Goal: Transaction & Acquisition: Obtain resource

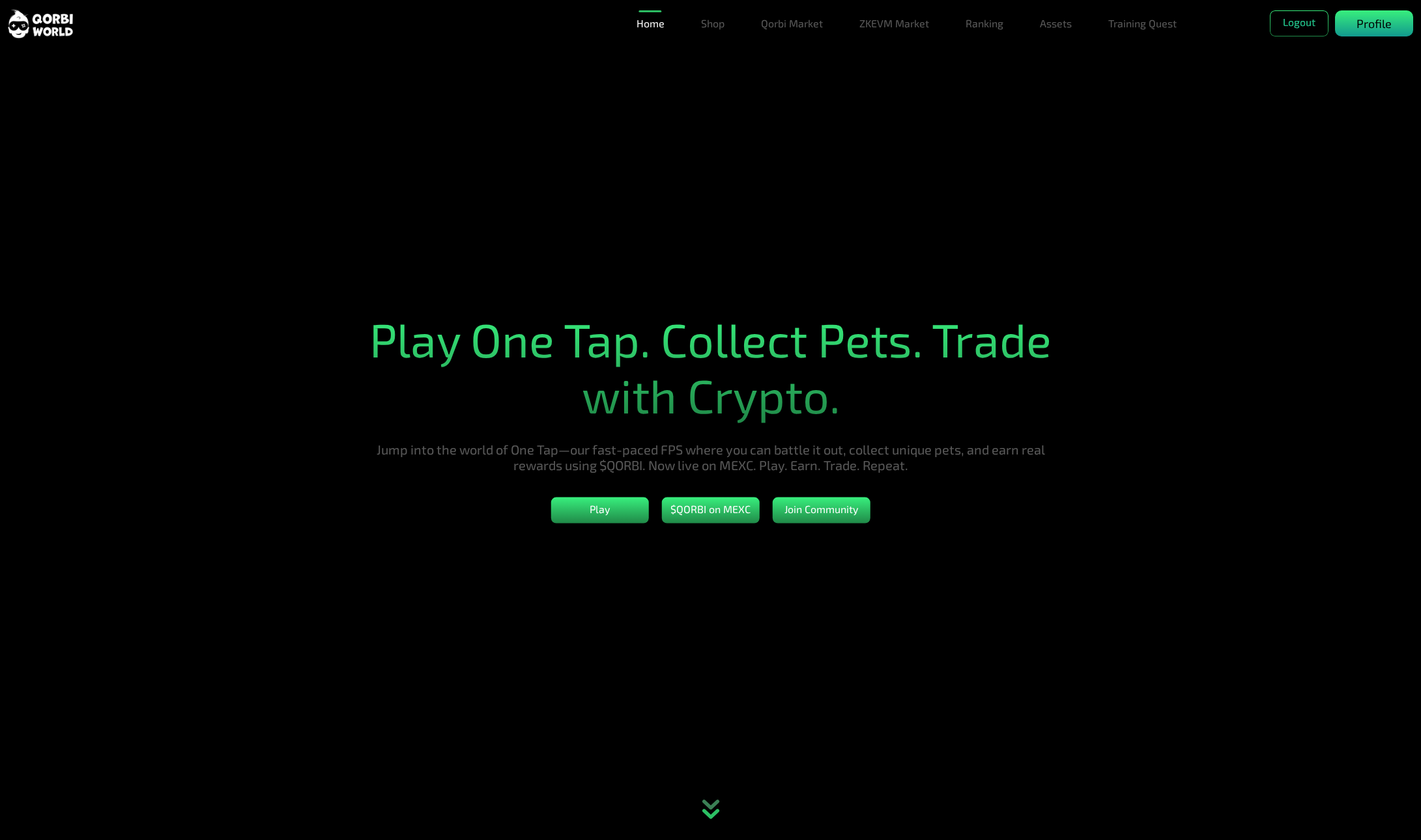
click at [1353, 28] on div "Profile" at bounding box center [1374, 23] width 78 height 26
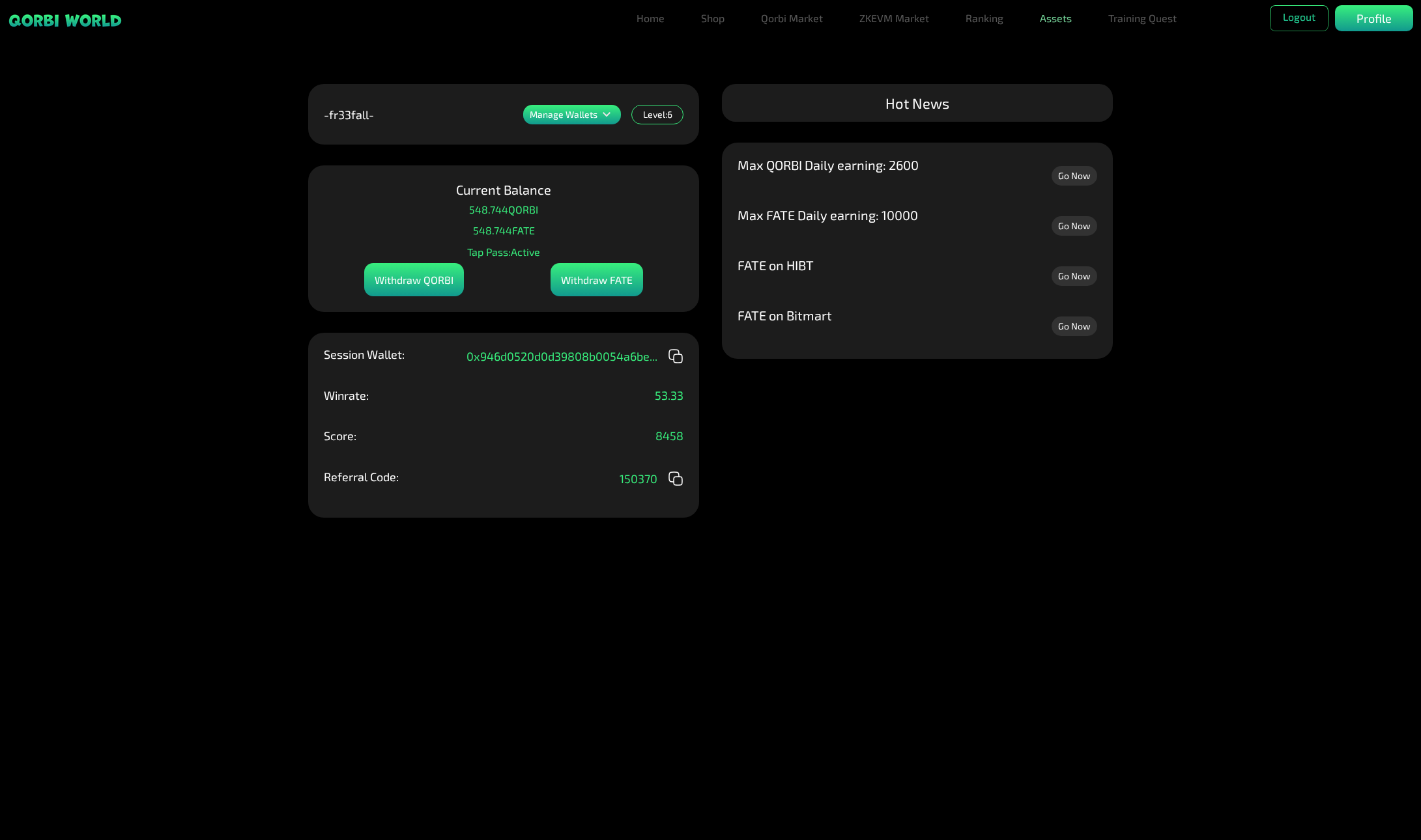
click at [1050, 21] on link "Assets" at bounding box center [1056, 19] width 42 height 26
click at [1065, 37] on link "Assets" at bounding box center [1056, 44] width 42 height 26
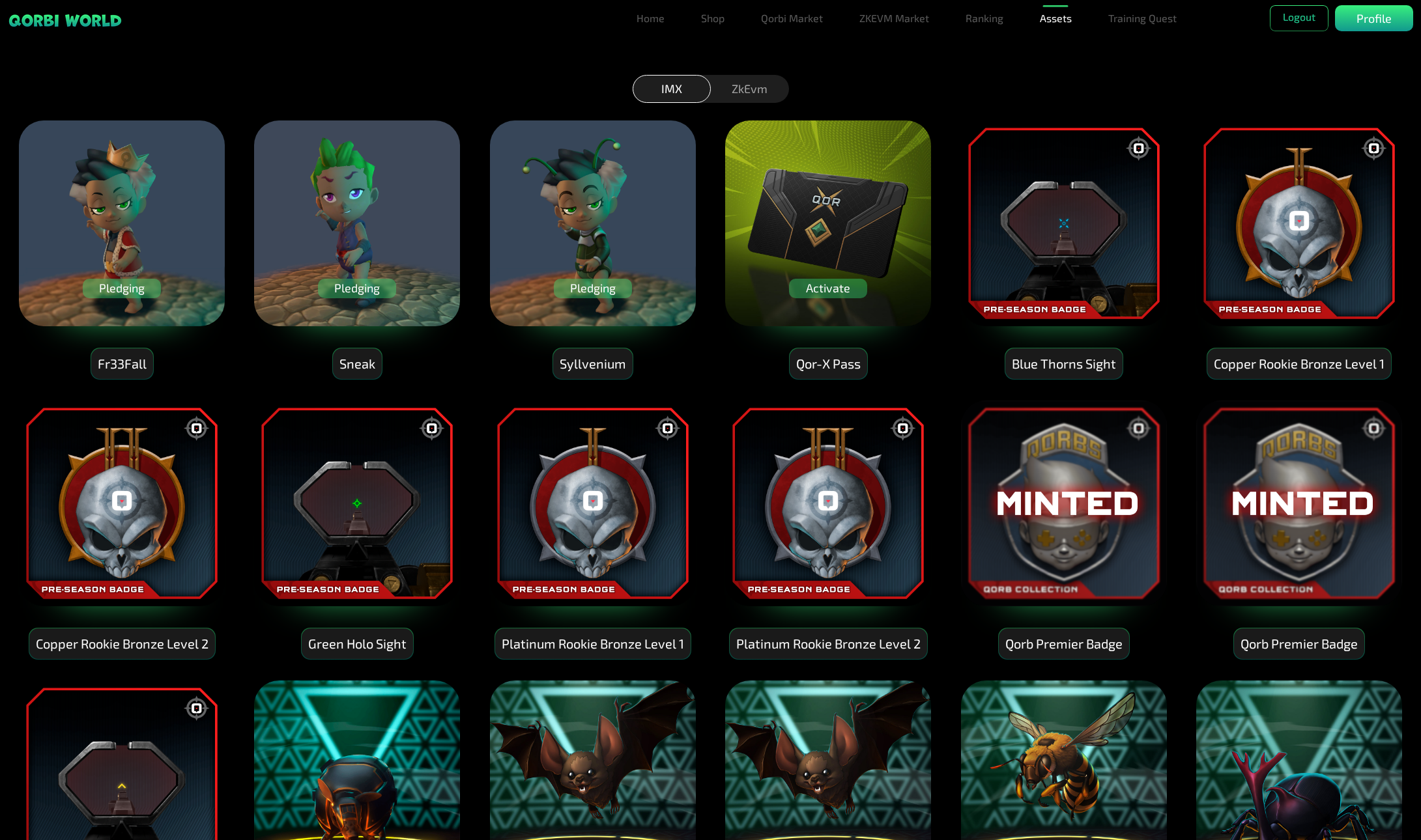
click at [842, 289] on div "Activate" at bounding box center [828, 289] width 78 height 19
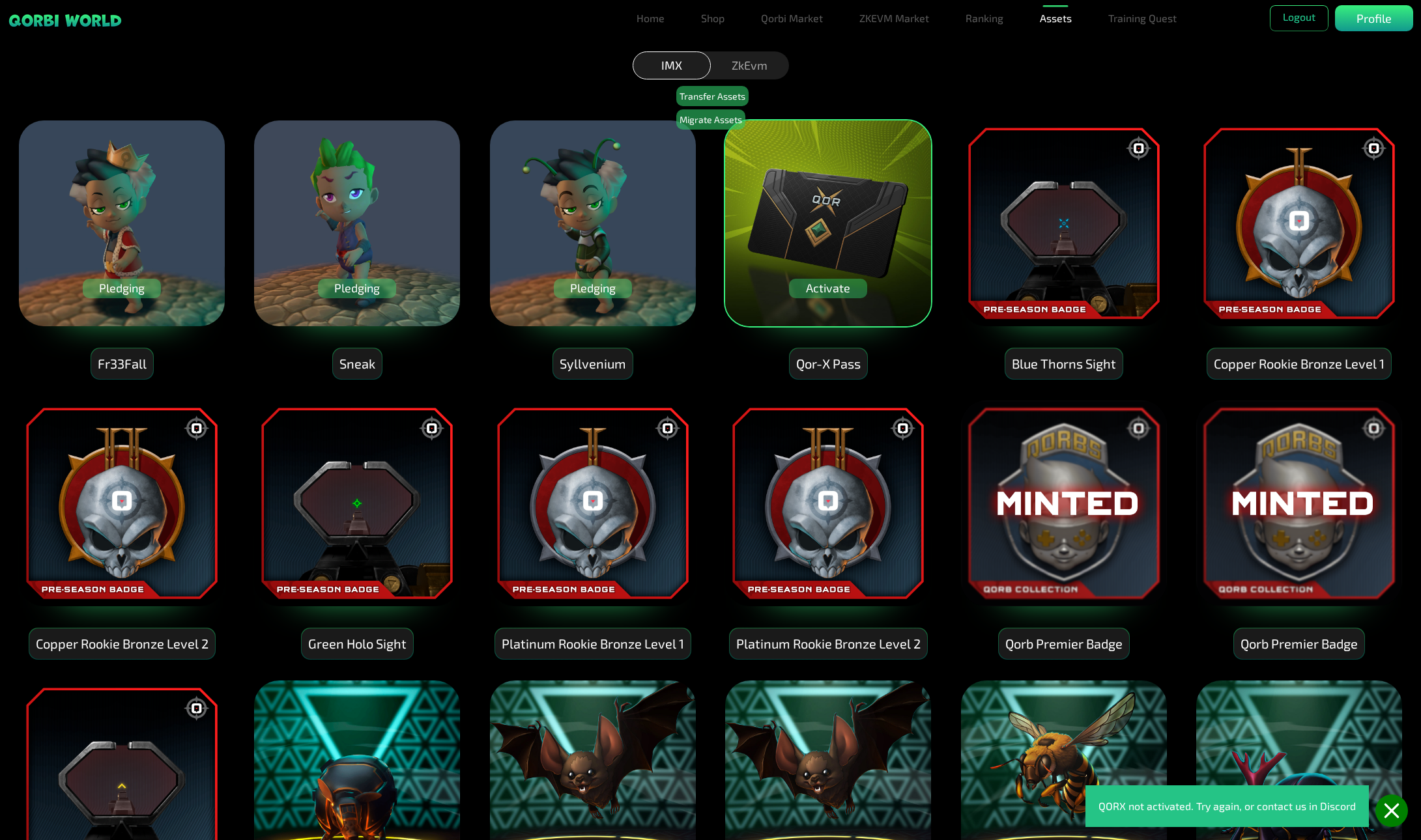
click at [1391, 812] on icon at bounding box center [1391, 810] width 13 height 13
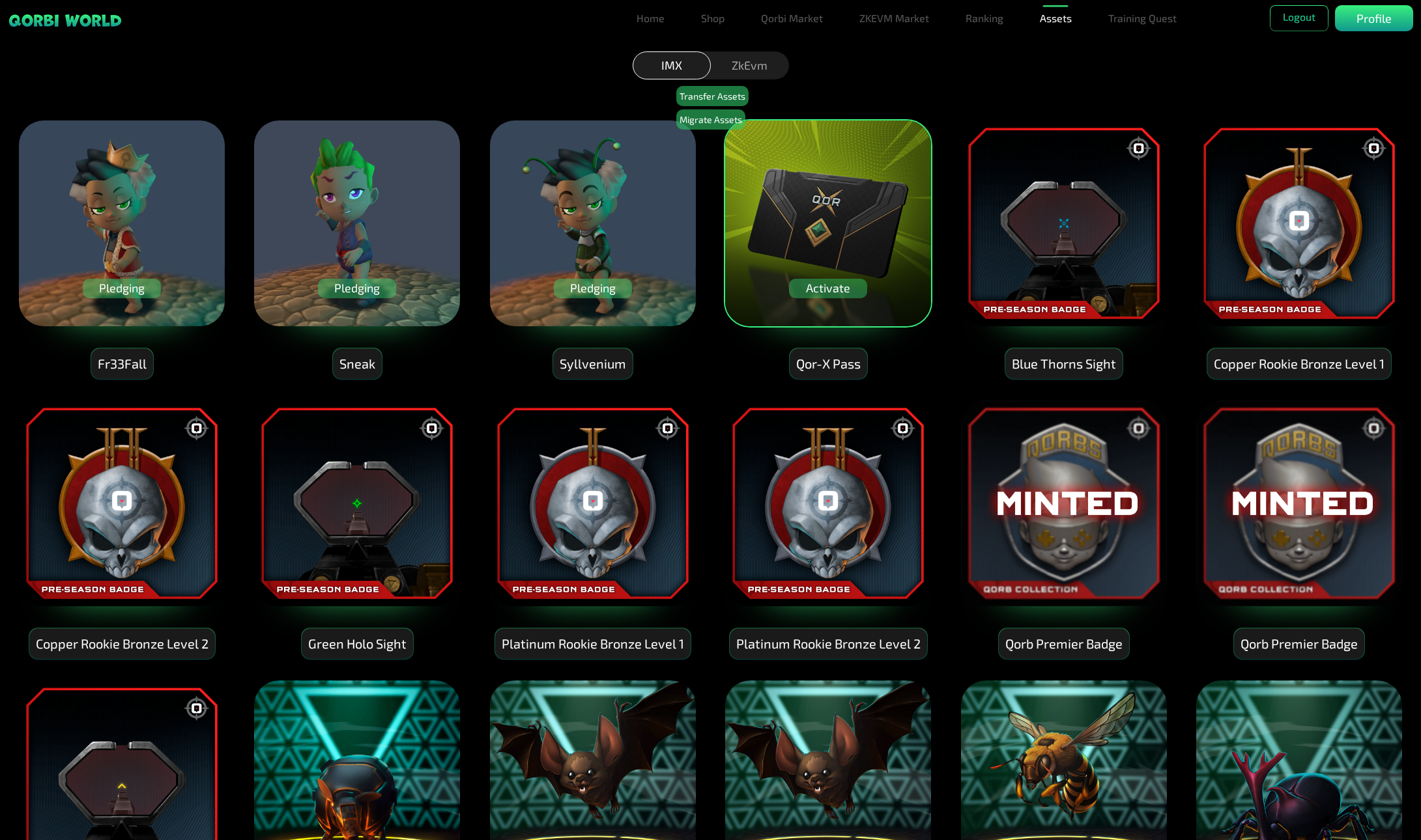
click at [755, 68] on div "ZkEvm" at bounding box center [749, 65] width 78 height 28
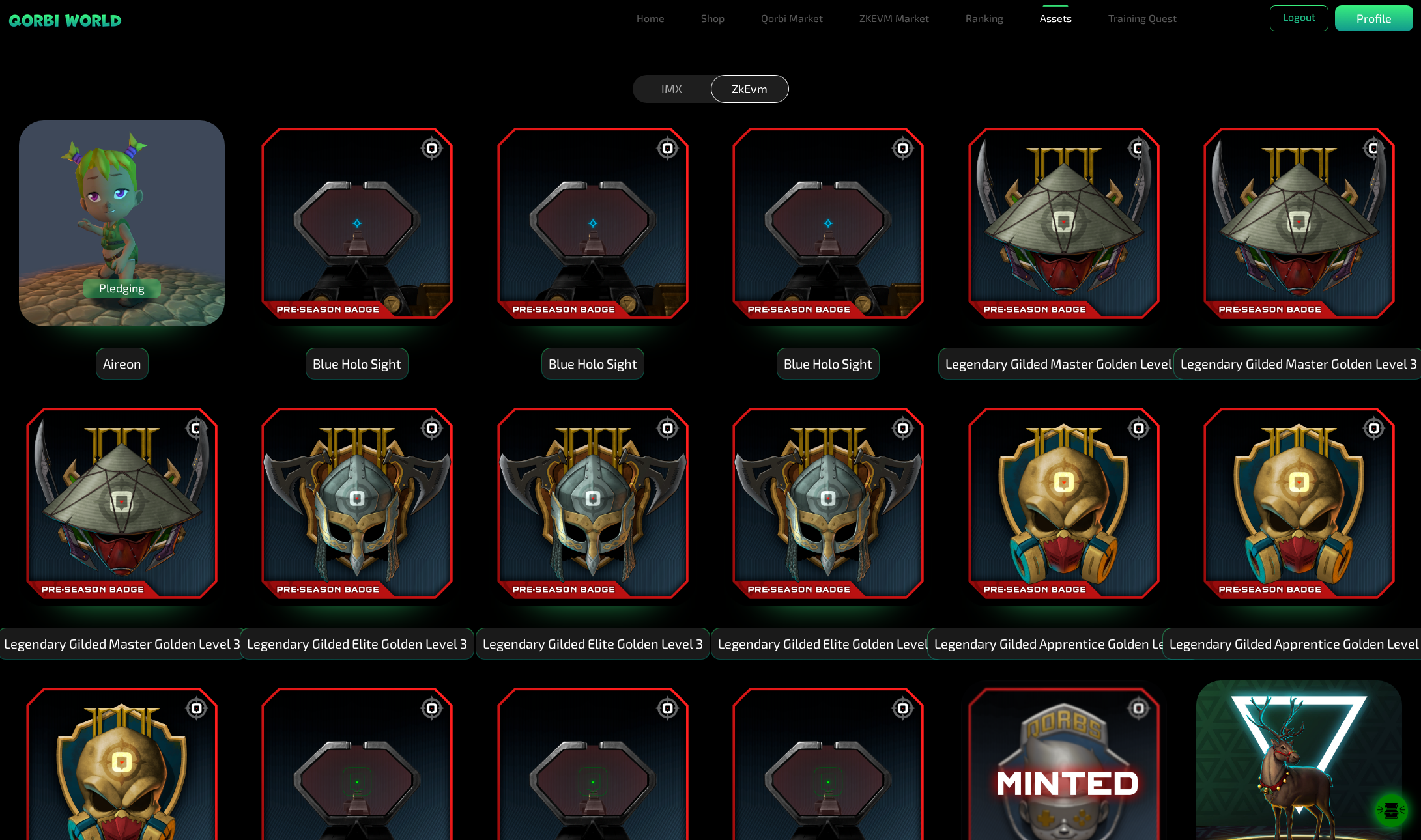
click at [683, 88] on div "IMX" at bounding box center [672, 89] width 78 height 28
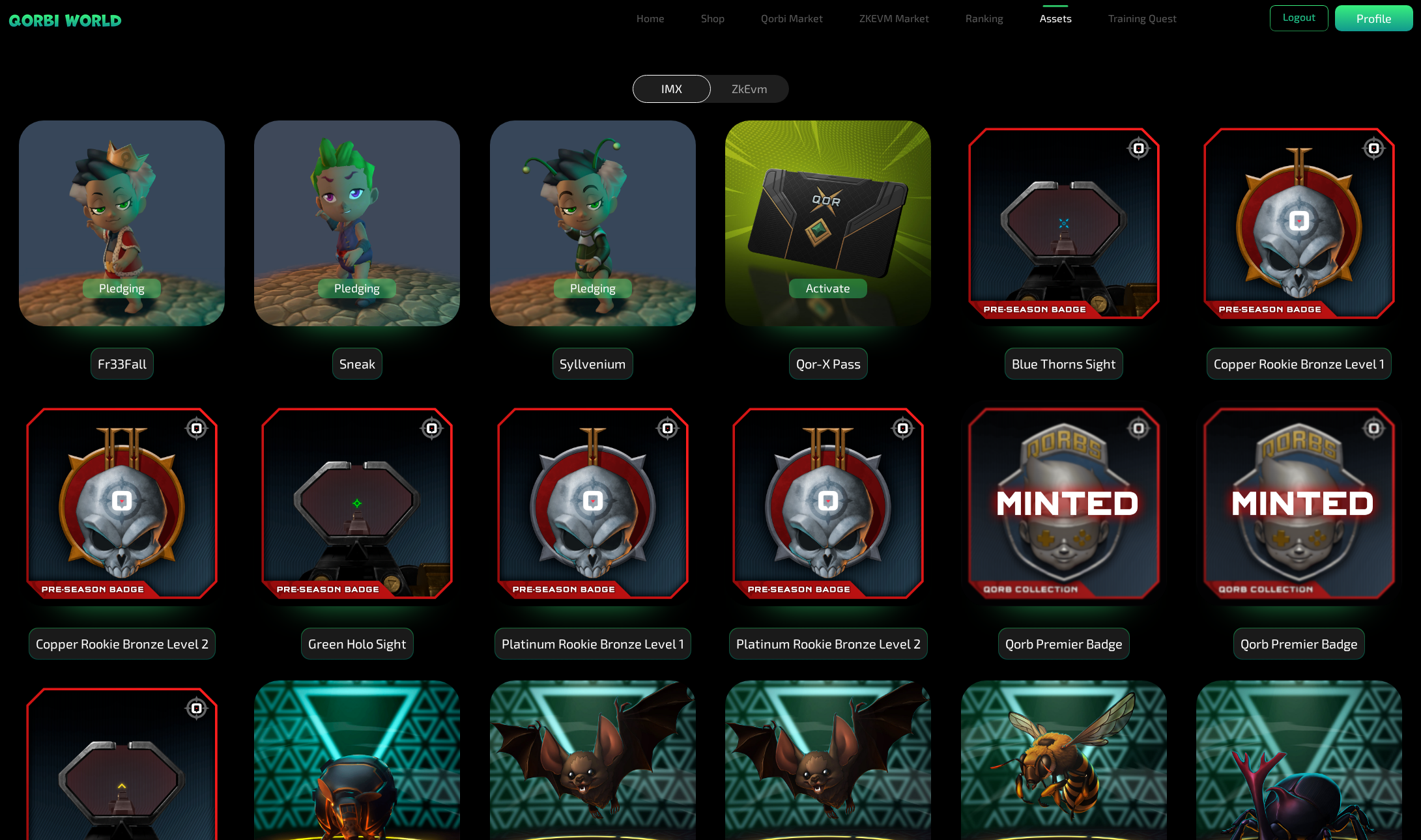
click at [740, 87] on div "ZkEvm" at bounding box center [749, 89] width 78 height 28
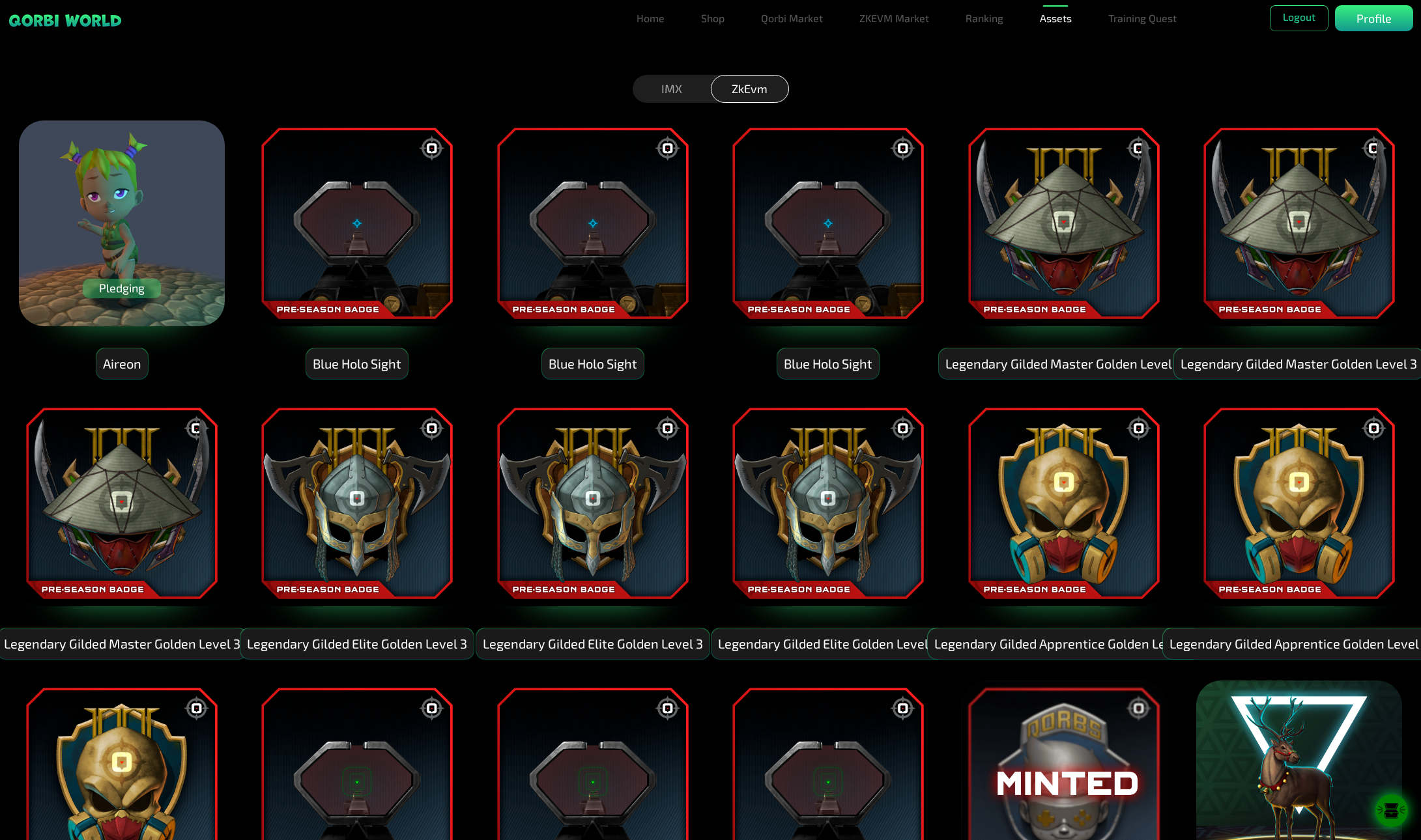
click at [690, 91] on div "IMX" at bounding box center [672, 89] width 78 height 28
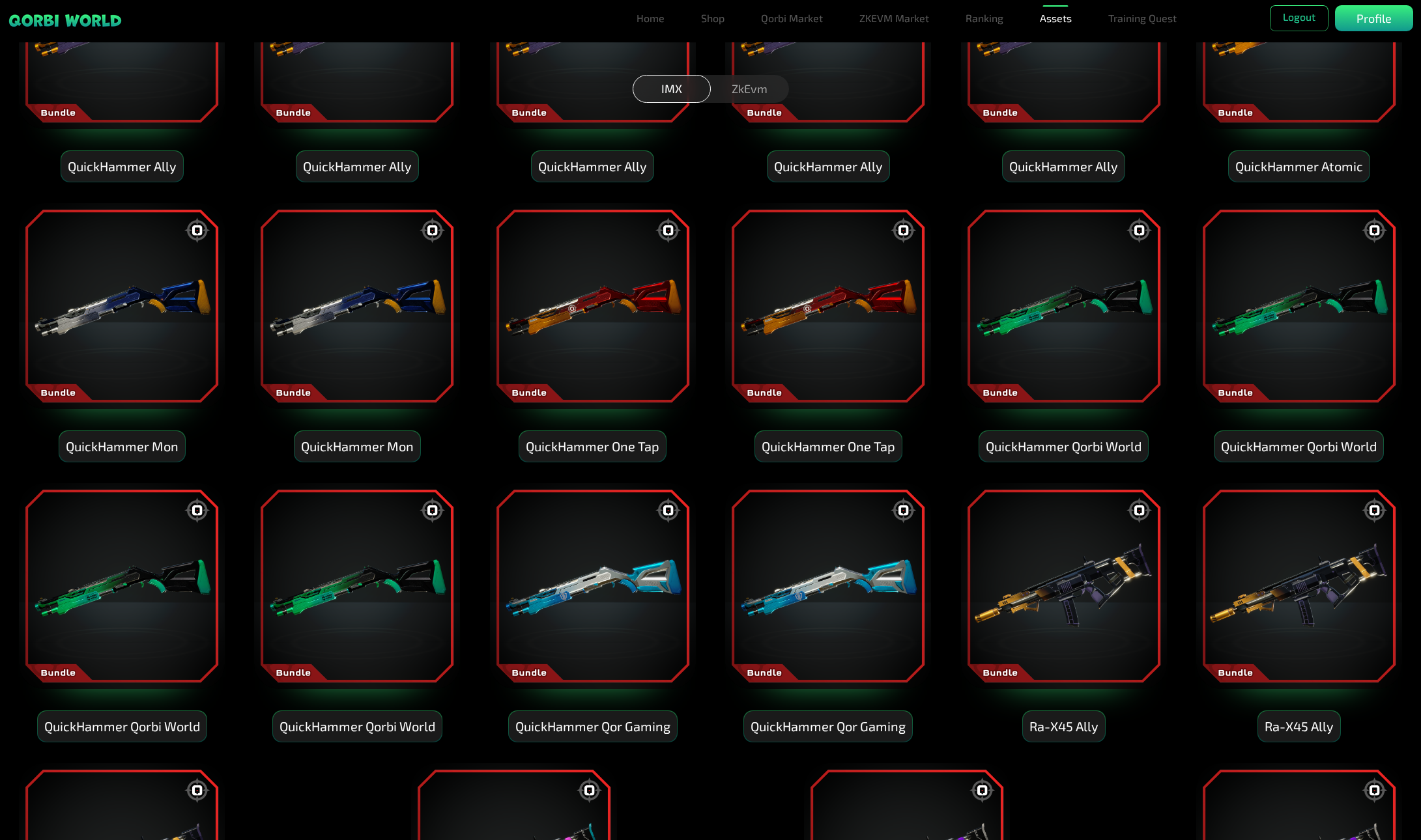
scroll to position [6354, 0]
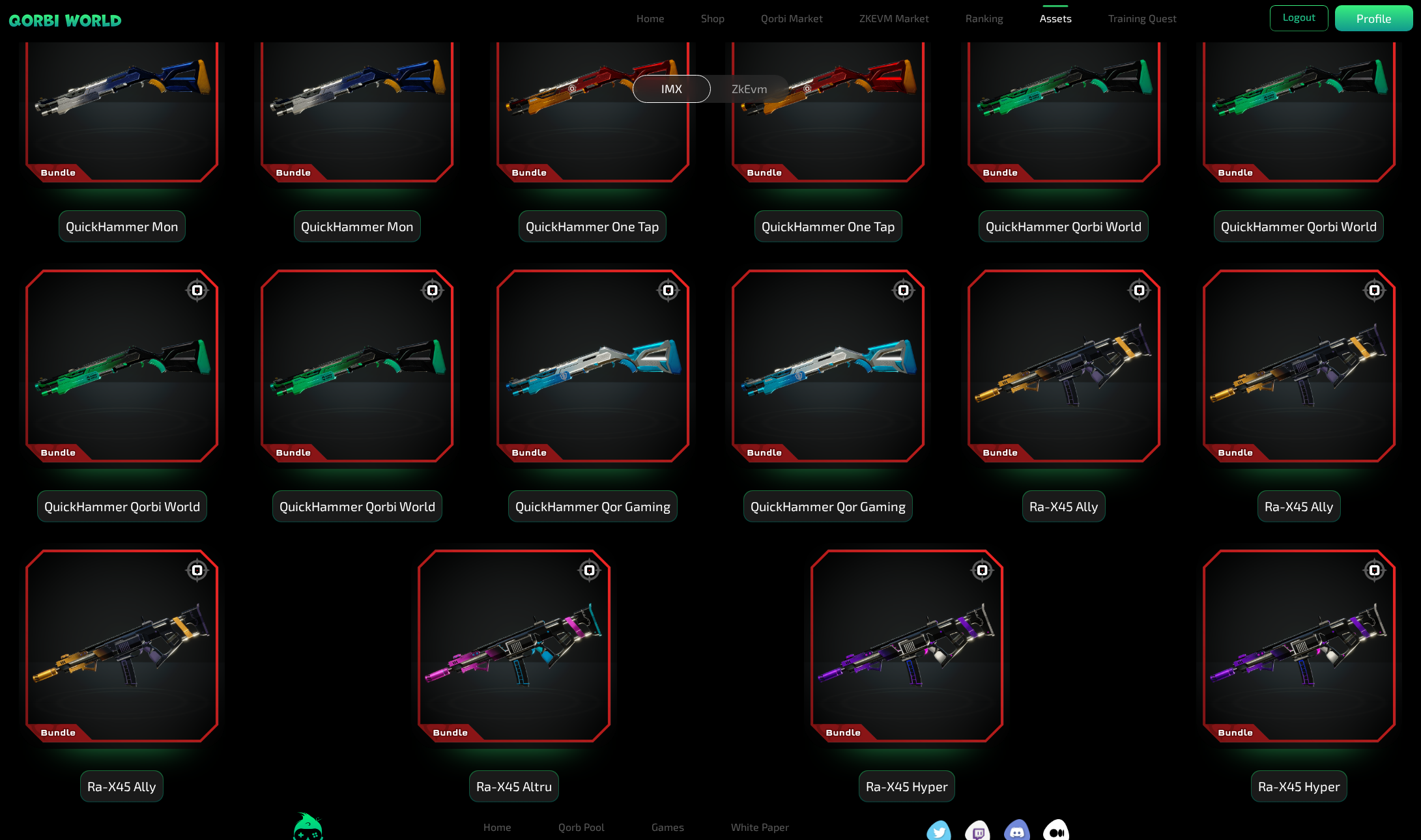
drag, startPoint x: 1187, startPoint y: 799, endPoint x: 1185, endPoint y: 697, distance: 102.0
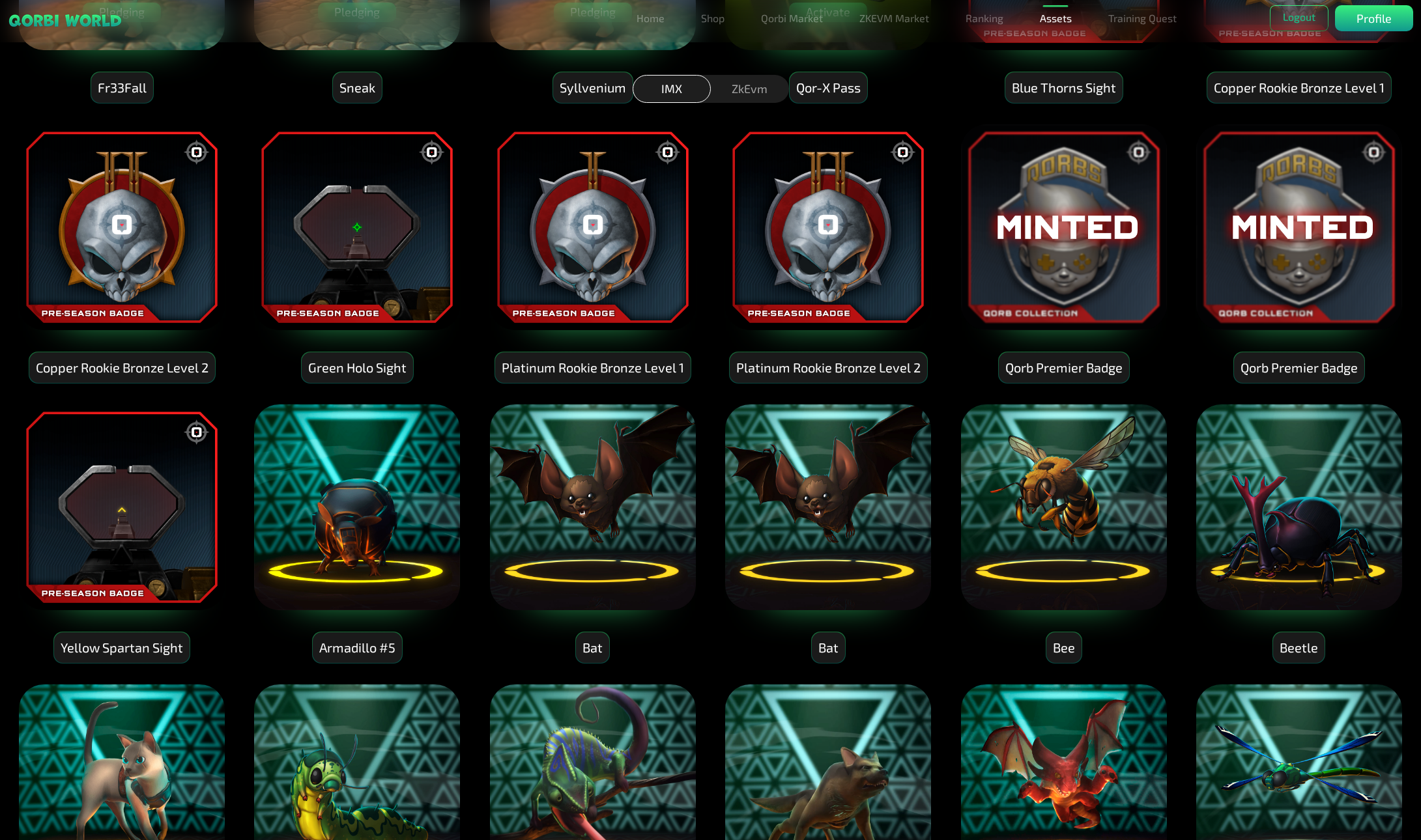
scroll to position [16, 0]
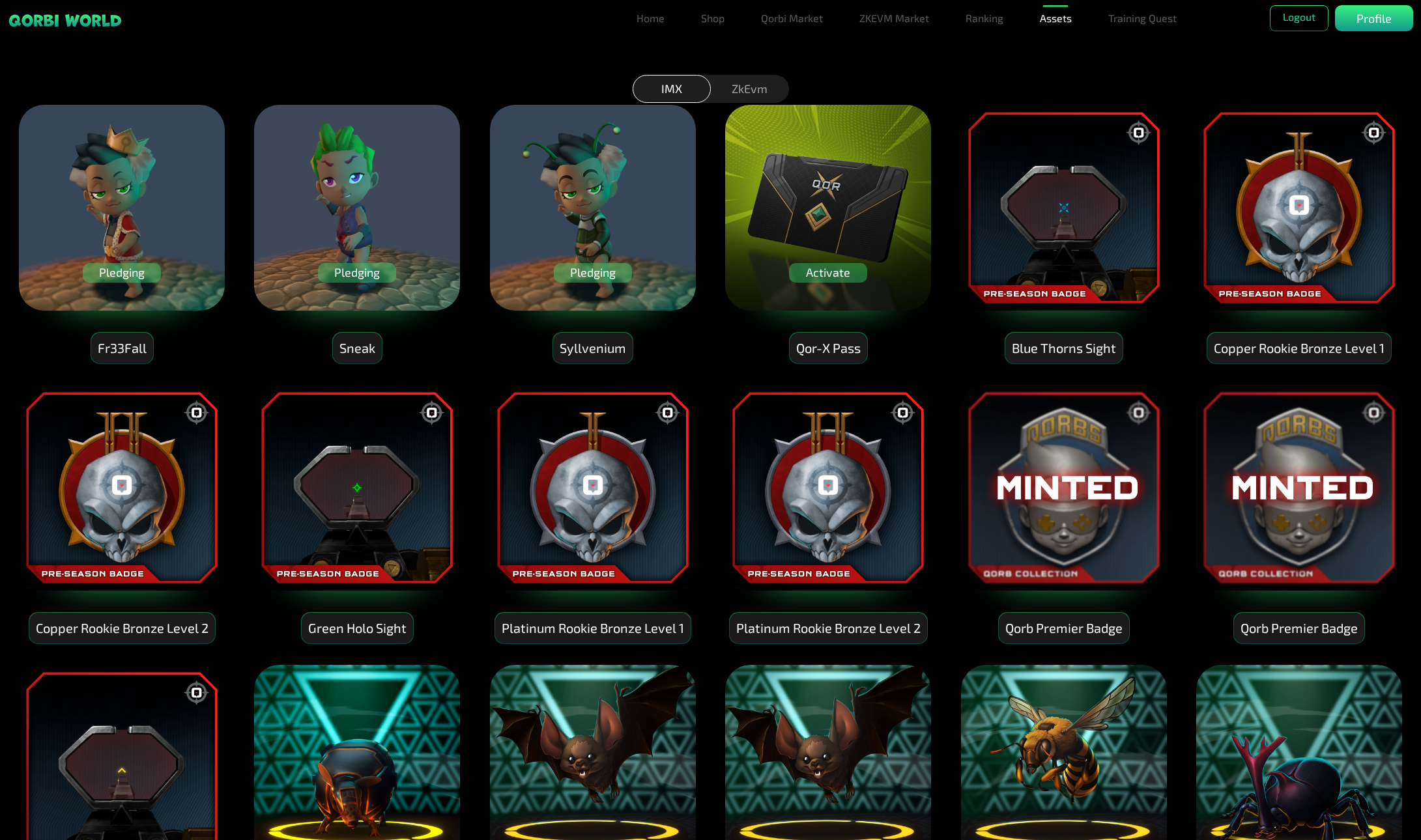
click at [830, 276] on div "Activate" at bounding box center [828, 273] width 78 height 19
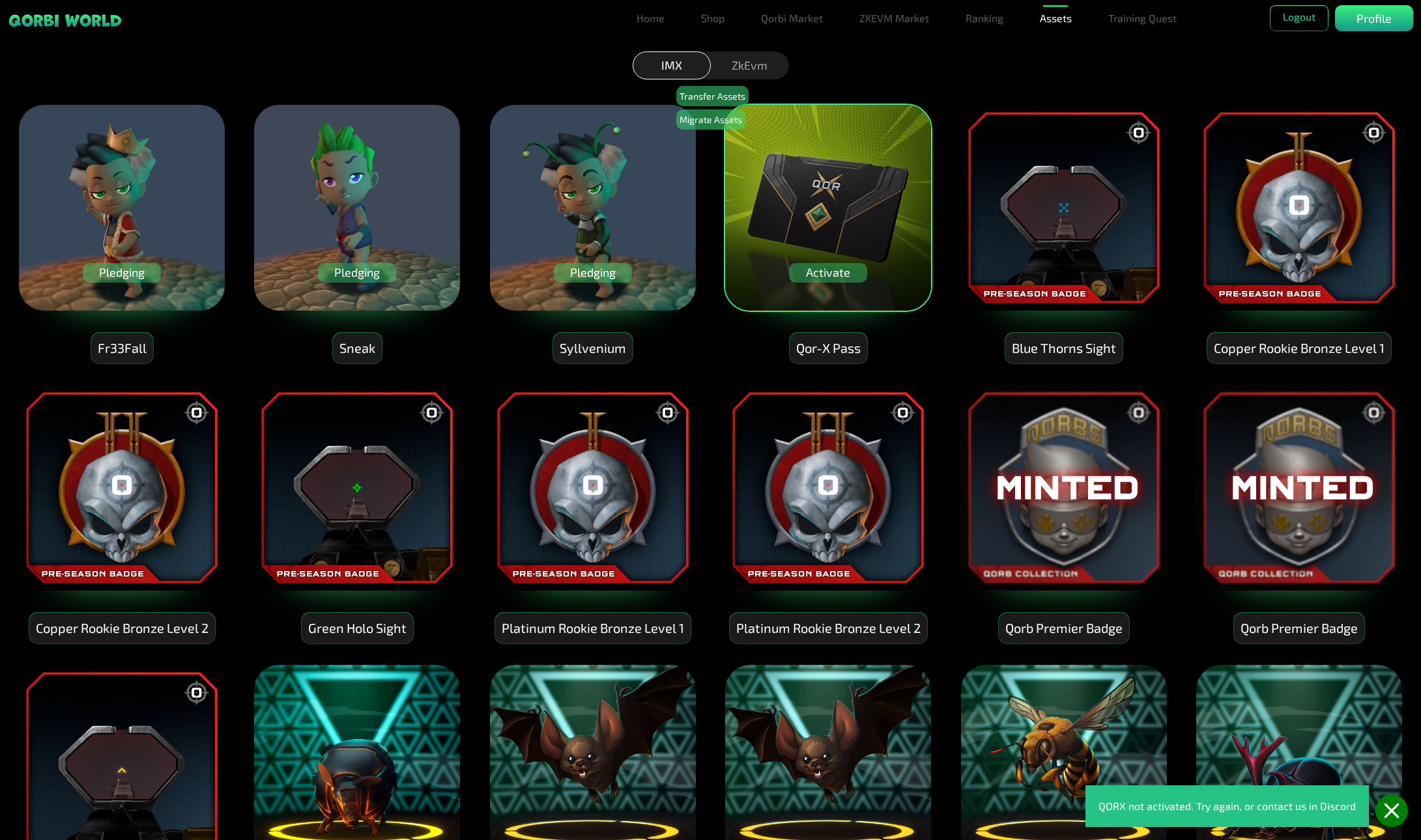
click at [611, 273] on div "Pledging" at bounding box center [592, 273] width 78 height 19
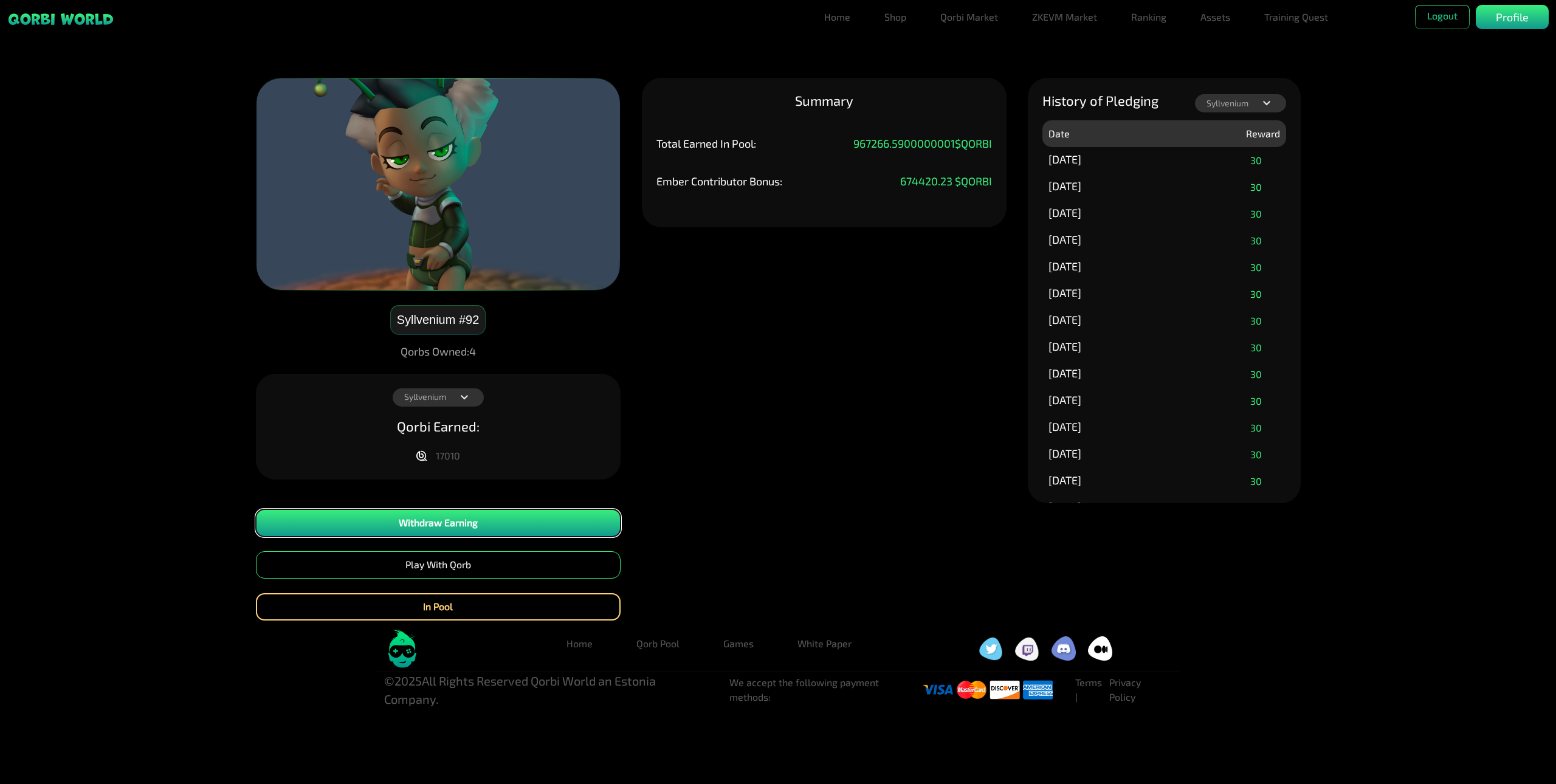
click at [455, 515] on button "Withdraw Earning" at bounding box center [438, 523] width 365 height 28
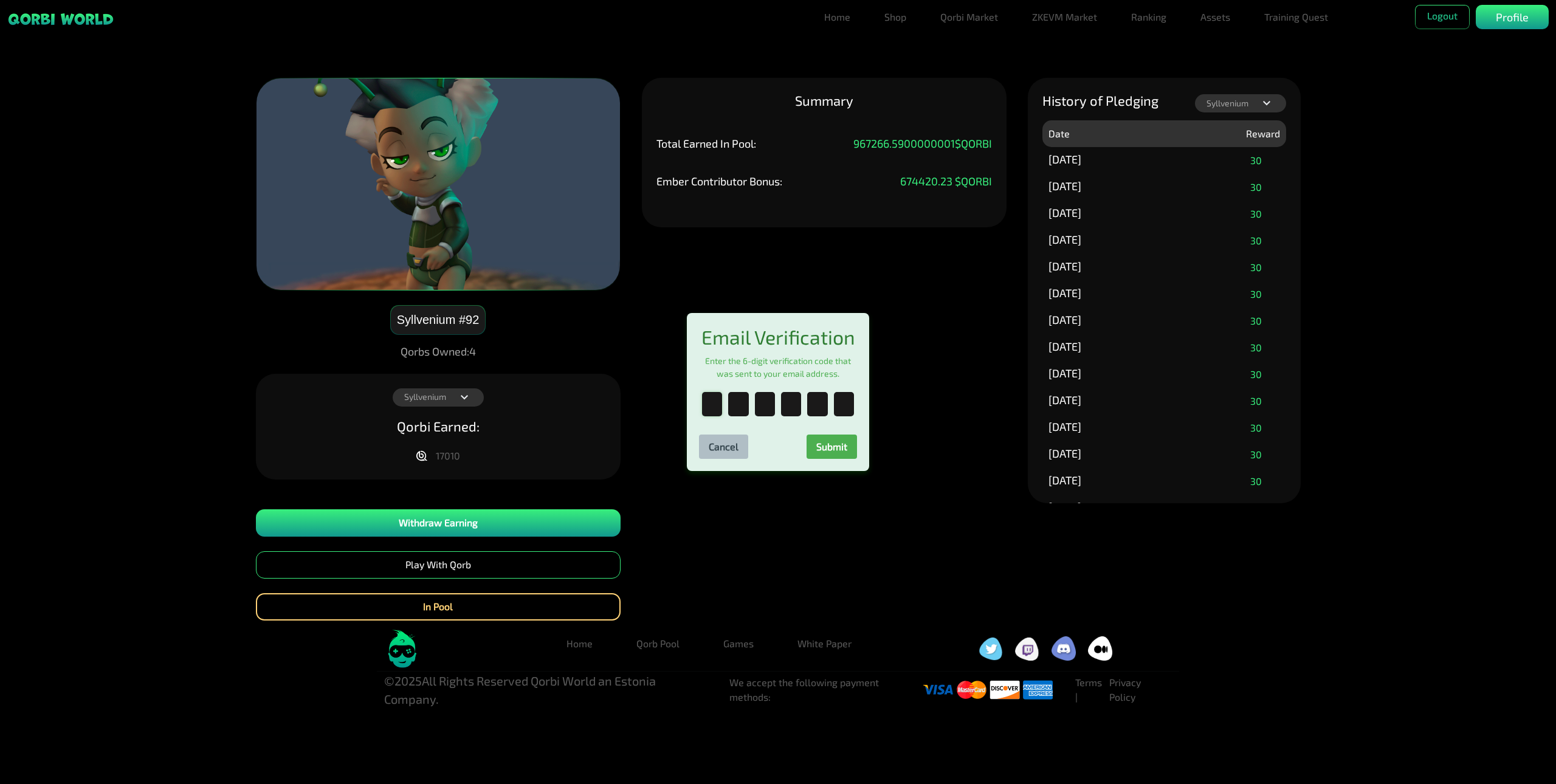
click at [717, 415] on input "text" at bounding box center [712, 405] width 20 height 24
type input "*"
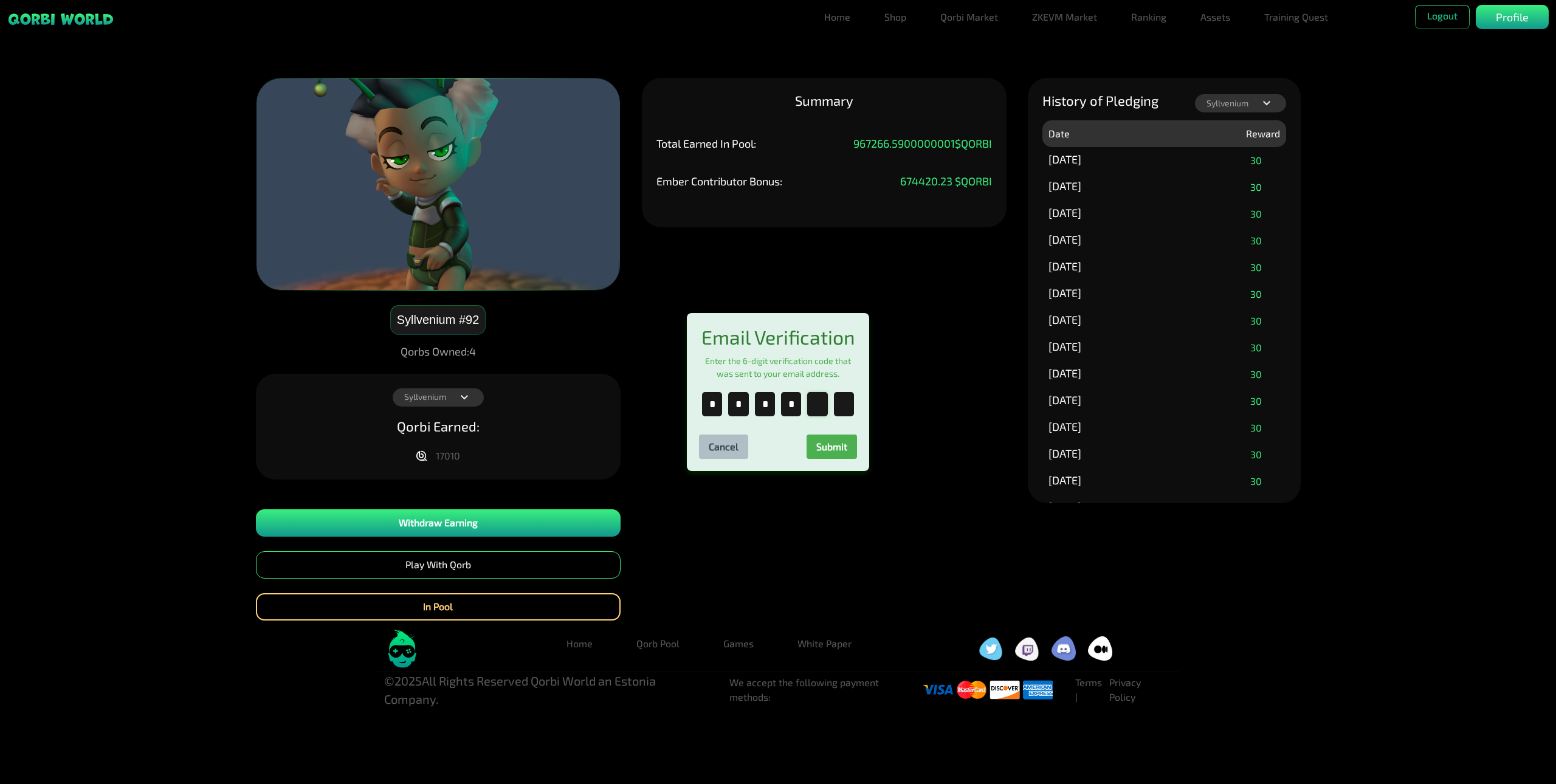
type input "*"
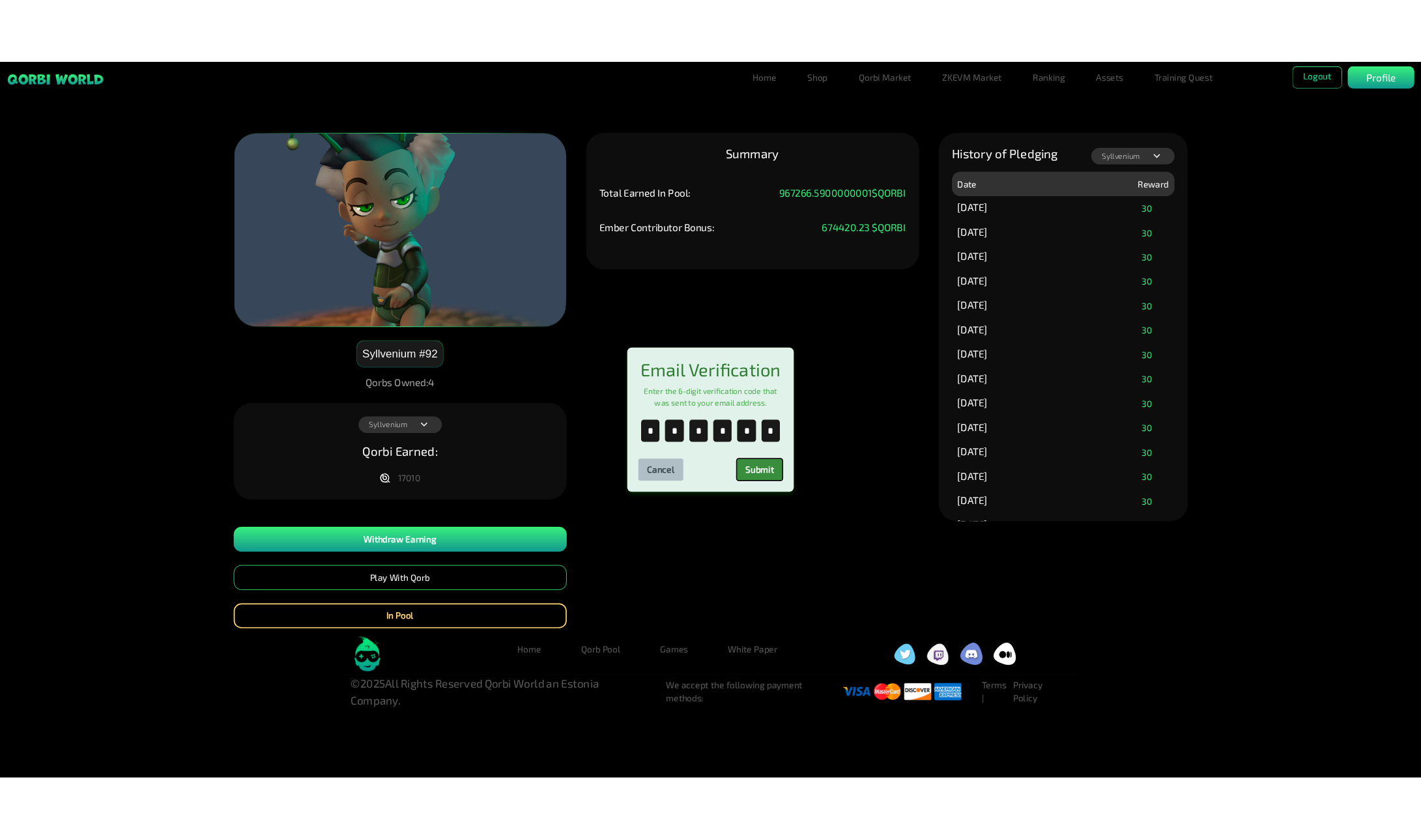
scroll to position [0, 0]
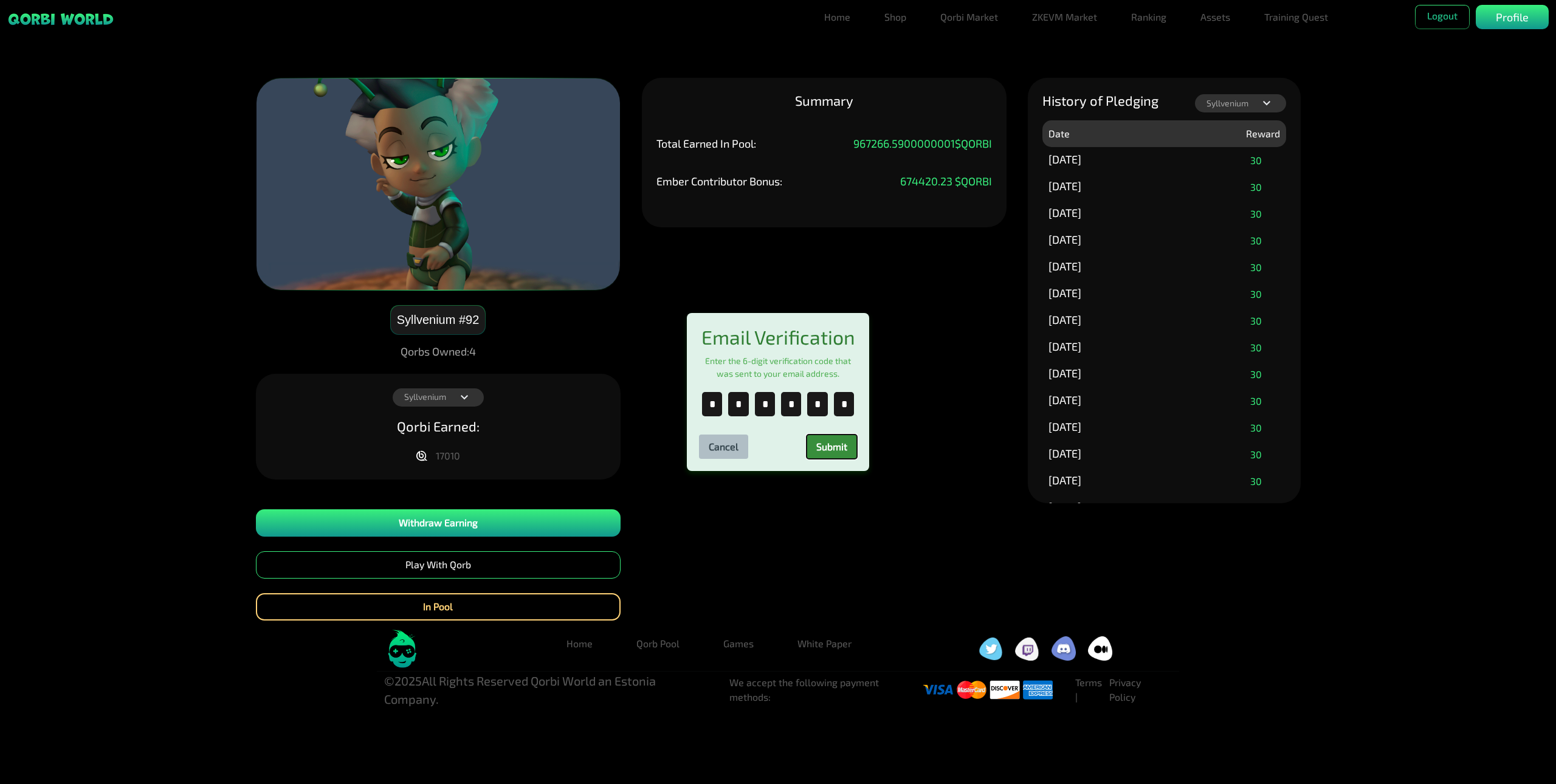
click at [825, 453] on button "Submit" at bounding box center [832, 447] width 50 height 24
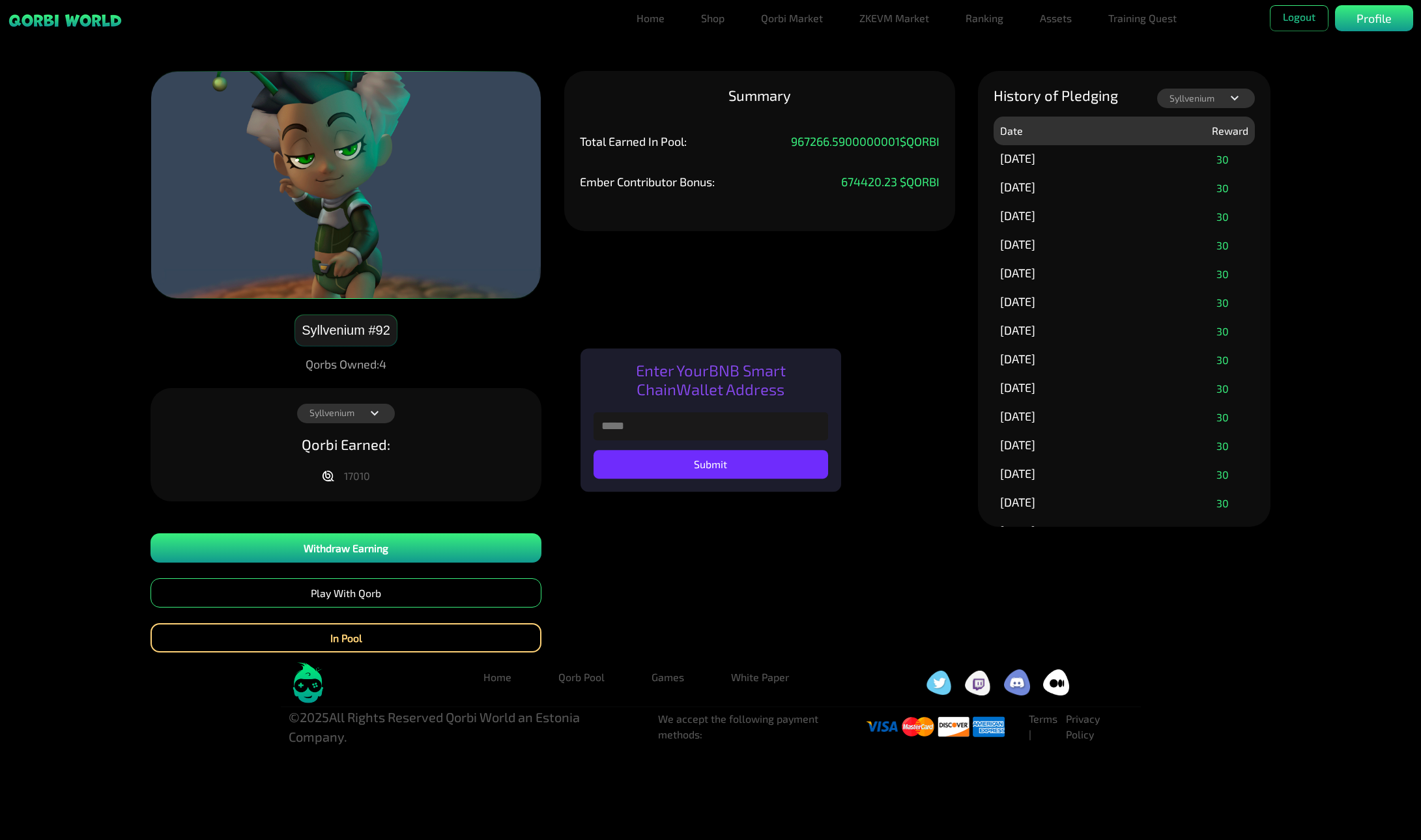
paste input "**********"
type input "**********"
click at [724, 469] on button "Submit" at bounding box center [711, 464] width 234 height 29
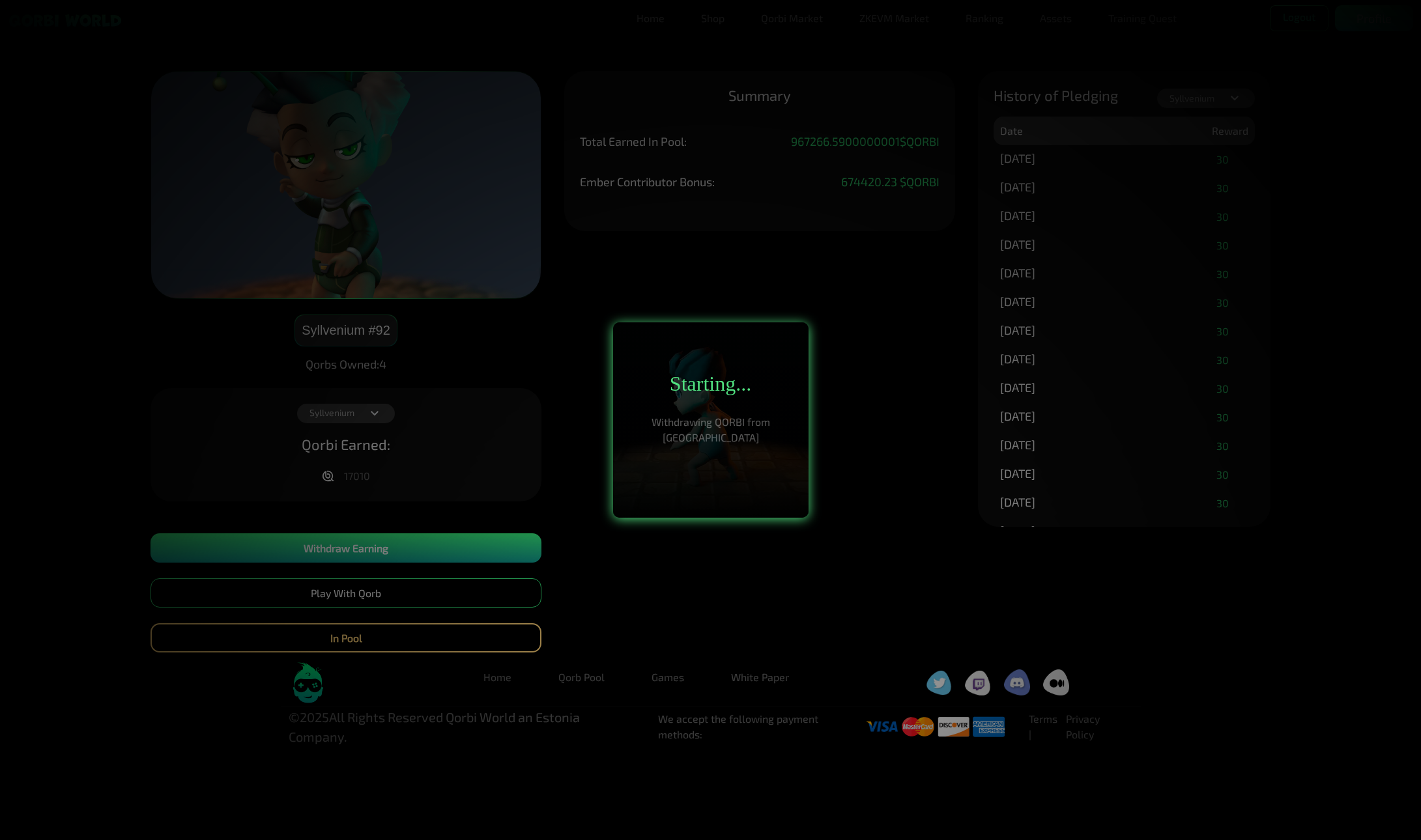
click at [890, 580] on div at bounding box center [710, 420] width 1421 height 840
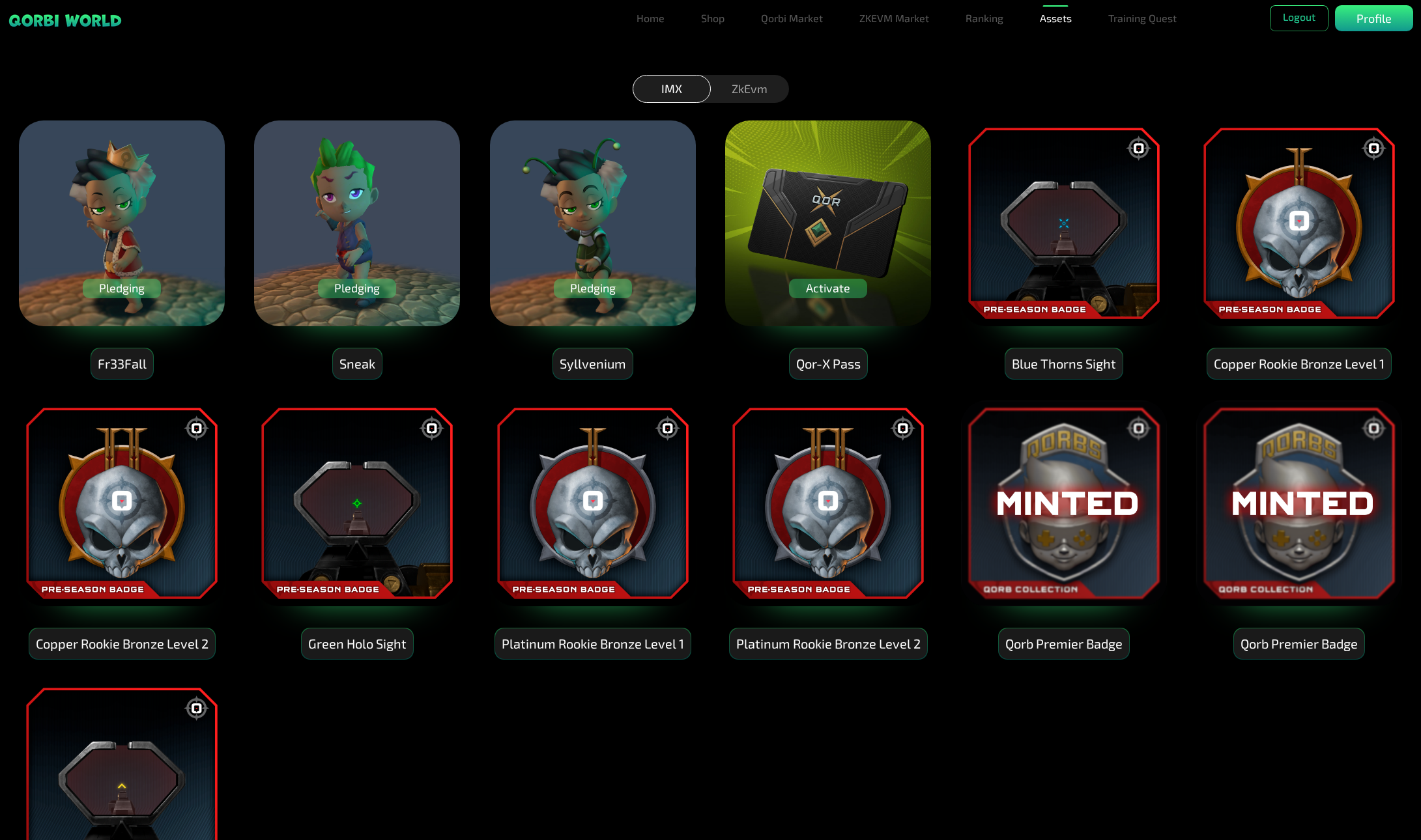
click at [117, 290] on div "Pledging" at bounding box center [121, 289] width 78 height 19
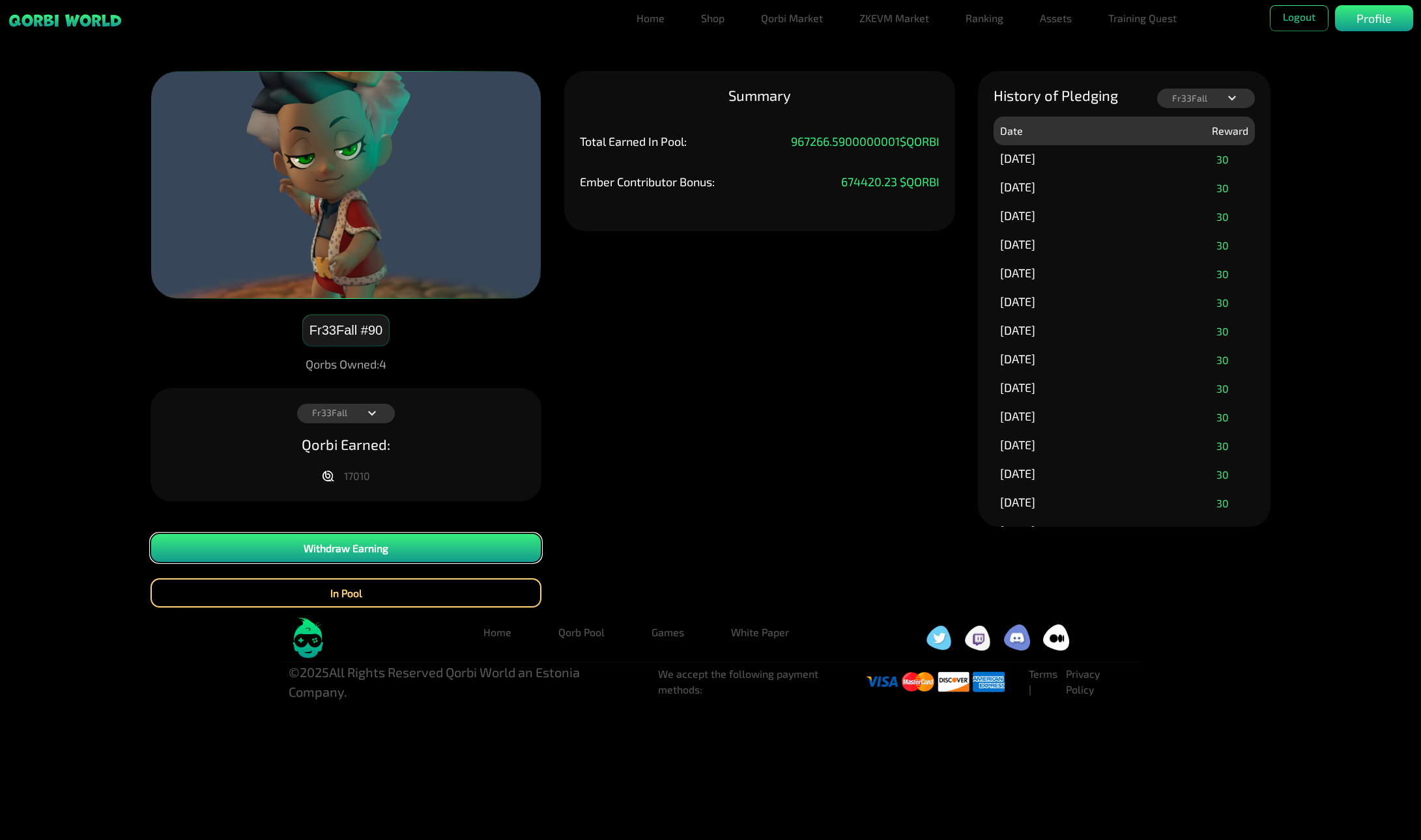
click at [387, 550] on button "Withdraw Earning" at bounding box center [345, 548] width 391 height 30
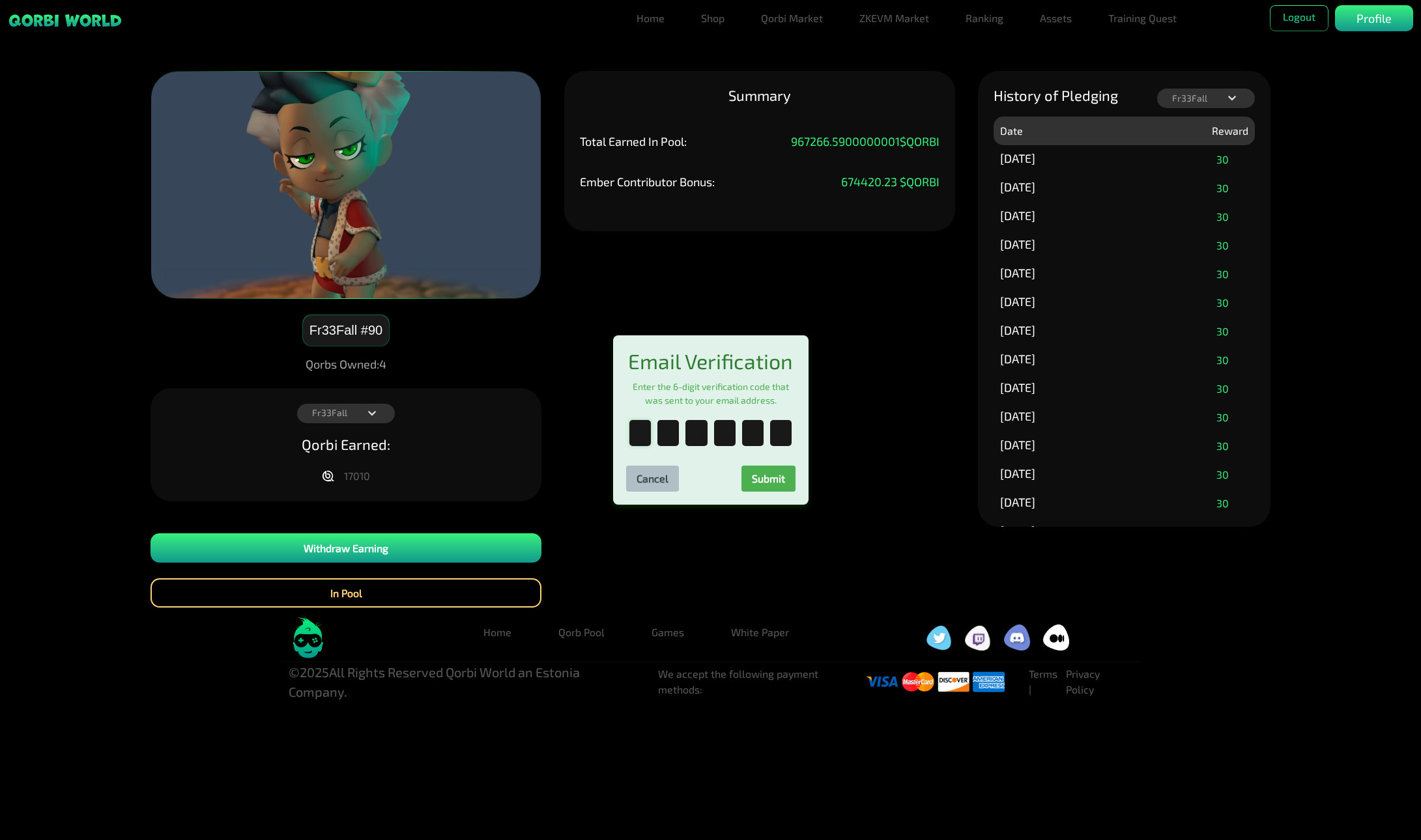
click at [643, 439] on input "text" at bounding box center [640, 433] width 21 height 26
type input "*"
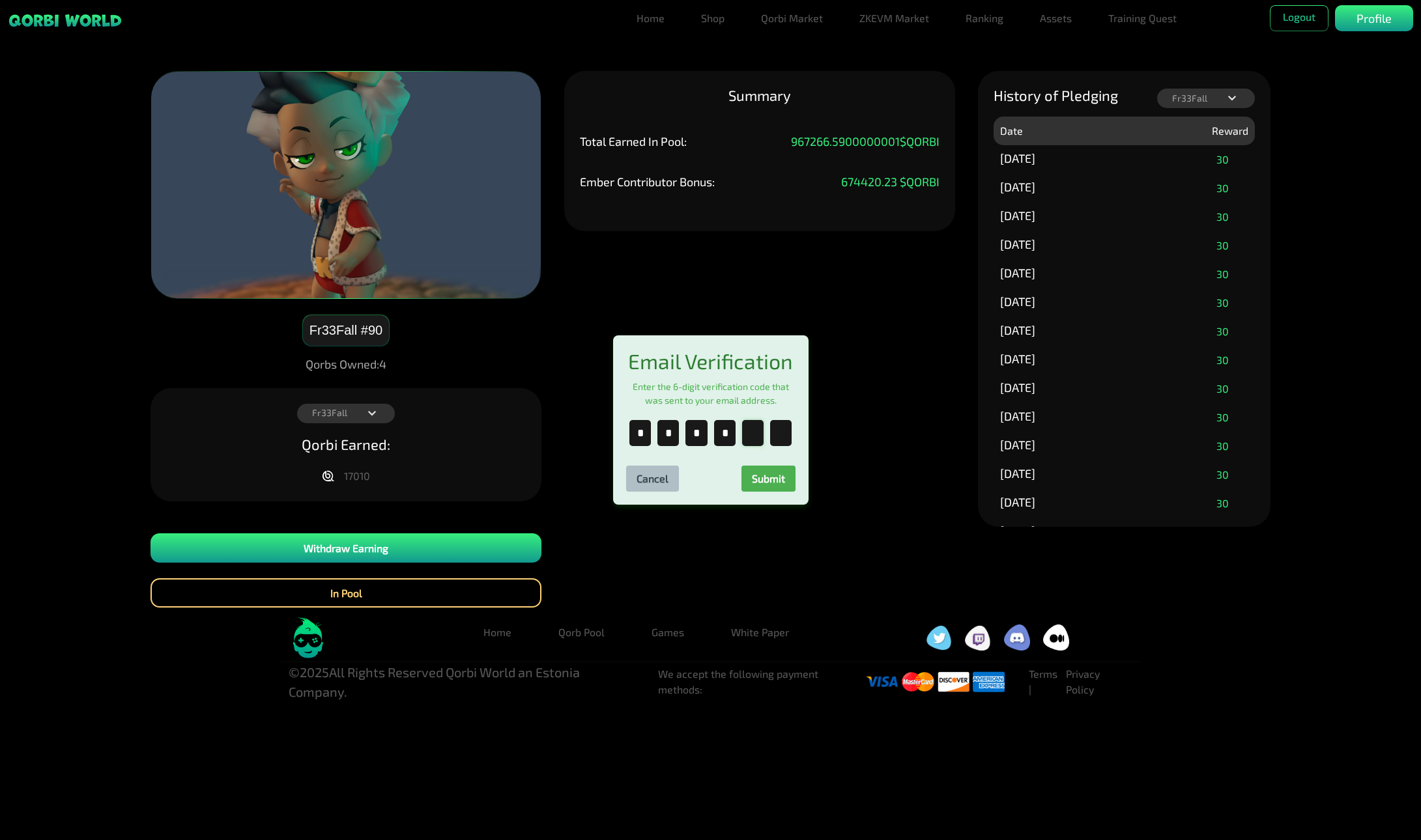
type input "*"
click at [763, 483] on button "Submit" at bounding box center [769, 479] width 54 height 26
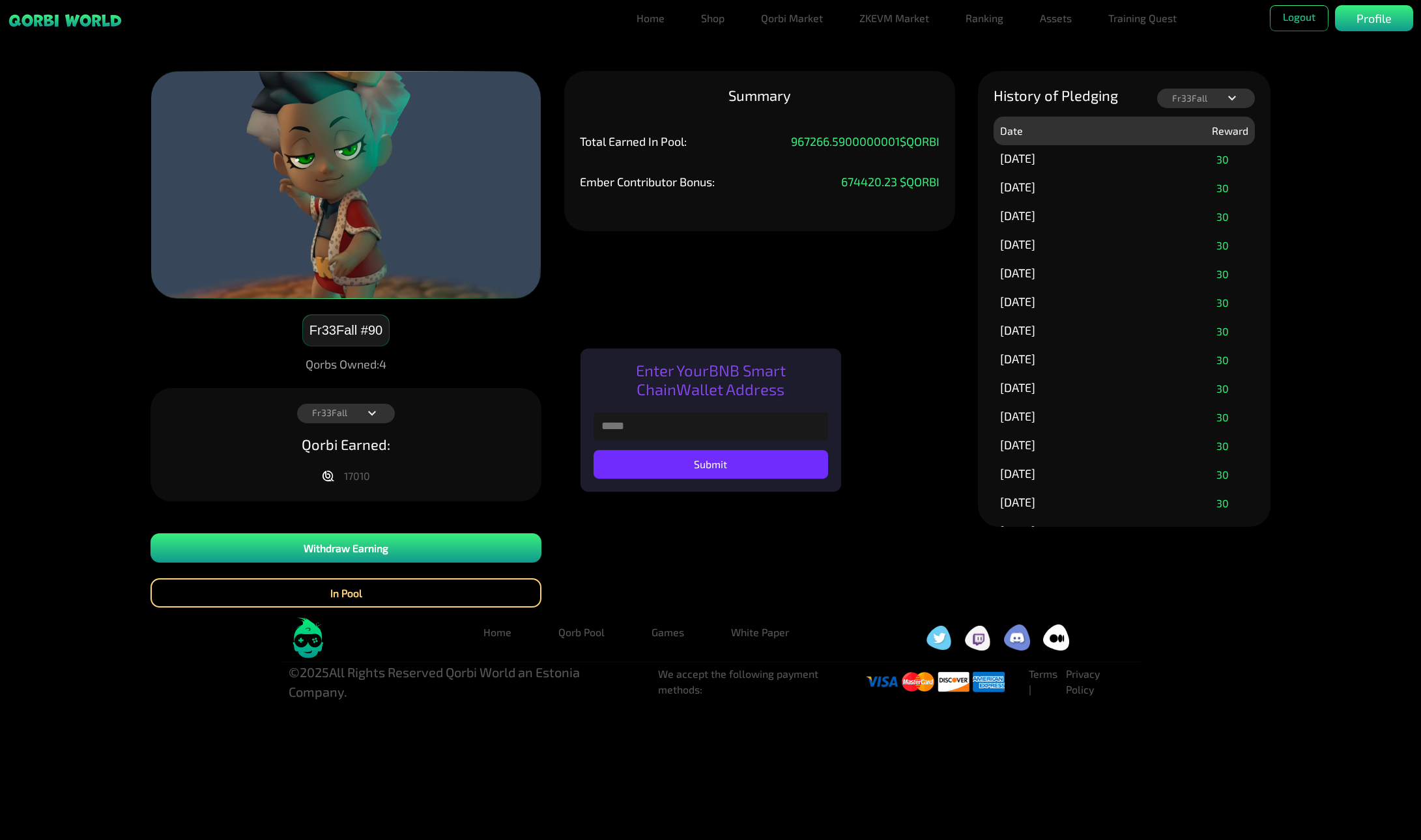
paste input "**********"
type input "**********"
click at [757, 468] on button "Submit" at bounding box center [711, 464] width 234 height 29
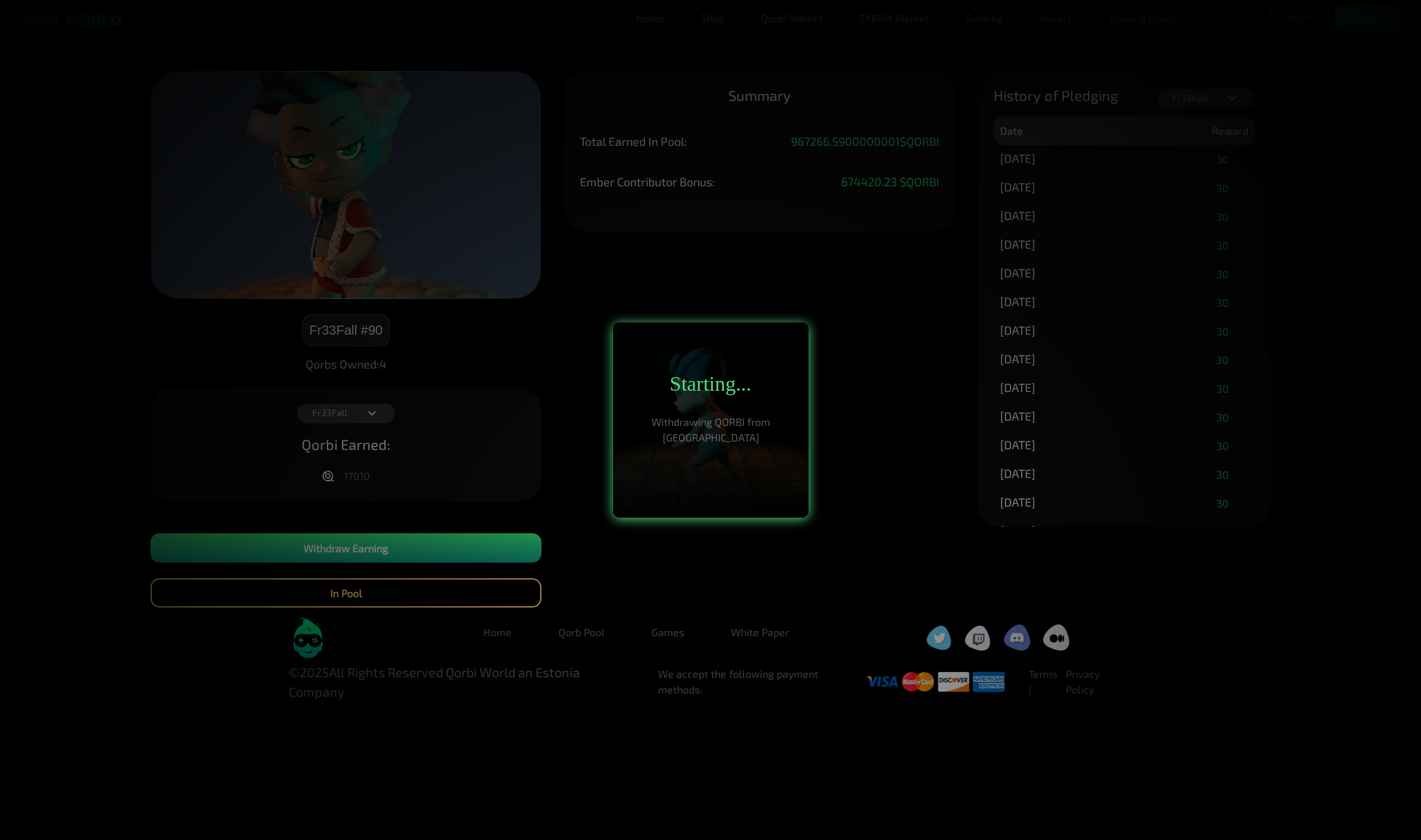
click at [681, 578] on div at bounding box center [710, 420] width 1421 height 840
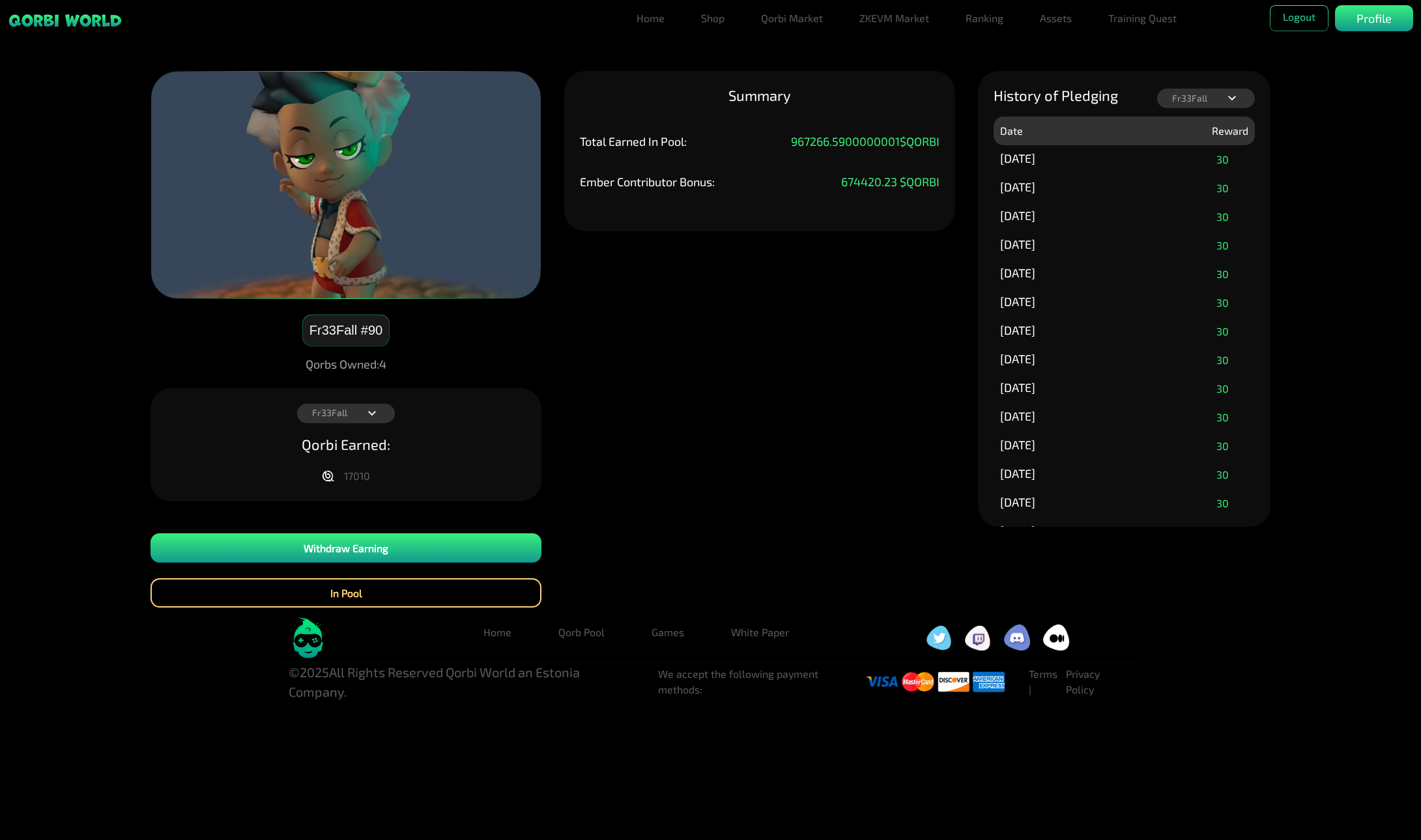
click at [361, 416] on div "Fr33Fall Fr33Fall Syllvenium Sneak Aireon" at bounding box center [346, 413] width 98 height 19
click at [349, 438] on p "Syllvenium" at bounding box center [346, 435] width 52 height 11
click at [358, 416] on div "Syllvenium Fr33Fall Syllvenium Sneak Aireon" at bounding box center [346, 413] width 98 height 19
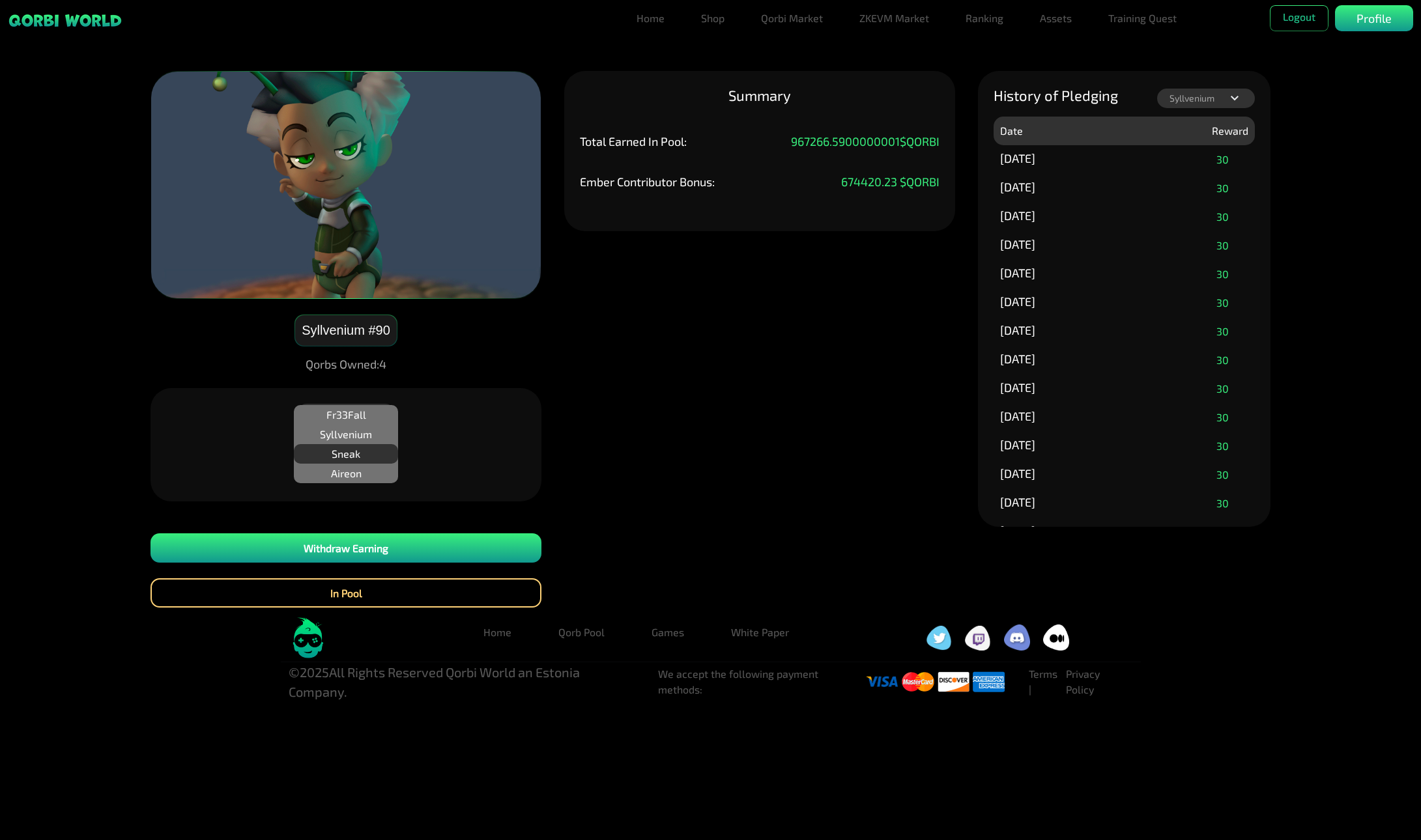
click at [352, 456] on p "Sneak" at bounding box center [346, 454] width 29 height 11
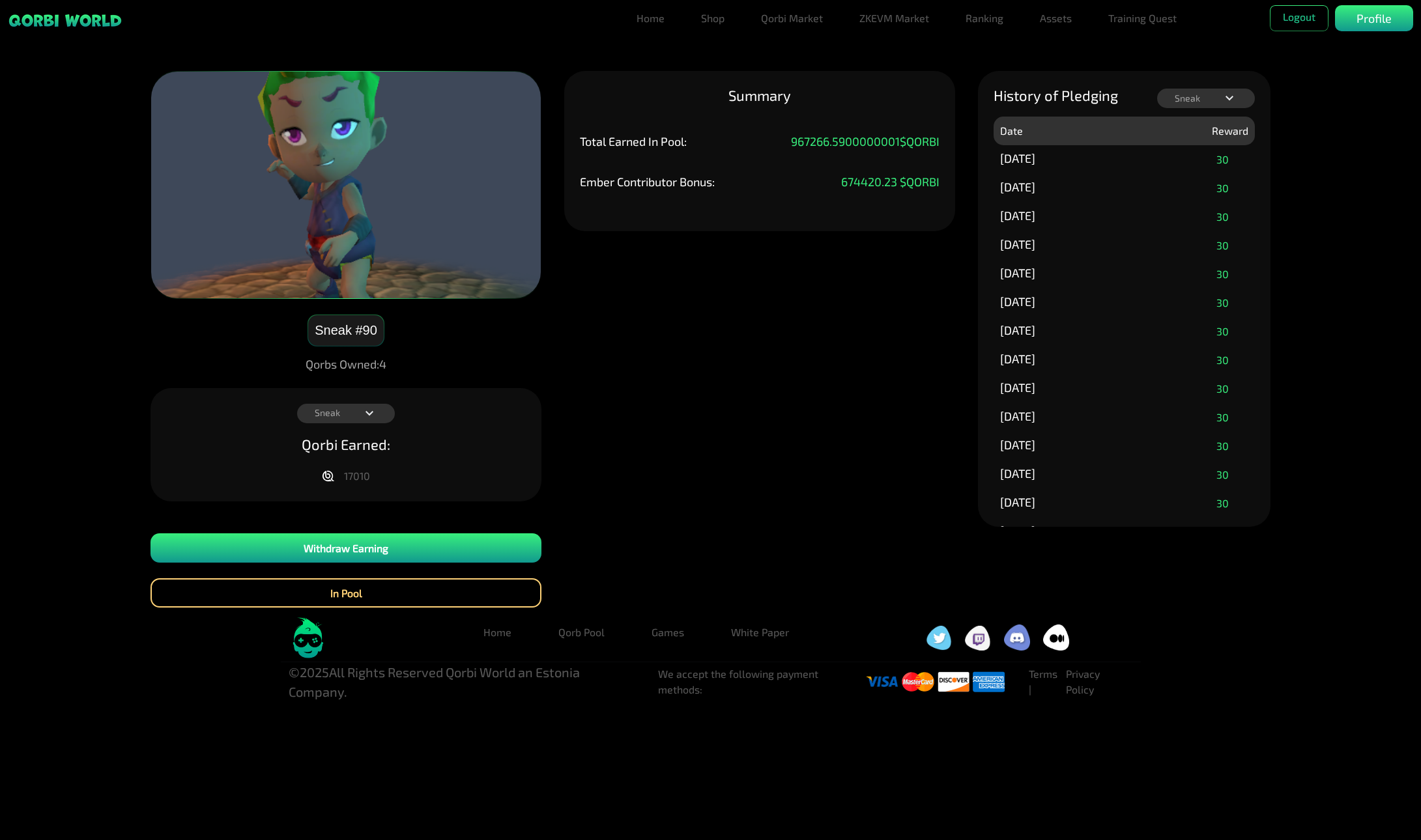
click at [336, 404] on div "Sneak Fr33Fall Syllvenium Sneak Aireon" at bounding box center [346, 413] width 98 height 19
click at [353, 476] on p "Aireon" at bounding box center [346, 474] width 30 height 11
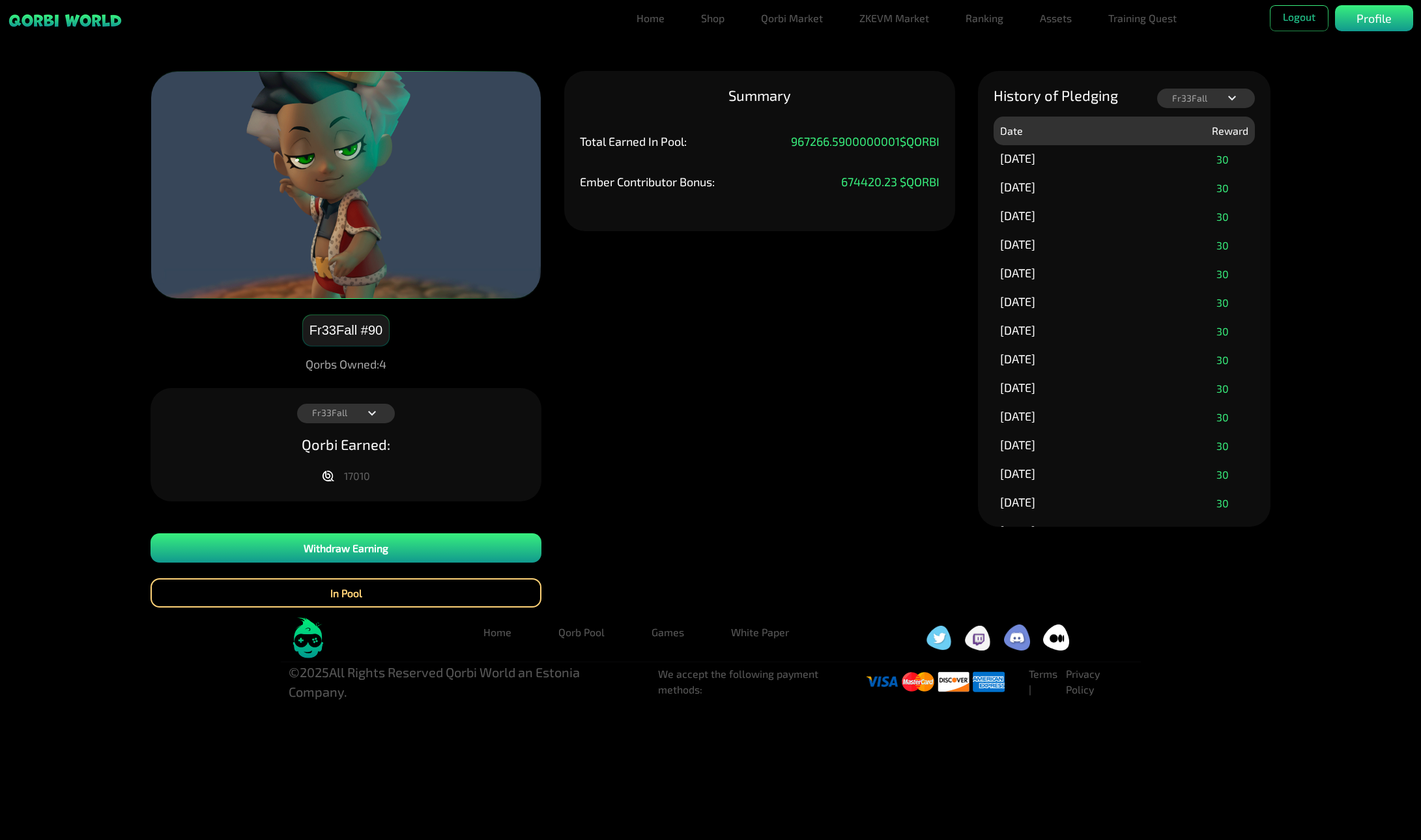
drag, startPoint x: 1032, startPoint y: 396, endPoint x: 1056, endPoint y: 196, distance: 201.4
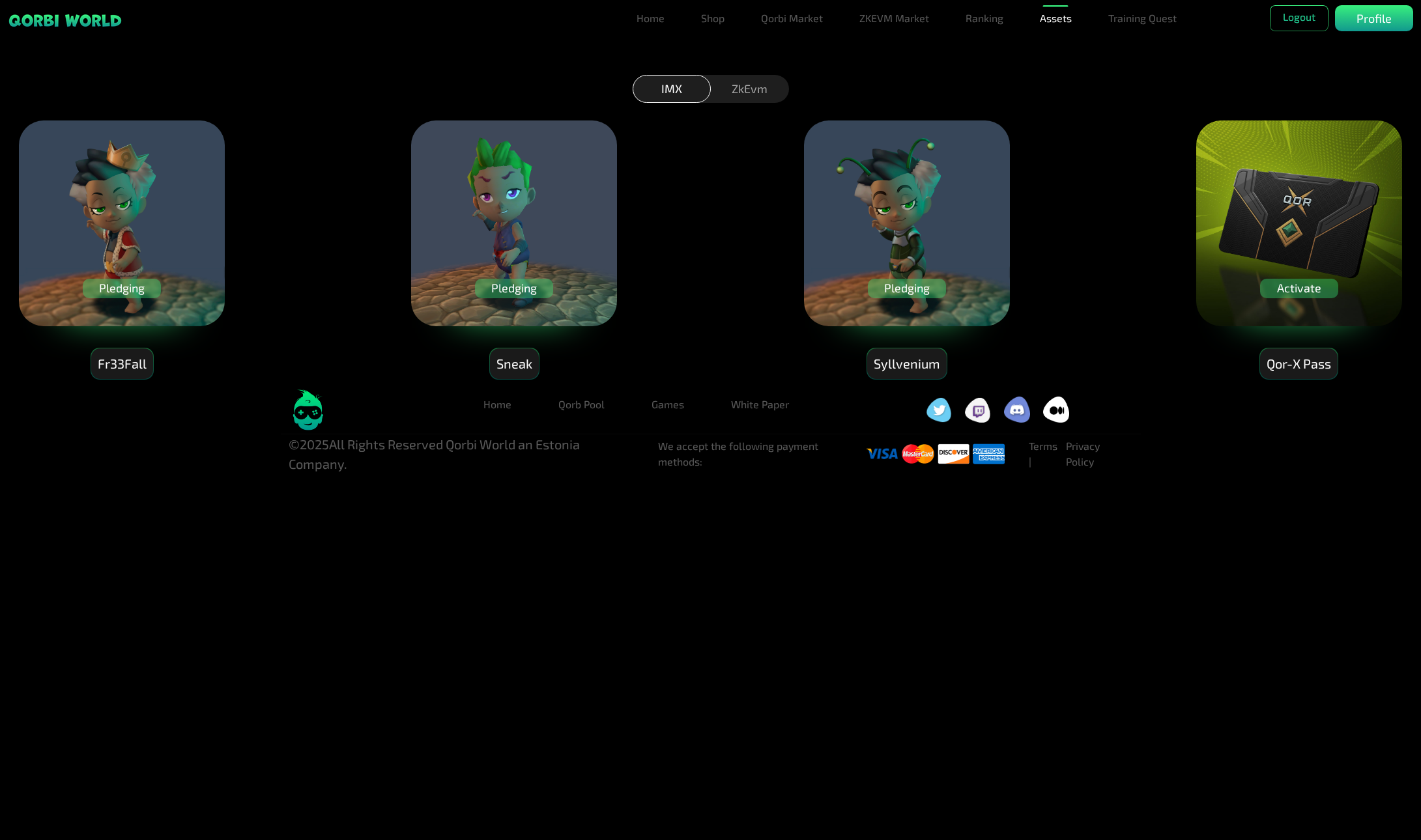
click at [747, 87] on div "ZkEvm" at bounding box center [749, 89] width 78 height 28
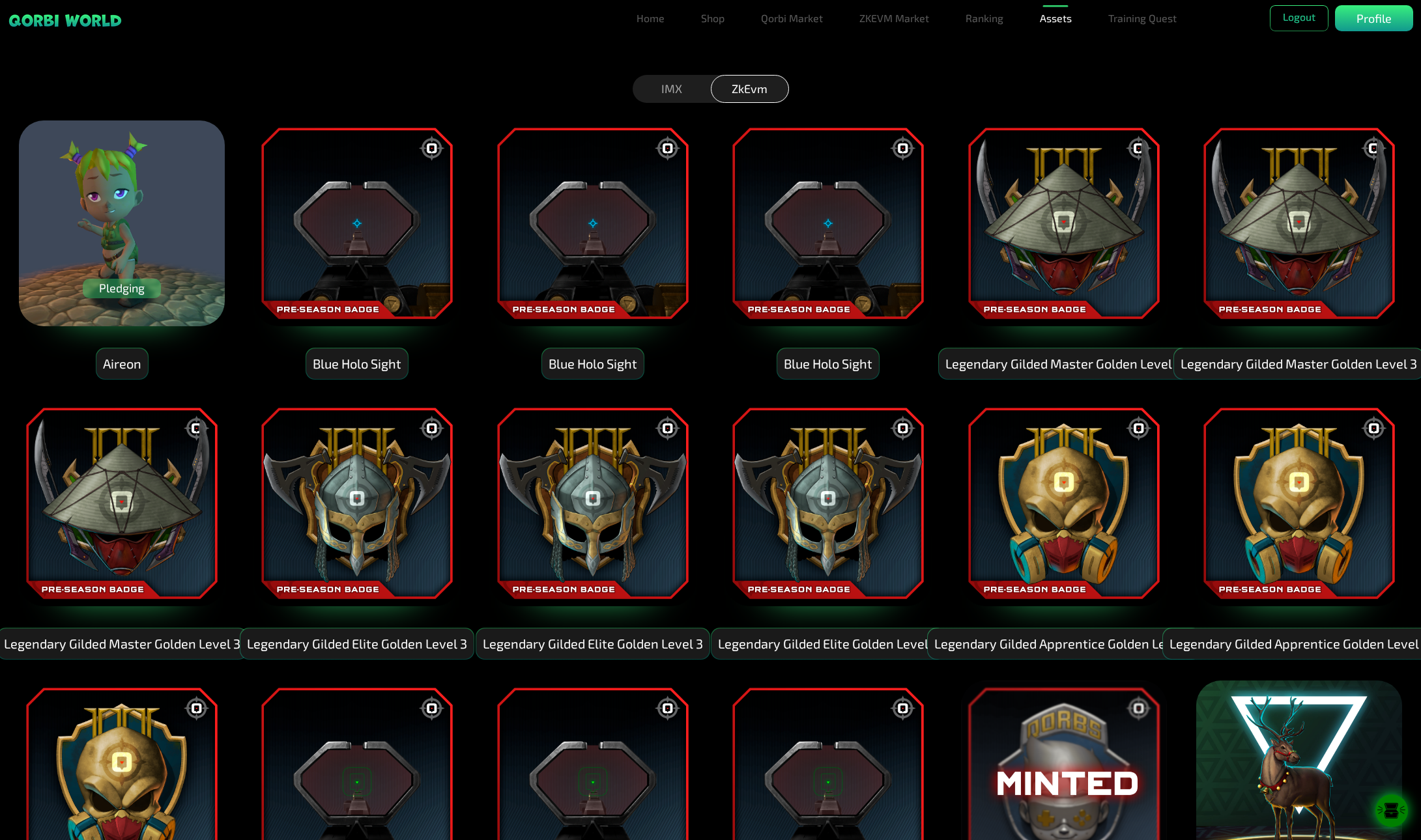
click at [670, 92] on div "IMX" at bounding box center [672, 89] width 78 height 28
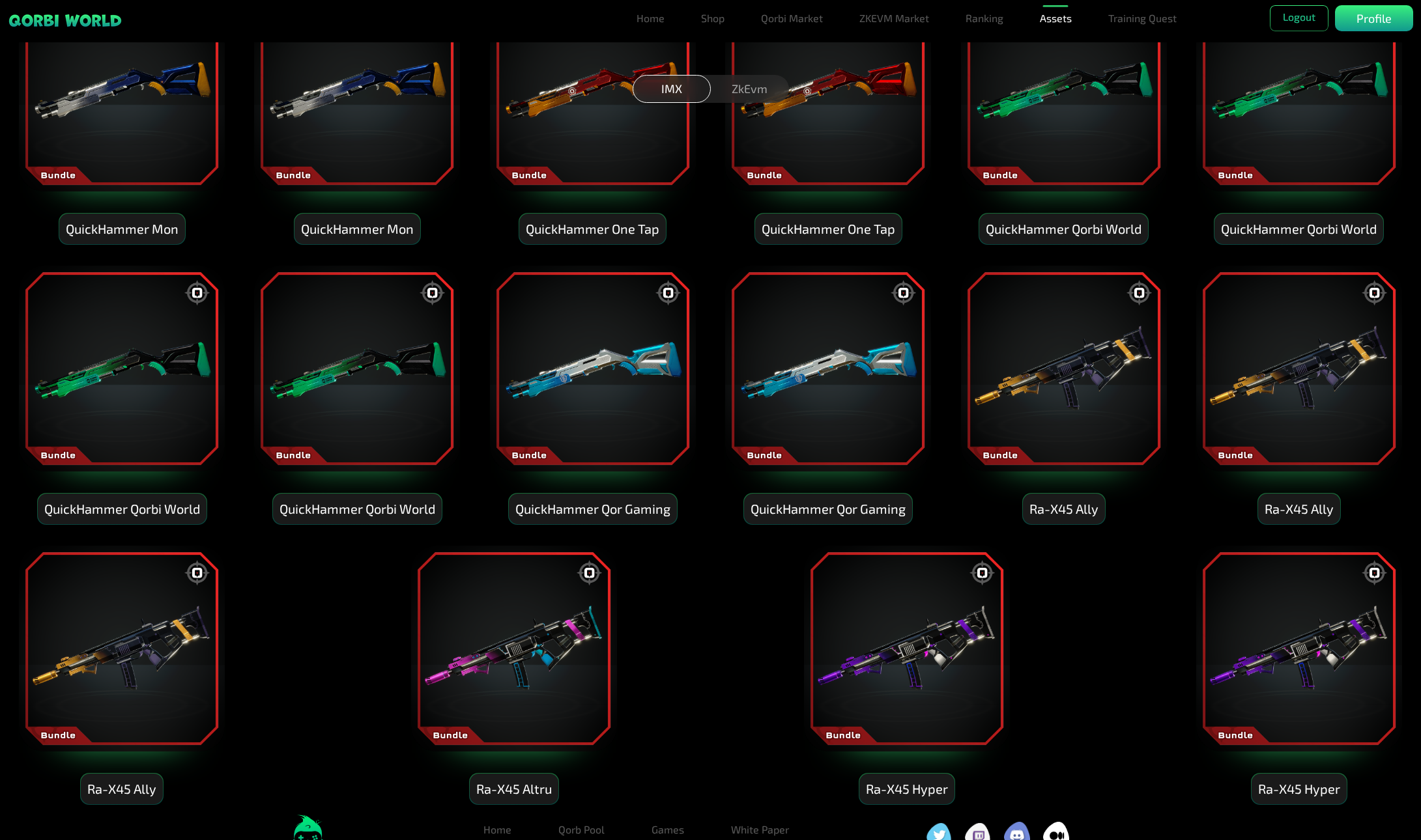
scroll to position [6354, 0]
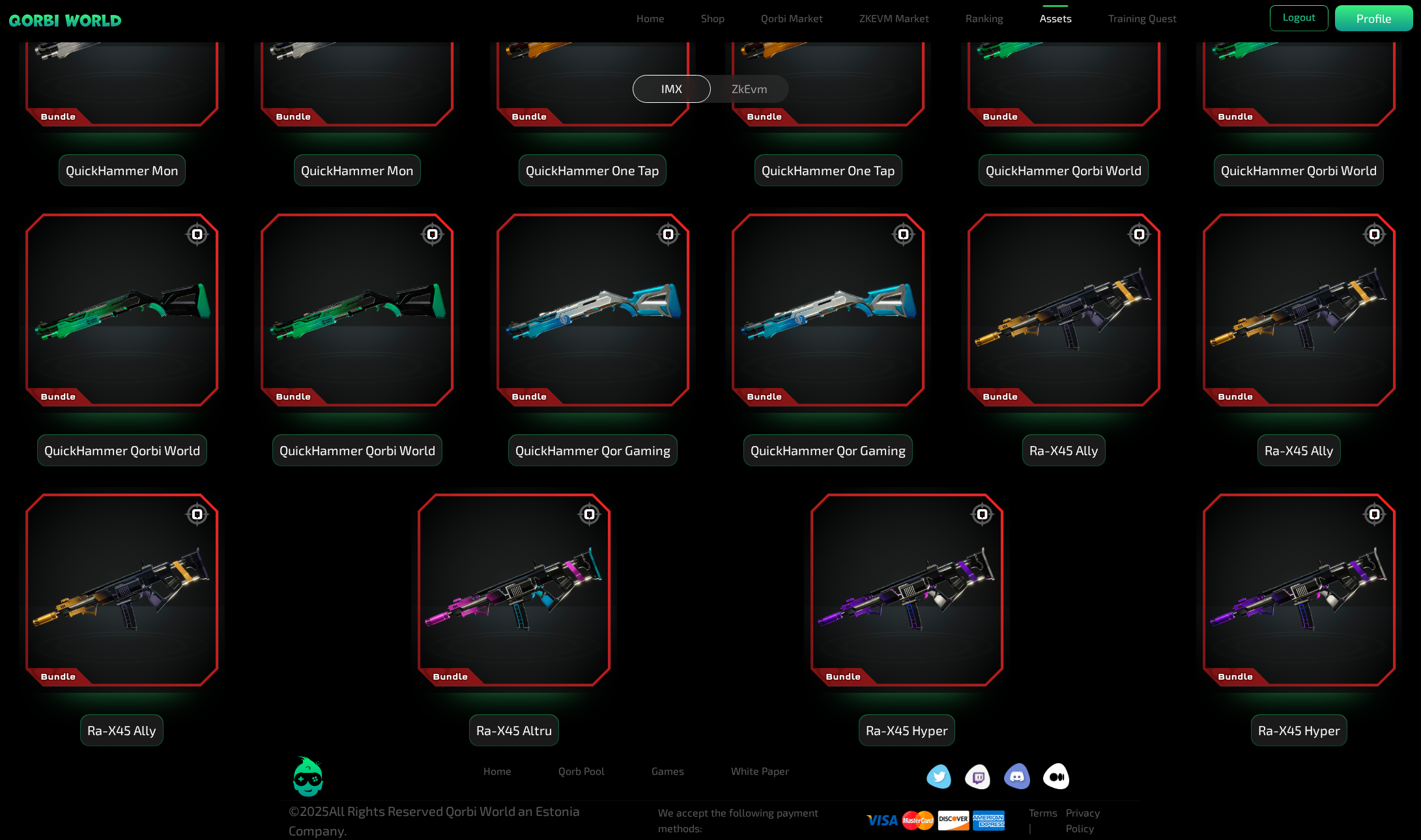
click at [1302, 582] on img at bounding box center [1299, 590] width 208 height 208
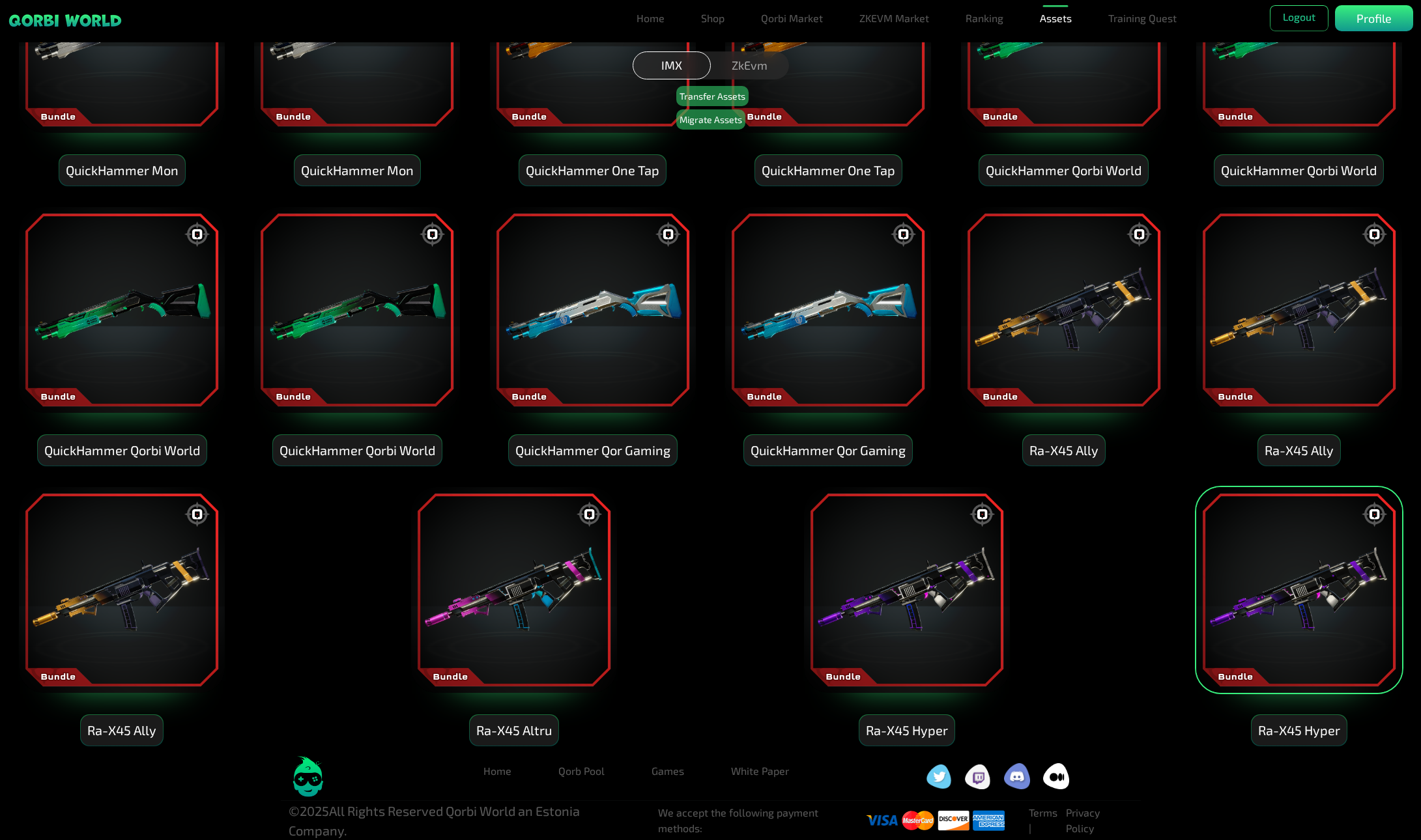
click at [945, 578] on img at bounding box center [907, 590] width 208 height 208
click at [488, 595] on img at bounding box center [514, 590] width 208 height 208
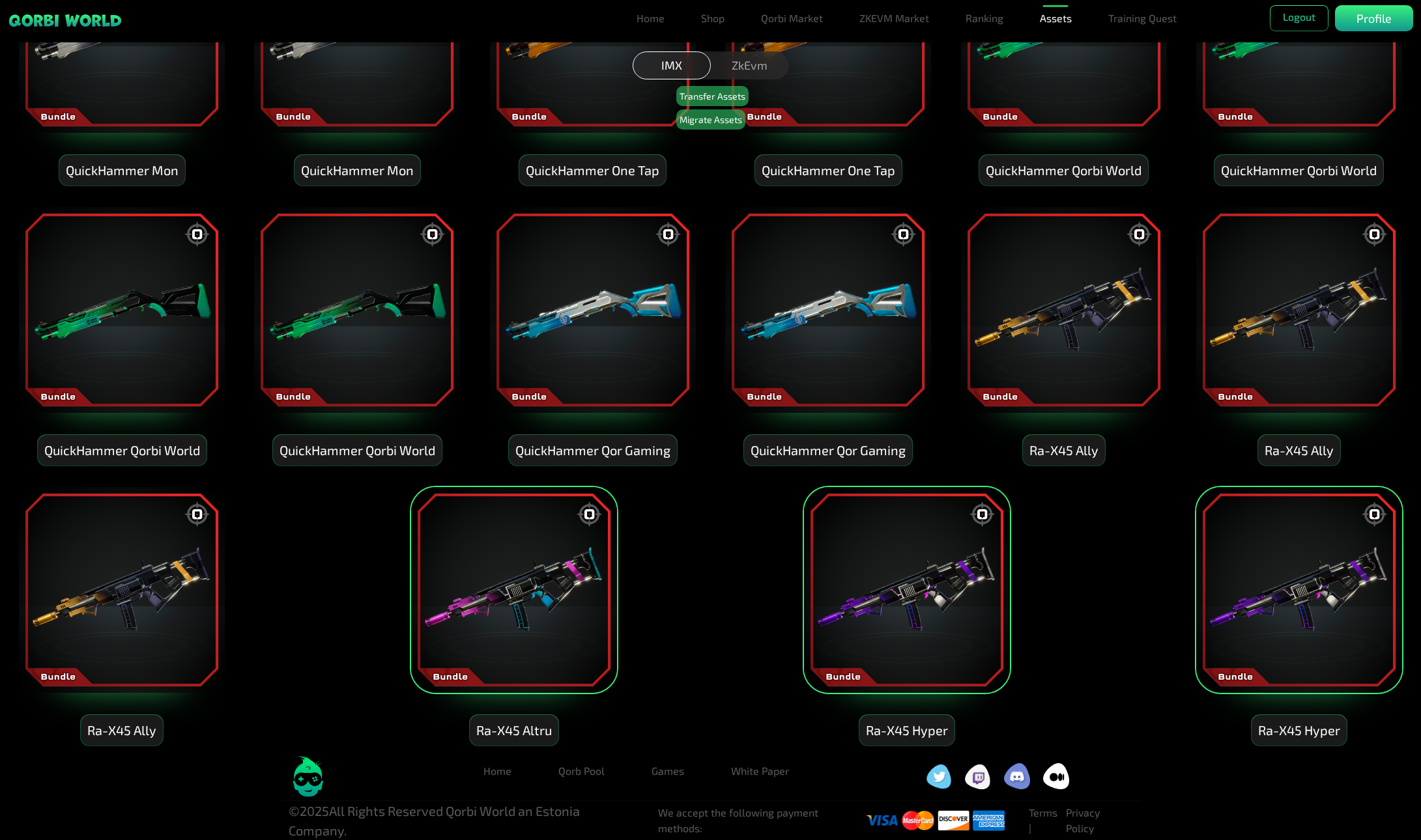
click at [140, 591] on img at bounding box center [122, 590] width 208 height 208
click at [493, 608] on img at bounding box center [514, 590] width 208 height 208
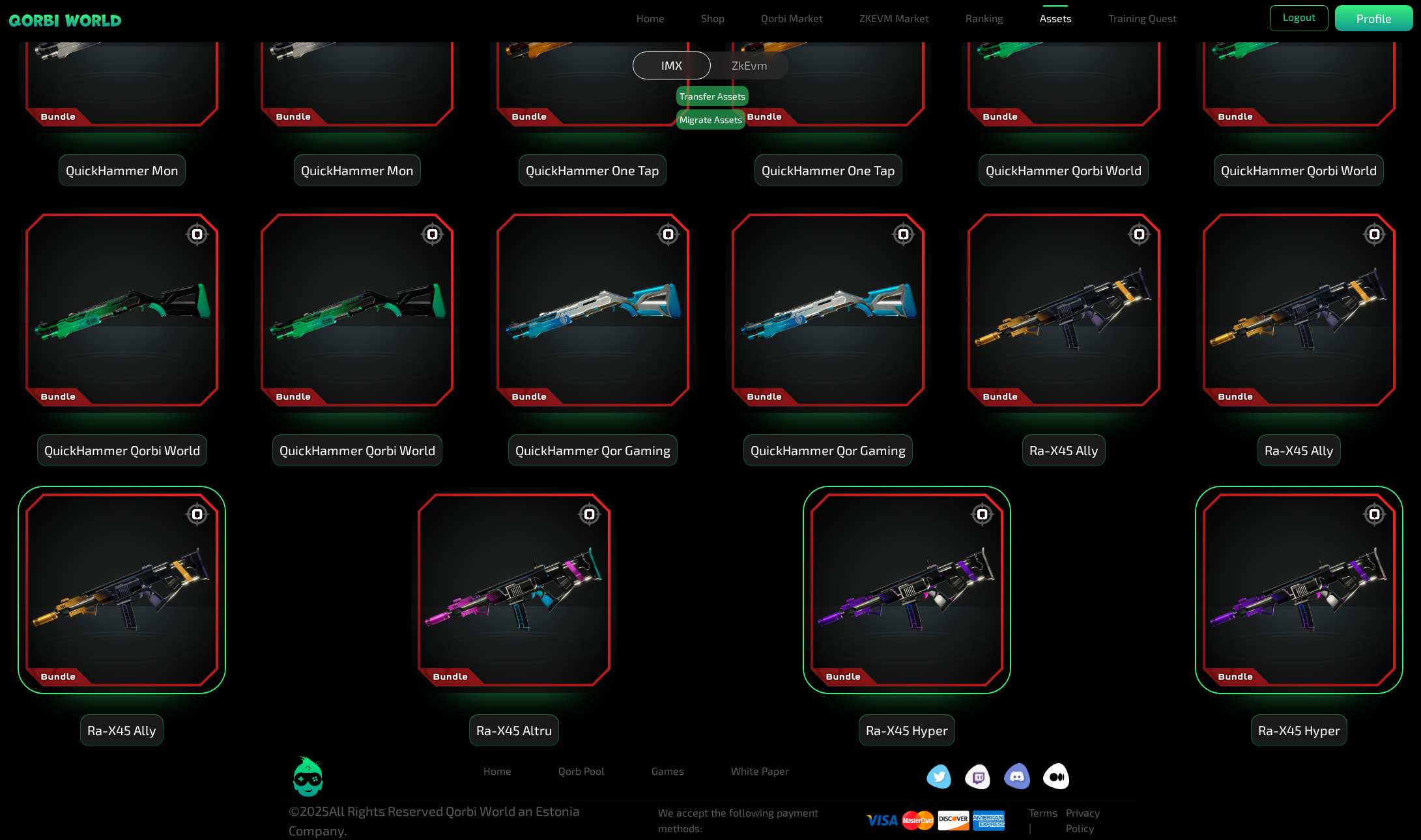
click at [178, 601] on img at bounding box center [122, 590] width 208 height 208
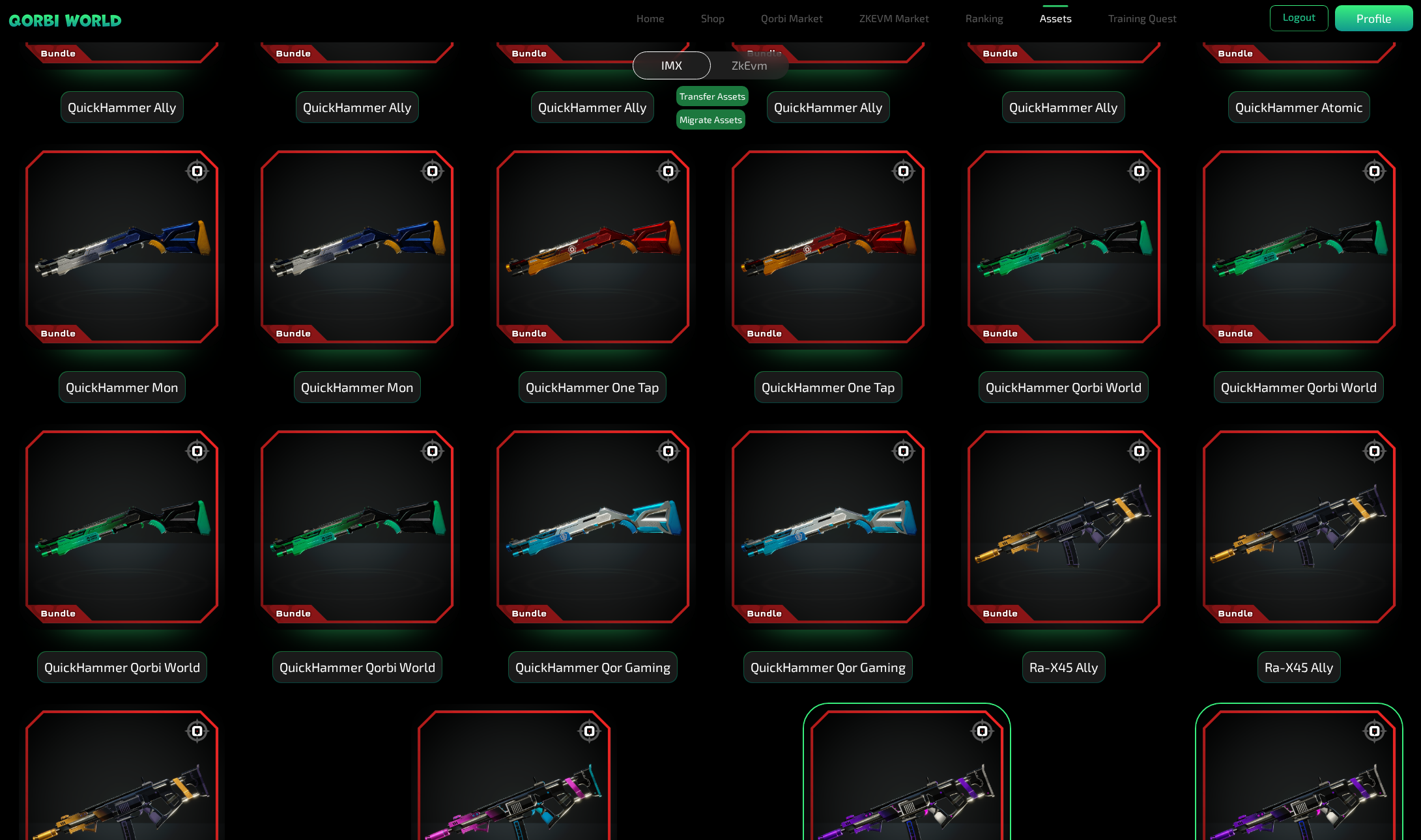
drag, startPoint x: 1330, startPoint y: 528, endPoint x: 1259, endPoint y: 521, distance: 71.3
click at [1328, 528] on img at bounding box center [1299, 526] width 208 height 208
click at [1051, 522] on img at bounding box center [1064, 526] width 208 height 208
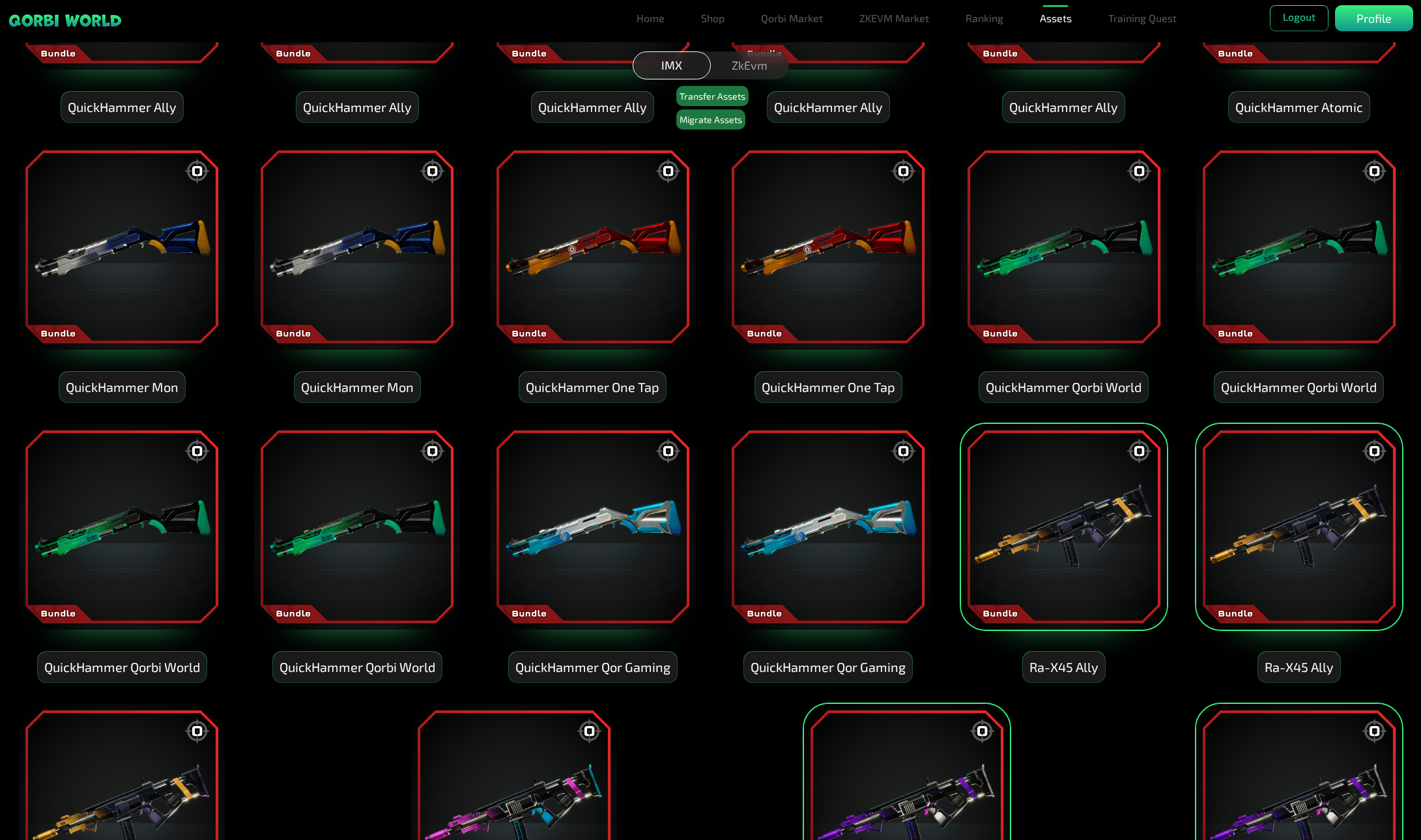
click at [836, 563] on img at bounding box center [828, 526] width 208 height 208
drag, startPoint x: 357, startPoint y: 506, endPoint x: 350, endPoint y: 504, distance: 7.3
click at [356, 504] on img at bounding box center [357, 526] width 208 height 208
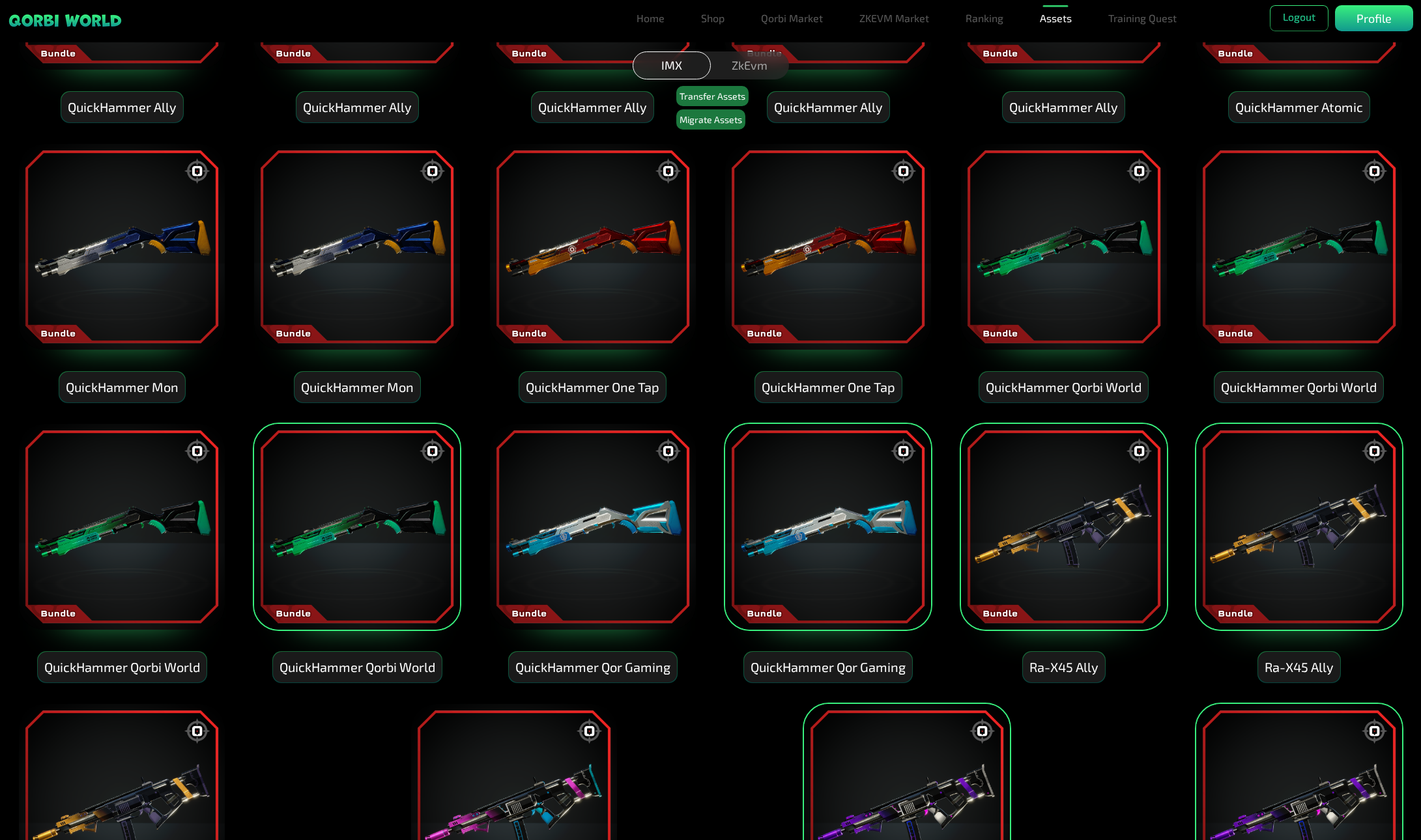
click at [1338, 243] on img at bounding box center [1299, 247] width 208 height 208
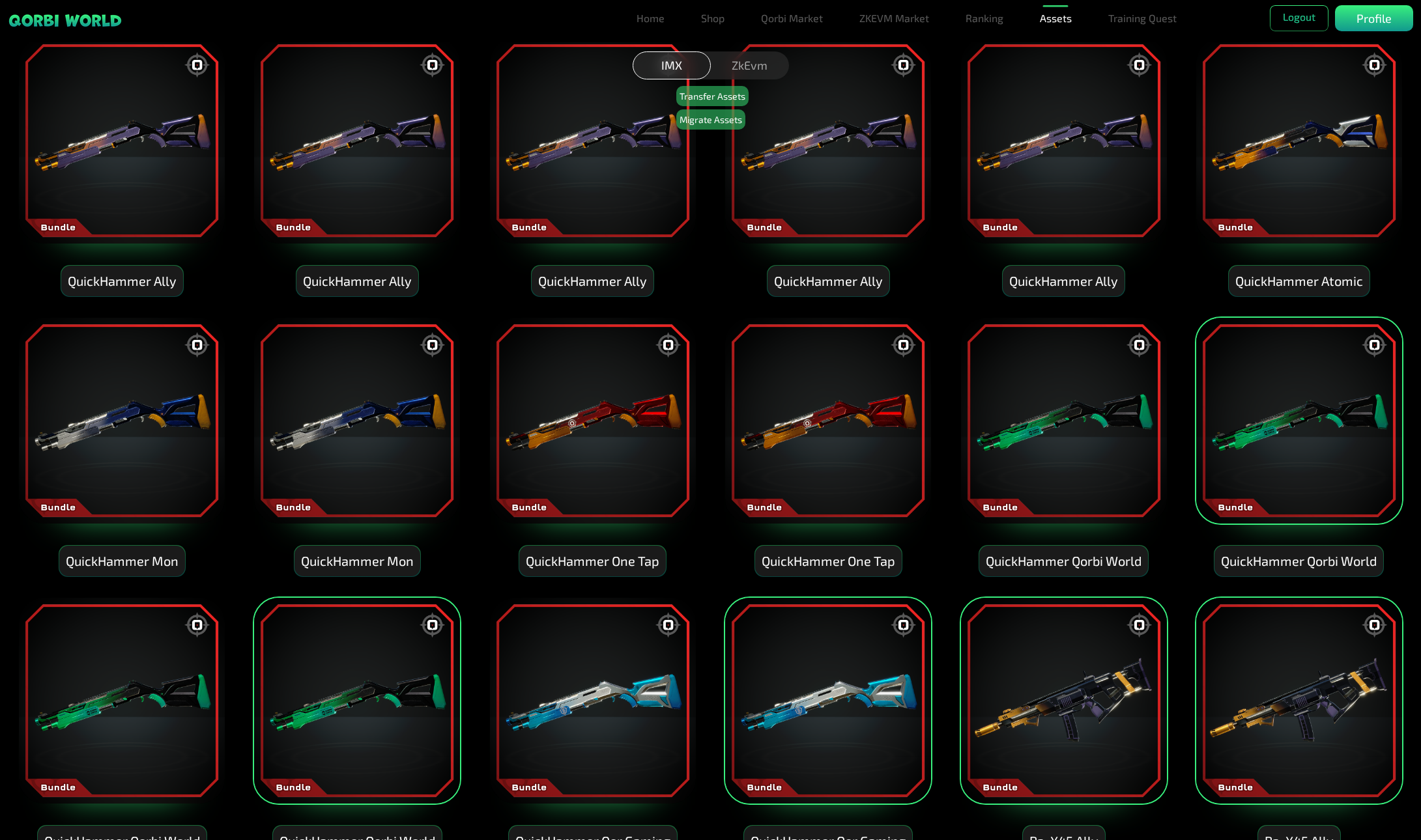
scroll to position [5790, 0]
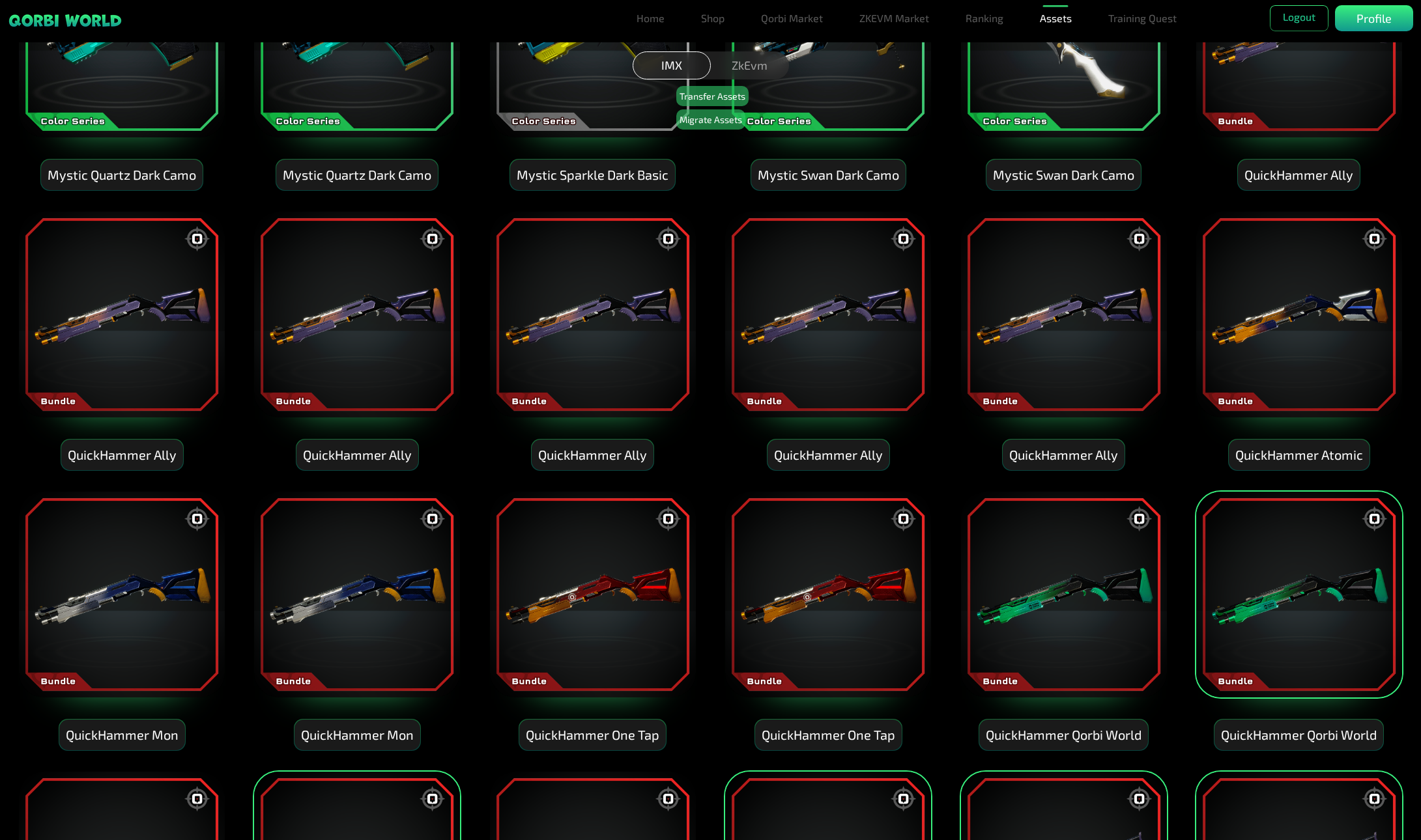
click at [809, 597] on img at bounding box center [828, 595] width 208 height 208
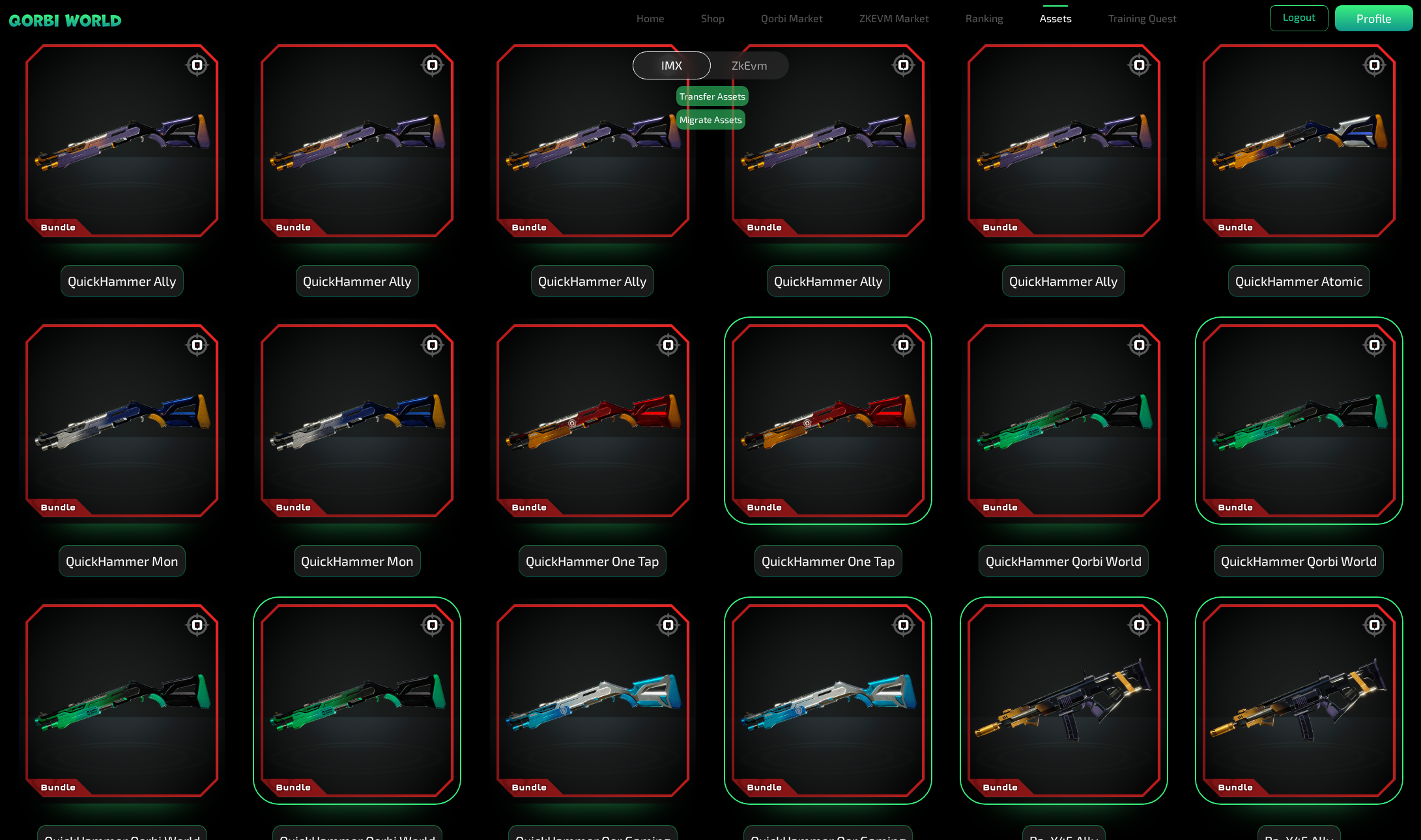
scroll to position [6180, 0]
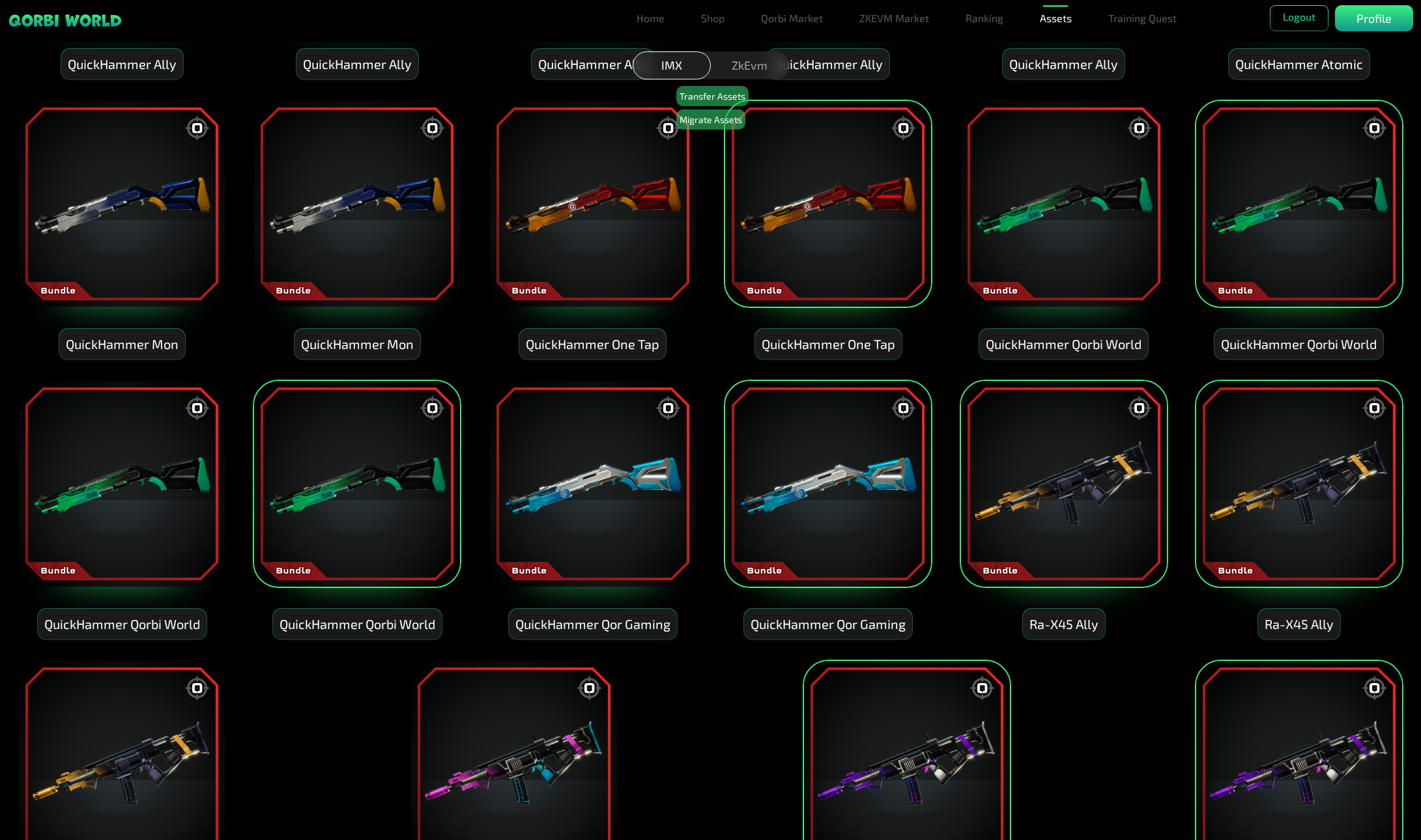
click at [822, 269] on img at bounding box center [828, 204] width 208 height 208
click at [1098, 279] on img at bounding box center [1064, 204] width 208 height 208
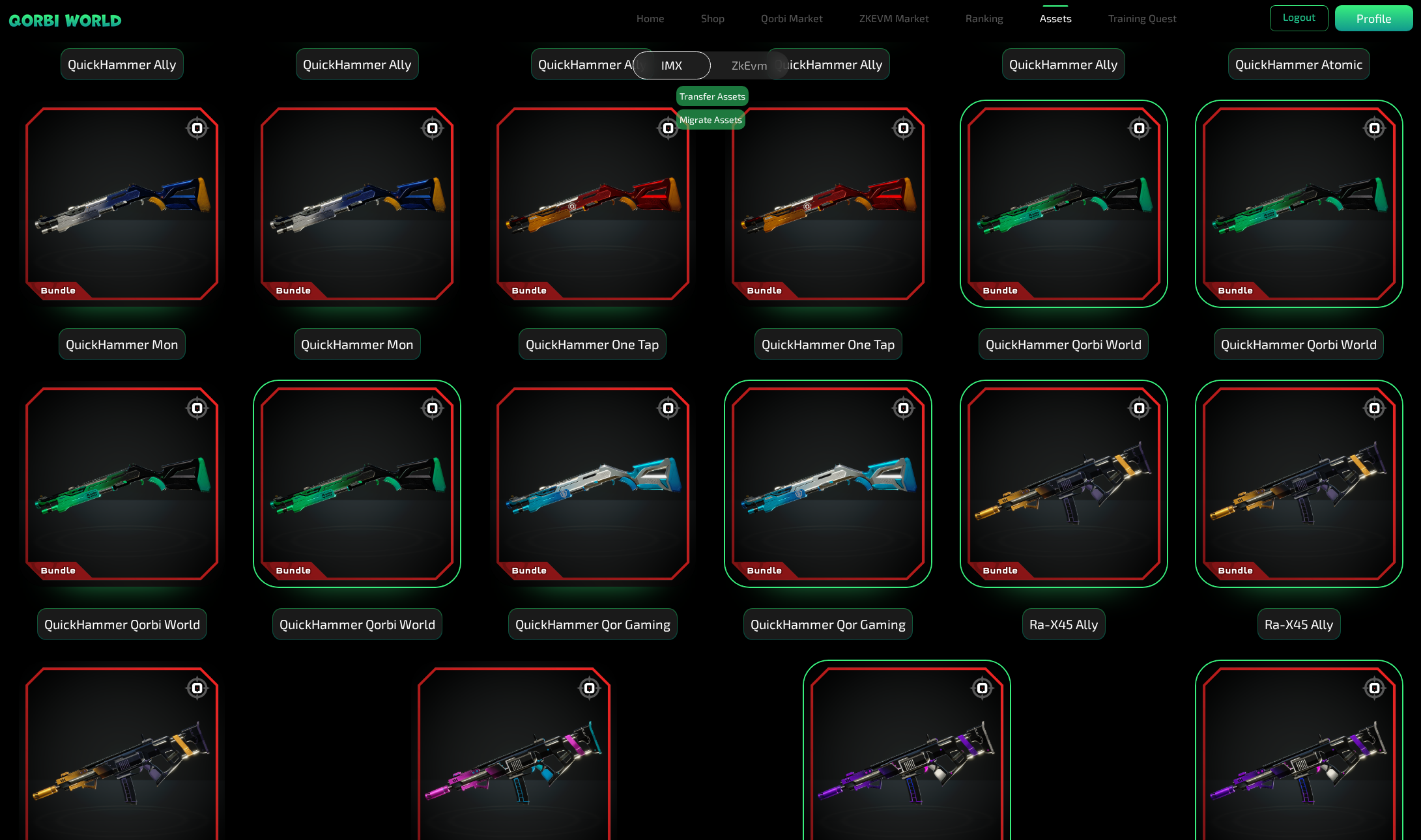
click at [1023, 233] on img at bounding box center [1064, 204] width 208 height 208
drag, startPoint x: 1304, startPoint y: 246, endPoint x: 1318, endPoint y: 267, distance: 25.2
click at [1303, 247] on img at bounding box center [1299, 204] width 208 height 208
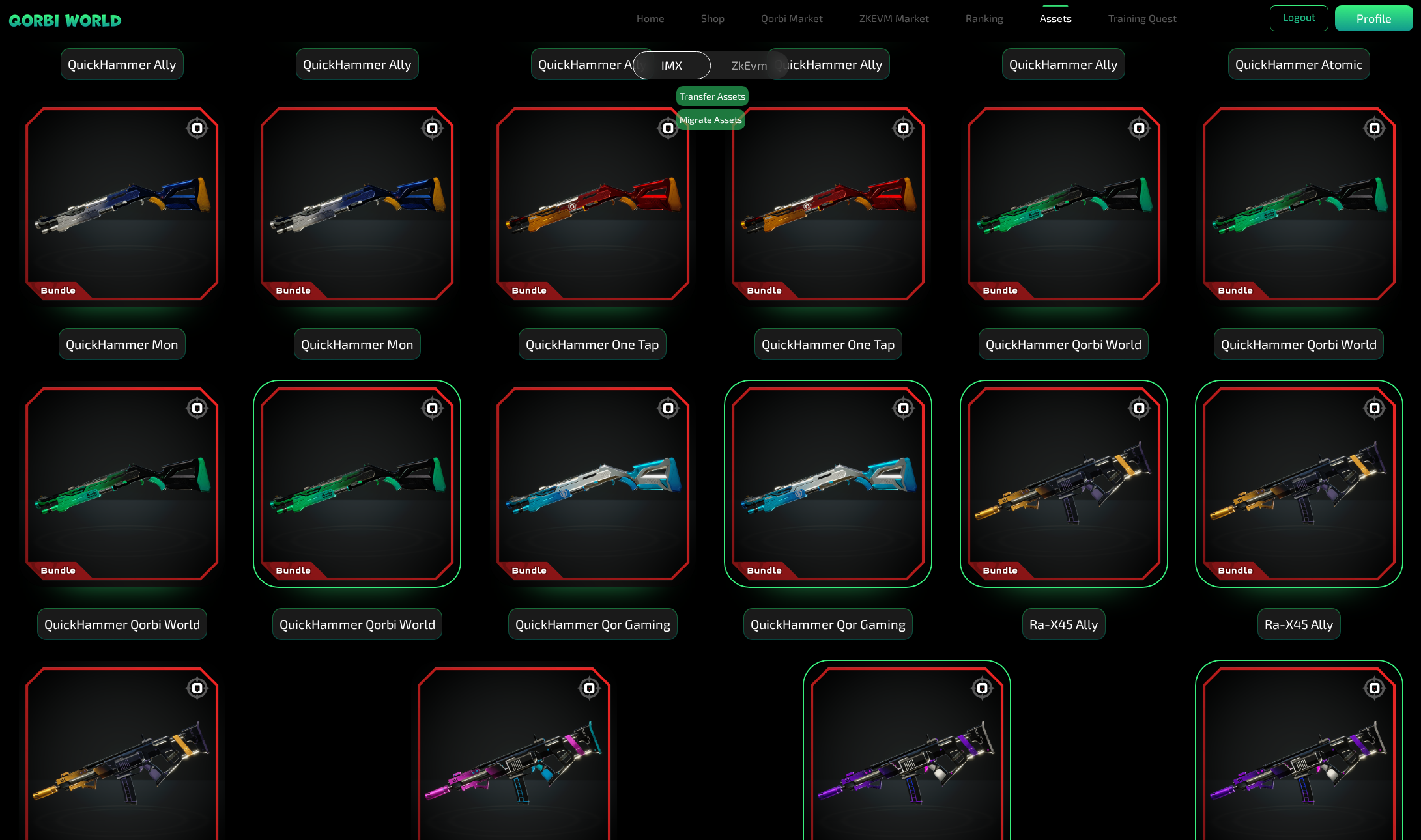
drag, startPoint x: 1267, startPoint y: 441, endPoint x: 1050, endPoint y: 436, distance: 217.1
click at [1265, 441] on img at bounding box center [1299, 484] width 208 height 208
click at [1043, 436] on img at bounding box center [1064, 484] width 208 height 208
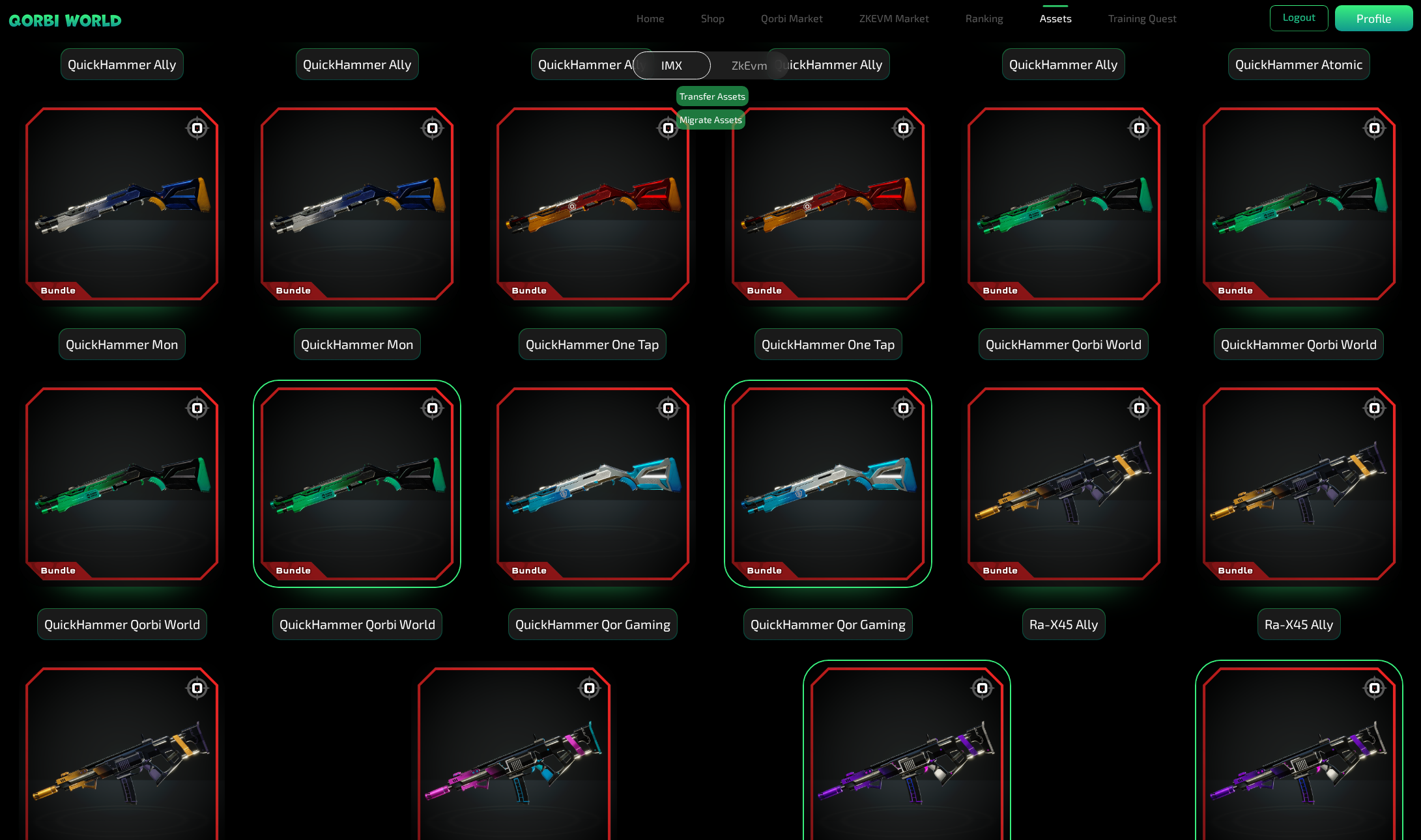
drag, startPoint x: 796, startPoint y: 472, endPoint x: 620, endPoint y: 476, distance: 176.0
click at [795, 472] on img at bounding box center [828, 484] width 208 height 208
click at [578, 470] on img at bounding box center [593, 484] width 208 height 208
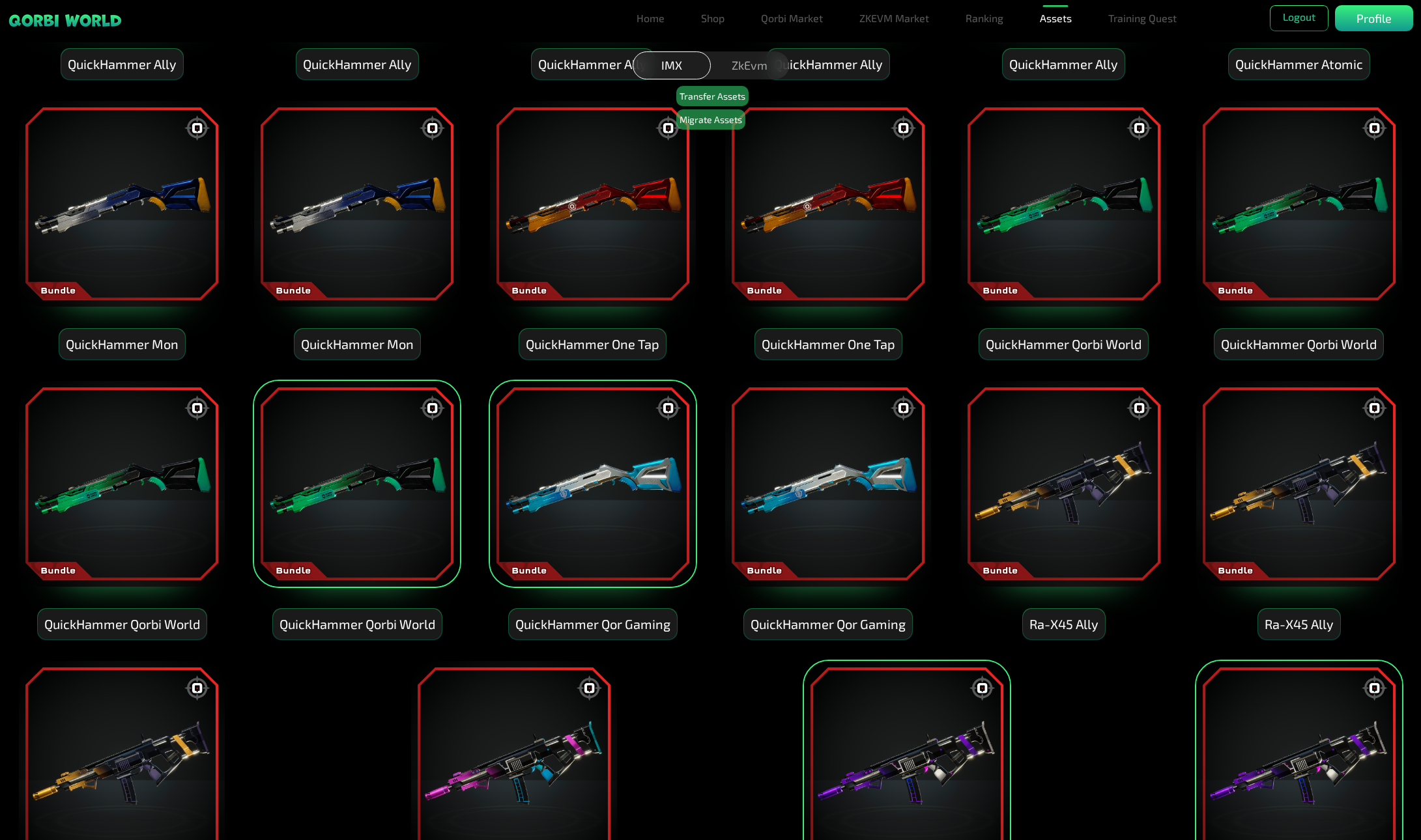
click at [386, 481] on img at bounding box center [357, 484] width 208 height 208
click at [516, 468] on img at bounding box center [593, 484] width 208 height 208
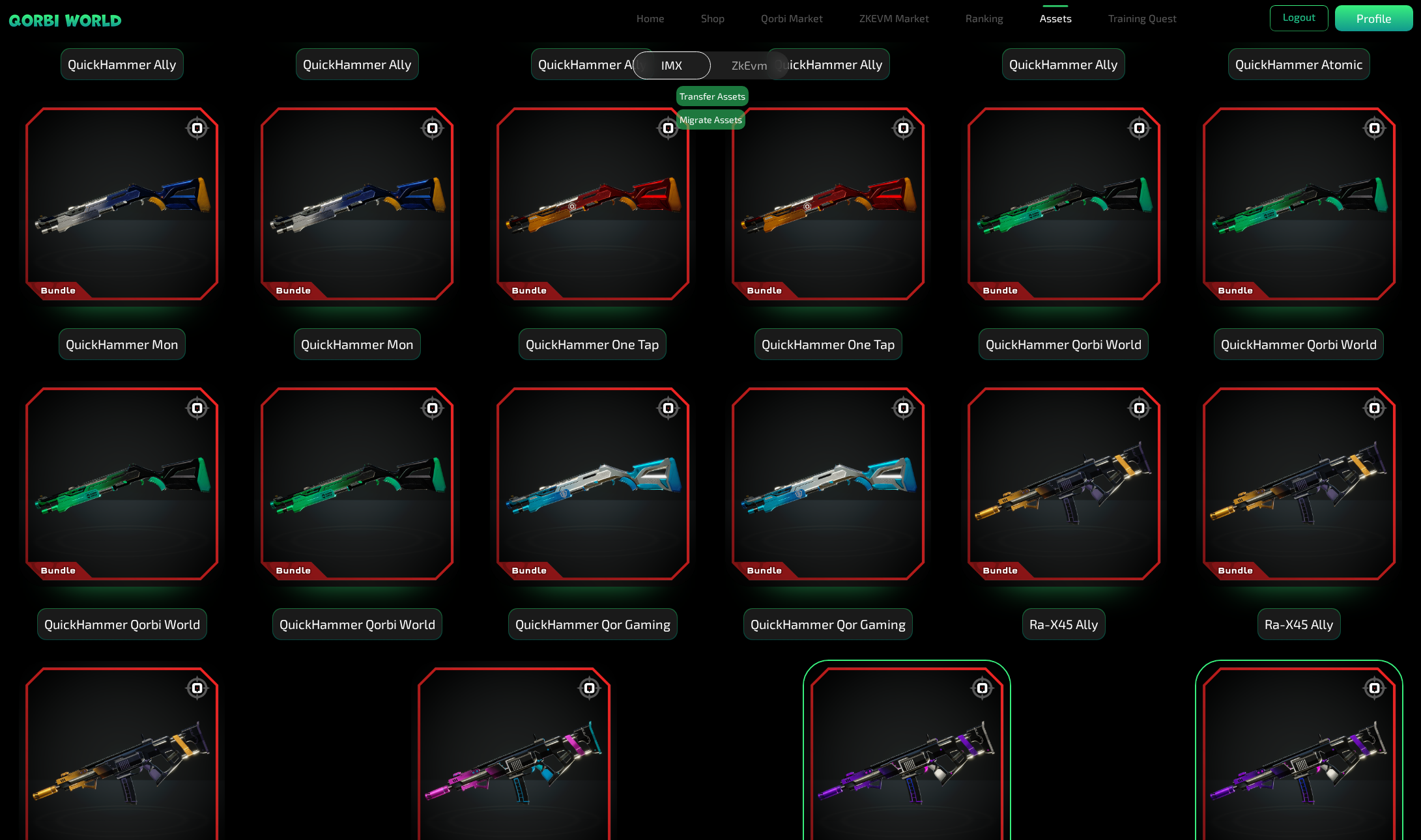
scroll to position [6354, 0]
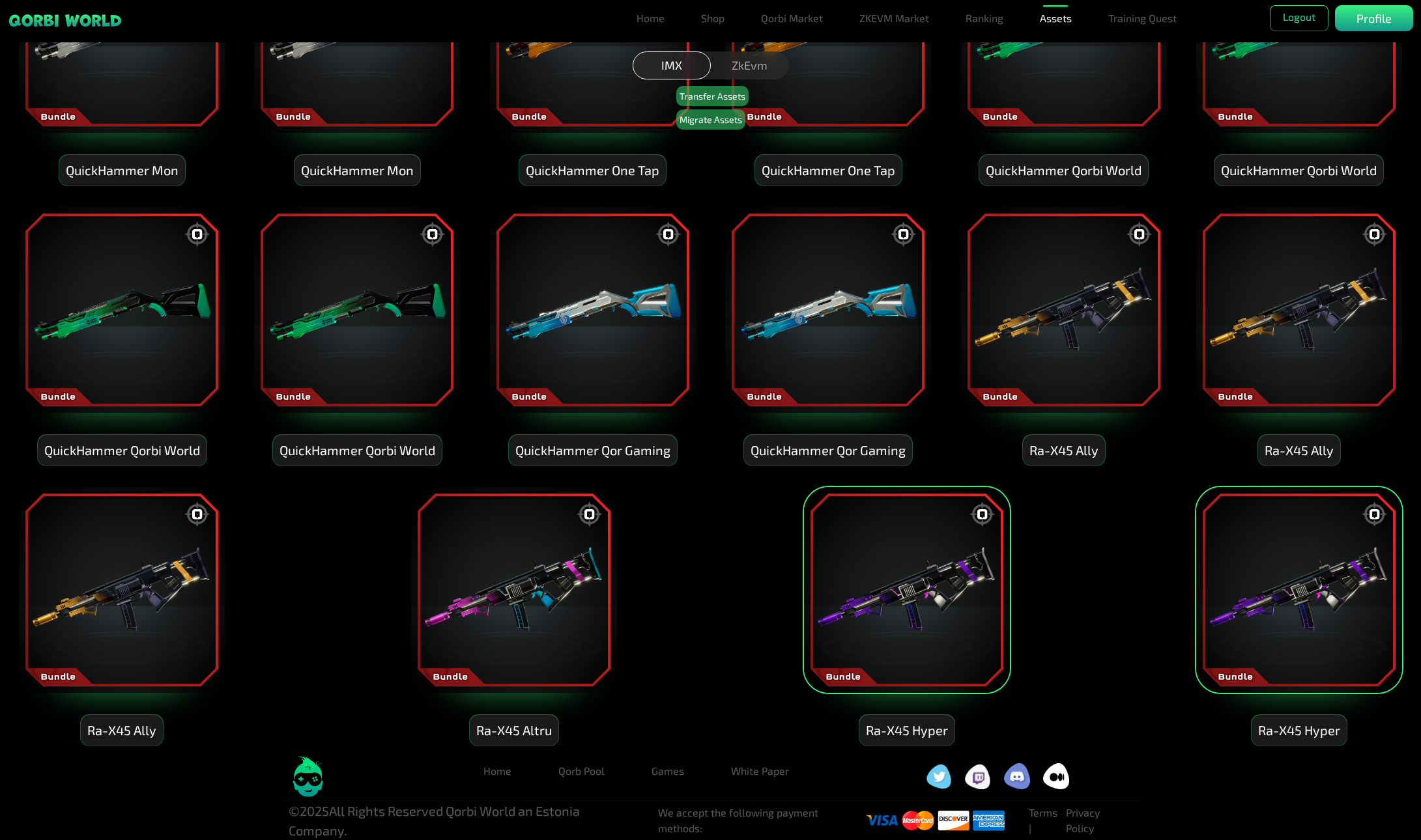
click at [930, 600] on img at bounding box center [907, 590] width 208 height 208
click at [128, 600] on img at bounding box center [122, 590] width 208 height 208
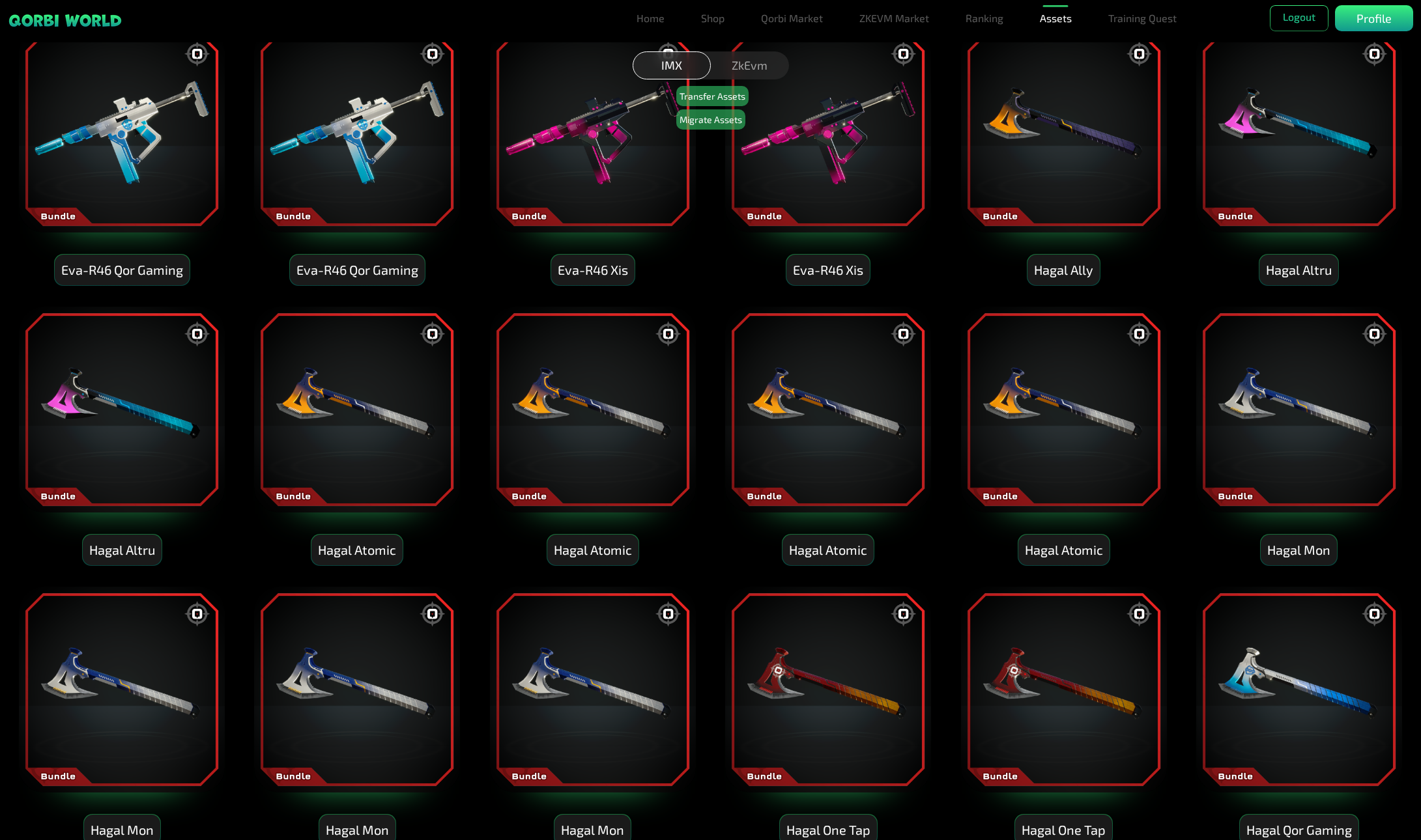
scroll to position [4270, 0]
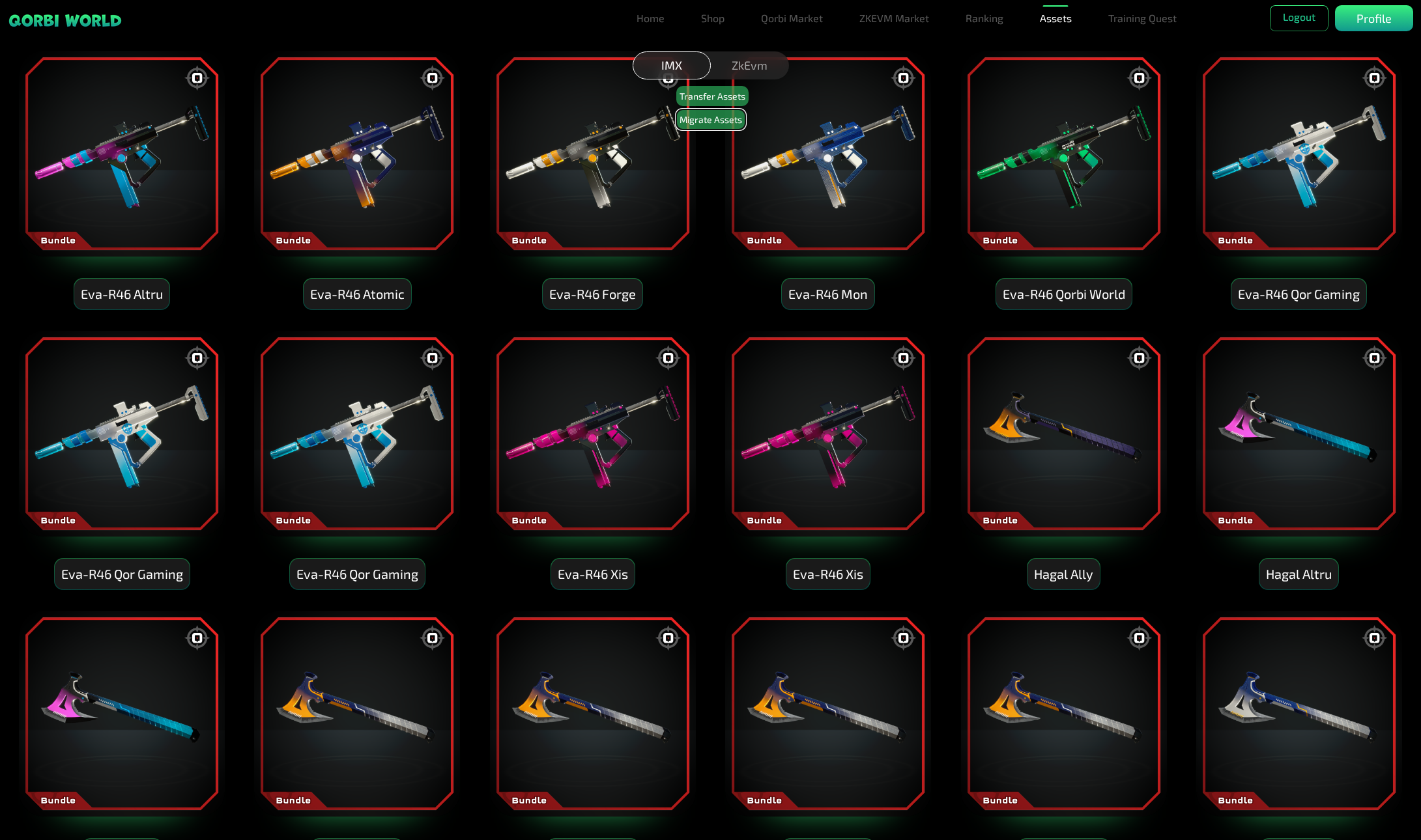
click at [718, 118] on button "Migrate Assets" at bounding box center [711, 119] width 69 height 20
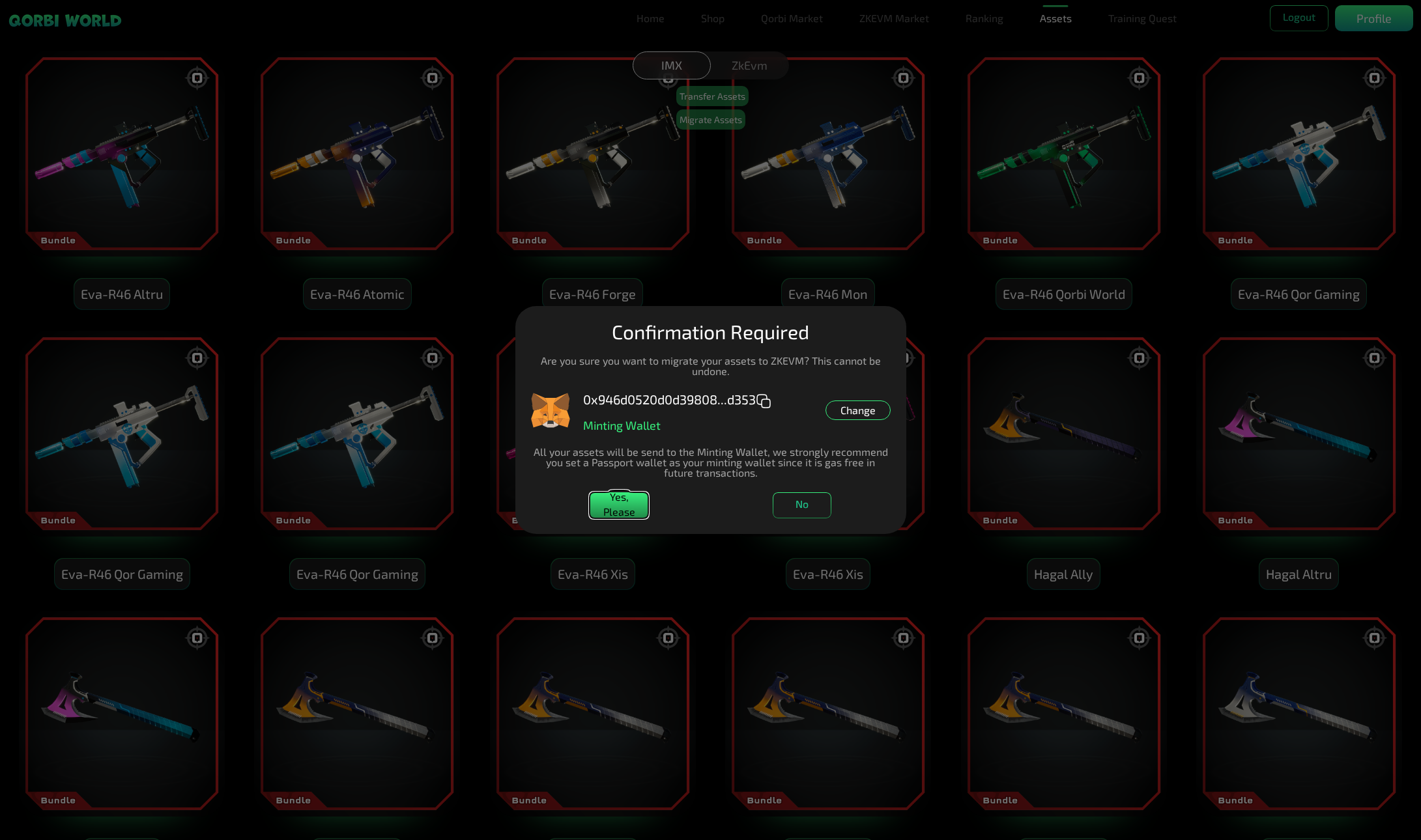
click at [622, 506] on button "Yes, Please" at bounding box center [618, 506] width 59 height 26
drag, startPoint x: 796, startPoint y: 505, endPoint x: 766, endPoint y: 35, distance: 471.0
click at [682, 306] on dialog "Manage Wallets Add one or more wallets to showcase all your Items in one place.…" at bounding box center [711, 420] width 391 height 228
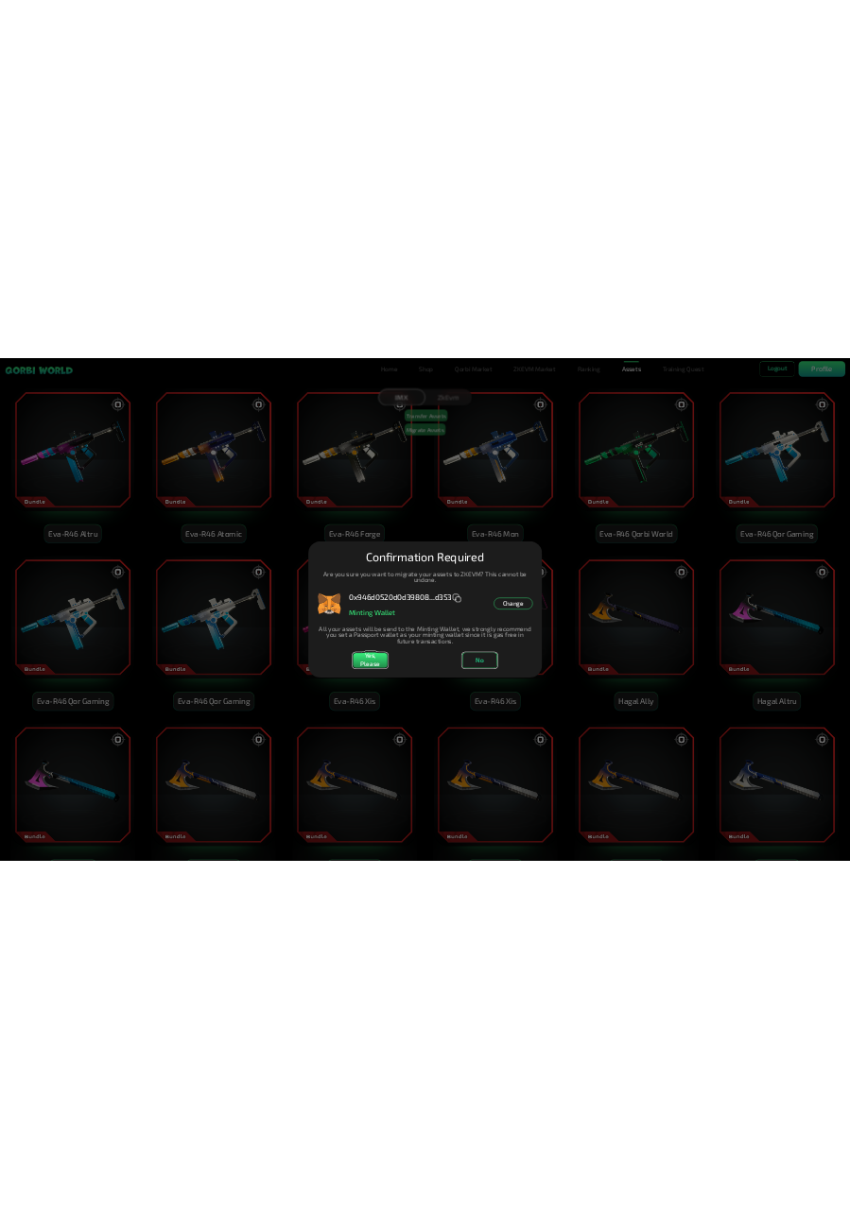
scroll to position [17491, 0]
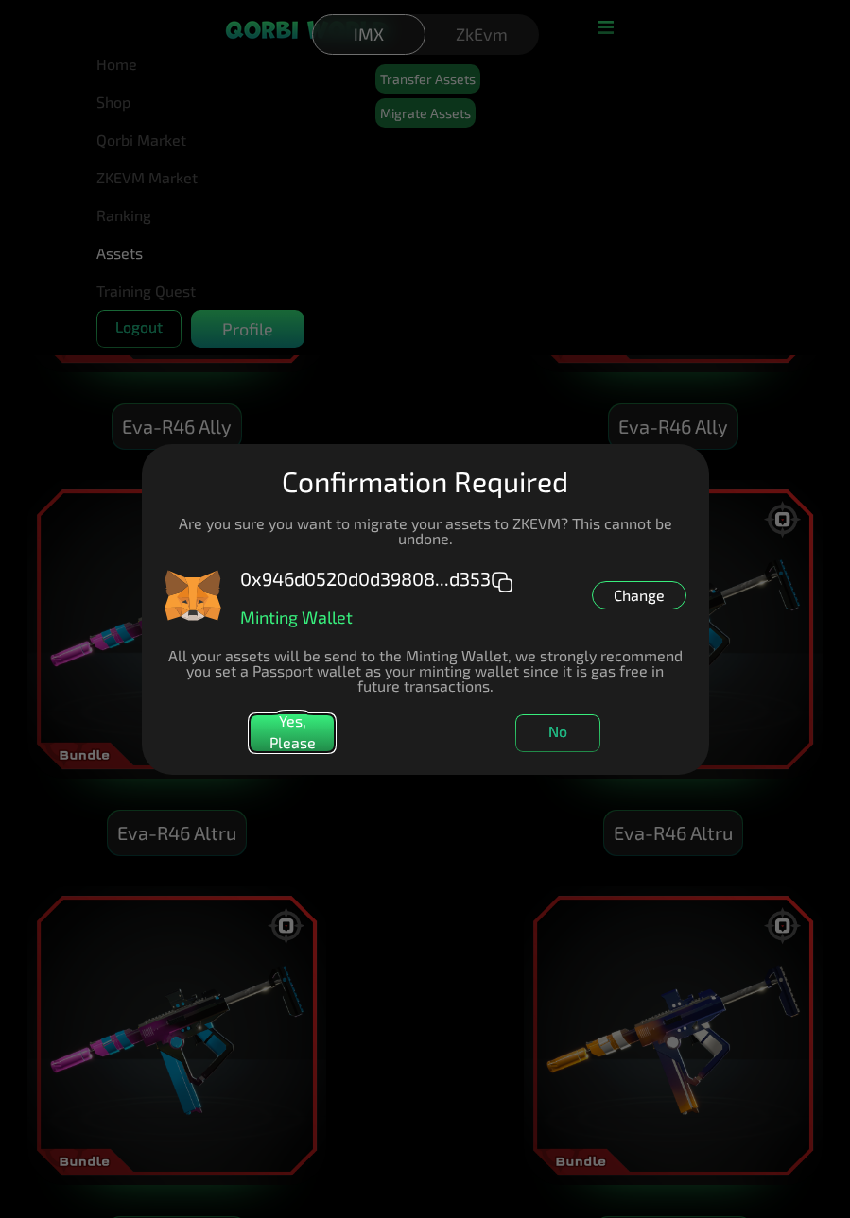
click at [324, 621] on p "Minting Wallet" at bounding box center [296, 617] width 112 height 17
drag, startPoint x: 648, startPoint y: 584, endPoint x: 643, endPoint y: 604, distance: 20.6
click at [644, 593] on div "Change" at bounding box center [639, 595] width 95 height 28
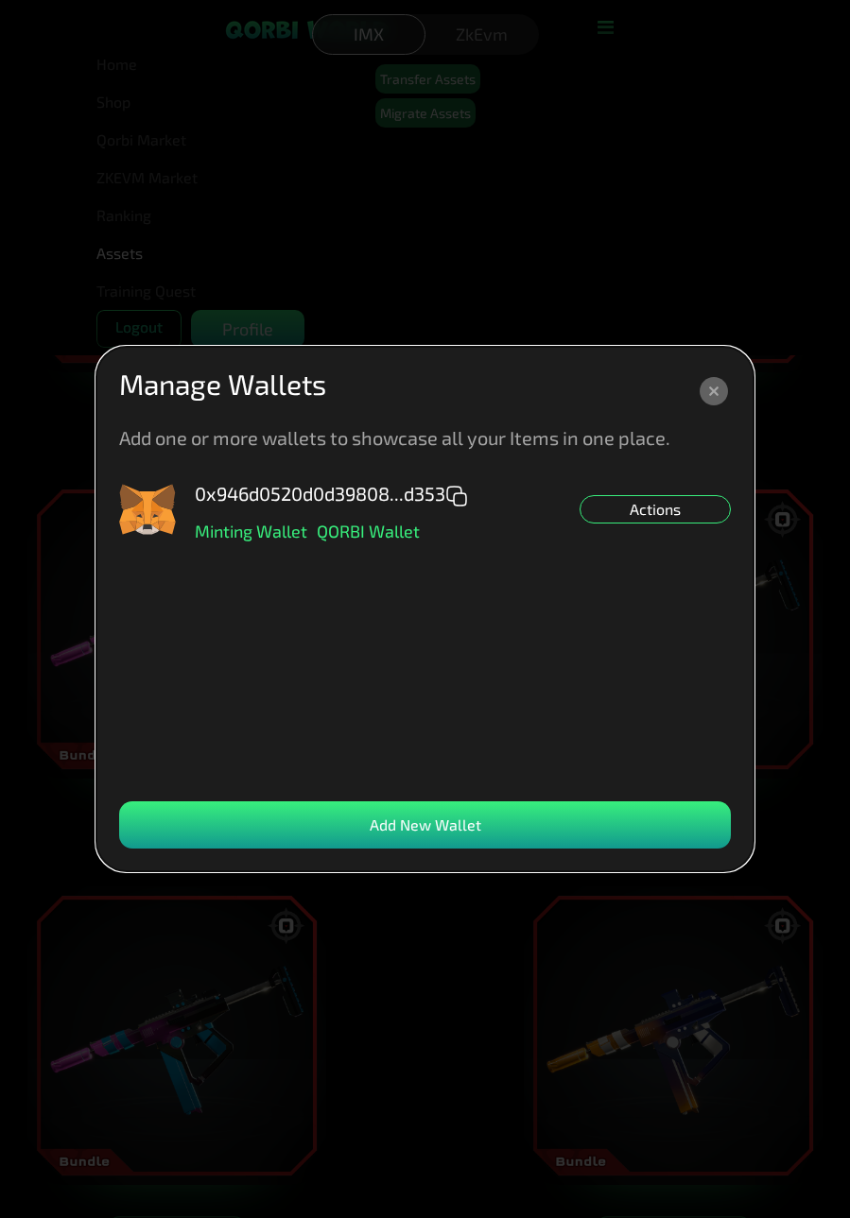
click at [710, 402] on icon at bounding box center [713, 391] width 28 height 28
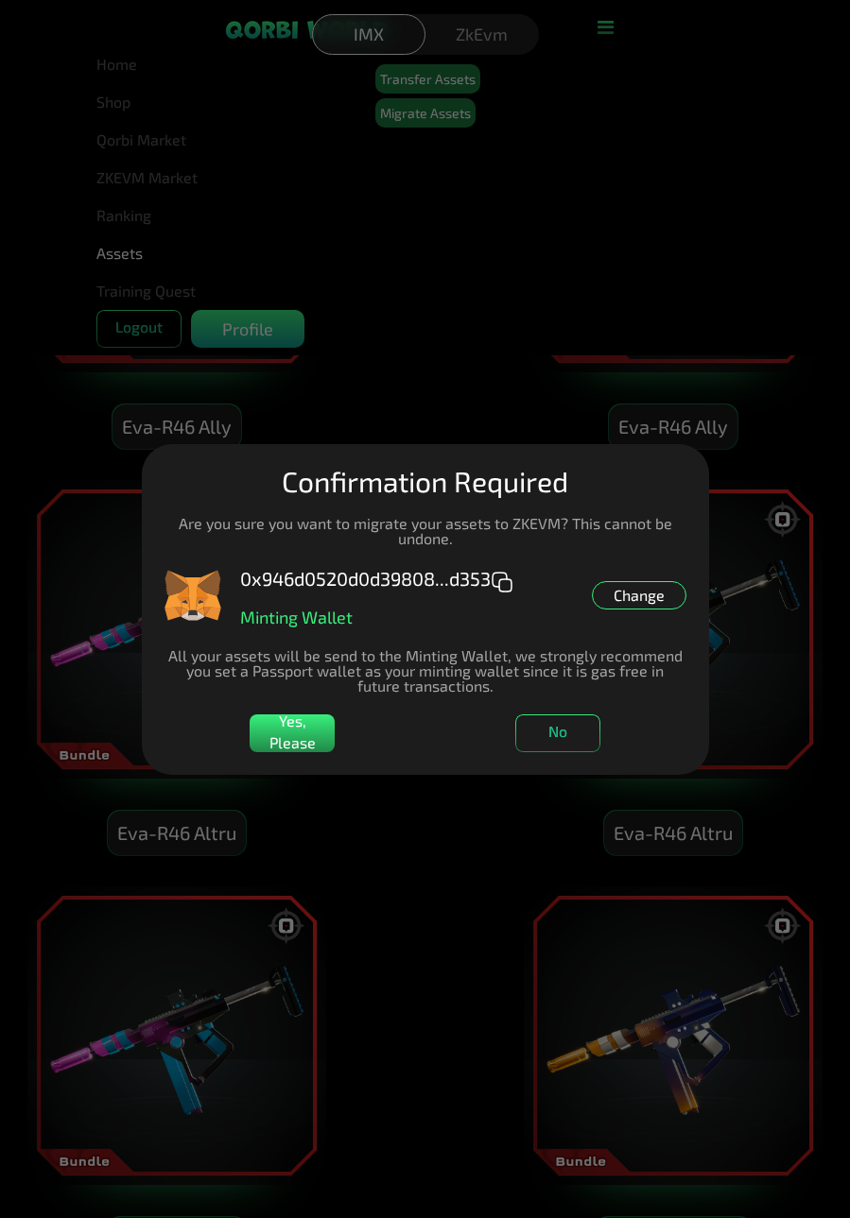
click at [624, 606] on div "Change" at bounding box center [639, 595] width 95 height 28
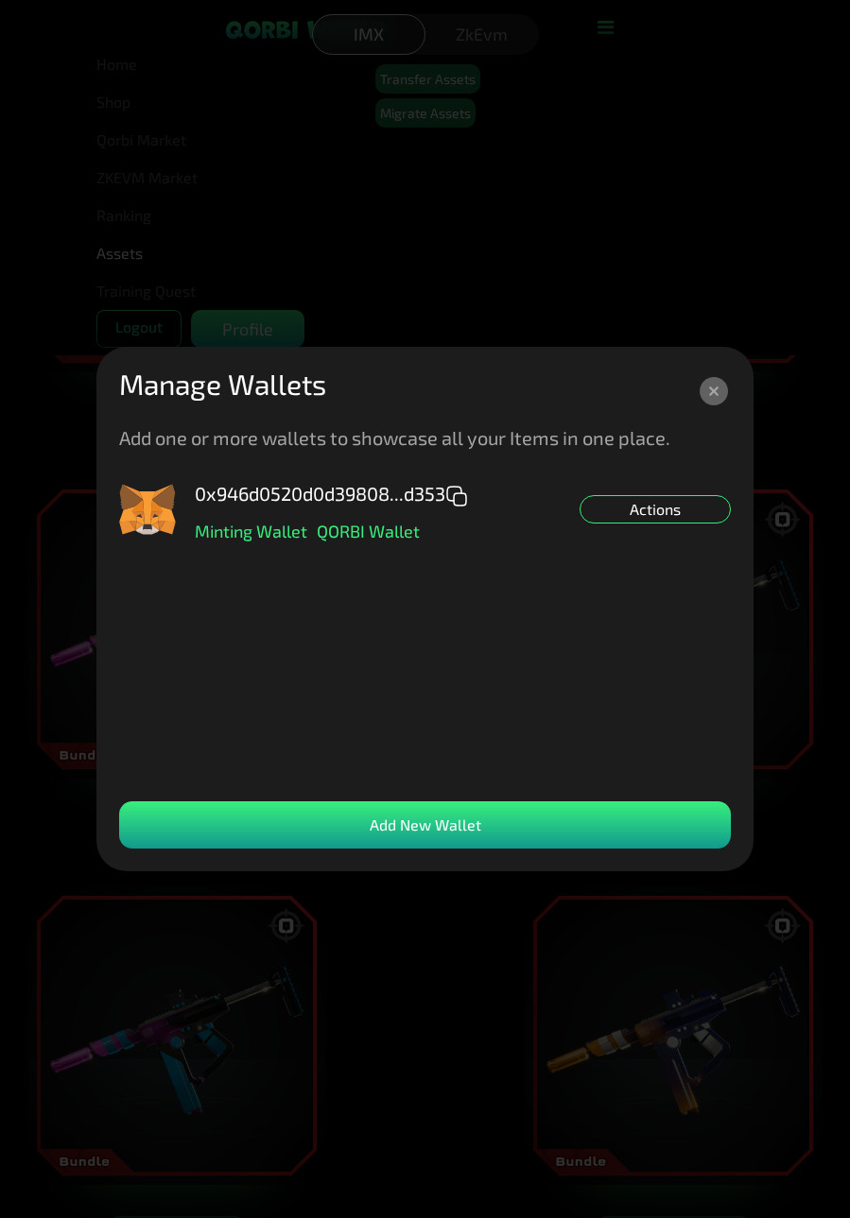
click at [519, 836] on div "Add New Wallet" at bounding box center [424, 824] width 611 height 47
click at [449, 822] on div "Add New Wallet" at bounding box center [424, 824] width 611 height 47
click at [675, 497] on div "Actions" at bounding box center [654, 509] width 151 height 28
click at [689, 535] on div "Set QORBI Default" at bounding box center [654, 537] width 151 height 28
click at [430, 827] on div "Add New Wallet" at bounding box center [424, 824] width 611 height 47
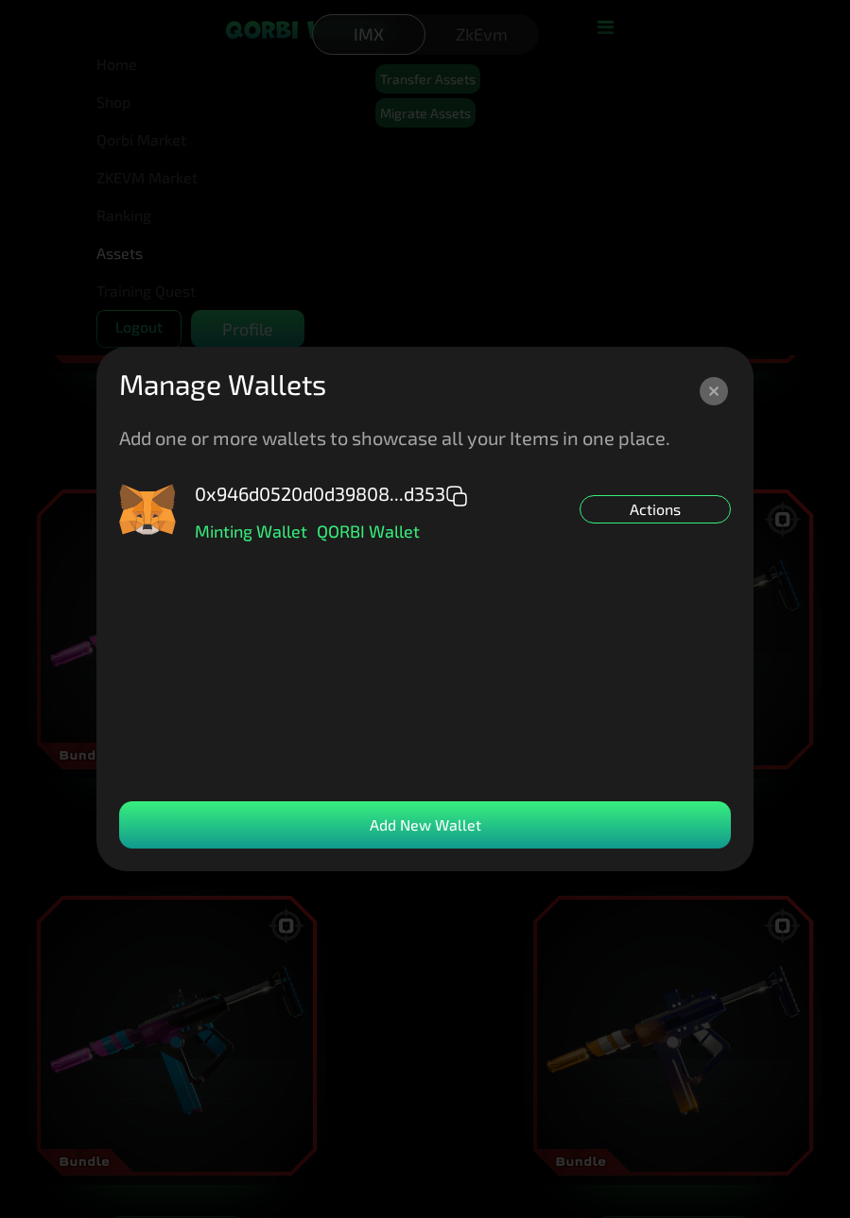
click at [400, 828] on div "Add New Wallet" at bounding box center [424, 824] width 611 height 47
click at [716, 407] on icon at bounding box center [714, 391] width 34 height 34
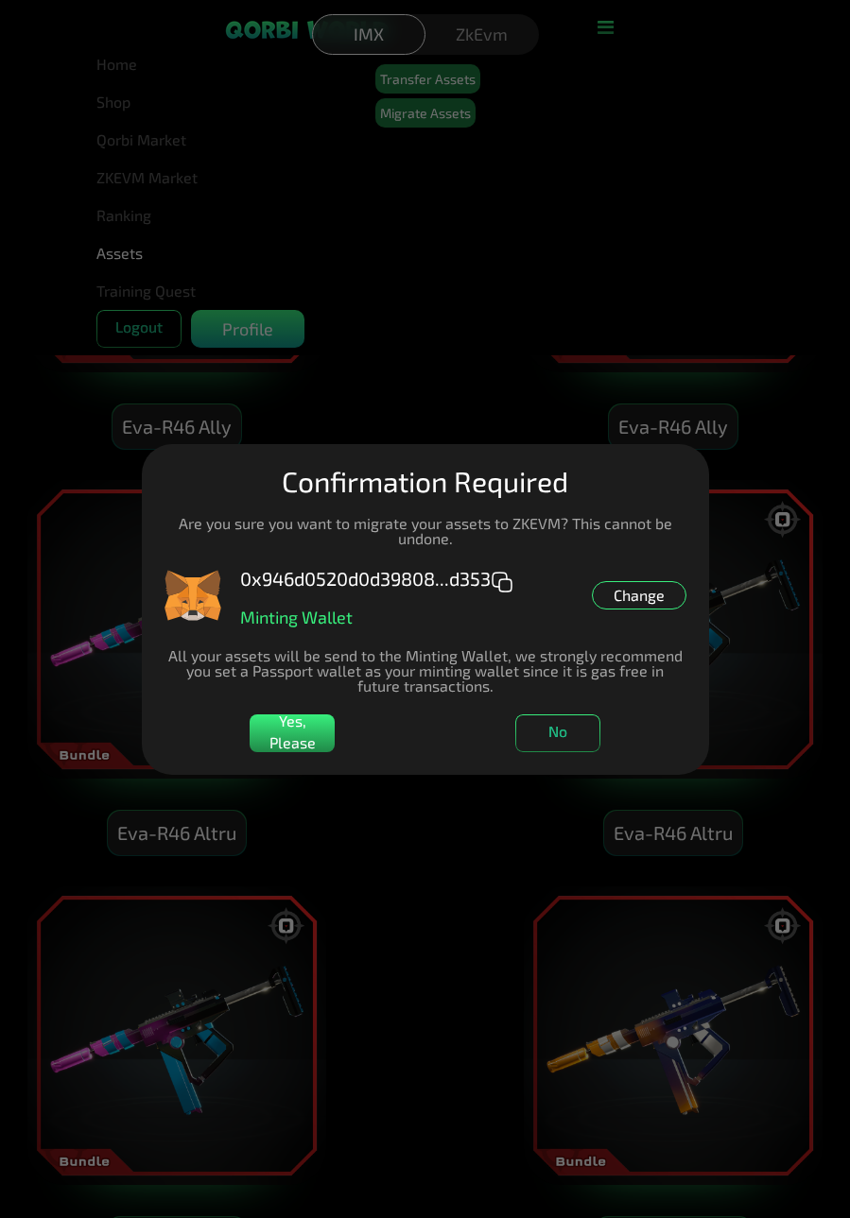
click at [629, 444] on dialog "Manage Wallets Add one or more wallets to showcase all your Items in one place.…" at bounding box center [425, 609] width 567 height 331
click at [544, 727] on button "No" at bounding box center [557, 734] width 85 height 38
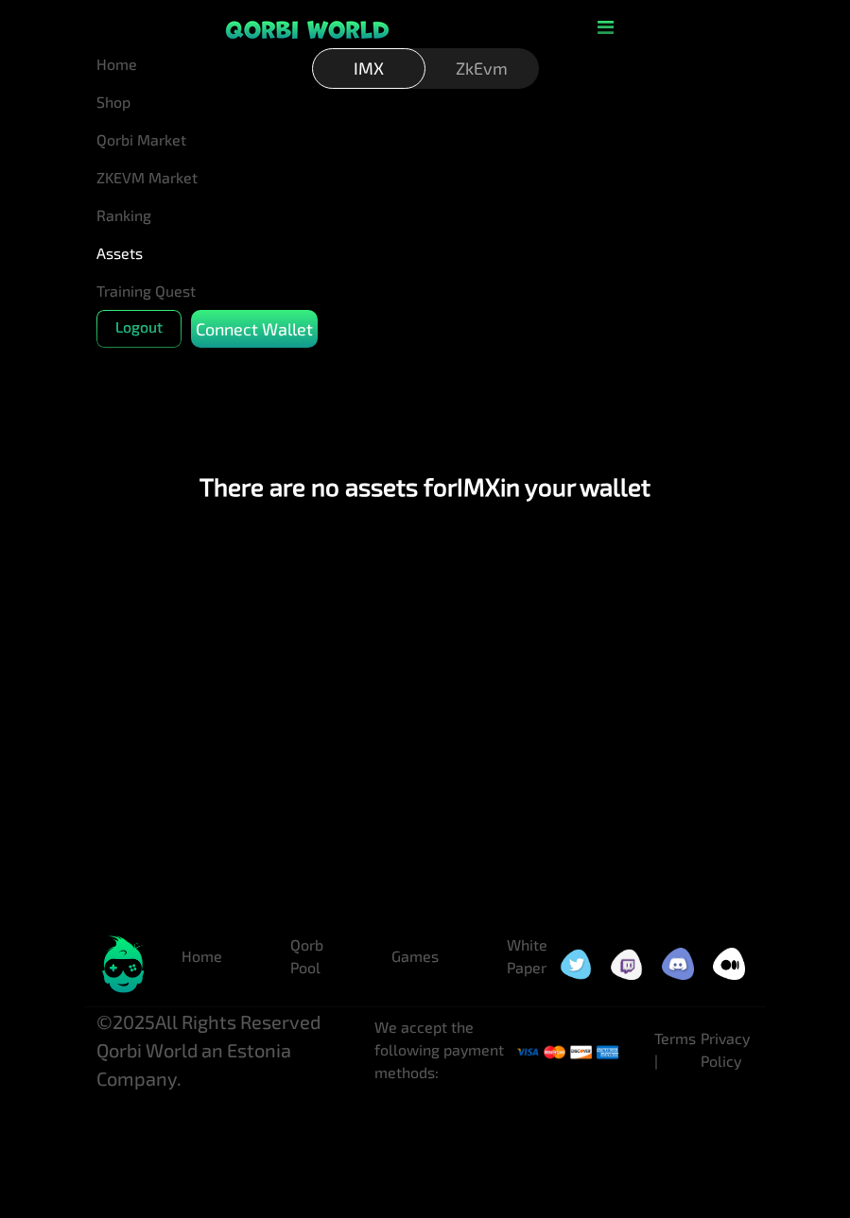
click at [516, 53] on div "ZkEvm" at bounding box center [481, 68] width 113 height 41
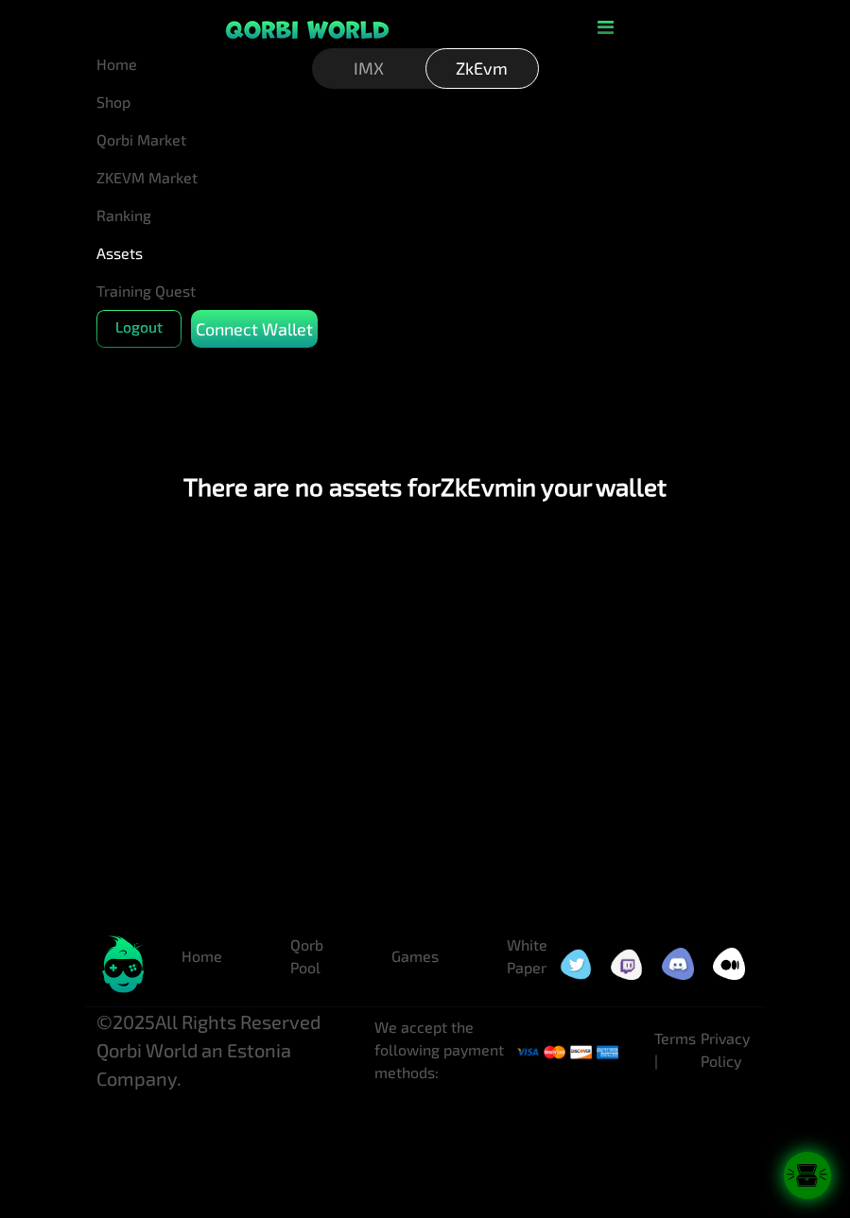
click at [761, 390] on div "There are no assets for ZkEvm in your wallet" at bounding box center [425, 486] width 808 height 852
click at [243, 342] on div "Connect Wallet" at bounding box center [254, 329] width 127 height 38
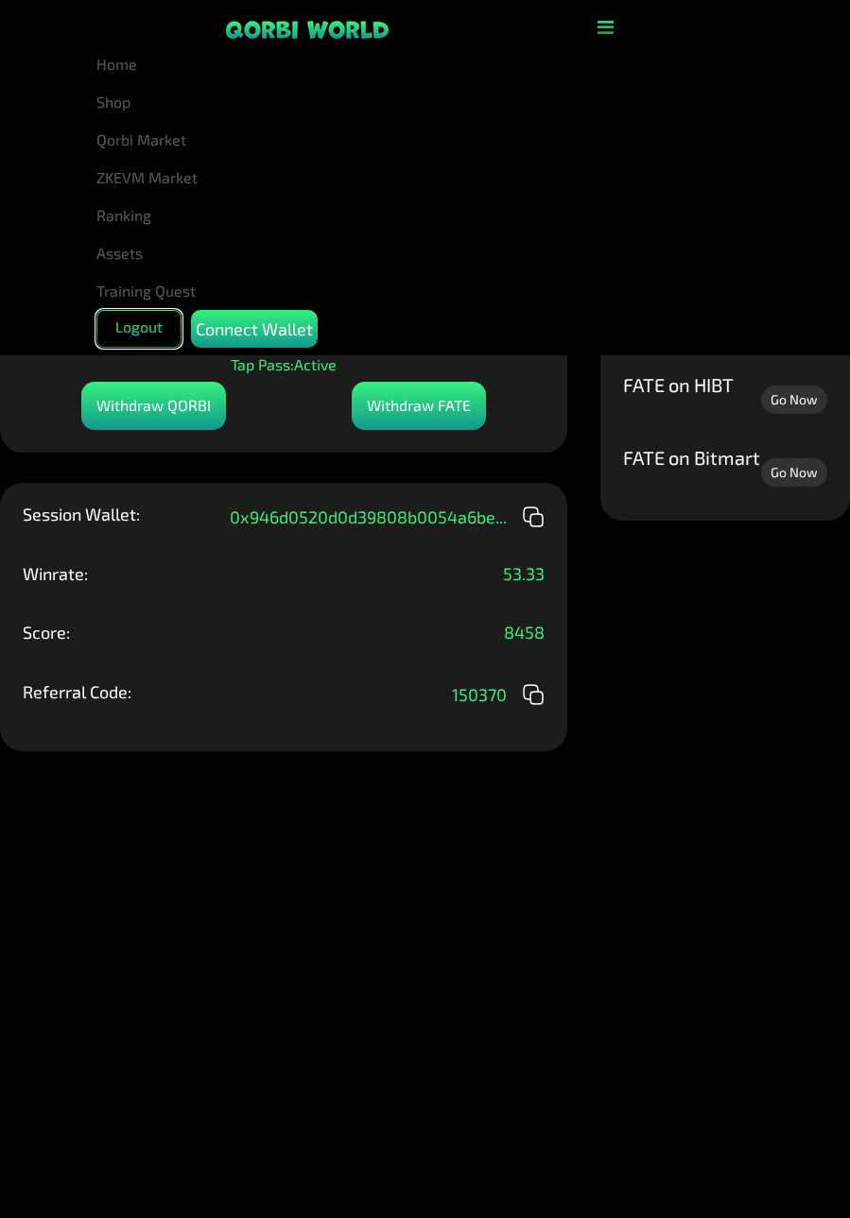
click at [151, 327] on button "Logout" at bounding box center [138, 329] width 85 height 38
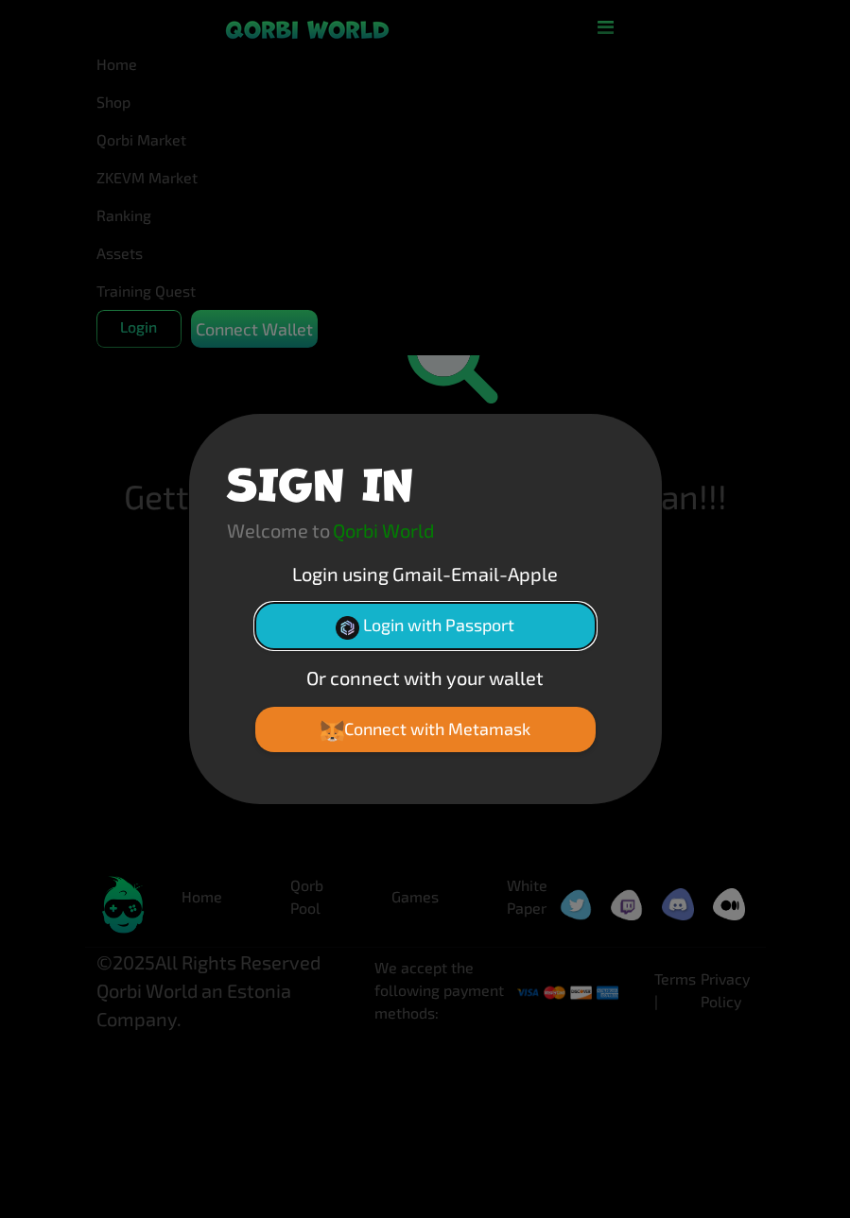
click at [476, 627] on button "Login with Passport" at bounding box center [425, 625] width 340 height 45
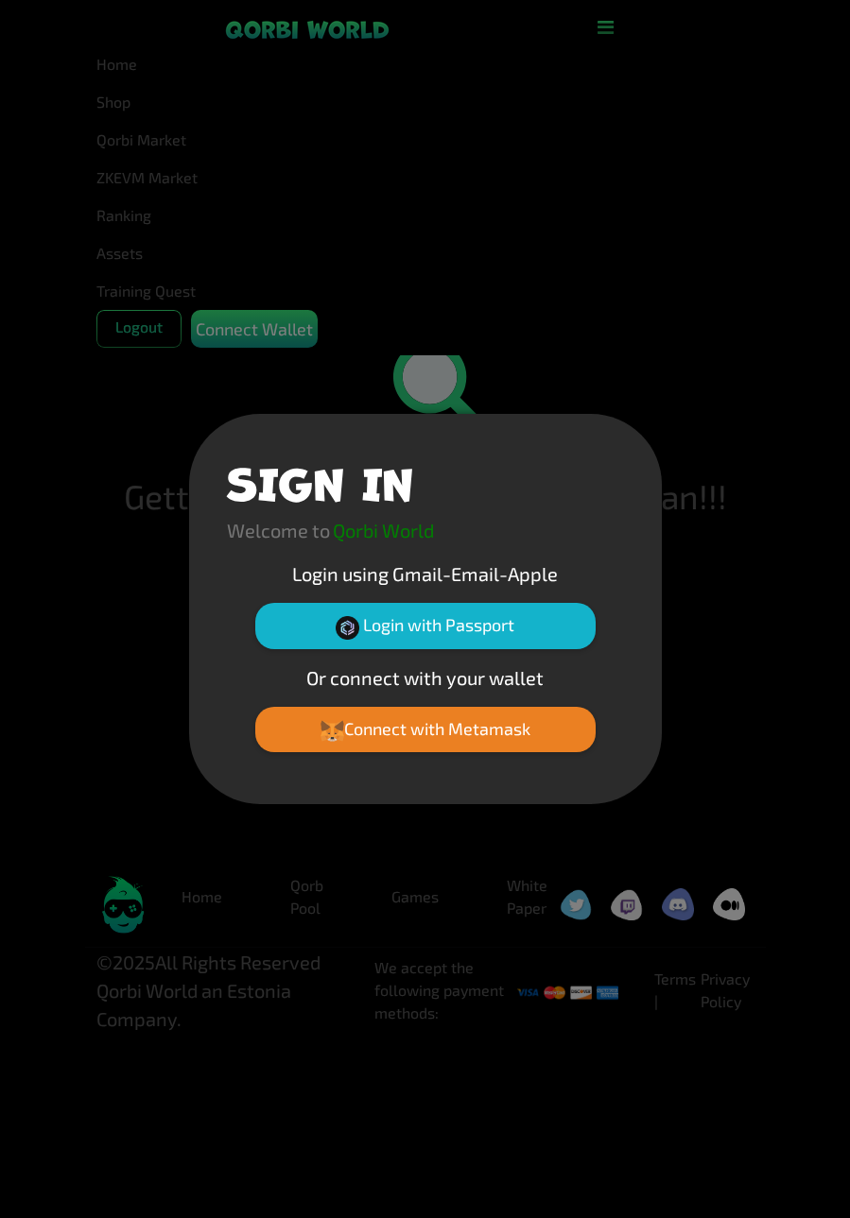
click at [539, 198] on div "SIGN IN Welcome to Qorbi World Login using Gmail-Email-Apple Login with Passpor…" at bounding box center [425, 609] width 850 height 1218
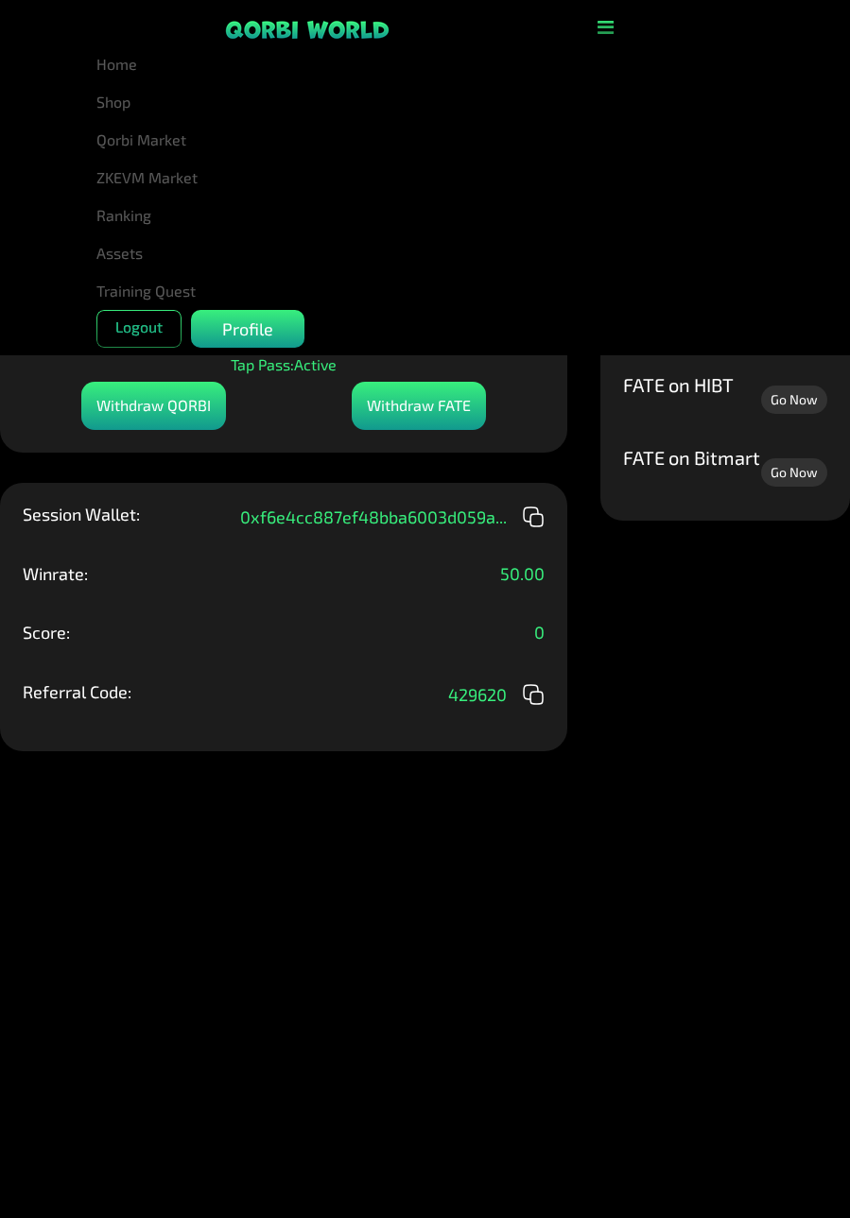
click at [607, 27] on icon "button" at bounding box center [605, 27] width 16 height 19
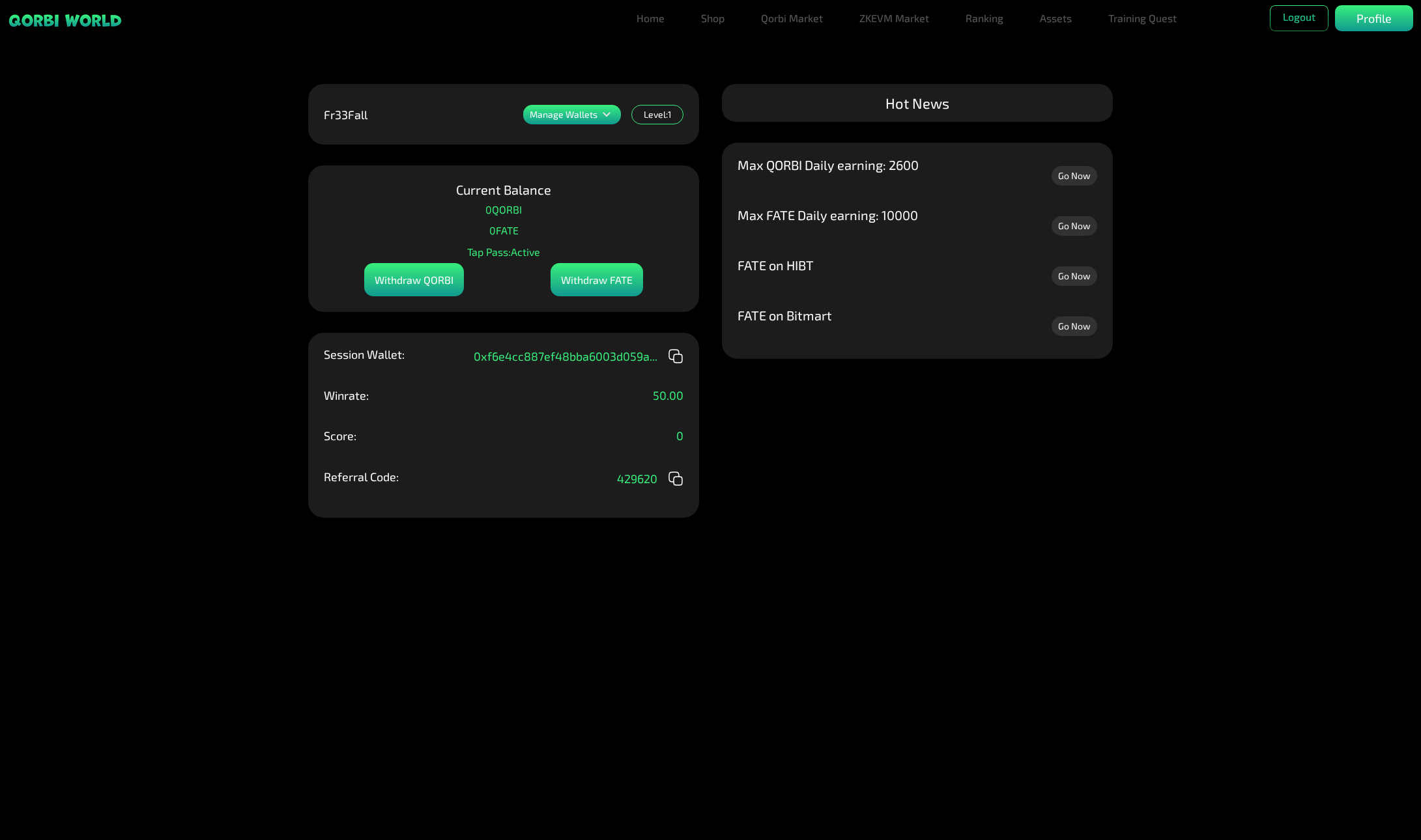
click at [585, 361] on icon at bounding box center [676, 356] width 16 height 16
click at [585, 356] on icon at bounding box center [678, 358] width 8 height 8
click at [585, 116] on icon at bounding box center [607, 114] width 16 height 16
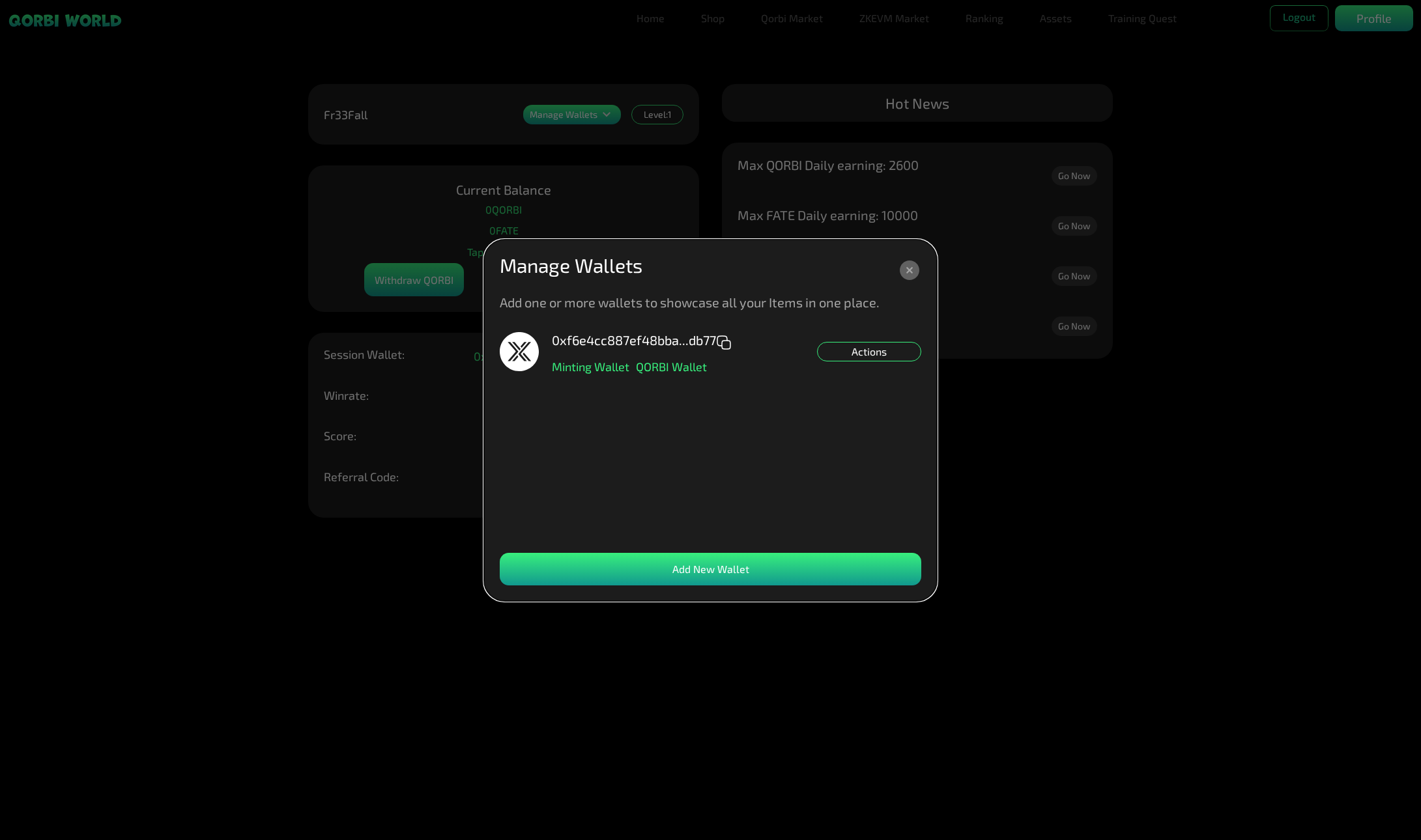
click at [585, 353] on div "Actions" at bounding box center [869, 351] width 104 height 19
click at [585, 372] on div "Set NFT Minting Default" at bounding box center [869, 371] width 104 height 19
click at [585, 563] on div "Add New Wallet" at bounding box center [710, 568] width 421 height 32
click at [585, 575] on div "Add New Wallet" at bounding box center [710, 568] width 421 height 32
click at [585, 570] on div "Add New Wallet" at bounding box center [710, 568] width 421 height 32
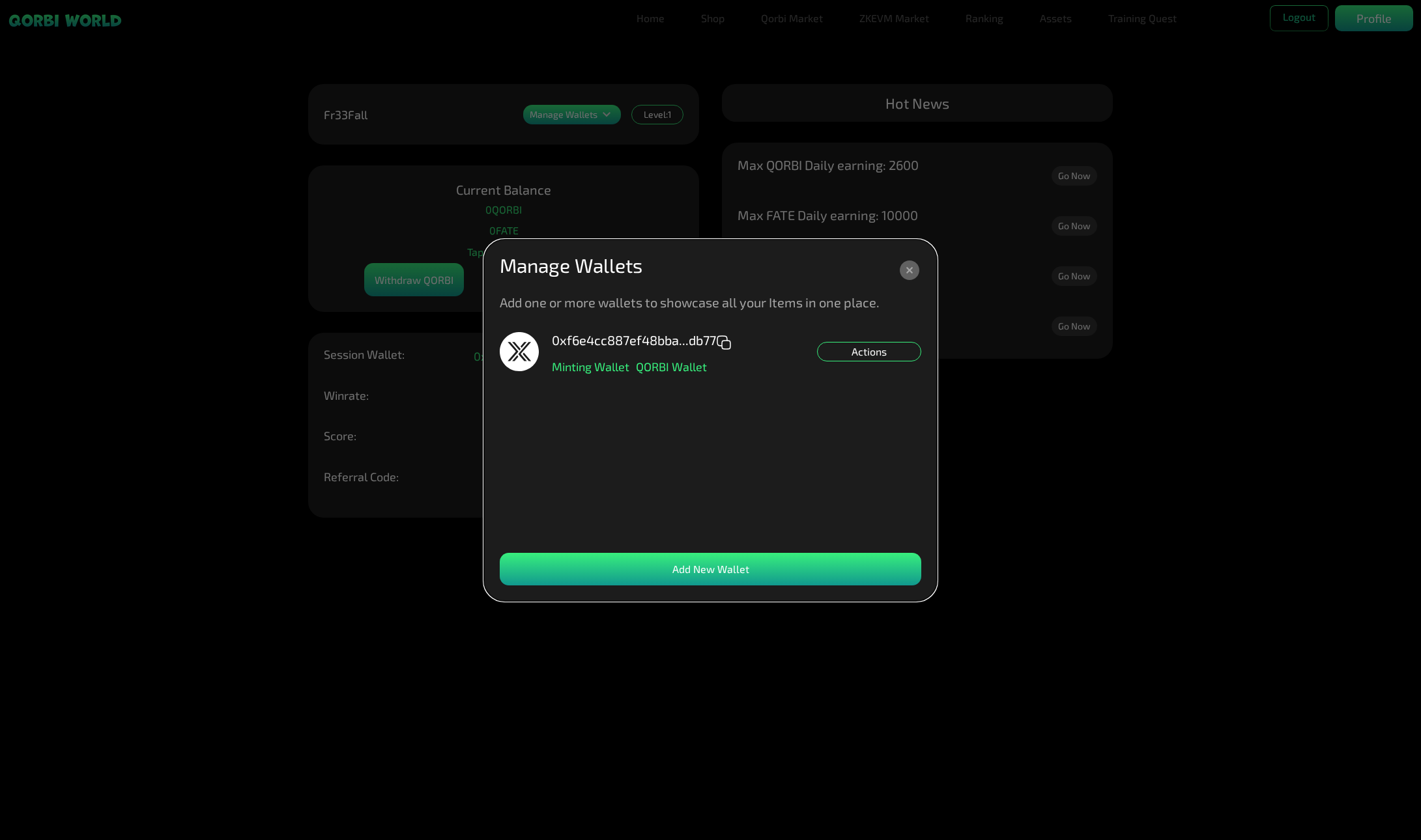
click at [585, 571] on div "Add New Wallet" at bounding box center [710, 568] width 421 height 32
click at [585, 240] on dialog "Manage Wallets Add one or more wallets to showcase all your Items in one place.…" at bounding box center [710, 420] width 453 height 362
click at [585, 276] on icon at bounding box center [909, 270] width 19 height 19
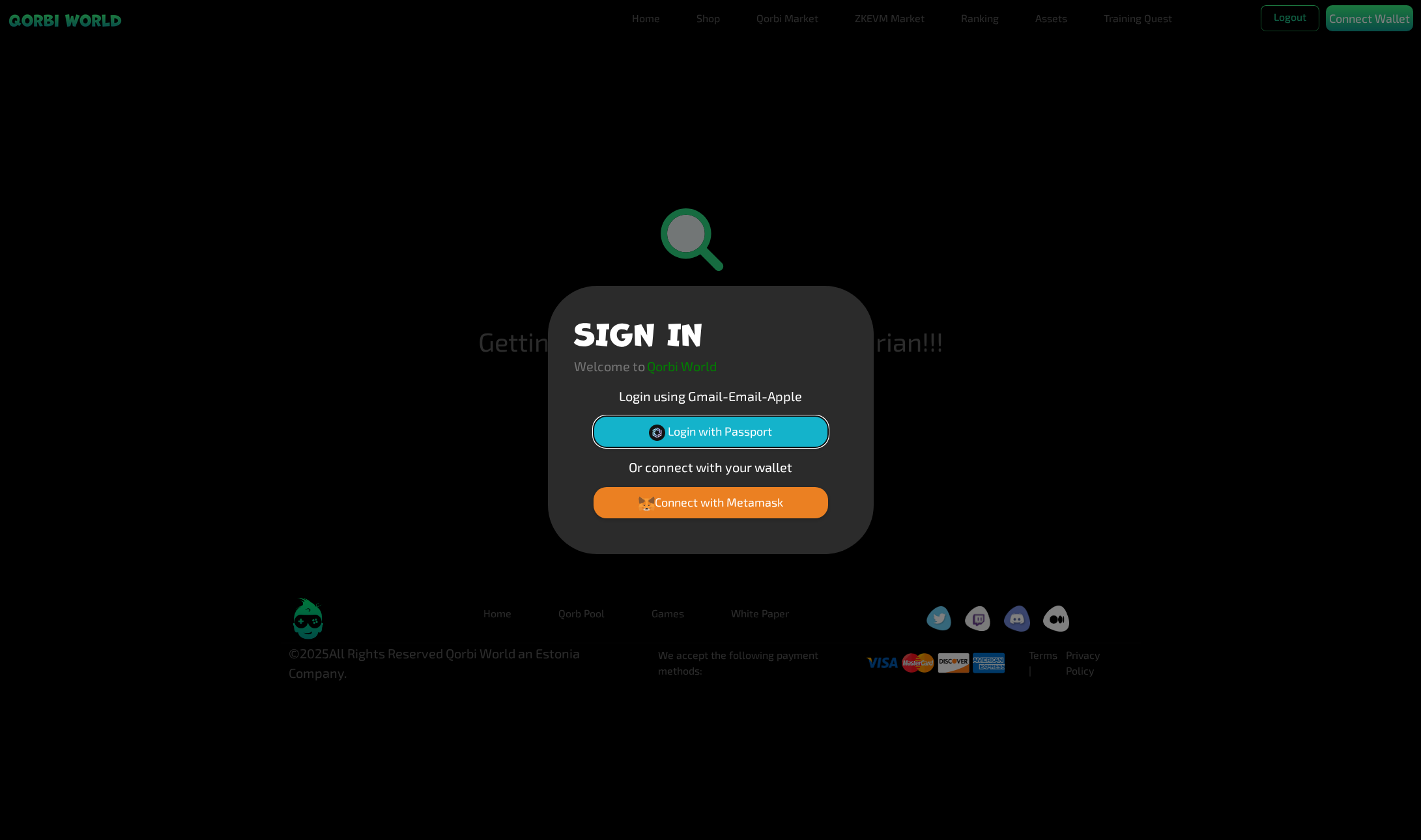
click at [760, 419] on button "Login with Passport" at bounding box center [711, 431] width 234 height 31
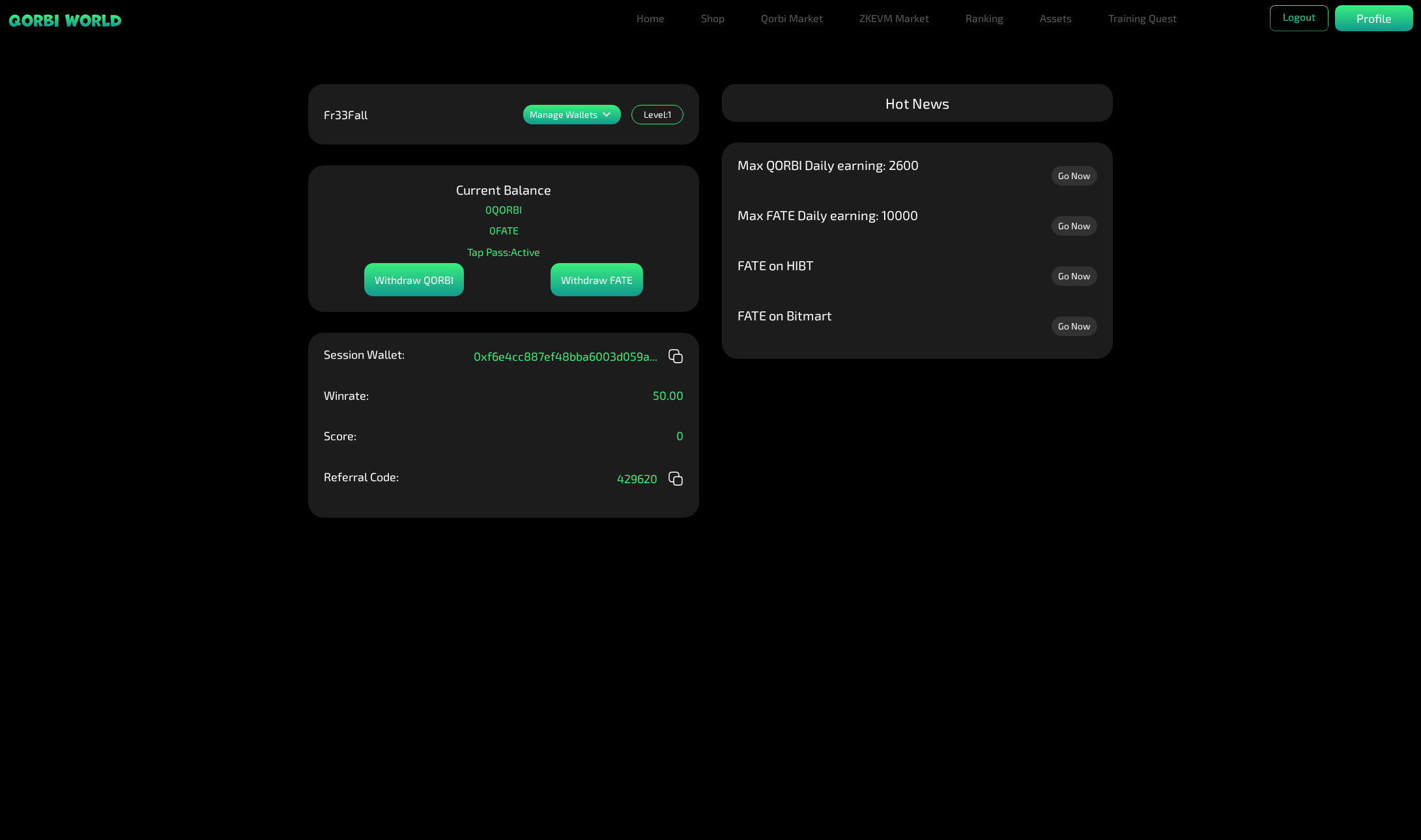
click at [604, 114] on icon at bounding box center [606, 114] width 8 height 5
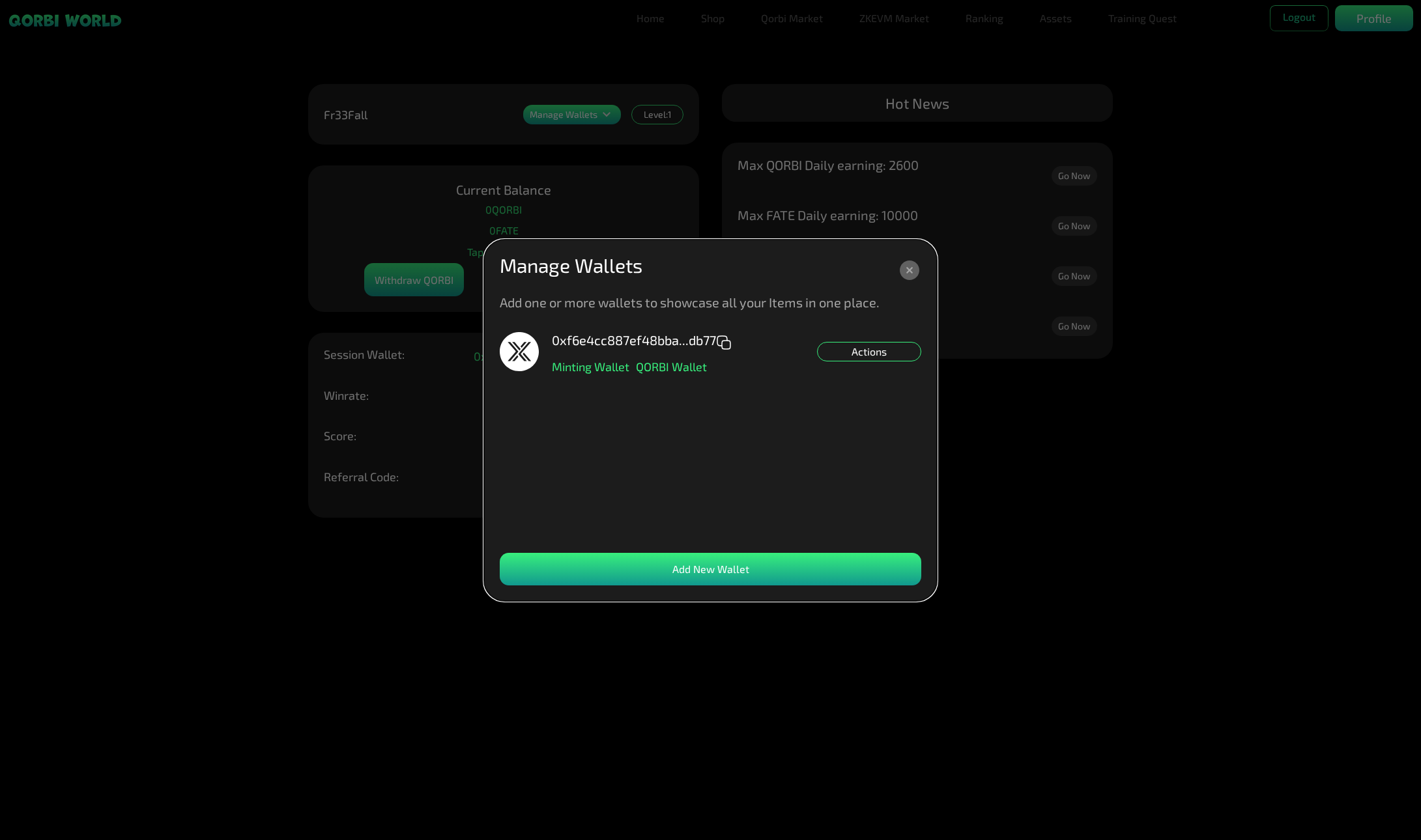
click at [911, 276] on icon at bounding box center [909, 270] width 19 height 19
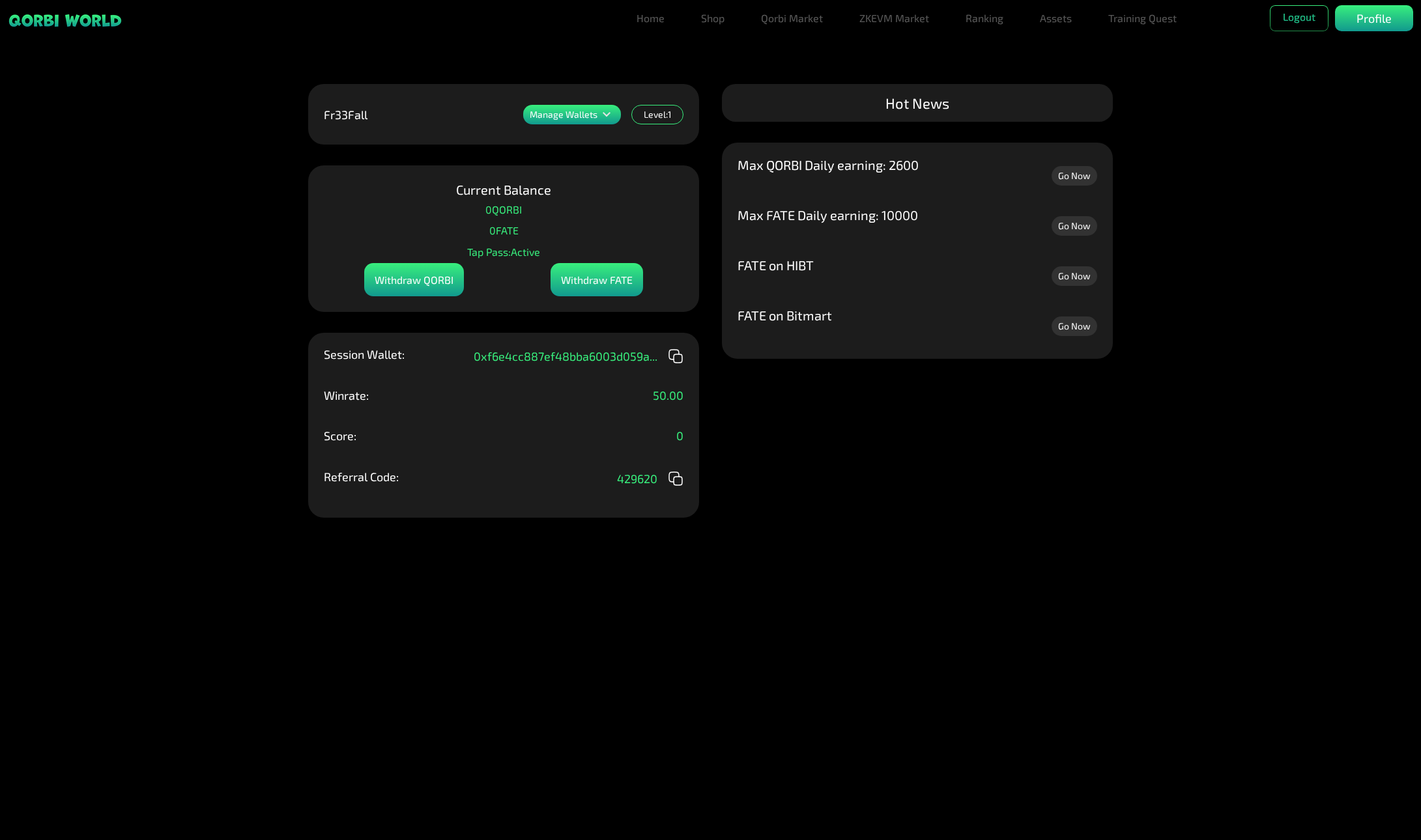
click at [1044, 74] on div "Manage Wallets Add one or more wallets to showcase all your Items in one place.…" at bounding box center [710, 420] width 1421 height 840
click at [1064, 16] on link "Assets" at bounding box center [1056, 19] width 42 height 26
click at [1044, 42] on link "Assets" at bounding box center [1056, 44] width 42 height 26
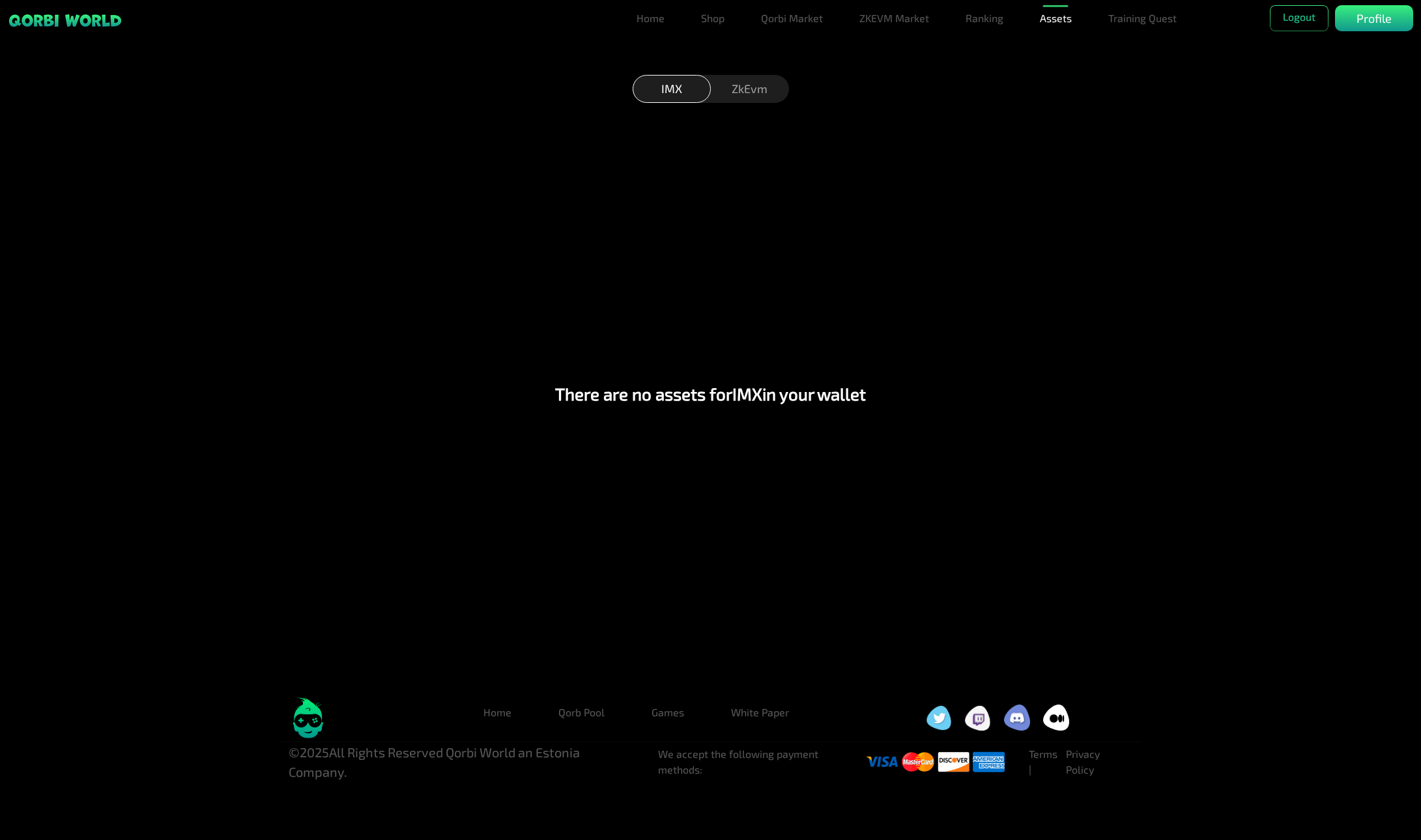
click at [760, 90] on div "ZkEvm" at bounding box center [749, 89] width 78 height 28
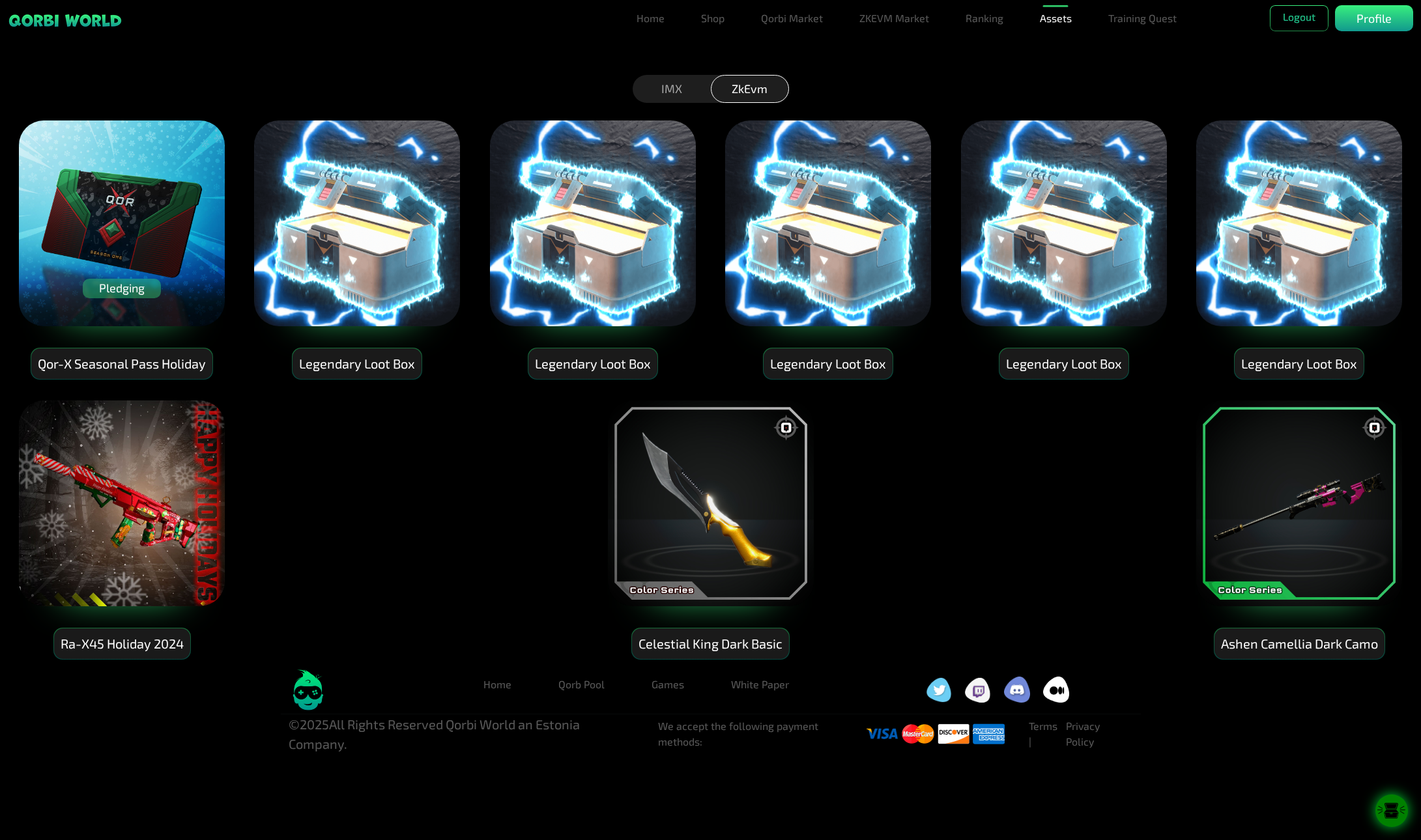
click at [390, 237] on img at bounding box center [357, 223] width 208 height 208
click at [682, 85] on div "IMX" at bounding box center [672, 89] width 78 height 28
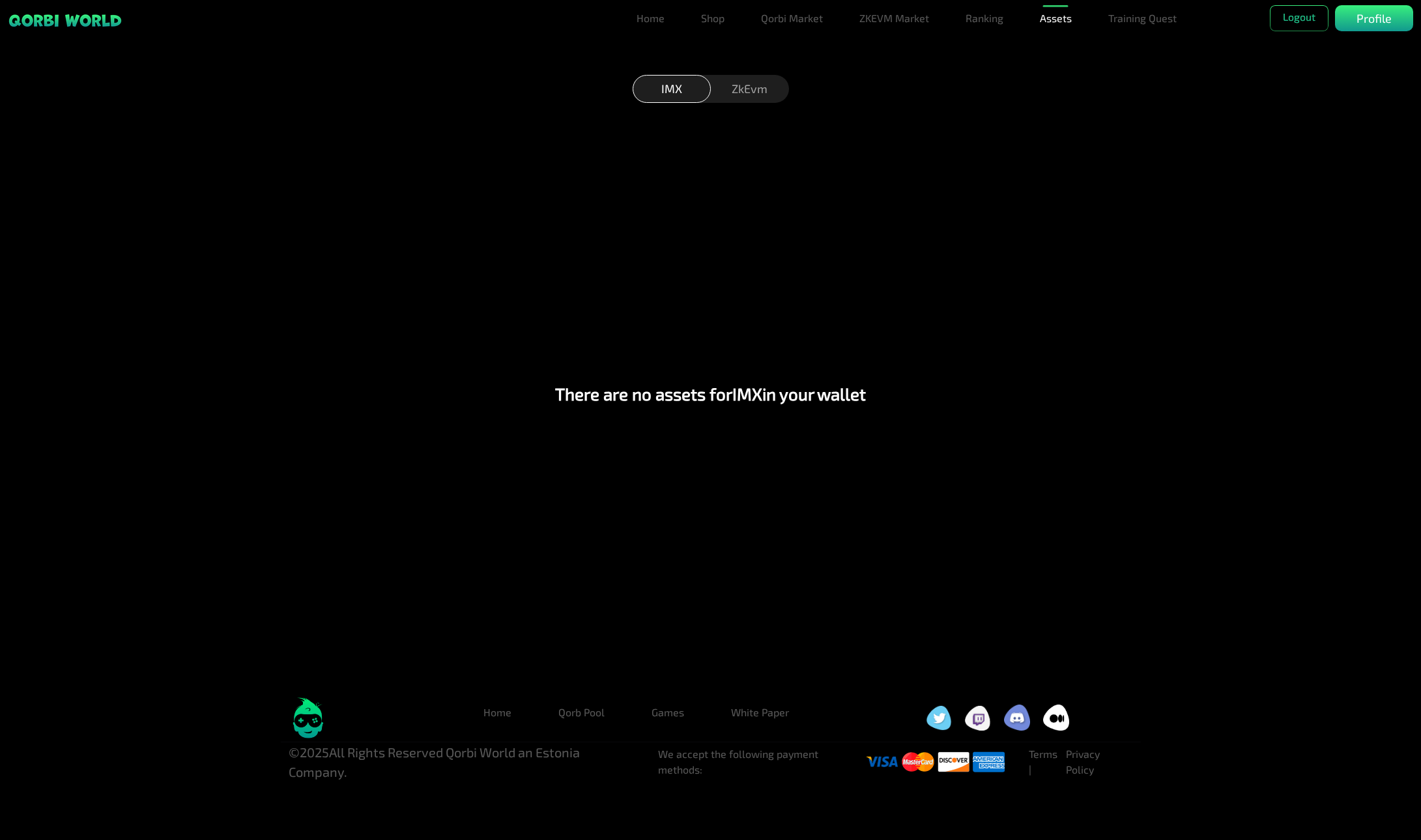
click at [745, 82] on div "ZkEvm" at bounding box center [749, 89] width 78 height 28
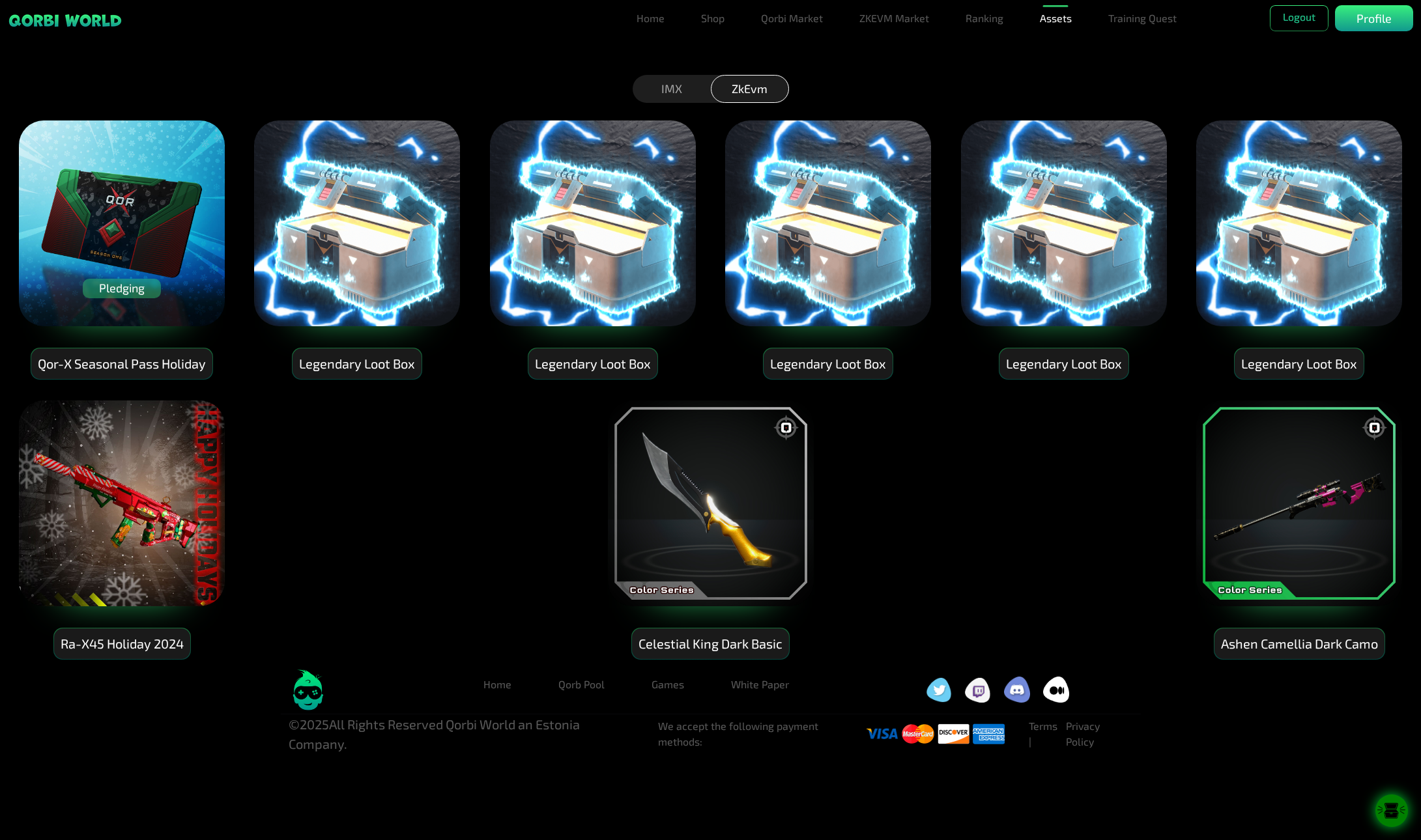
click at [1398, 813] on icon at bounding box center [1391, 816] width 15 height 6
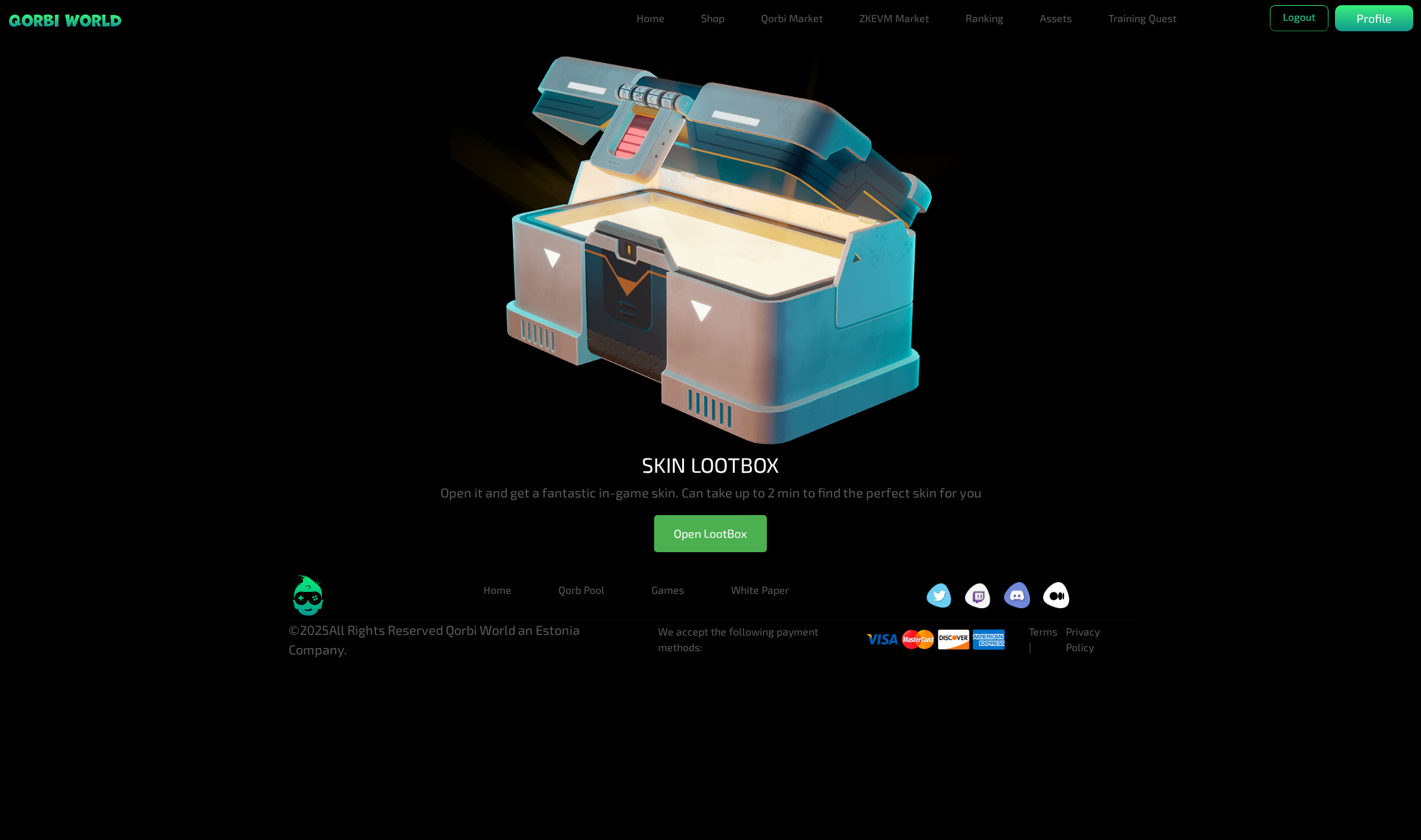
click at [258, 154] on div "SKIN LOOTBOX Open it and get a fantastic in-game skin. Can take up to 2 min to …" at bounding box center [710, 300] width 1421 height 504
click at [694, 532] on button "Open LootBox" at bounding box center [711, 534] width 113 height 37
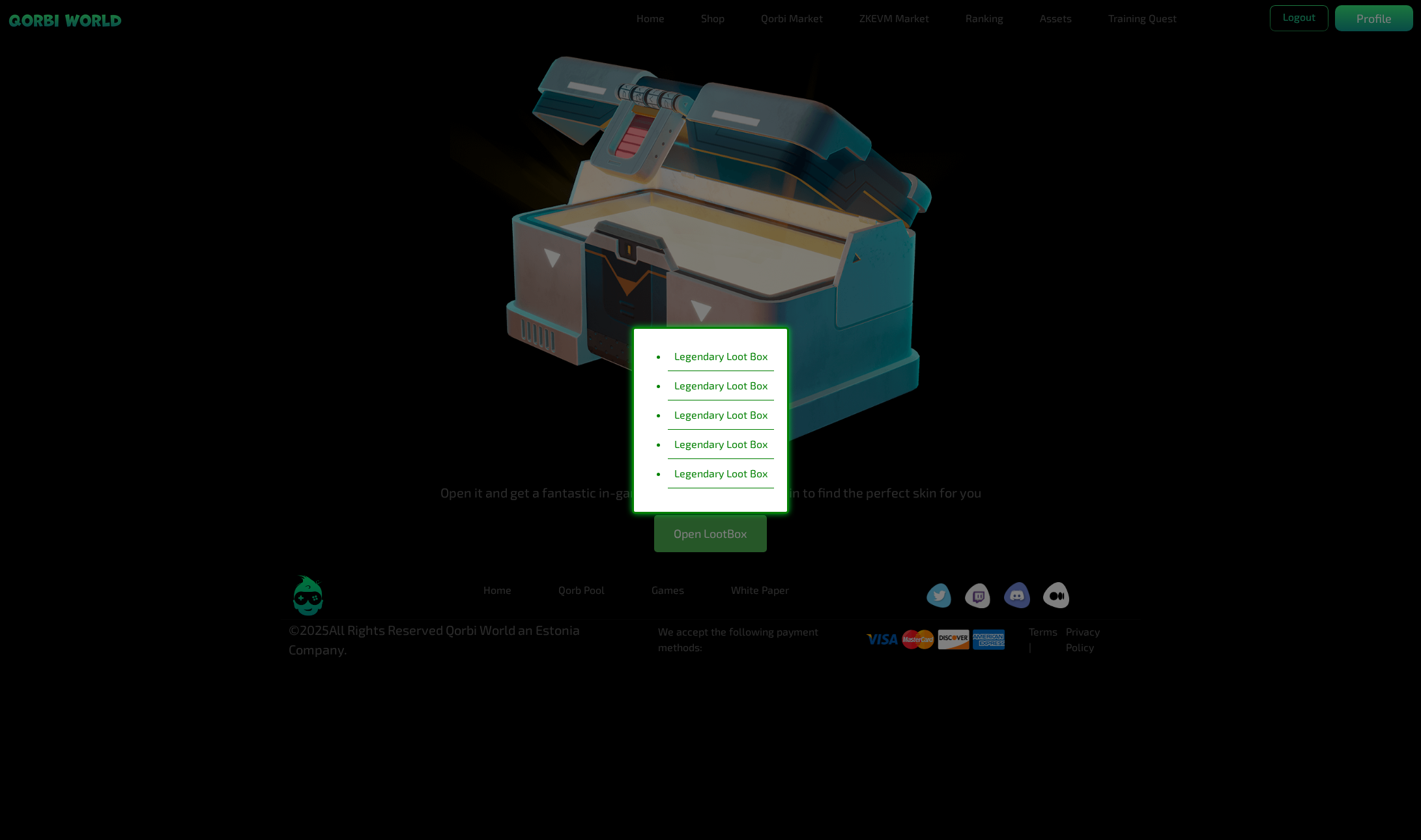
click at [456, 339] on div "Legendary Loot Box Legendary Loot Box Legendary Loot Box Legendary Loot Box Leg…" at bounding box center [710, 420] width 1421 height 840
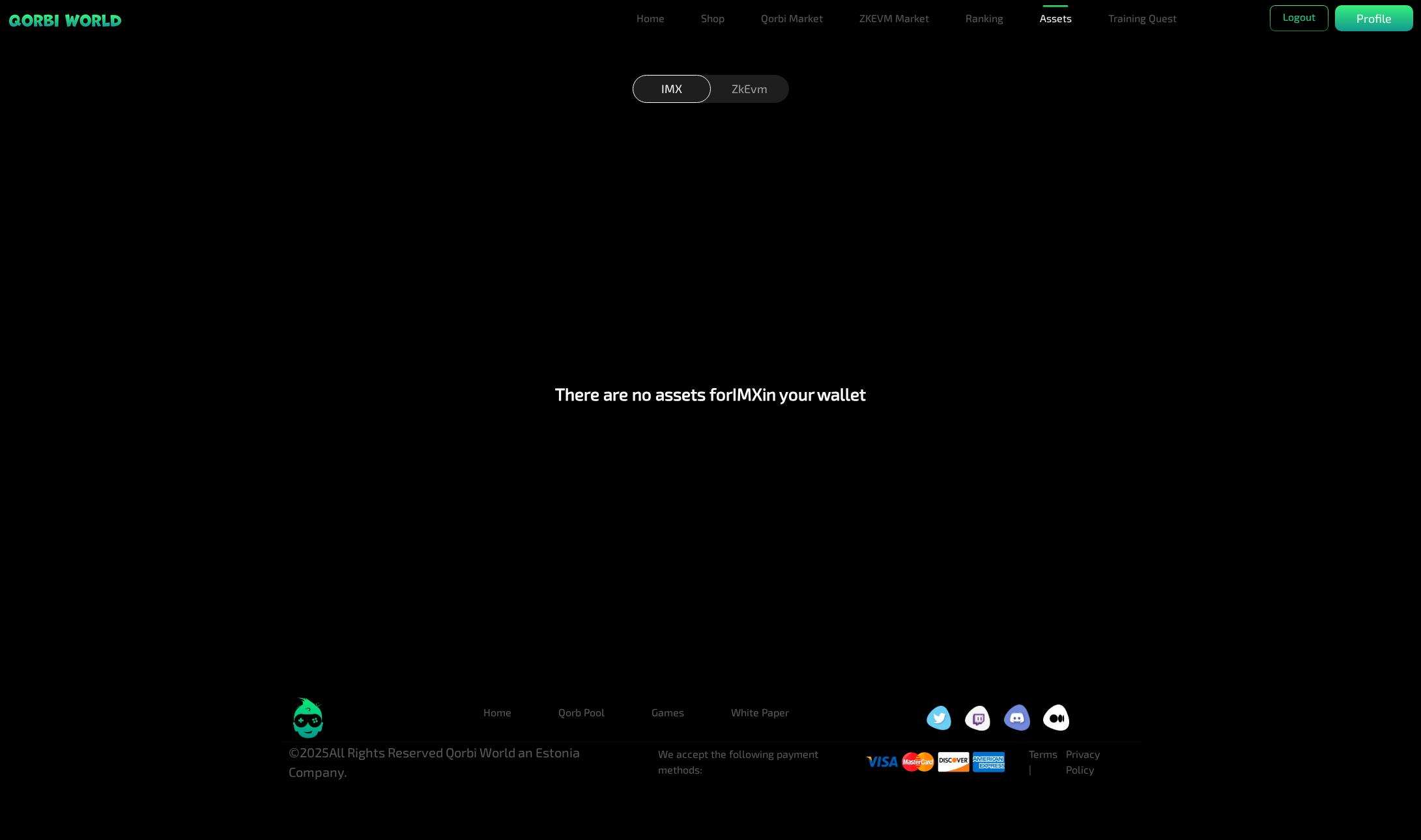
click at [748, 94] on div "ZkEvm" at bounding box center [749, 89] width 78 height 28
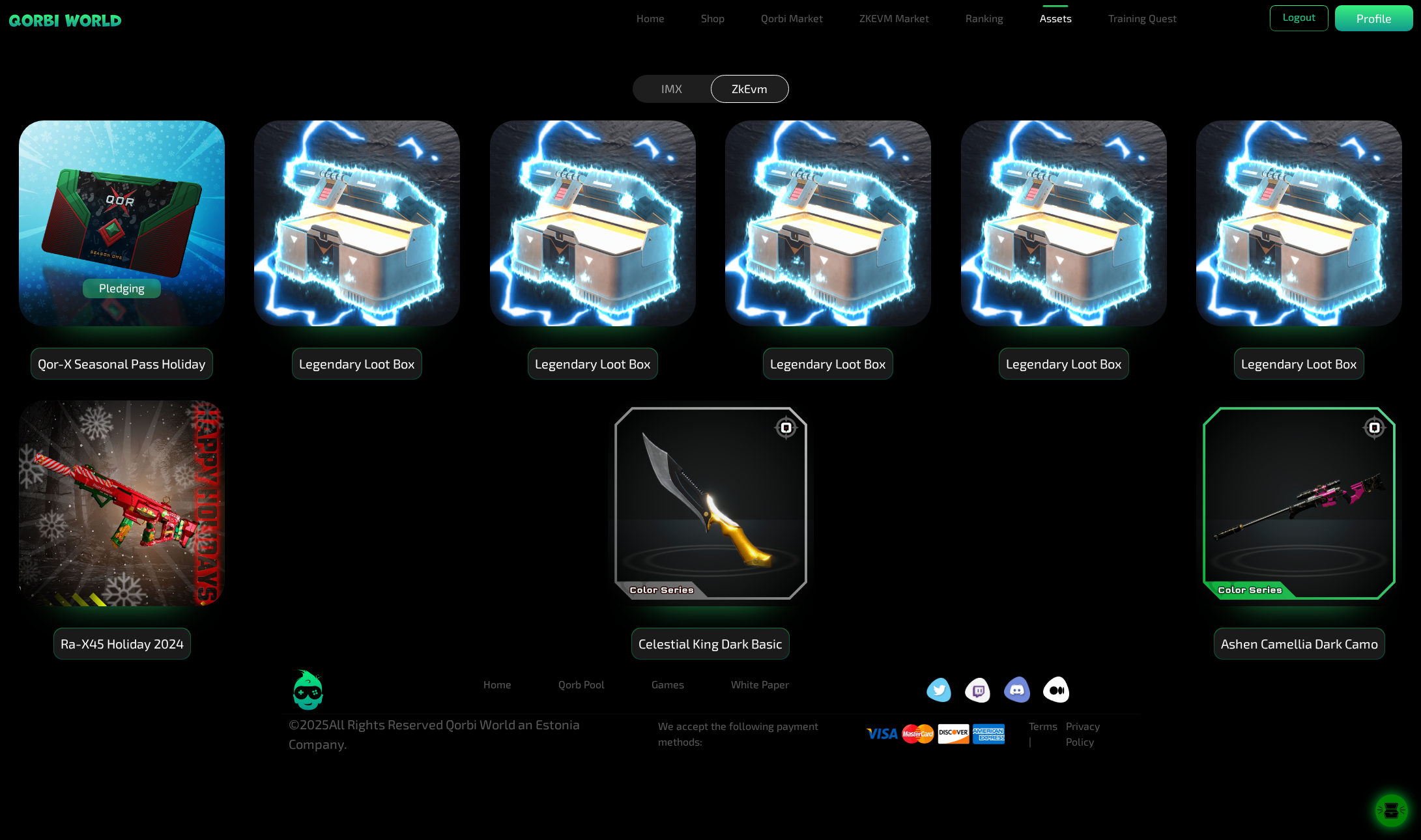
click at [359, 258] on img at bounding box center [357, 223] width 208 height 208
click at [376, 249] on img at bounding box center [357, 223] width 208 height 208
drag, startPoint x: 395, startPoint y: 458, endPoint x: 471, endPoint y: 389, distance: 102.6
click at [398, 437] on div "Pledging Qor-X Seasonal Pass Holiday Legendary Loot Box Legendary Loot Box Lege…" at bounding box center [710, 380] width 1421 height 560
click at [1395, 806] on icon at bounding box center [1391, 806] width 12 height 5
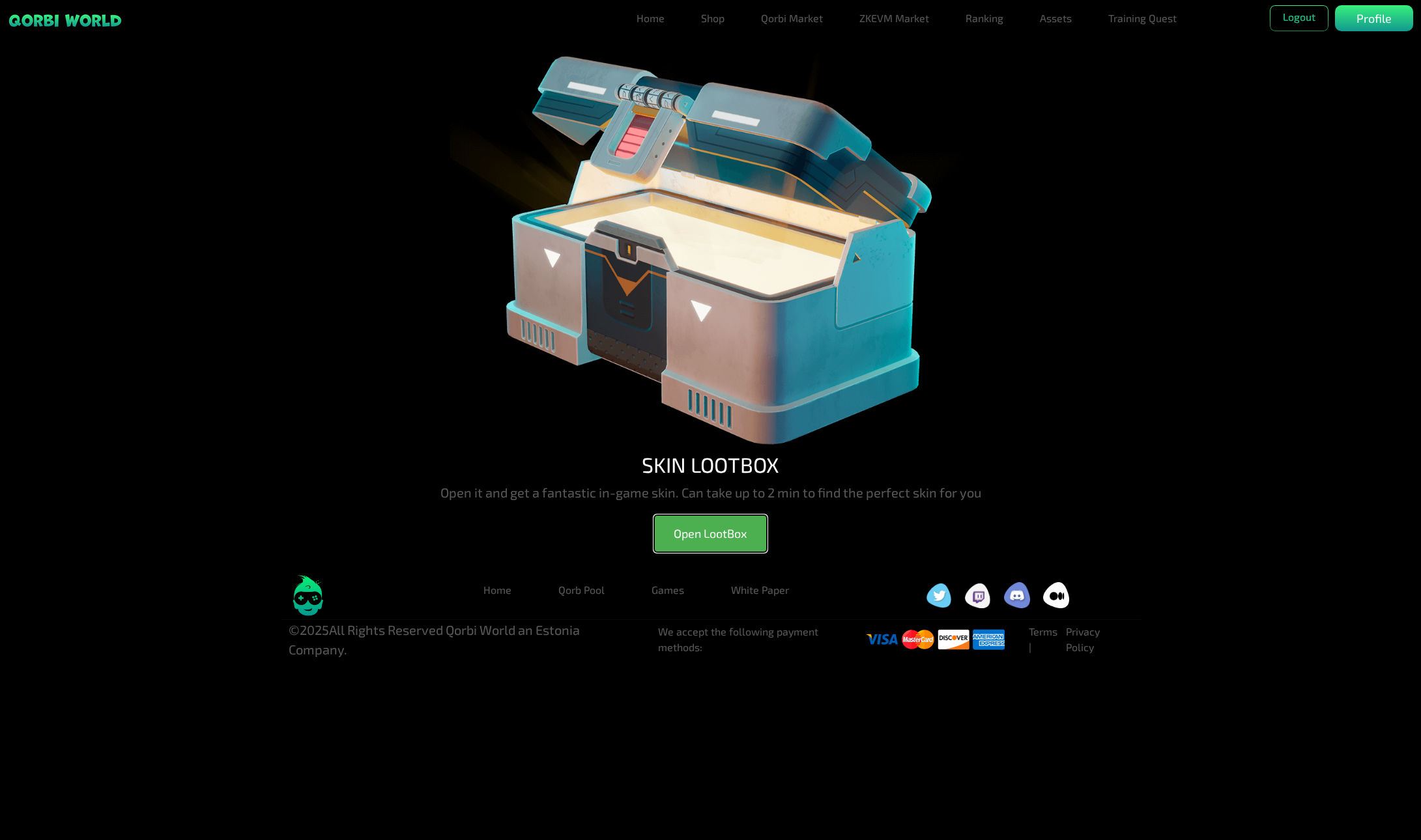
click at [713, 540] on button "Open LootBox" at bounding box center [711, 534] width 113 height 37
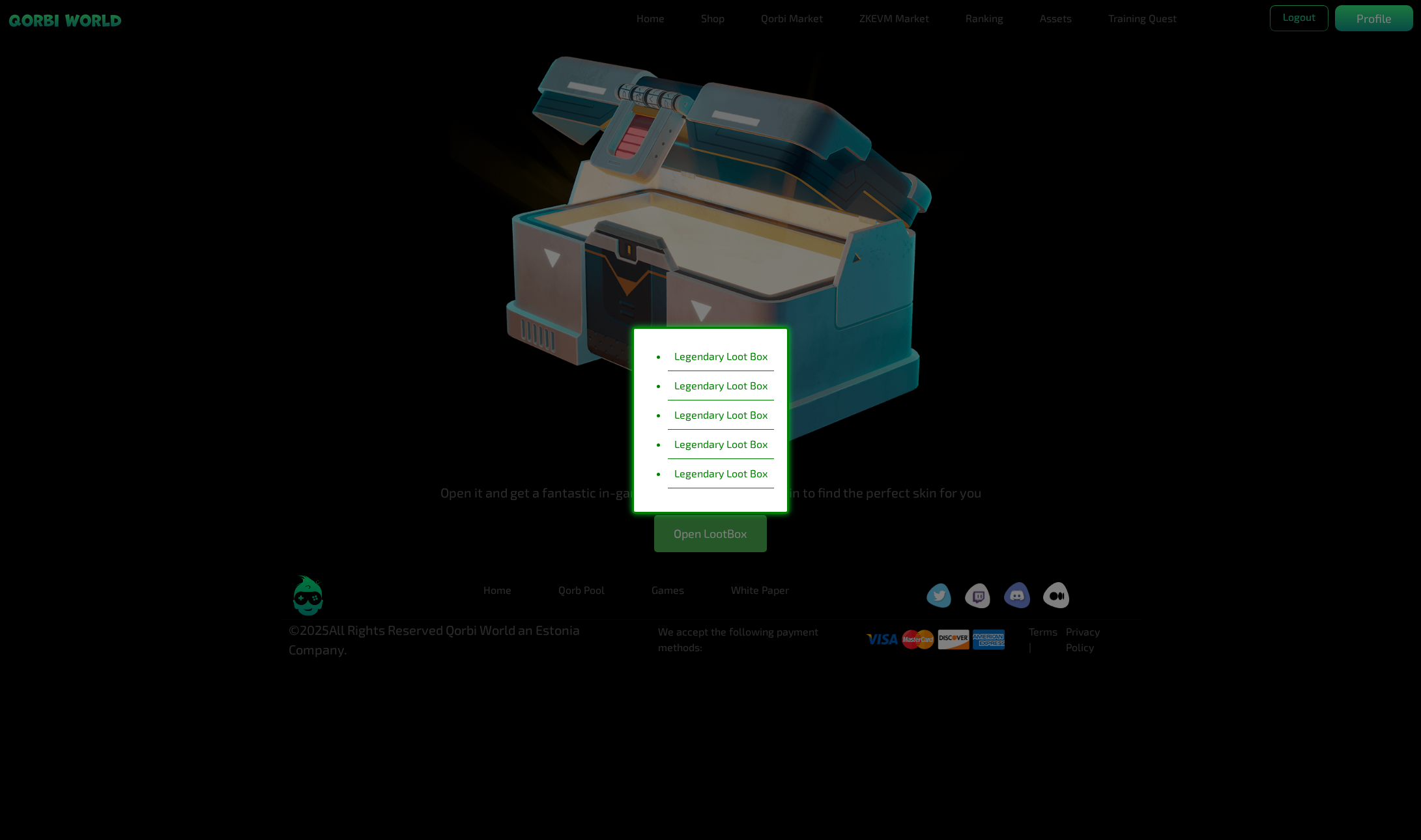
drag, startPoint x: 695, startPoint y: 356, endPoint x: 690, endPoint y: 363, distance: 8.6
click at [694, 357] on li "Legendary Loot Box" at bounding box center [721, 356] width 106 height 30
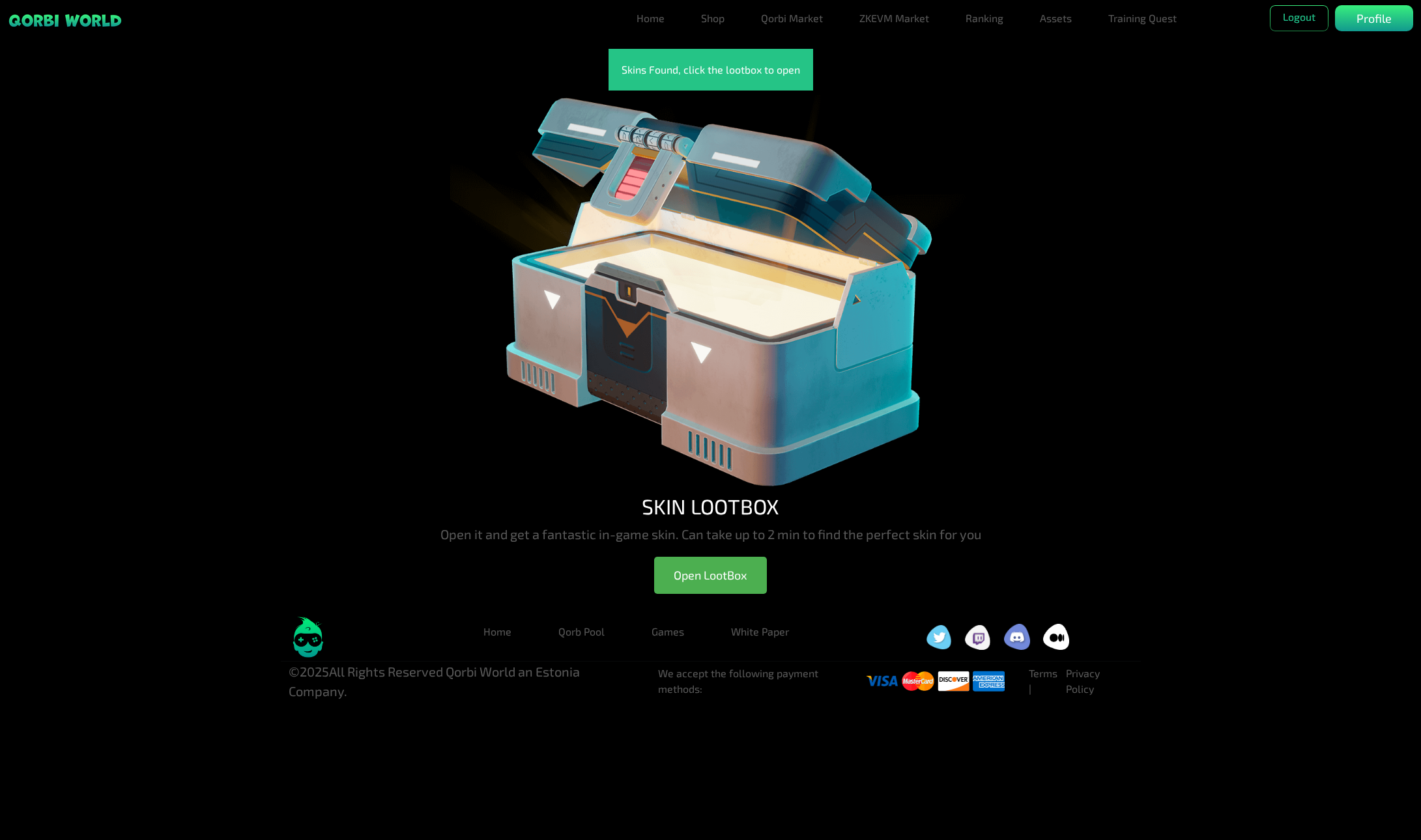
click at [701, 294] on img at bounding box center [711, 291] width 521 height 403
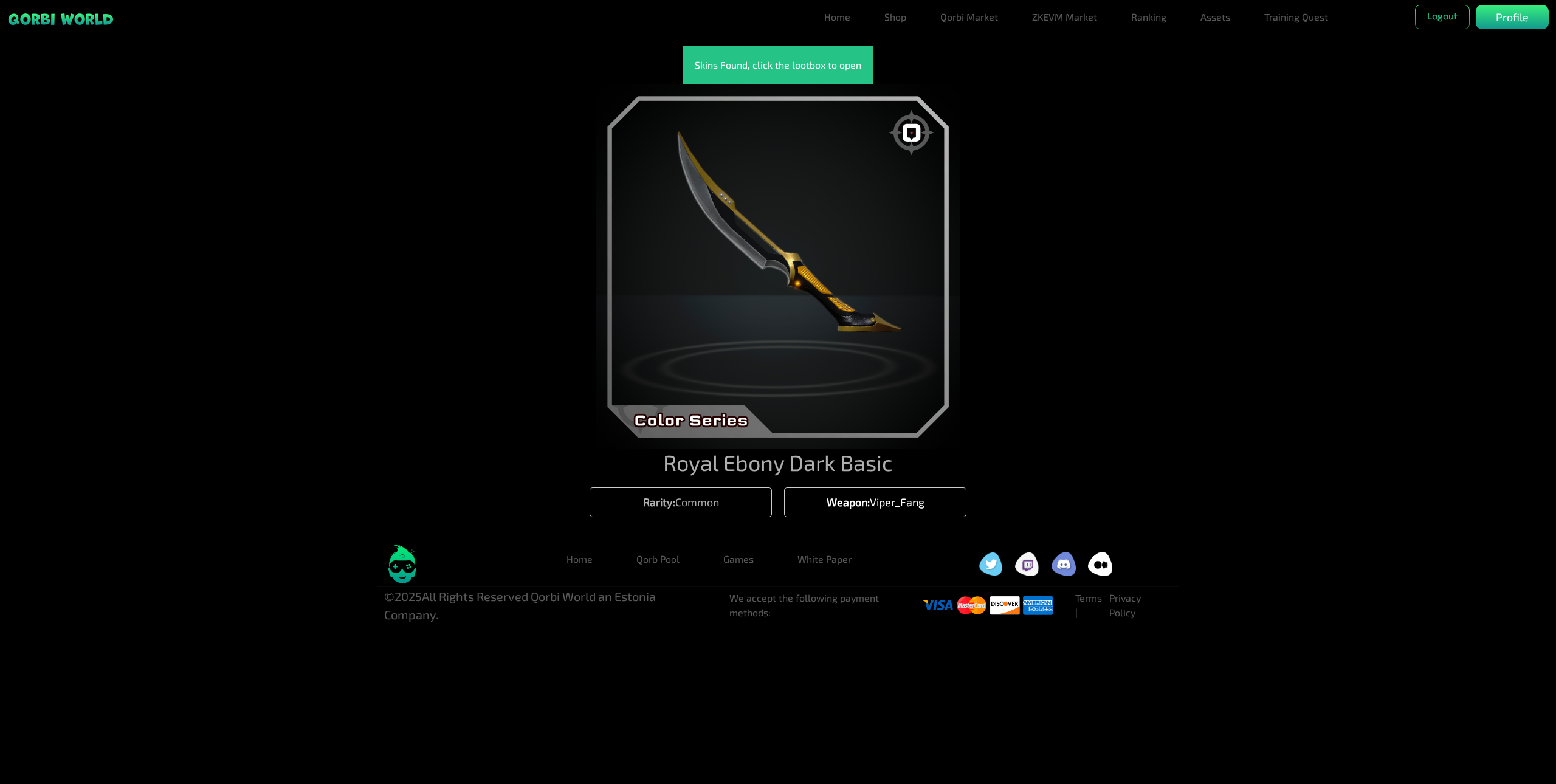
click at [1126, 333] on div "Skins Found, click the lootbox to open Royal Ebony Dark Basic Rarity: Common We…" at bounding box center [778, 284] width 1556 height 478
drag, startPoint x: 1215, startPoint y: 16, endPoint x: 1219, endPoint y: 24, distance: 8.9
click at [1215, 17] on link "Assets" at bounding box center [1215, 17] width 39 height 24
click at [1214, 37] on link "Assets" at bounding box center [1215, 41] width 39 height 24
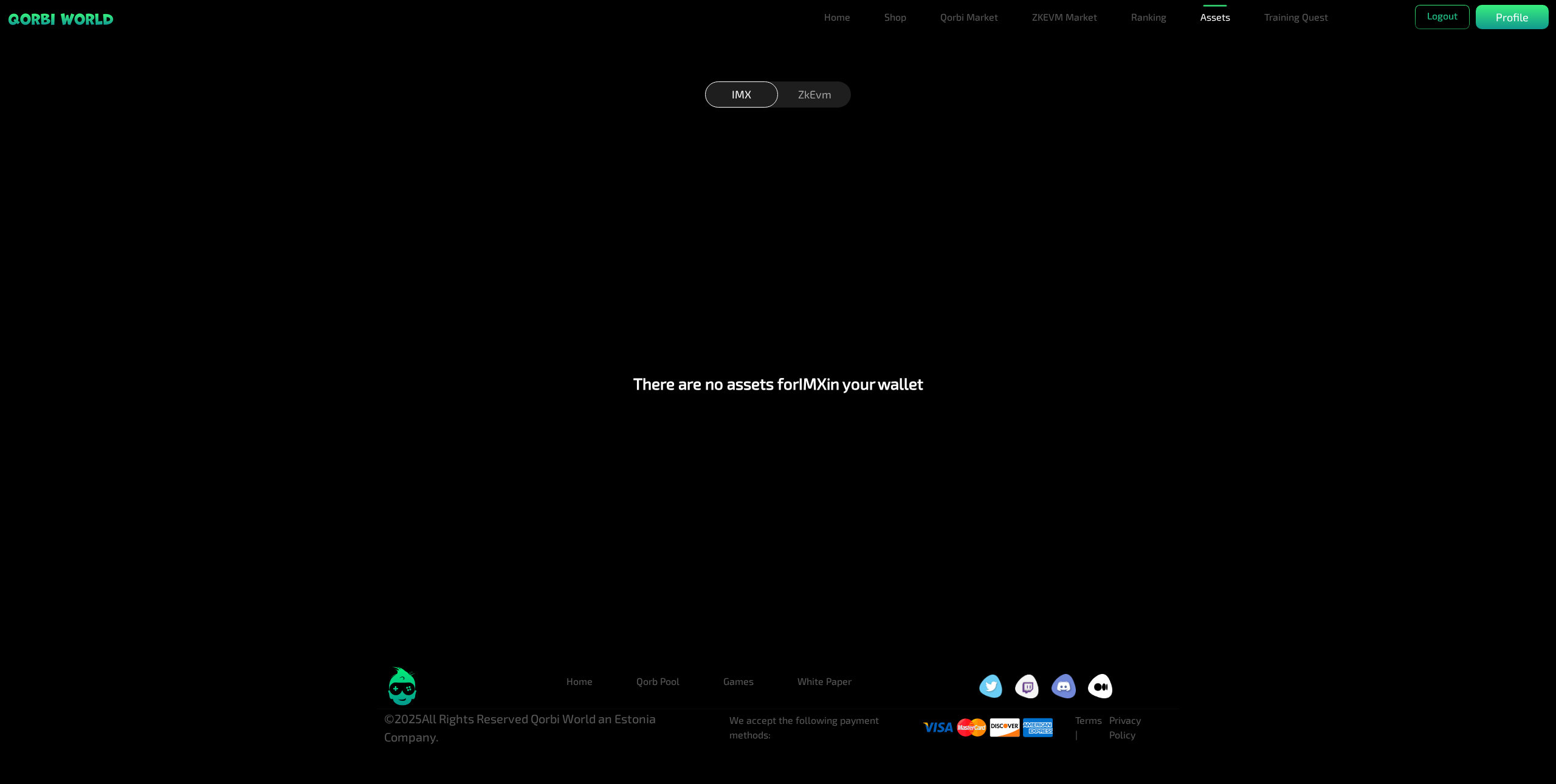
click at [823, 84] on div "ZkEvm" at bounding box center [814, 95] width 73 height 26
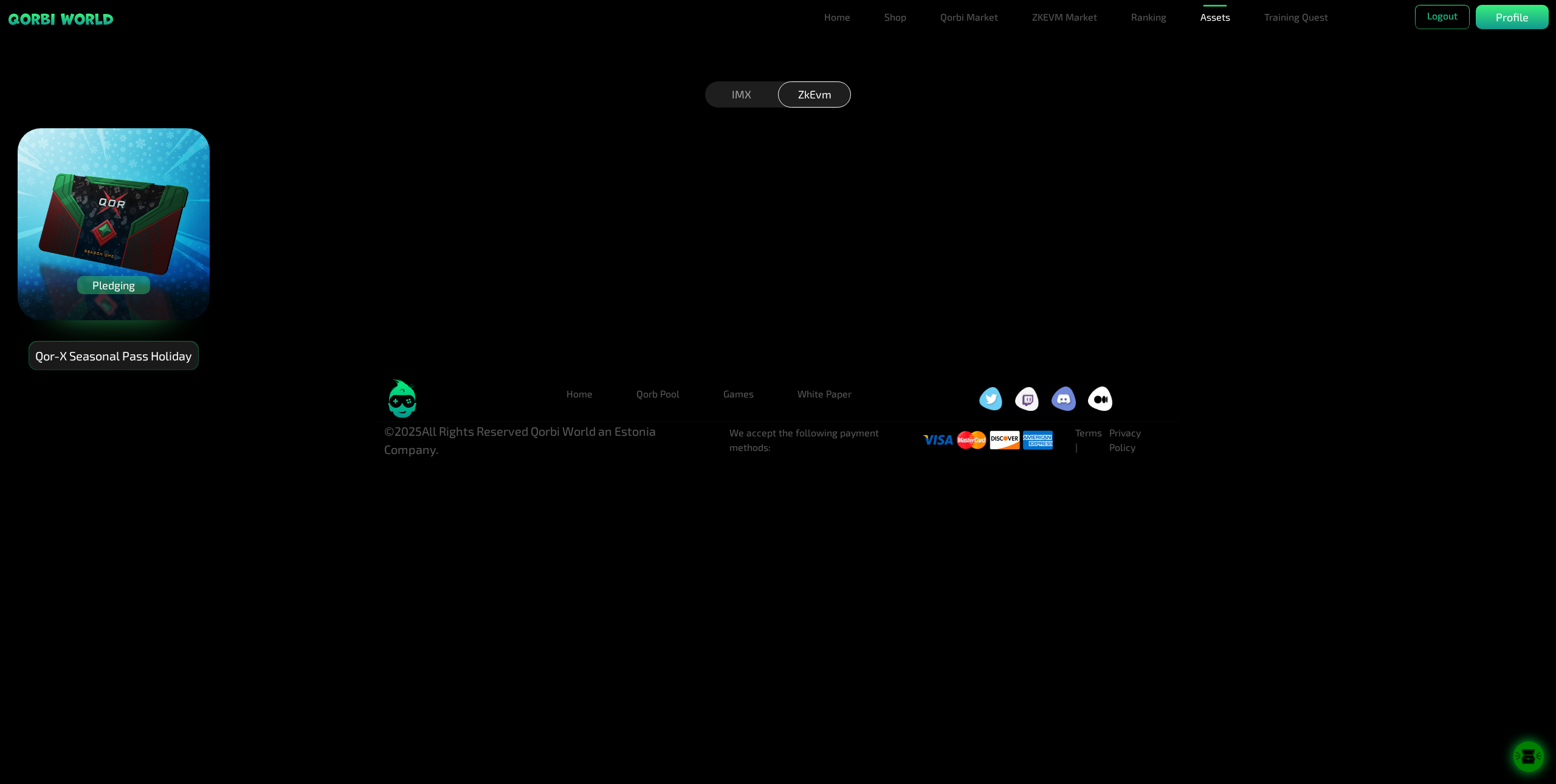
click at [1325, 754] on icon at bounding box center [1528, 757] width 30 height 15
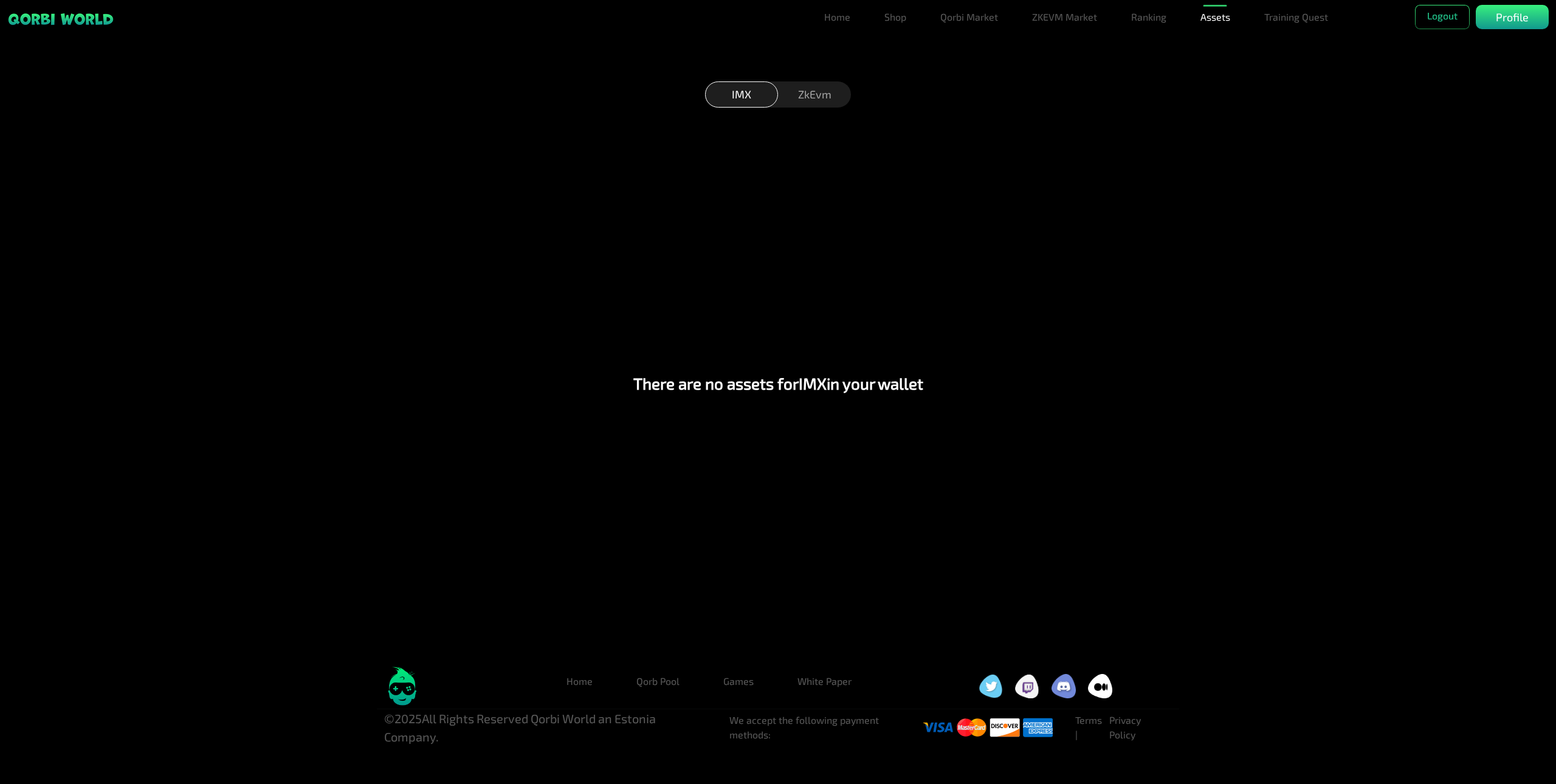
click at [809, 102] on div "ZkEvm" at bounding box center [814, 95] width 73 height 26
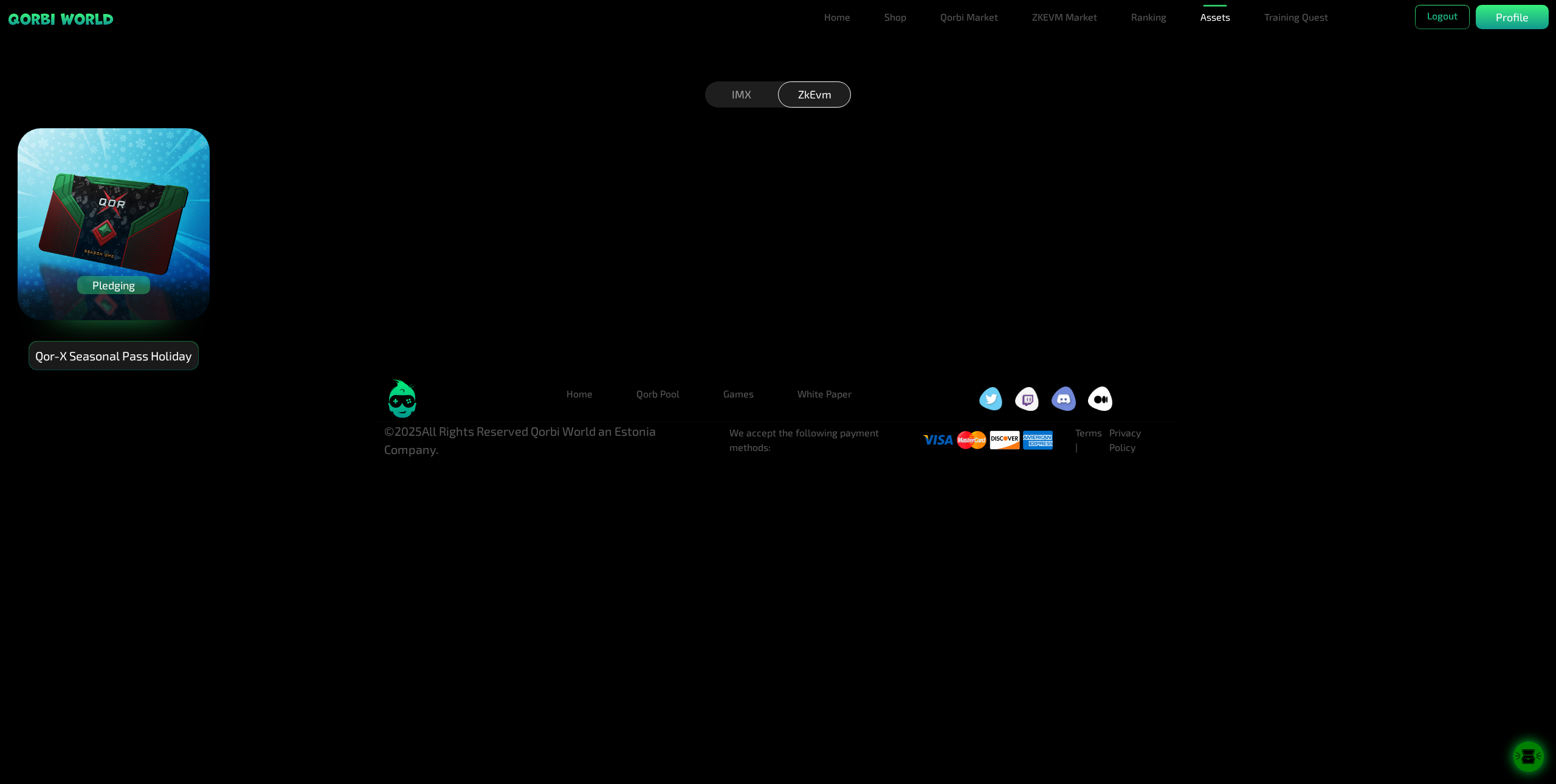
click at [1325, 759] on icon at bounding box center [1528, 757] width 30 height 15
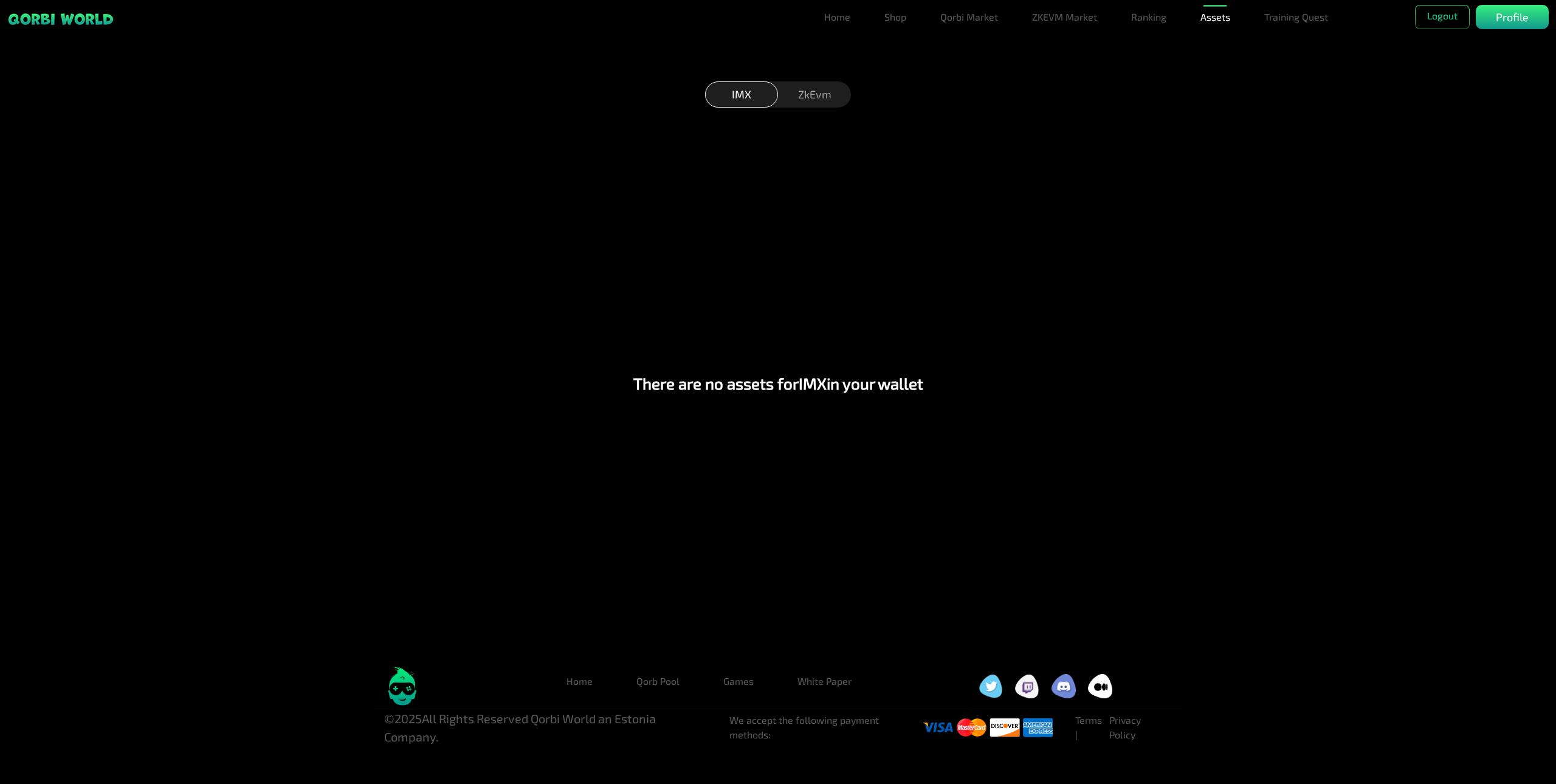
click at [803, 95] on div "ZkEvm" at bounding box center [814, 95] width 73 height 26
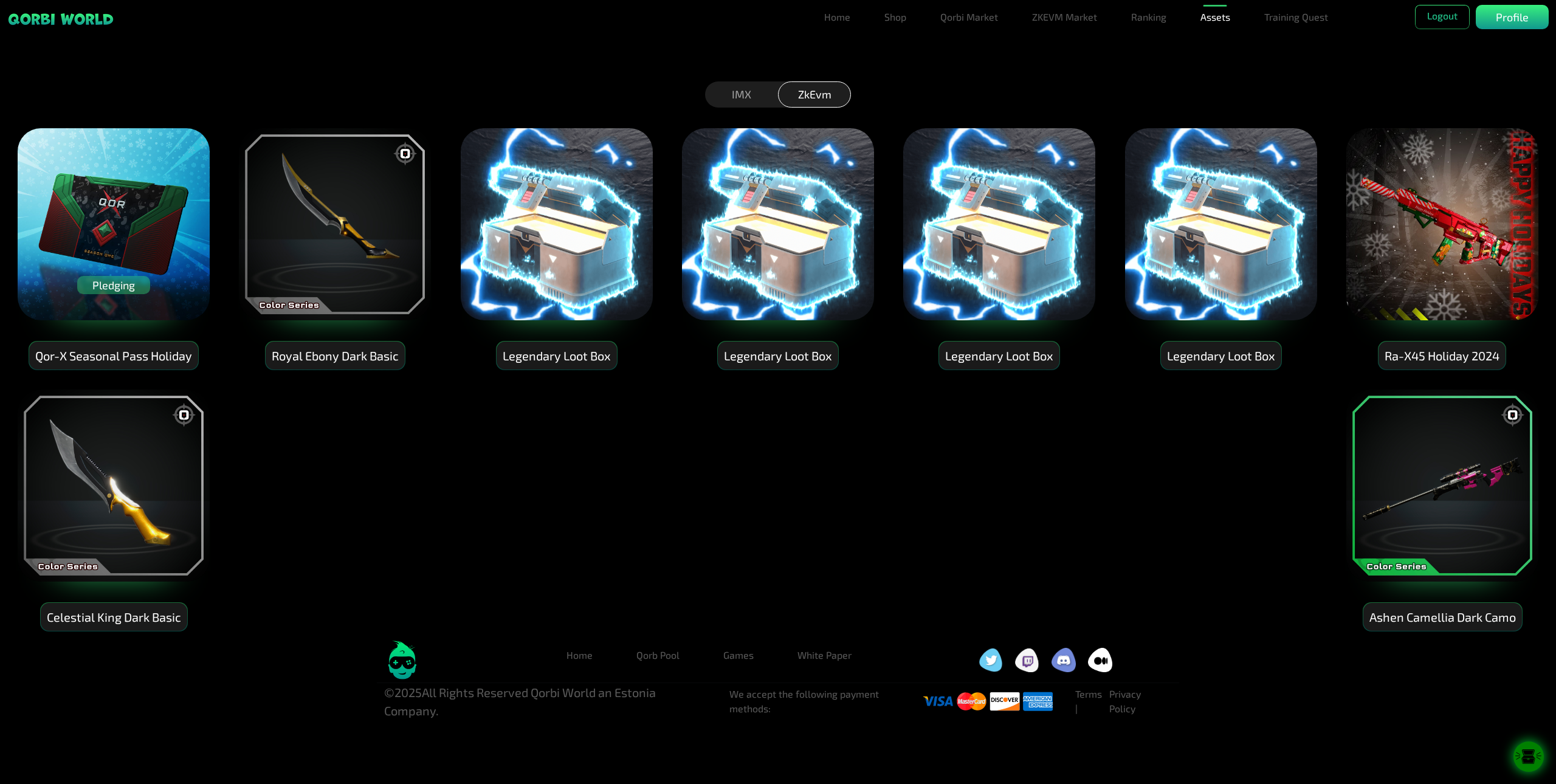
click at [1325, 760] on icon at bounding box center [1528, 757] width 30 height 15
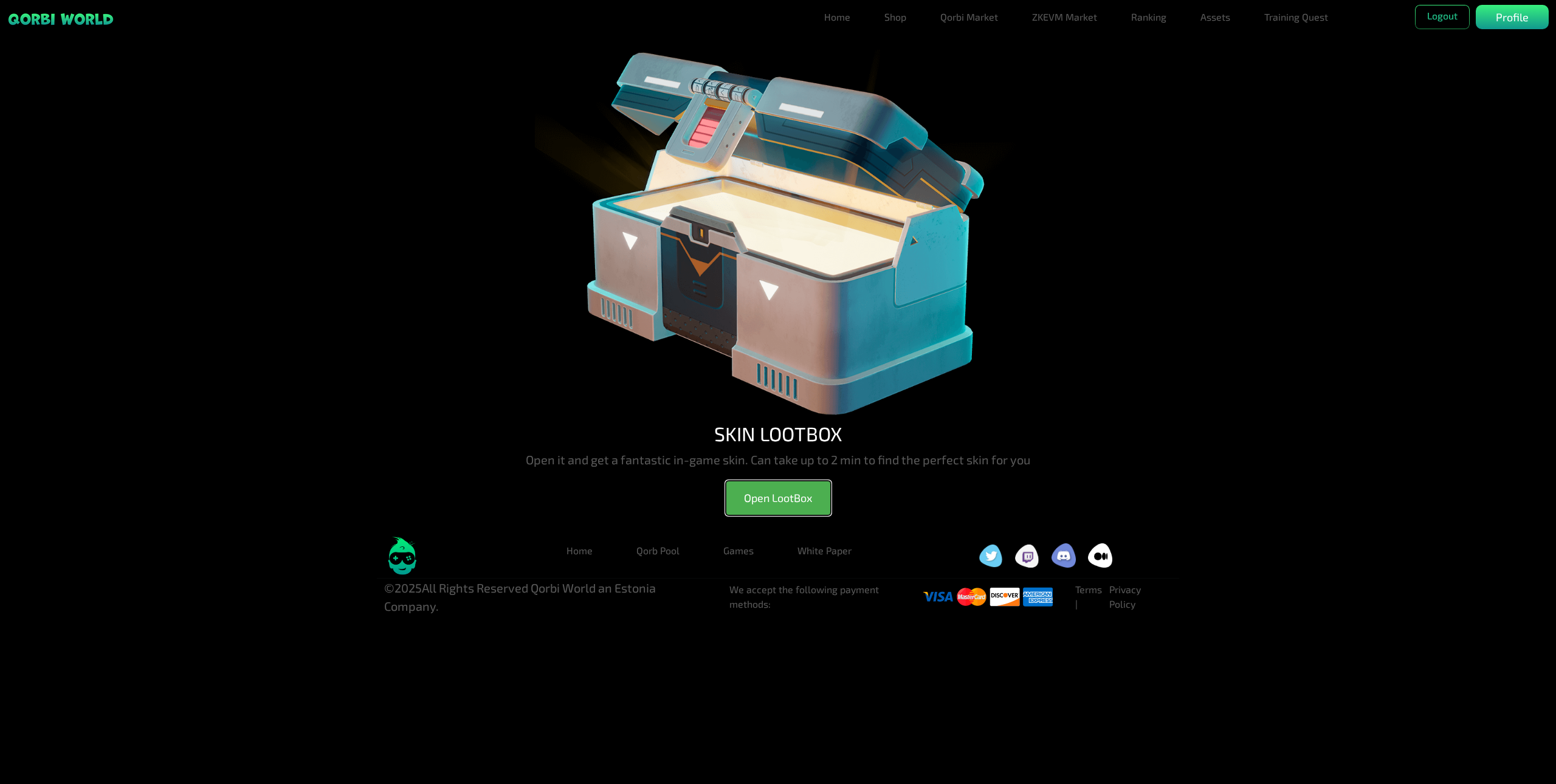
click at [776, 490] on button "Open LootBox" at bounding box center [778, 498] width 105 height 35
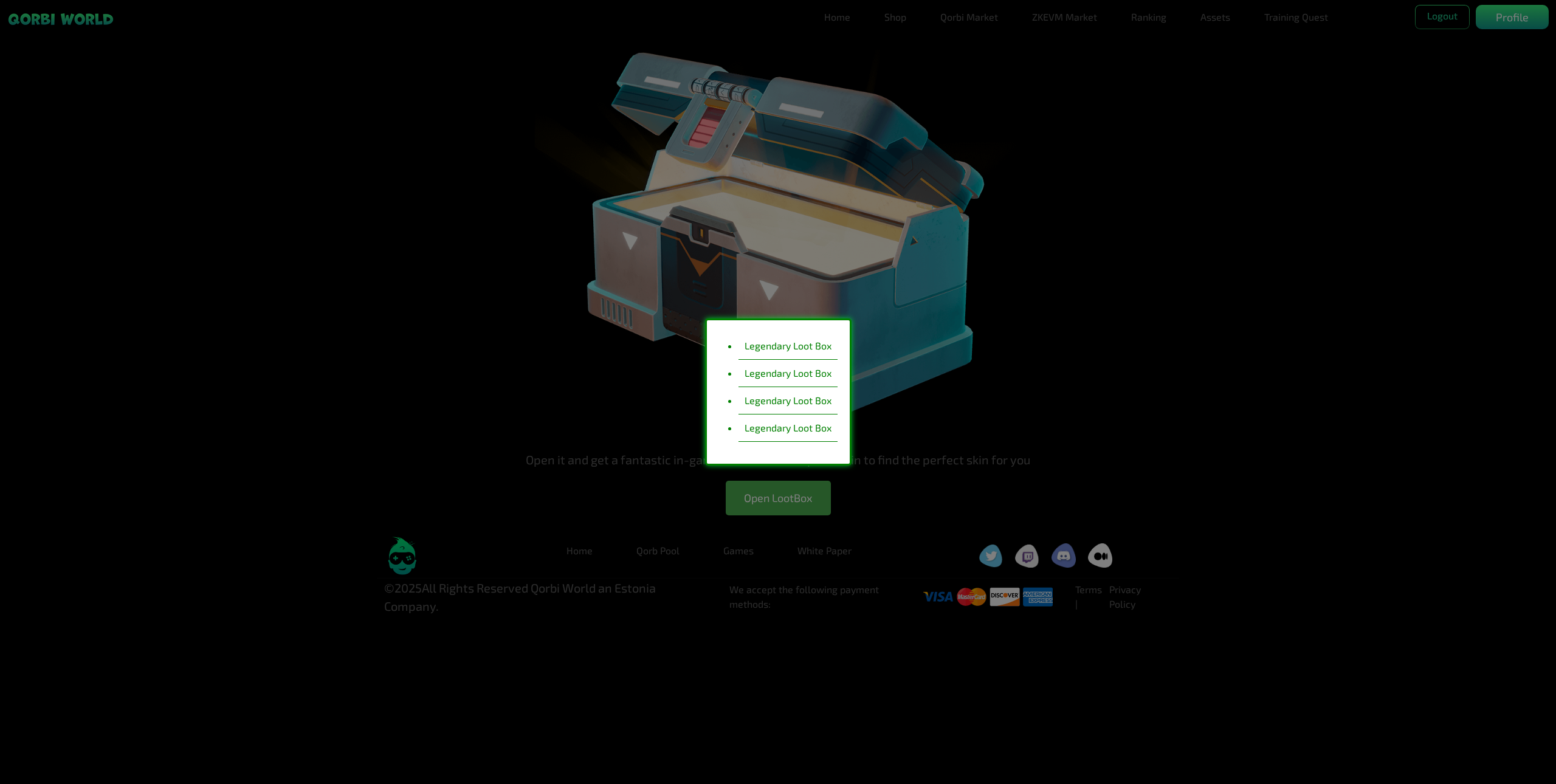
click at [775, 343] on li "Legendary Loot Box" at bounding box center [788, 346] width 99 height 28
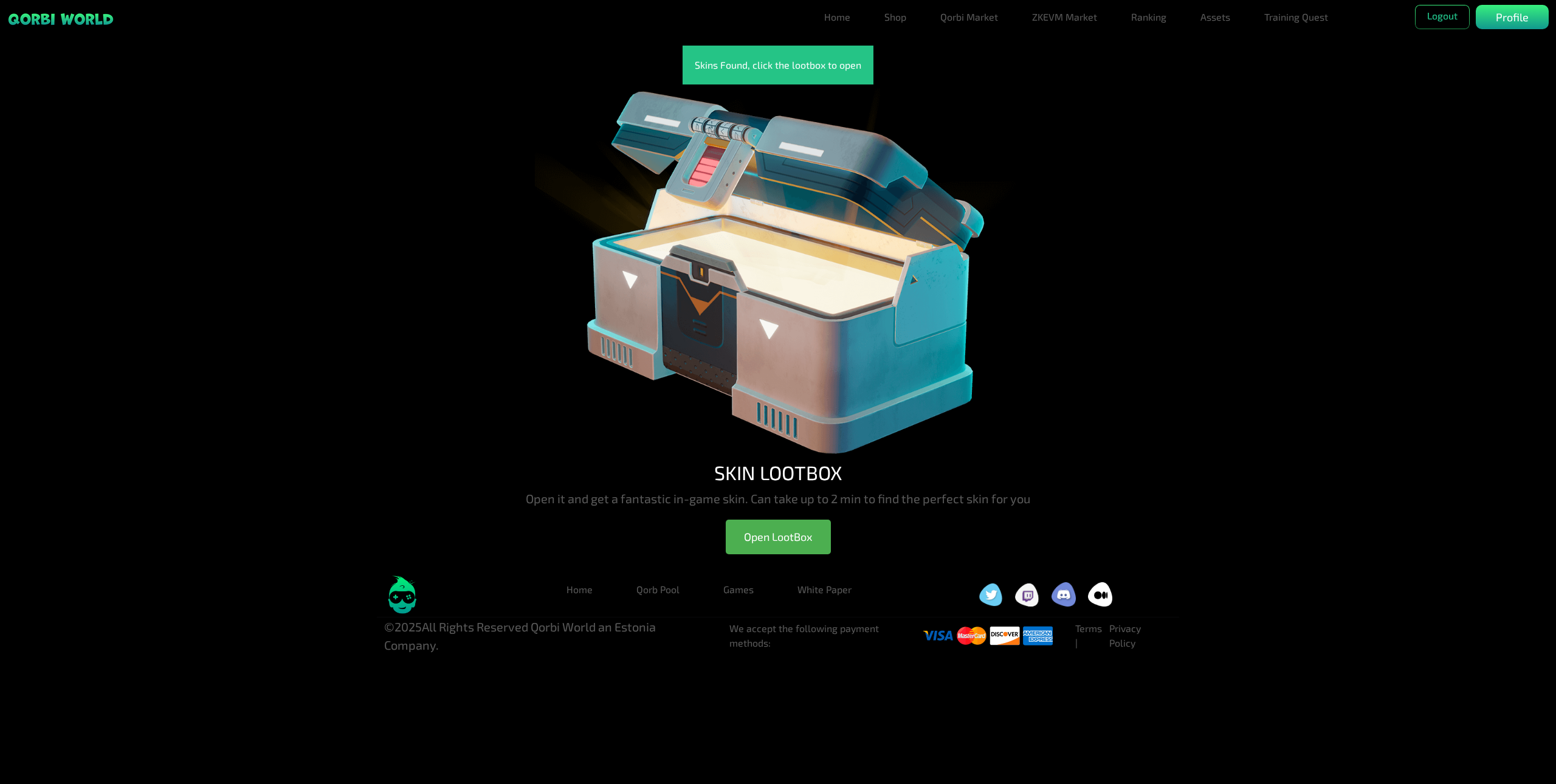
click at [791, 296] on img at bounding box center [778, 272] width 486 height 376
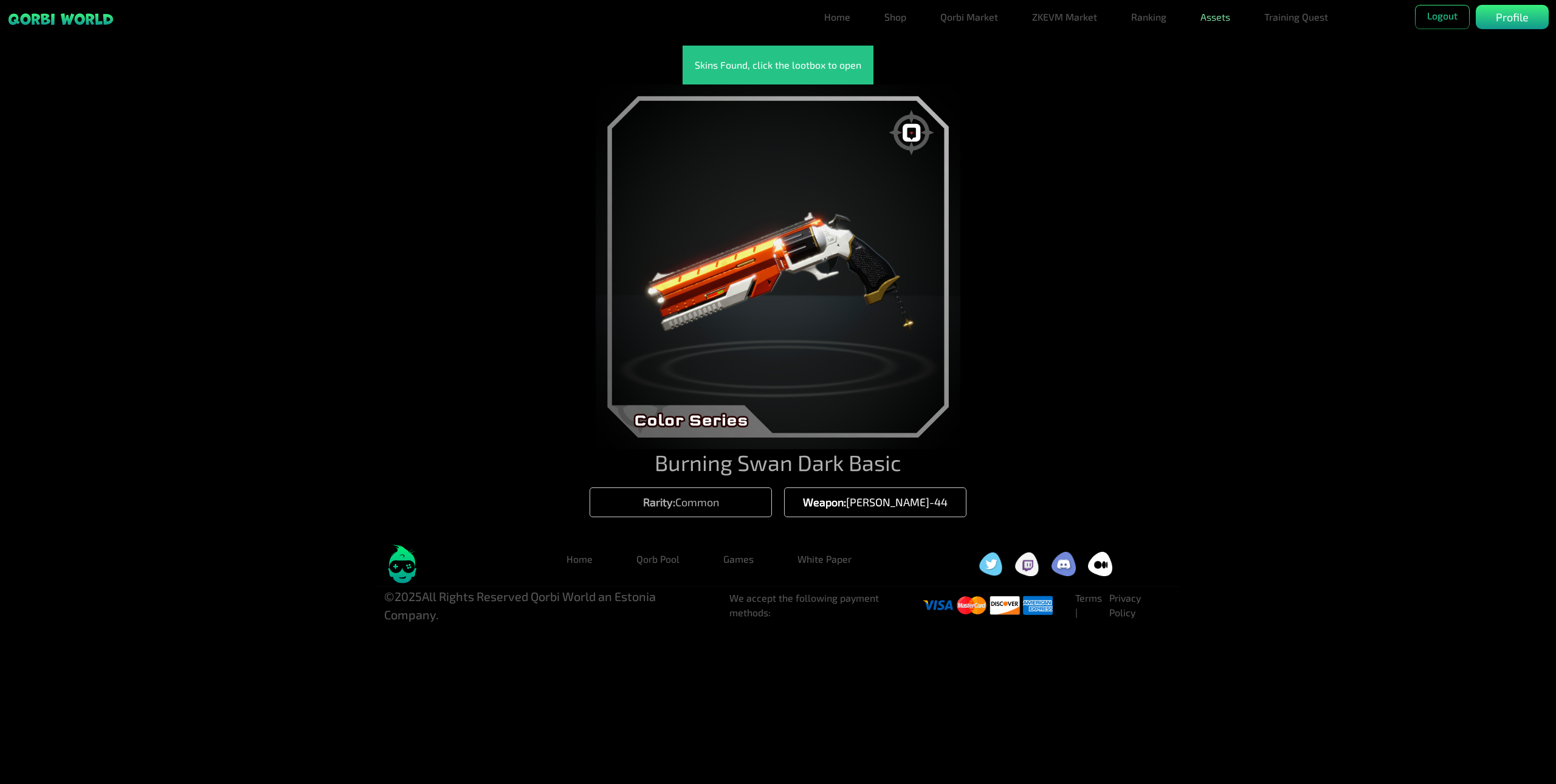
click at [1224, 22] on link "Assets" at bounding box center [1215, 17] width 39 height 24
drag, startPoint x: 1225, startPoint y: 40, endPoint x: 1232, endPoint y: 40, distance: 7.0
click at [1226, 40] on link "Assets" at bounding box center [1215, 41] width 39 height 24
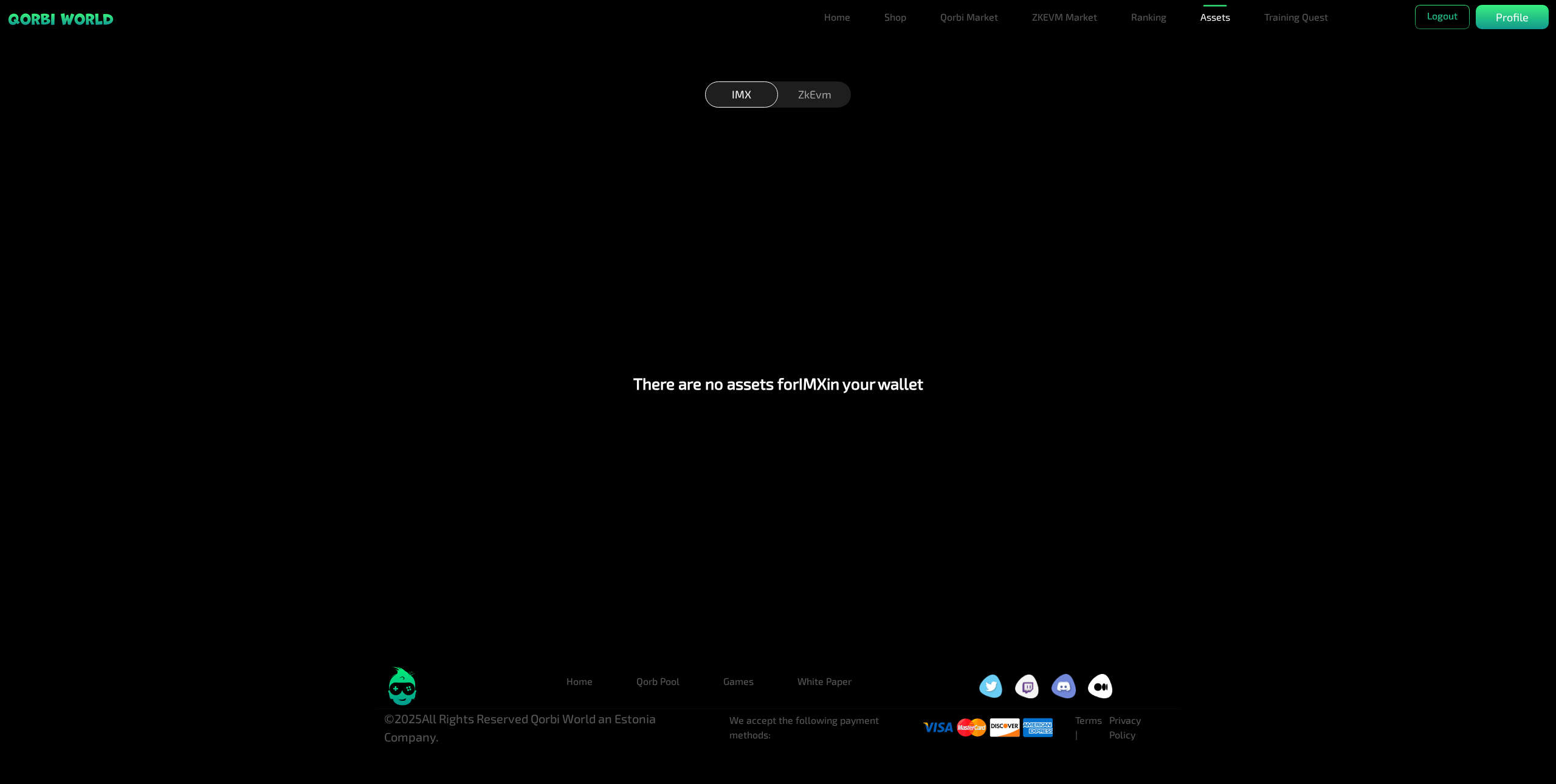
click at [828, 93] on div "ZkEvm" at bounding box center [814, 95] width 73 height 26
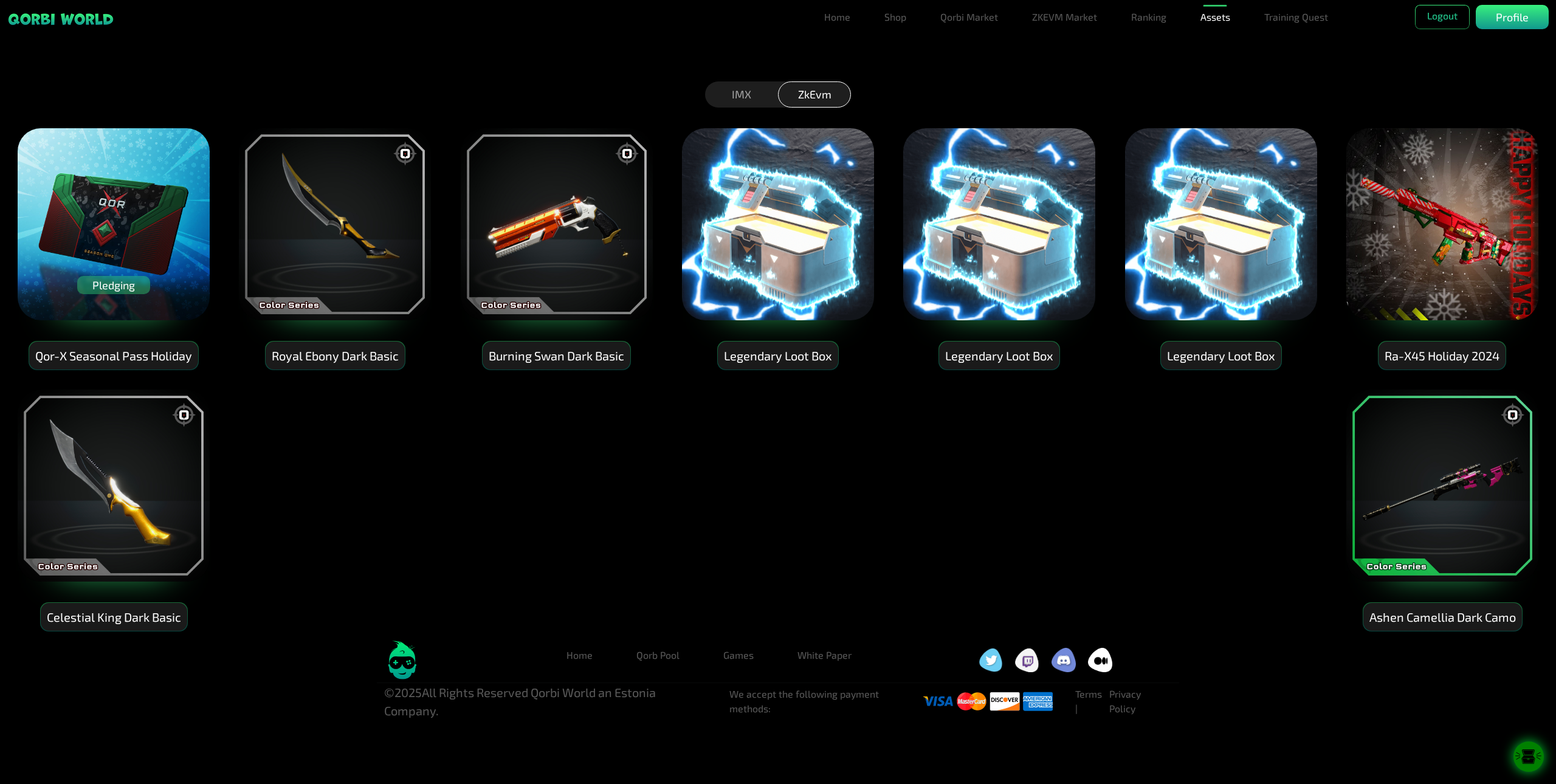
click at [1325, 755] on icon at bounding box center [1528, 757] width 30 height 15
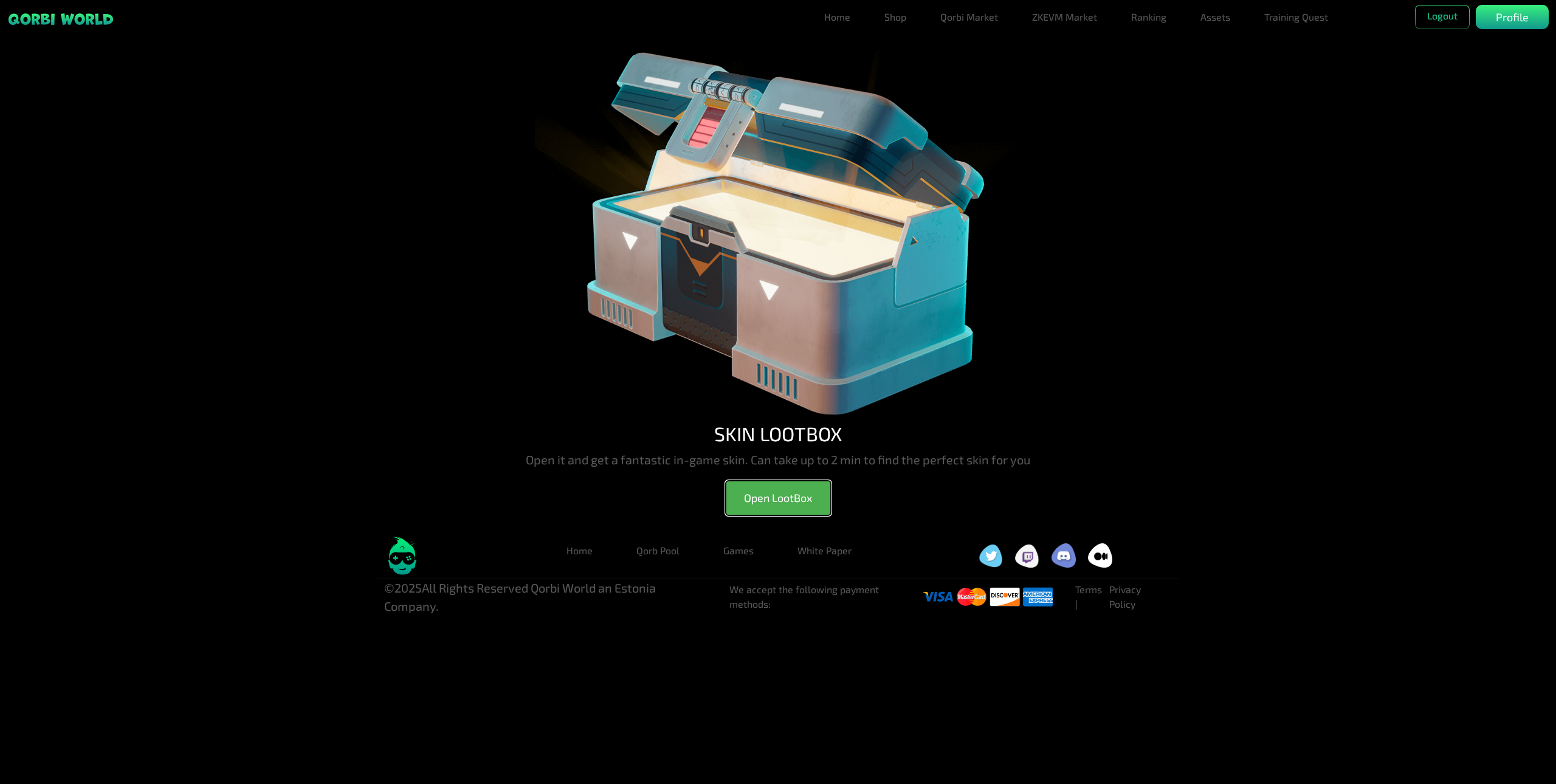
click at [803, 496] on button "Open LootBox" at bounding box center [778, 498] width 105 height 35
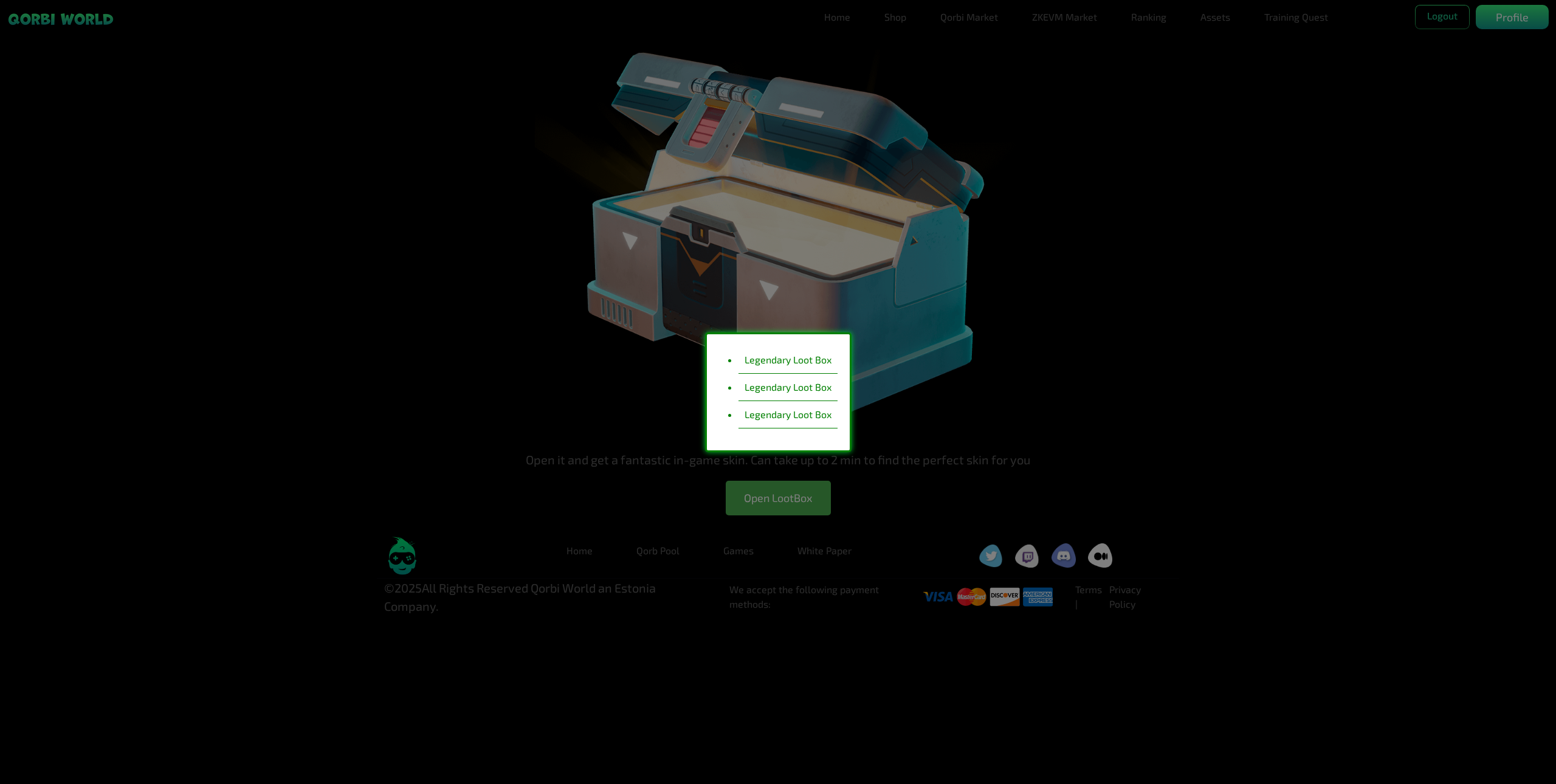
click at [779, 361] on li "Legendary Loot Box" at bounding box center [788, 360] width 99 height 28
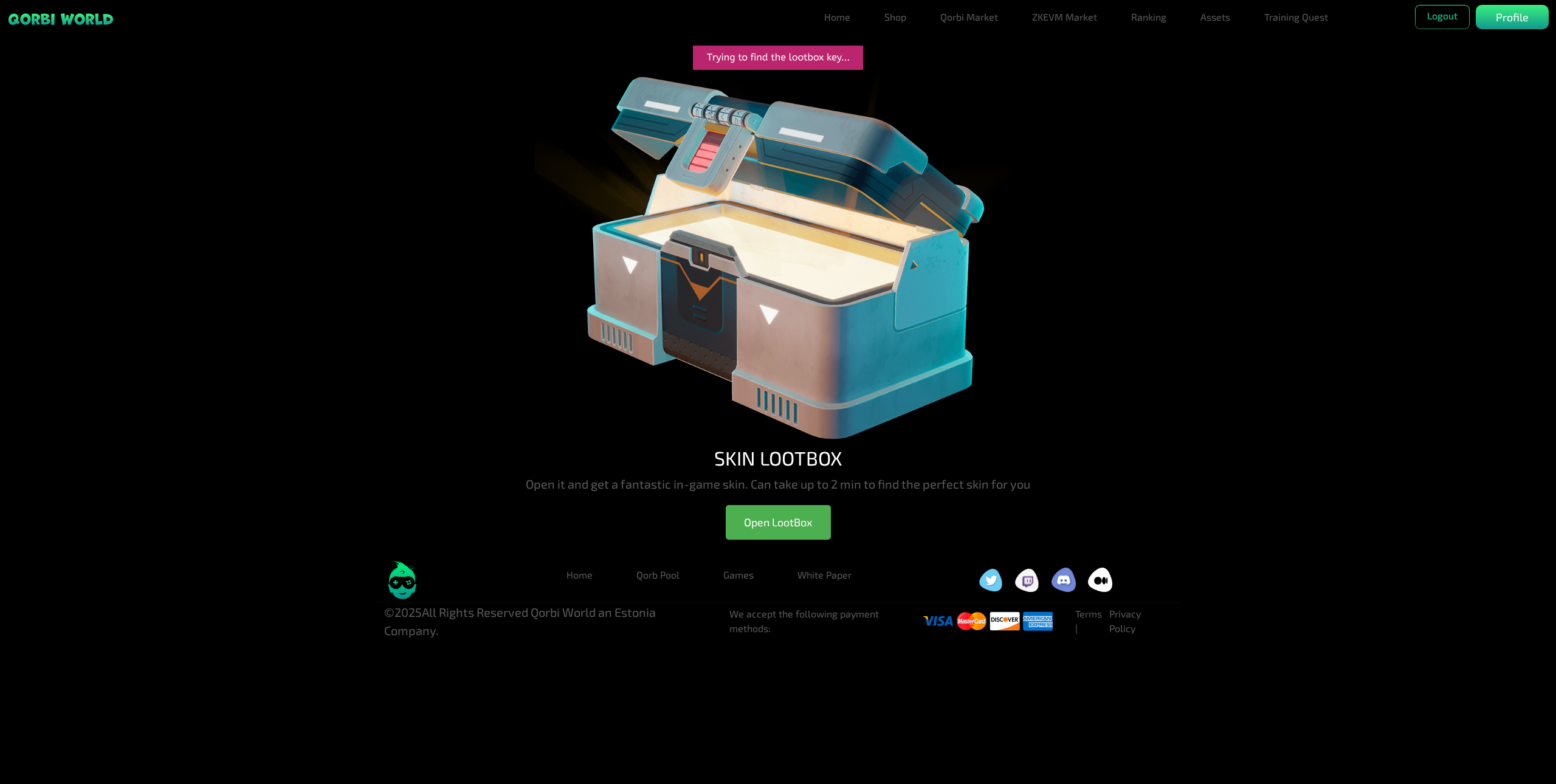
click at [814, 321] on img at bounding box center [778, 258] width 486 height 376
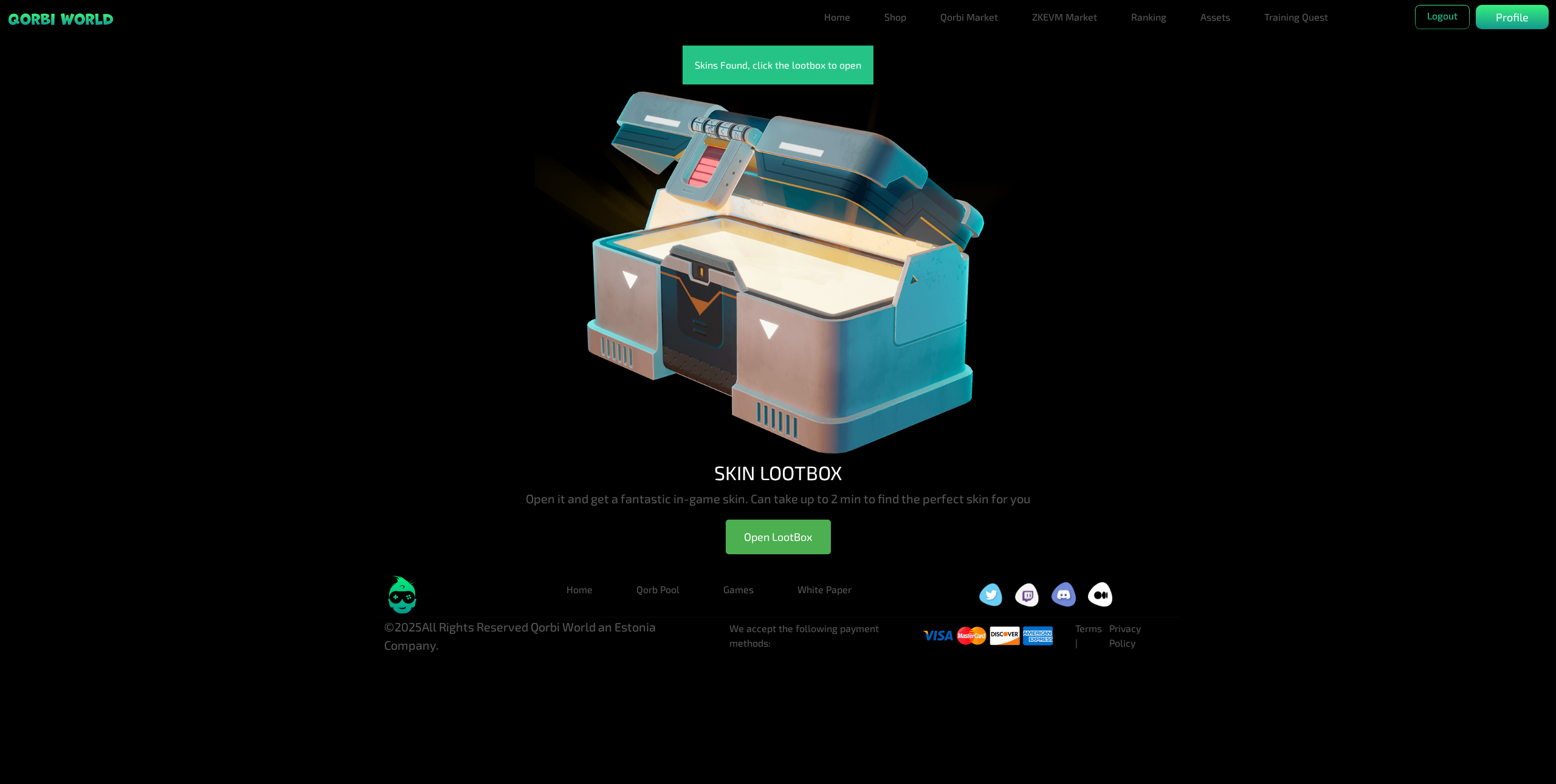
click at [774, 297] on img at bounding box center [778, 272] width 486 height 376
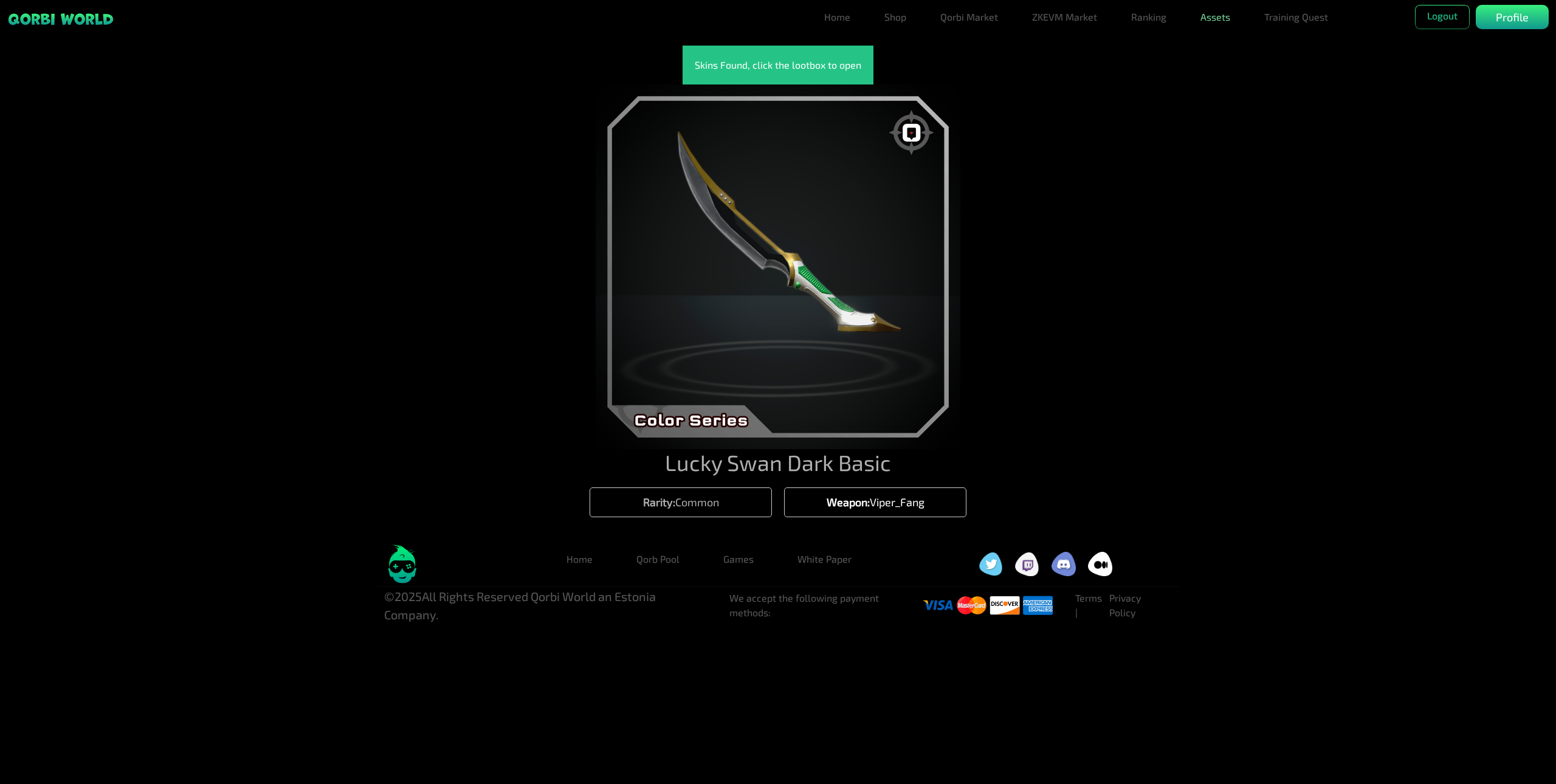
click at [1216, 19] on link "Assets" at bounding box center [1215, 17] width 39 height 24
click at [1220, 42] on link "Assets" at bounding box center [1215, 41] width 39 height 24
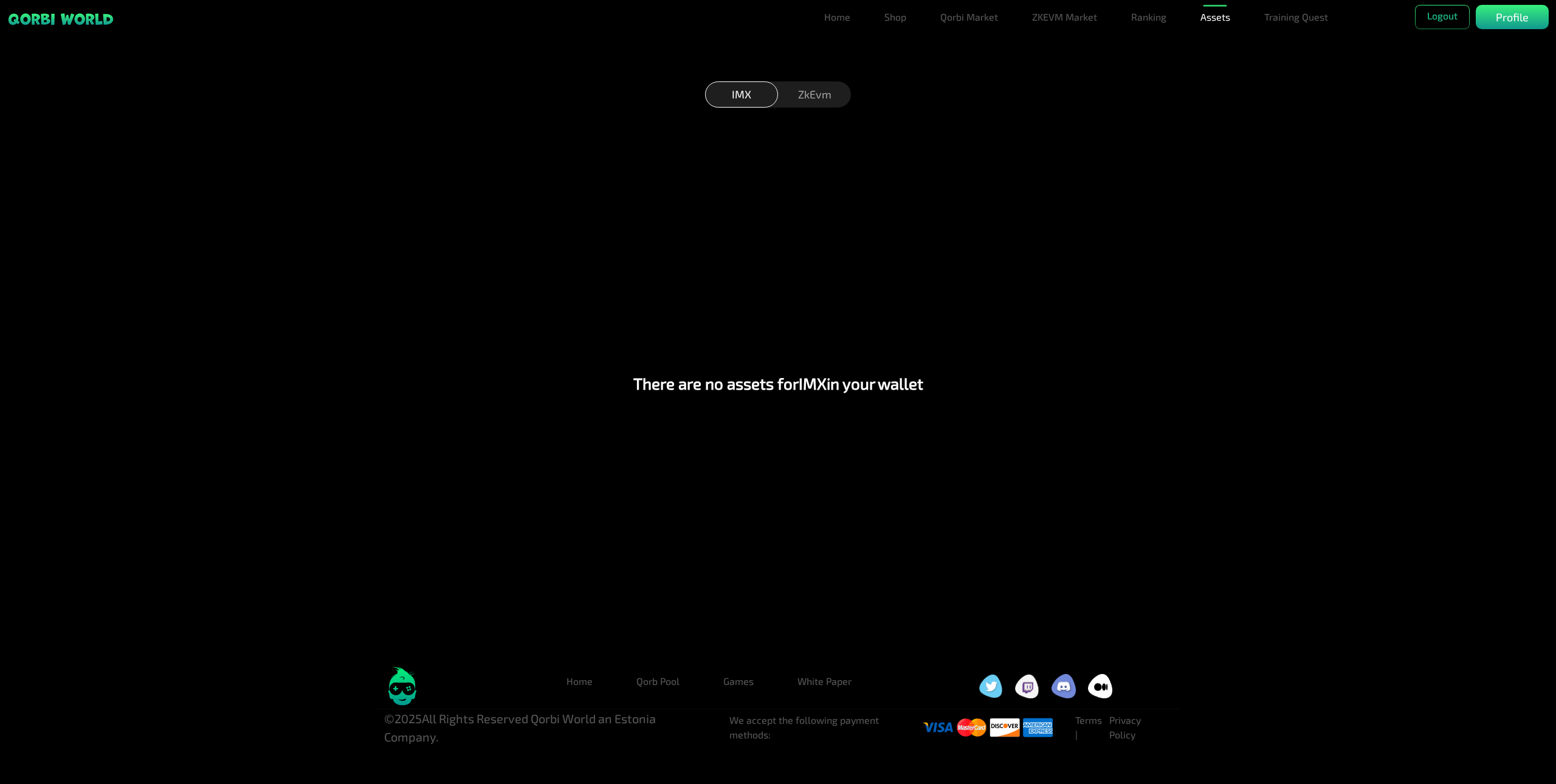
click at [837, 95] on div "ZkEvm" at bounding box center [814, 95] width 73 height 26
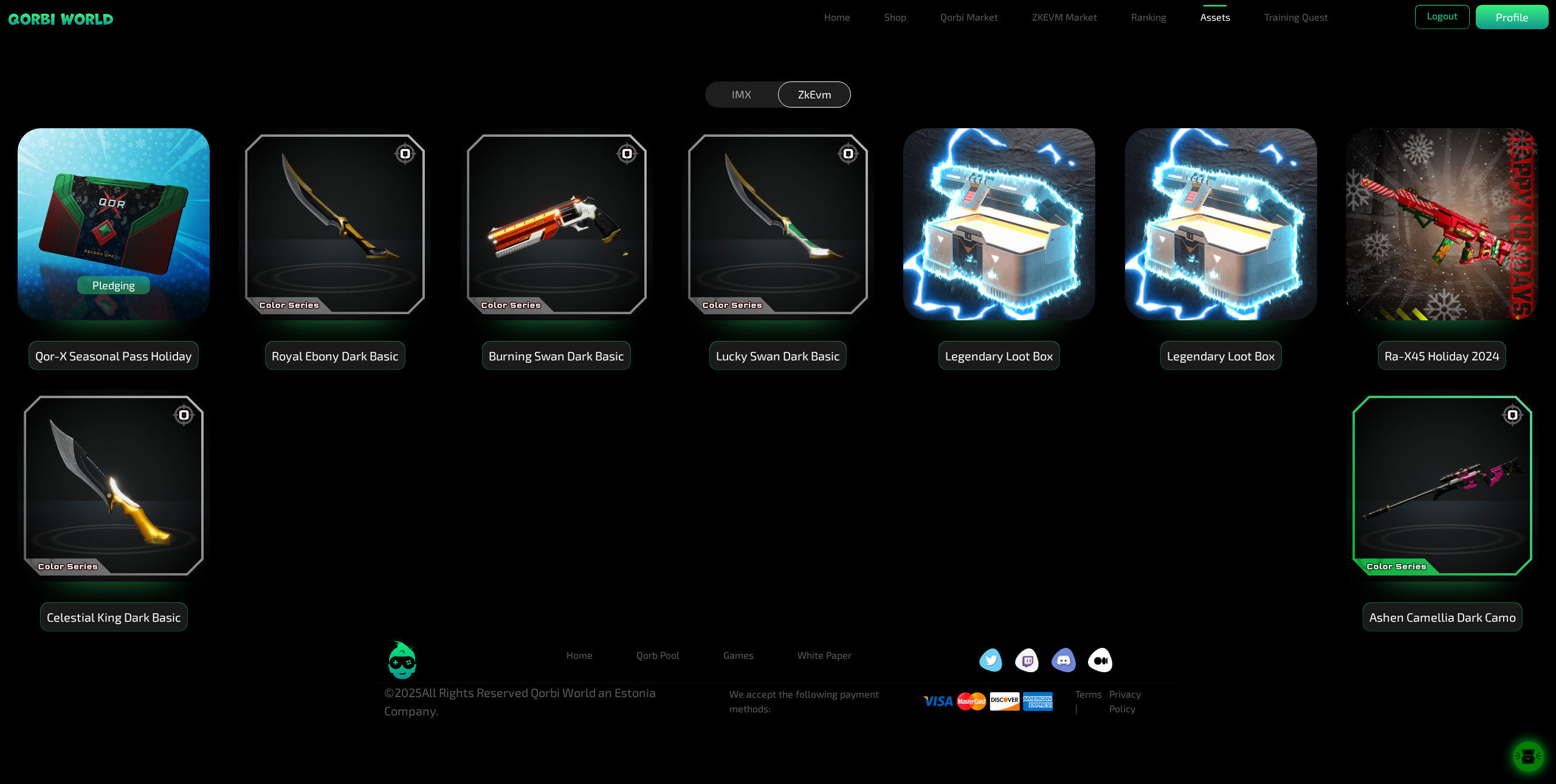
click at [1325, 758] on icon at bounding box center [1529, 757] width 14 height 2
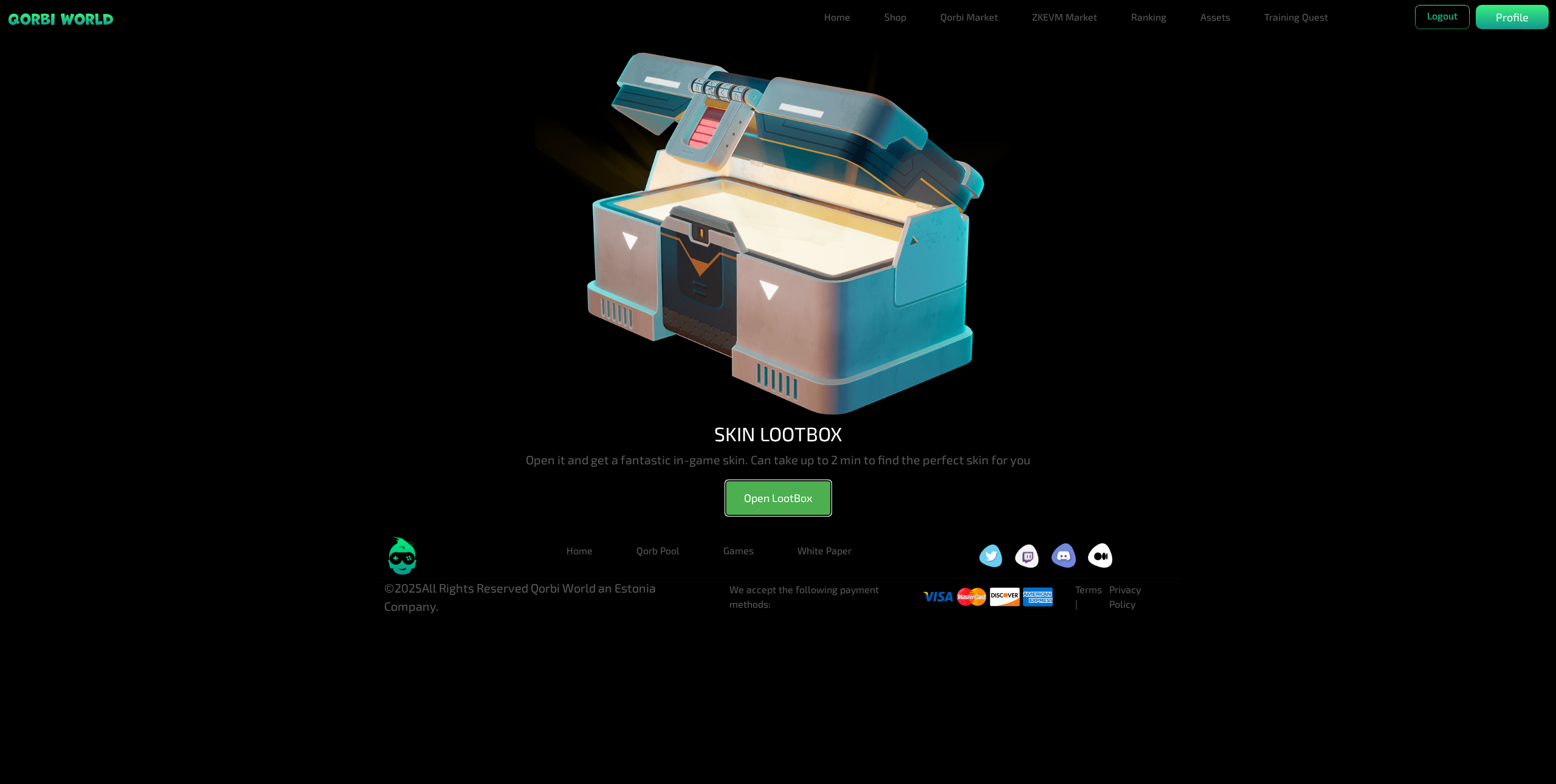
click at [791, 486] on button "Open LootBox" at bounding box center [778, 498] width 105 height 35
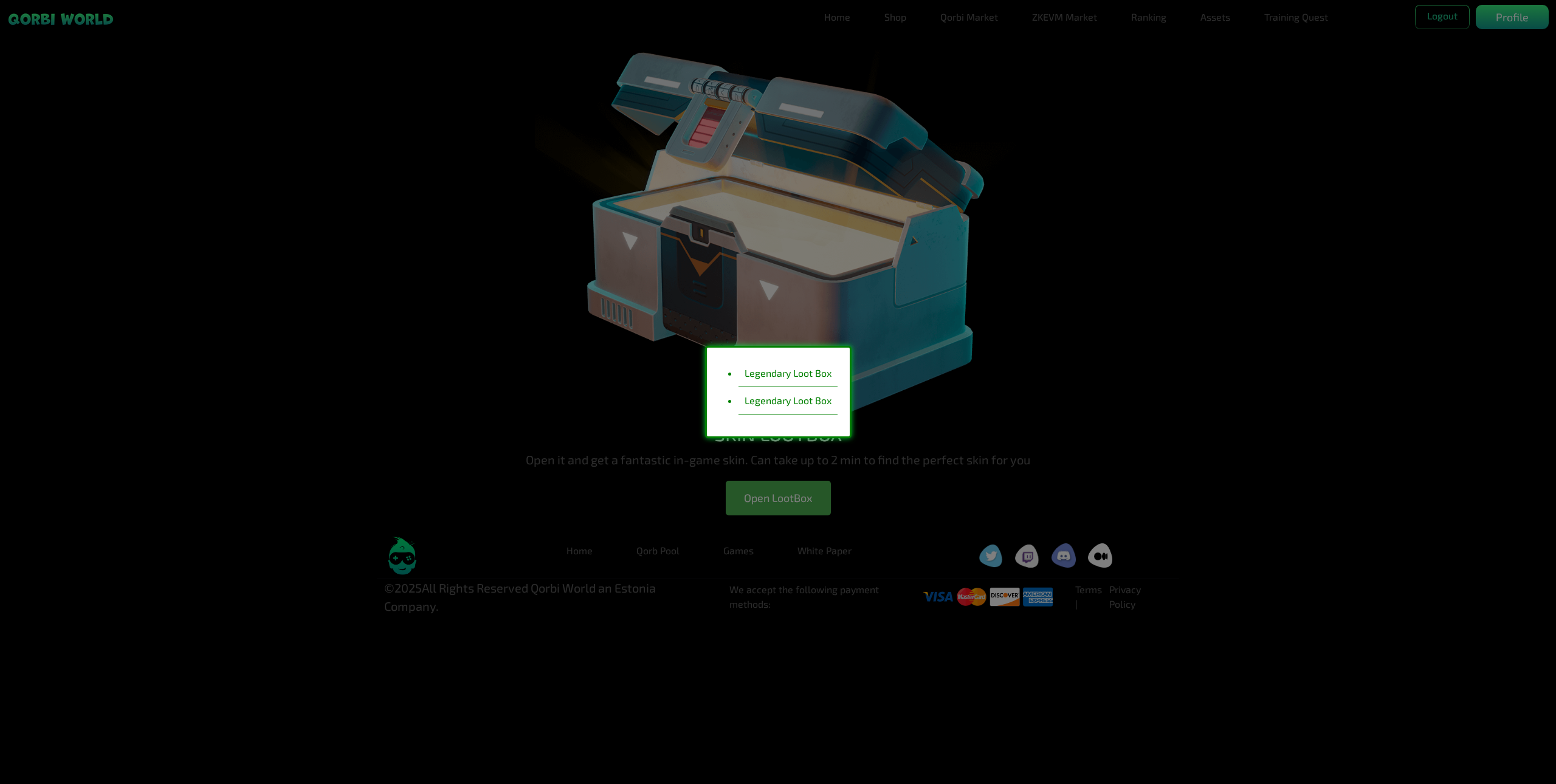
click at [789, 371] on li "Legendary Loot Box" at bounding box center [788, 374] width 99 height 28
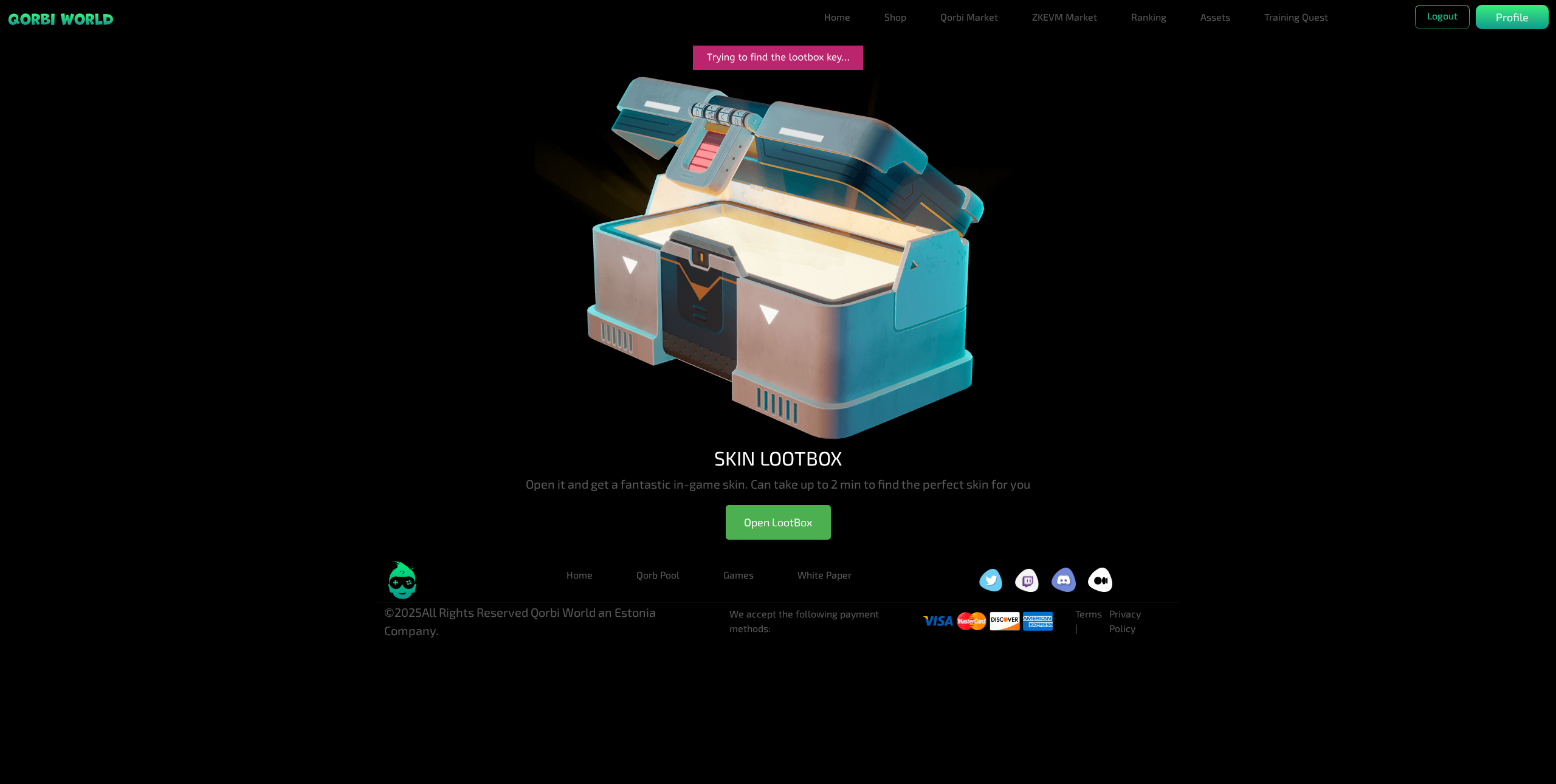
click at [769, 282] on img at bounding box center [778, 258] width 486 height 376
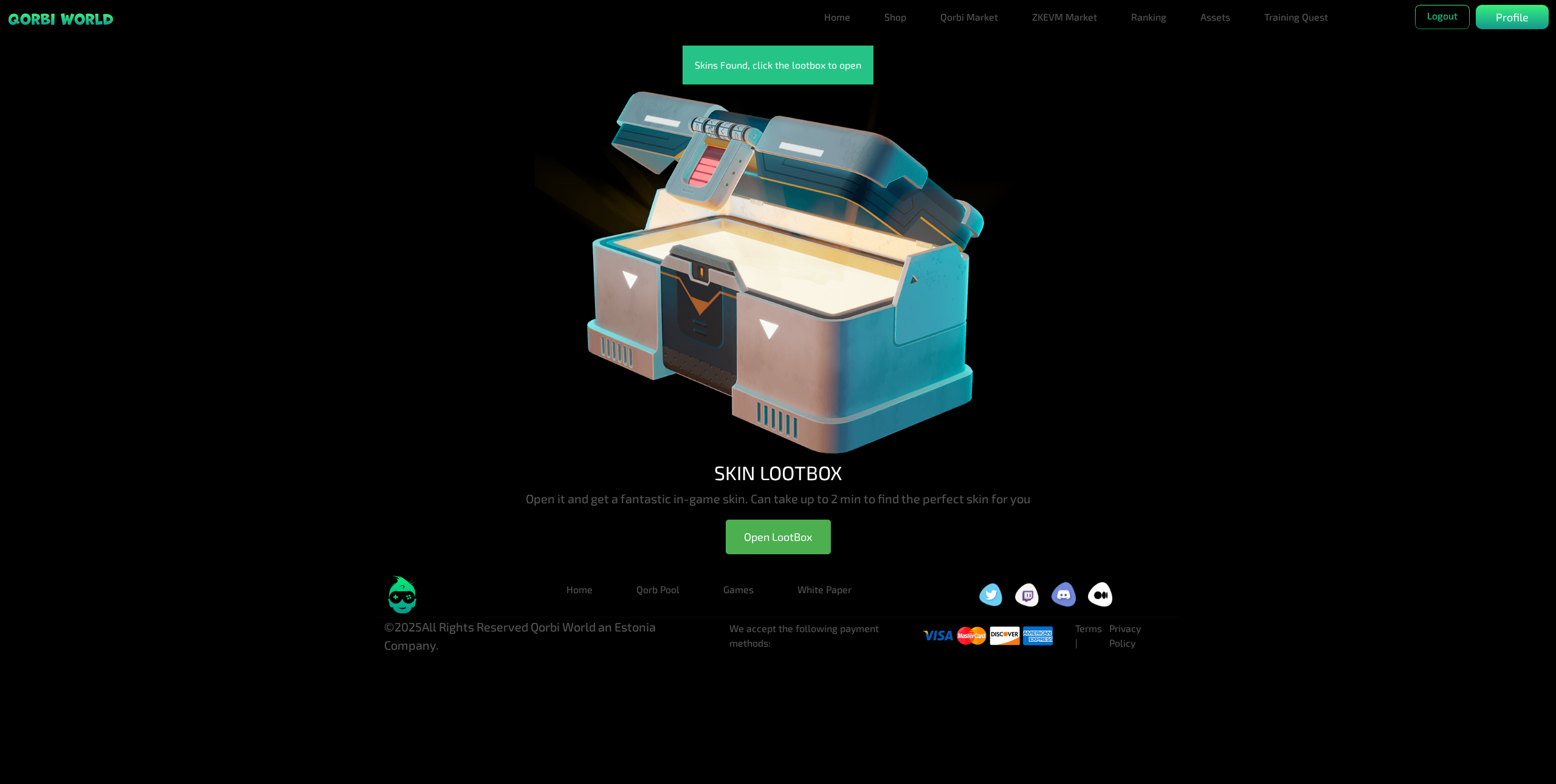
click at [747, 279] on img at bounding box center [778, 272] width 486 height 376
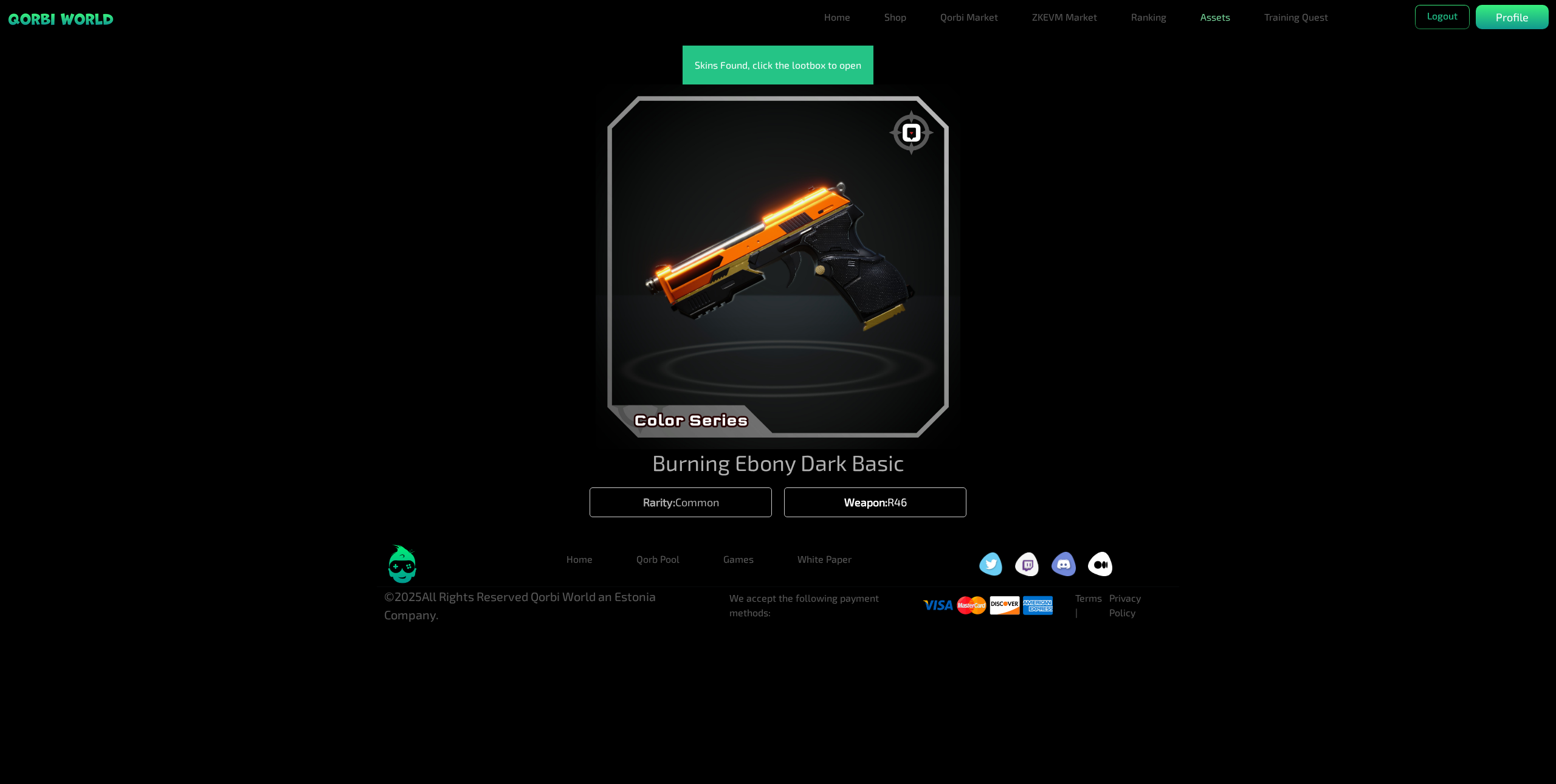
click at [1227, 26] on link "Assets" at bounding box center [1215, 17] width 39 height 24
click at [1225, 39] on link "Assets" at bounding box center [1215, 41] width 39 height 24
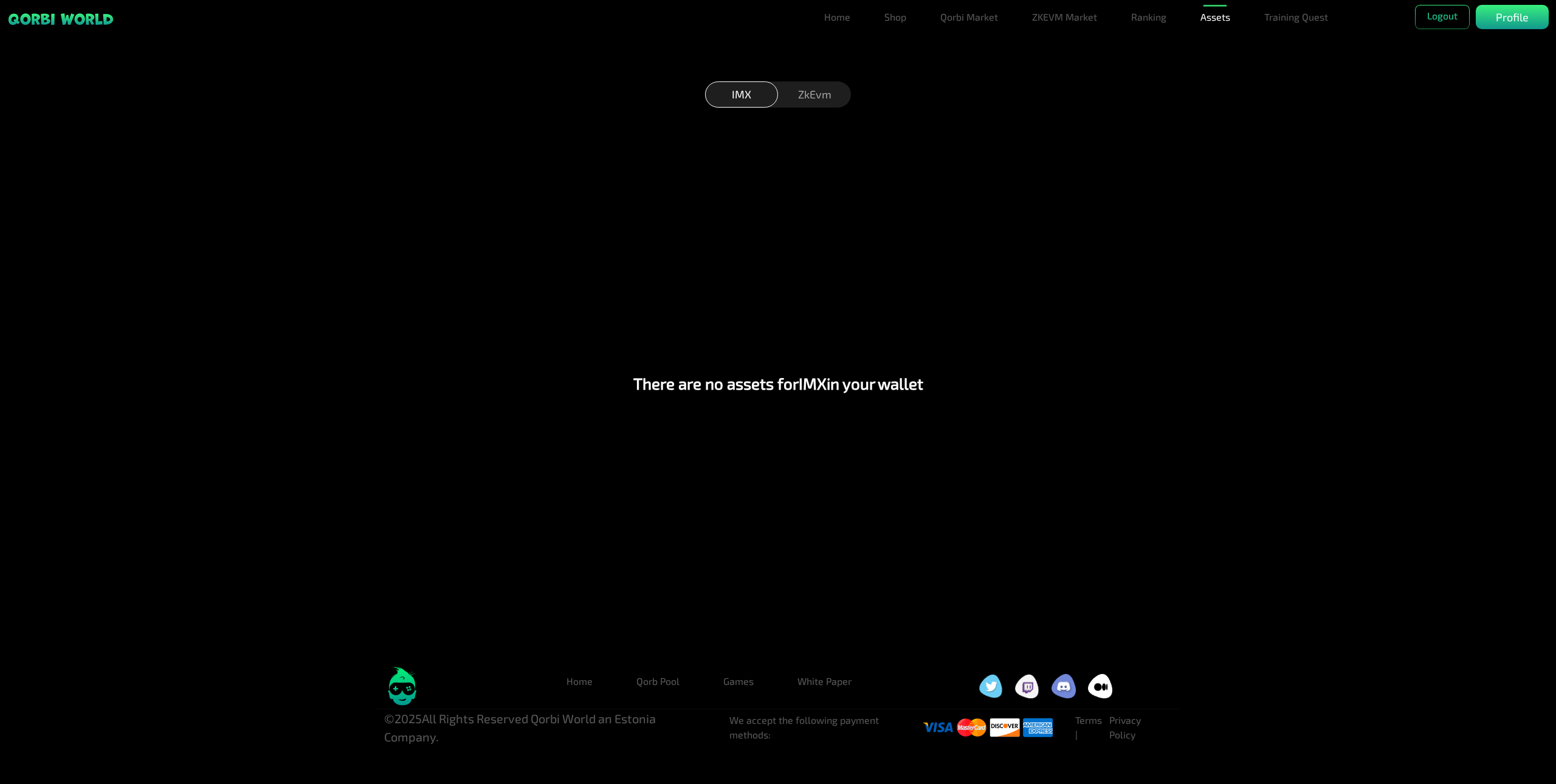
click at [816, 102] on div "ZkEvm" at bounding box center [814, 95] width 73 height 26
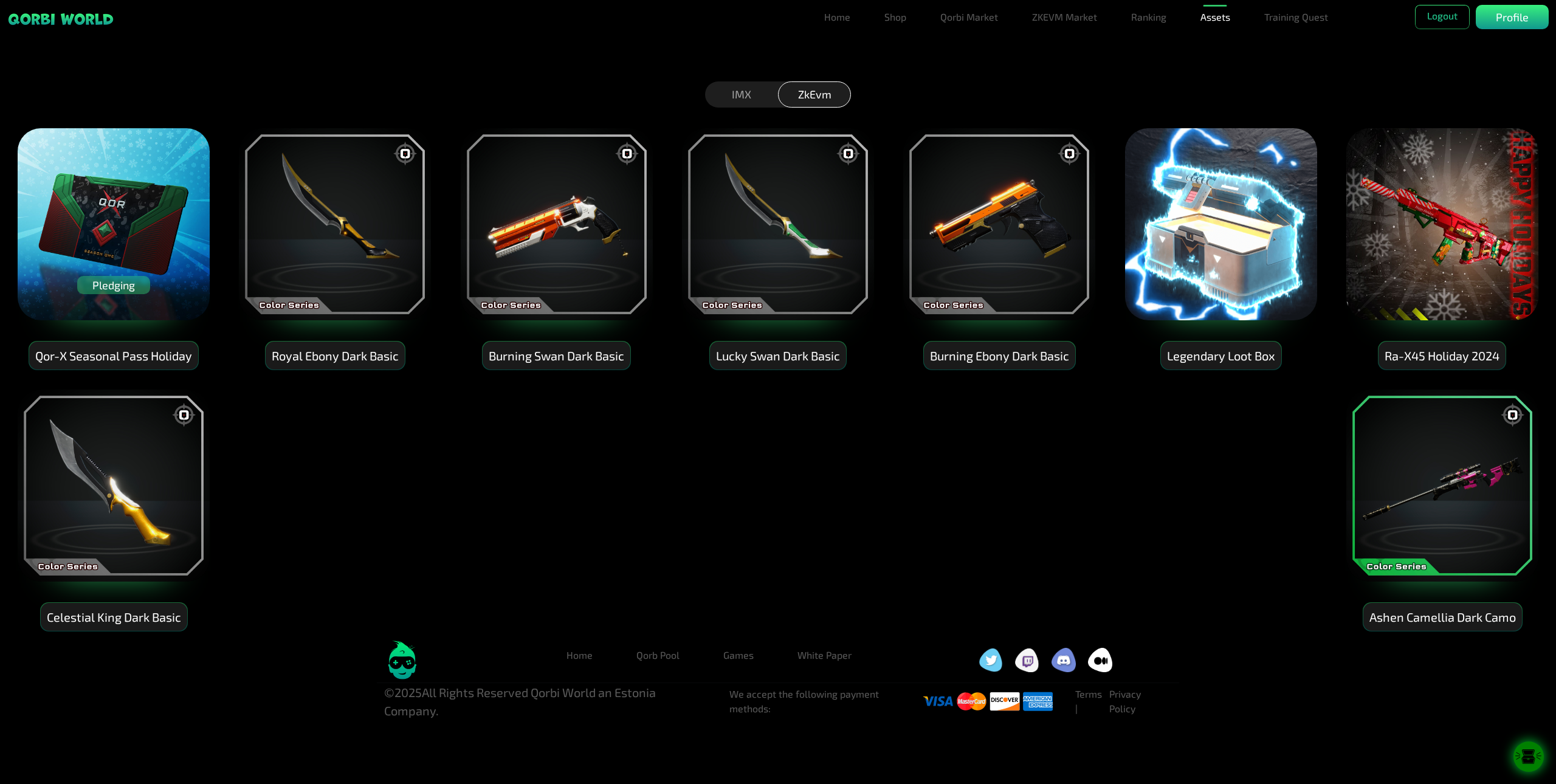
click at [1325, 749] on icon at bounding box center [1529, 752] width 13 height 6
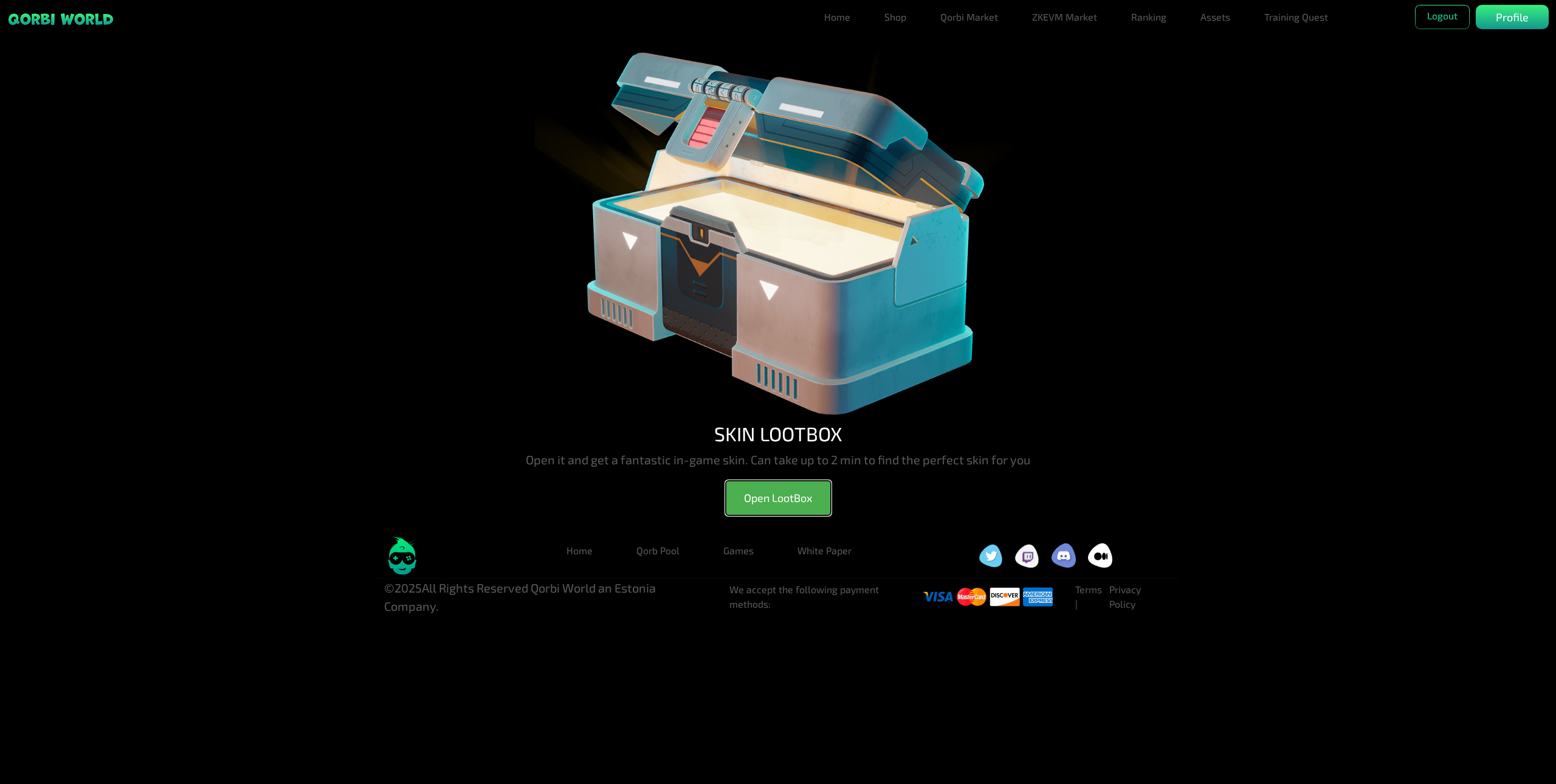
click at [766, 498] on button "Open LootBox" at bounding box center [778, 498] width 105 height 35
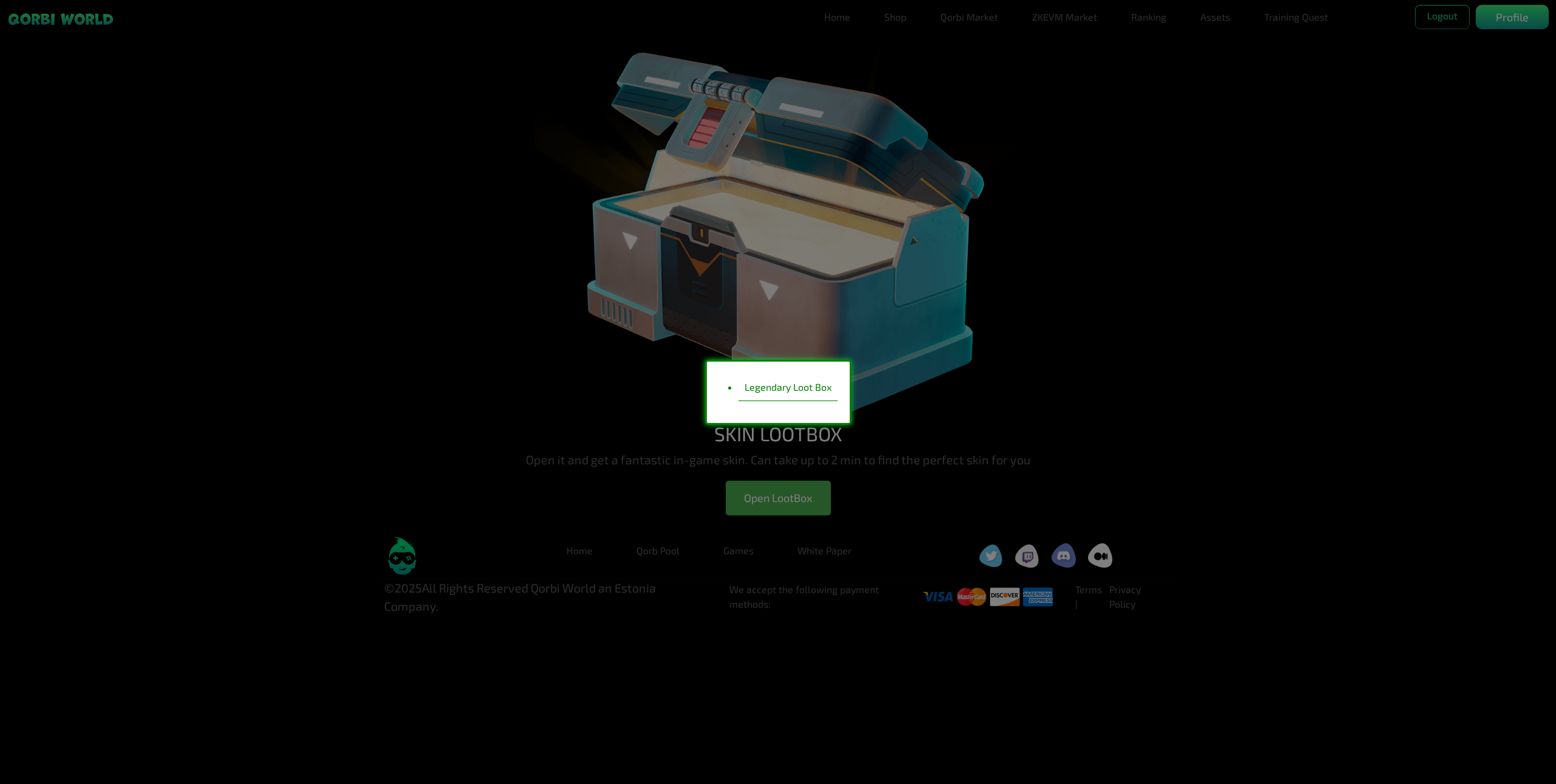
click at [773, 390] on li "Legendary Loot Box" at bounding box center [788, 387] width 99 height 28
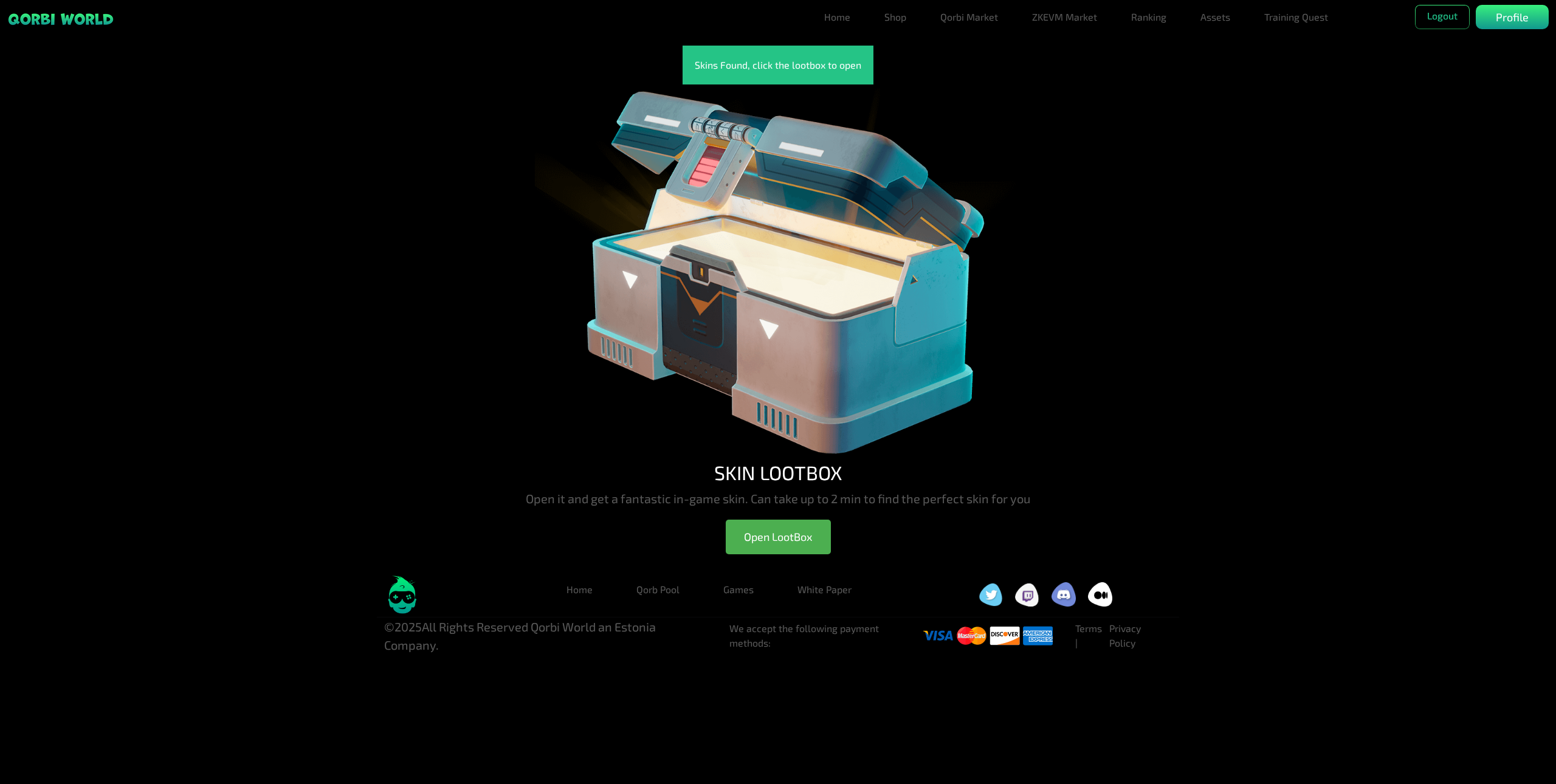
click at [805, 281] on img at bounding box center [778, 272] width 486 height 376
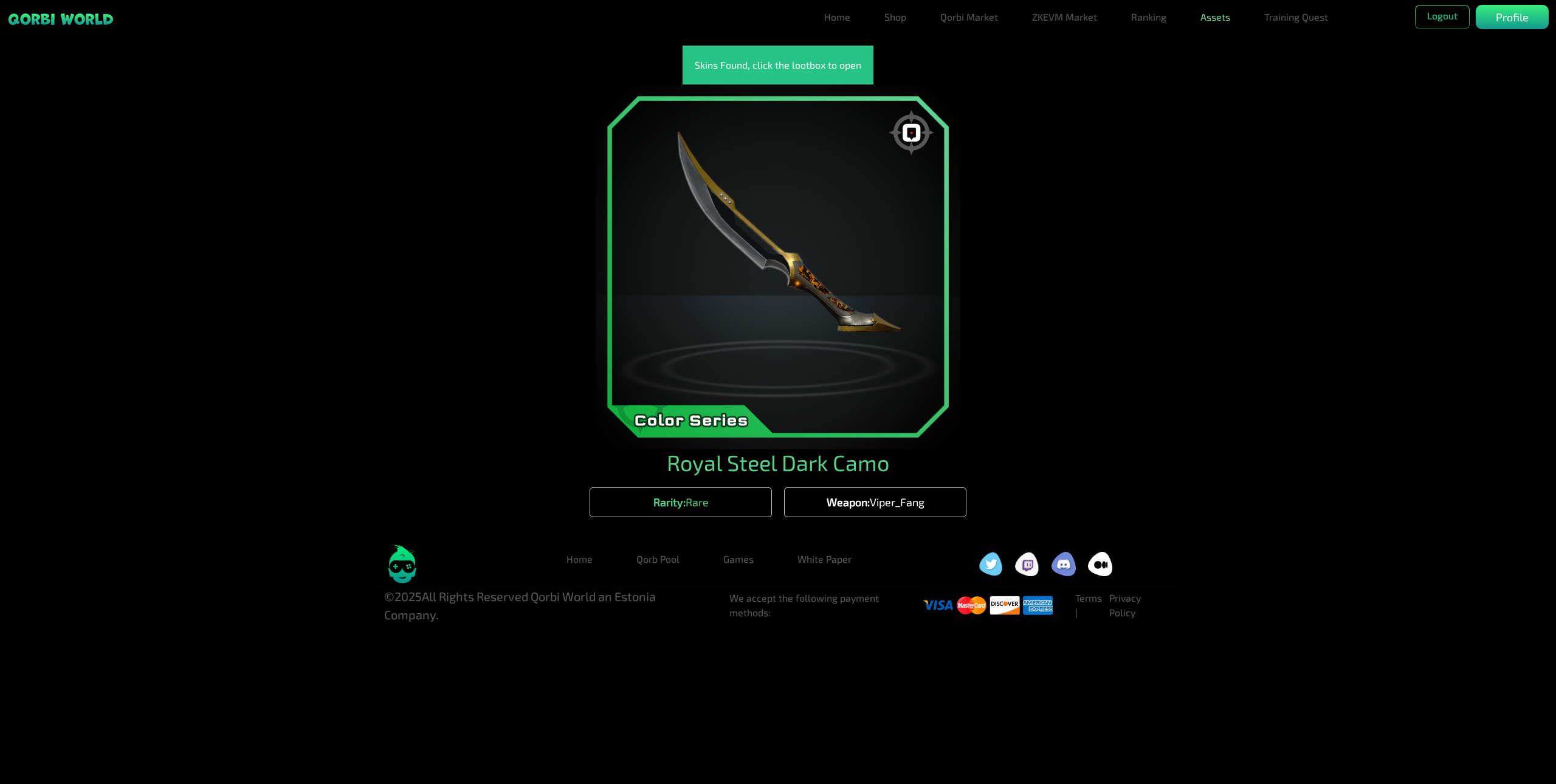
click at [1207, 16] on link "Assets" at bounding box center [1215, 17] width 39 height 24
click at [1222, 94] on link "Forge" at bounding box center [1215, 90] width 35 height 24
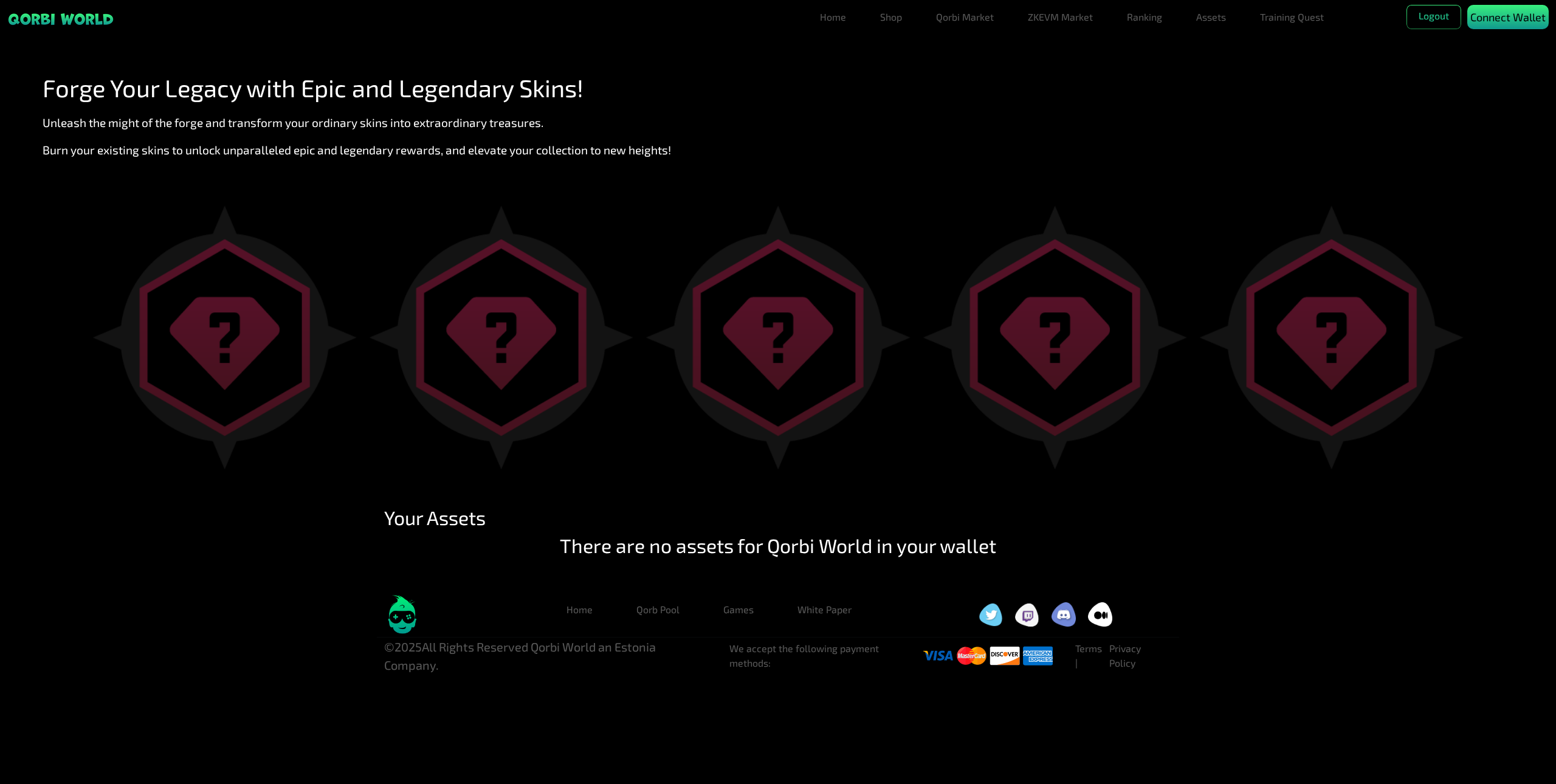
click at [1504, 17] on p "Connect Wallet" at bounding box center [1508, 17] width 75 height 17
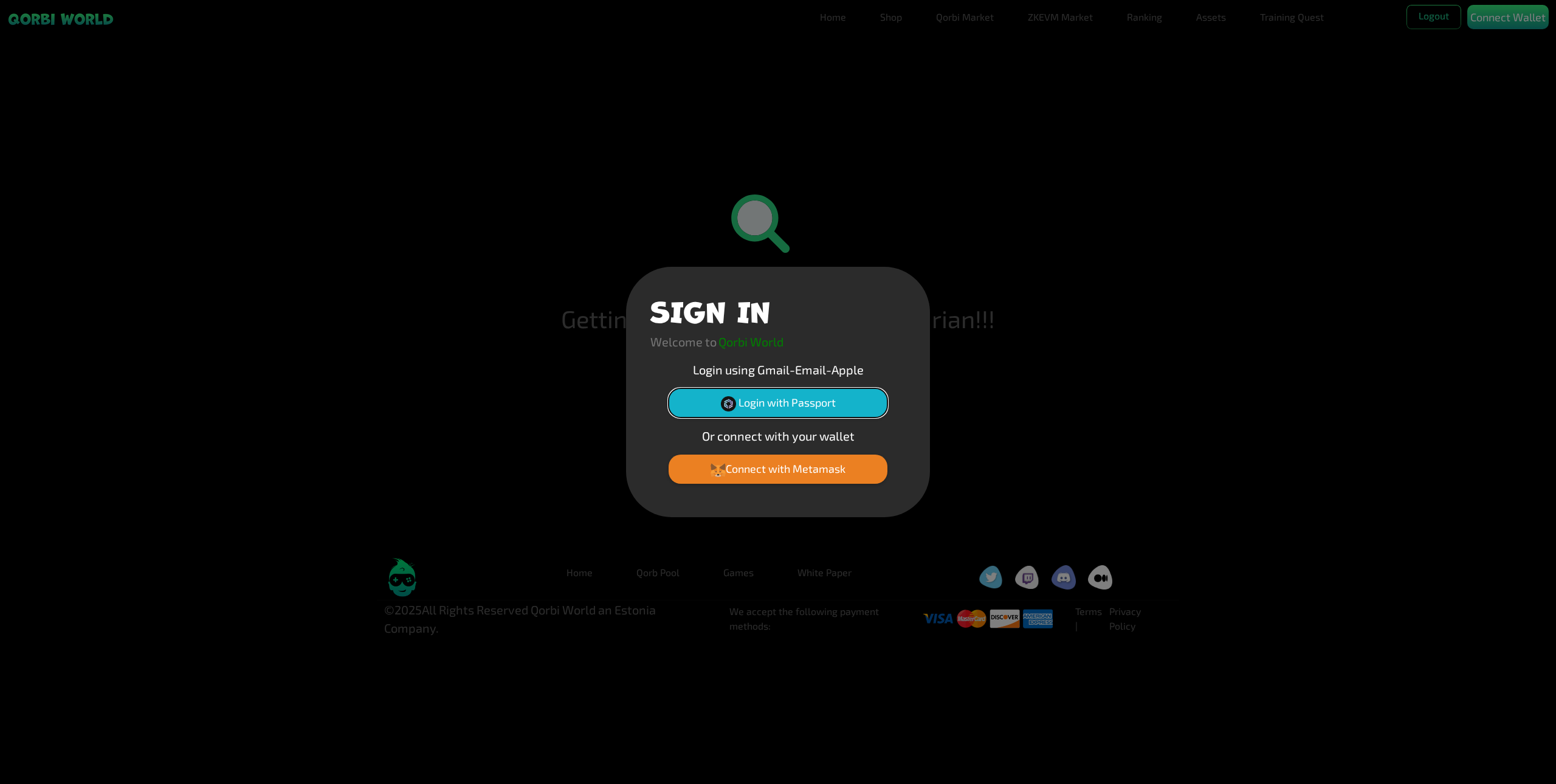
click at [784, 403] on button "Login with Passport" at bounding box center [778, 403] width 219 height 29
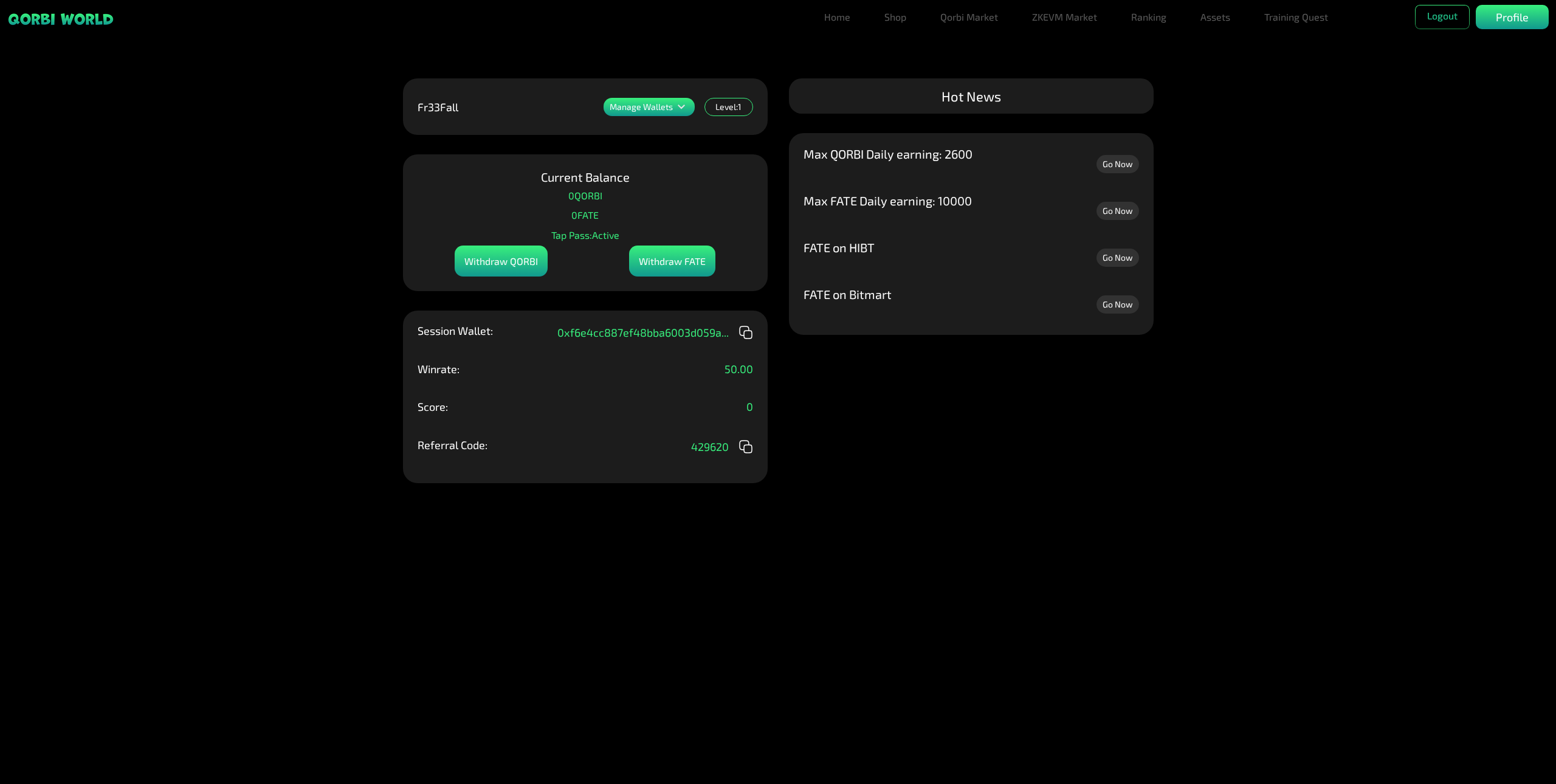
click at [682, 107] on icon at bounding box center [681, 107] width 15 height 15
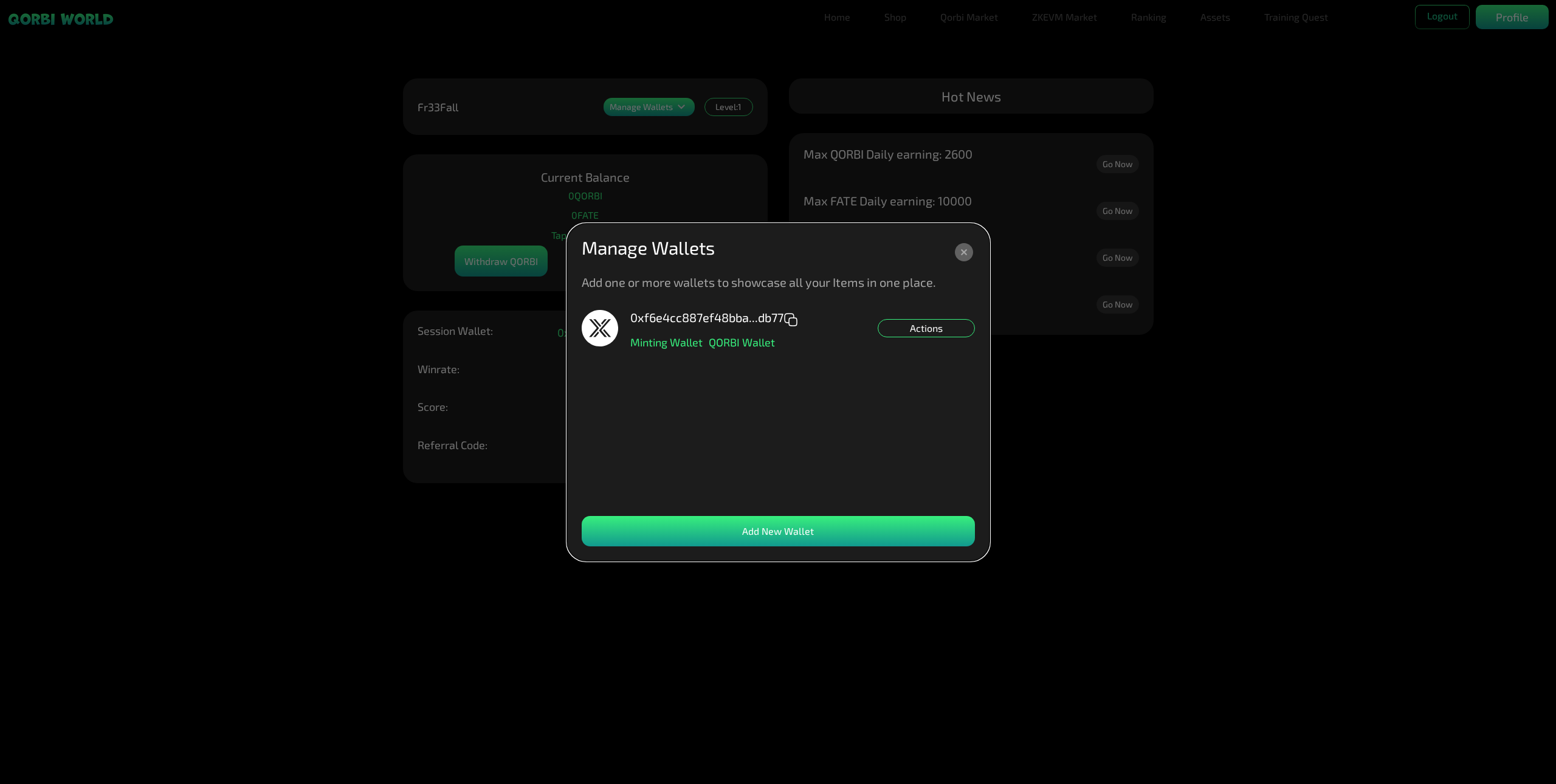
click at [955, 224] on dialog "Manage Wallets Add one or more wallets to showcase all your Items in one place.…" at bounding box center [778, 392] width 423 height 338
click at [886, 324] on div "Actions" at bounding box center [926, 328] width 97 height 18
click at [964, 249] on icon at bounding box center [964, 252] width 18 height 18
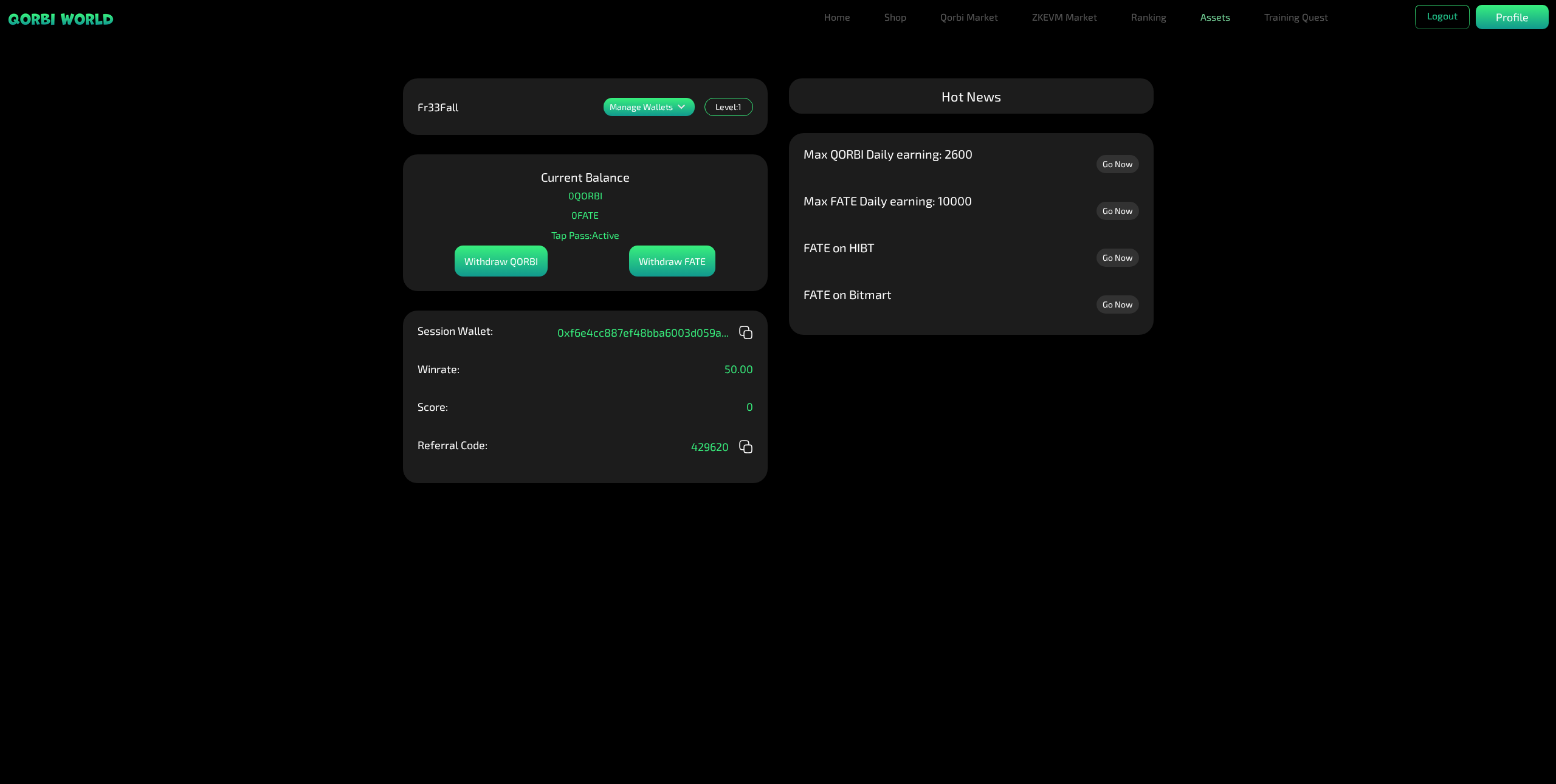
click at [1218, 18] on link "Assets" at bounding box center [1215, 17] width 39 height 24
click at [1214, 39] on link "Assets" at bounding box center [1215, 41] width 39 height 24
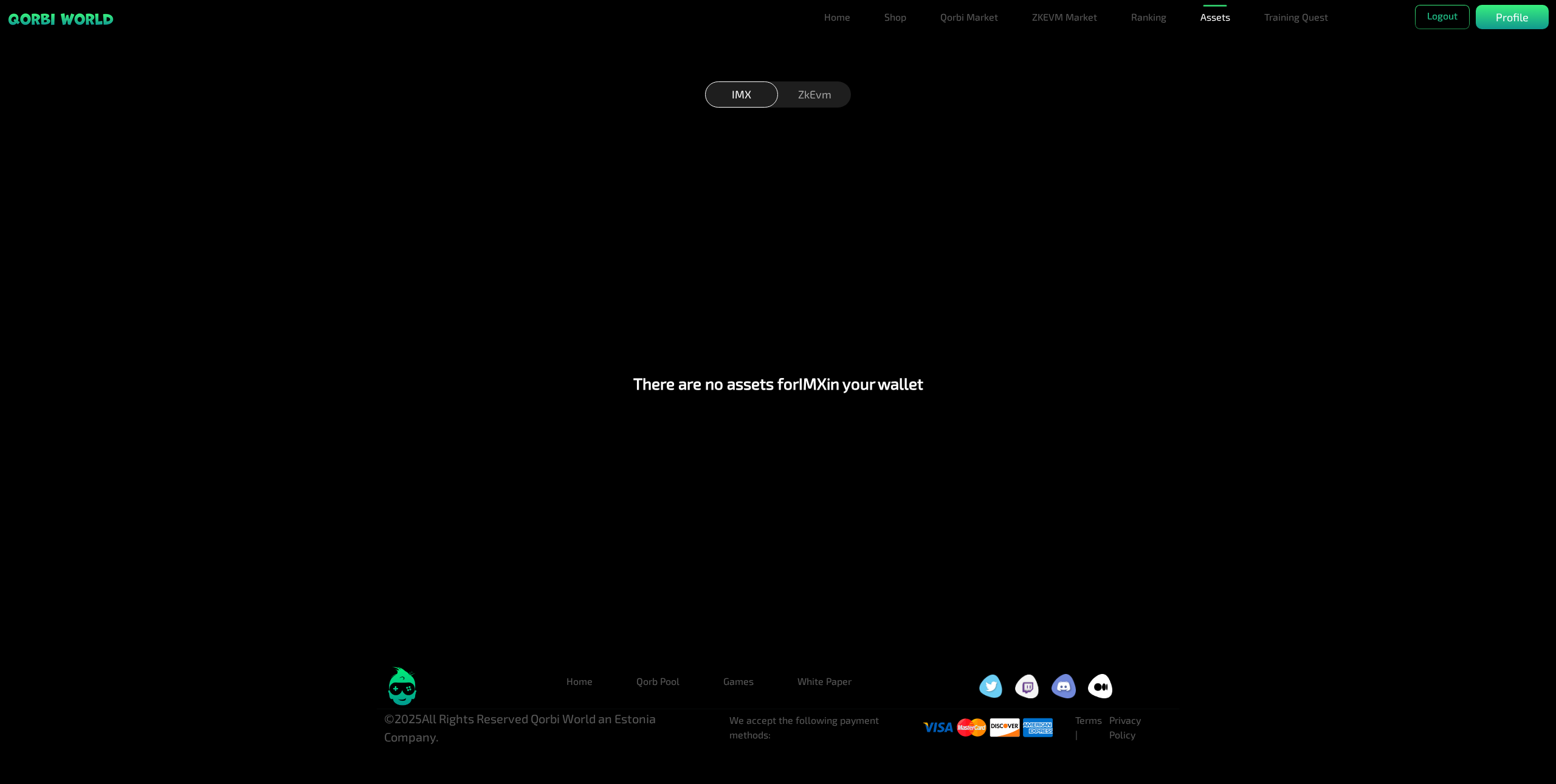
click at [812, 96] on div "ZkEvm" at bounding box center [814, 95] width 73 height 26
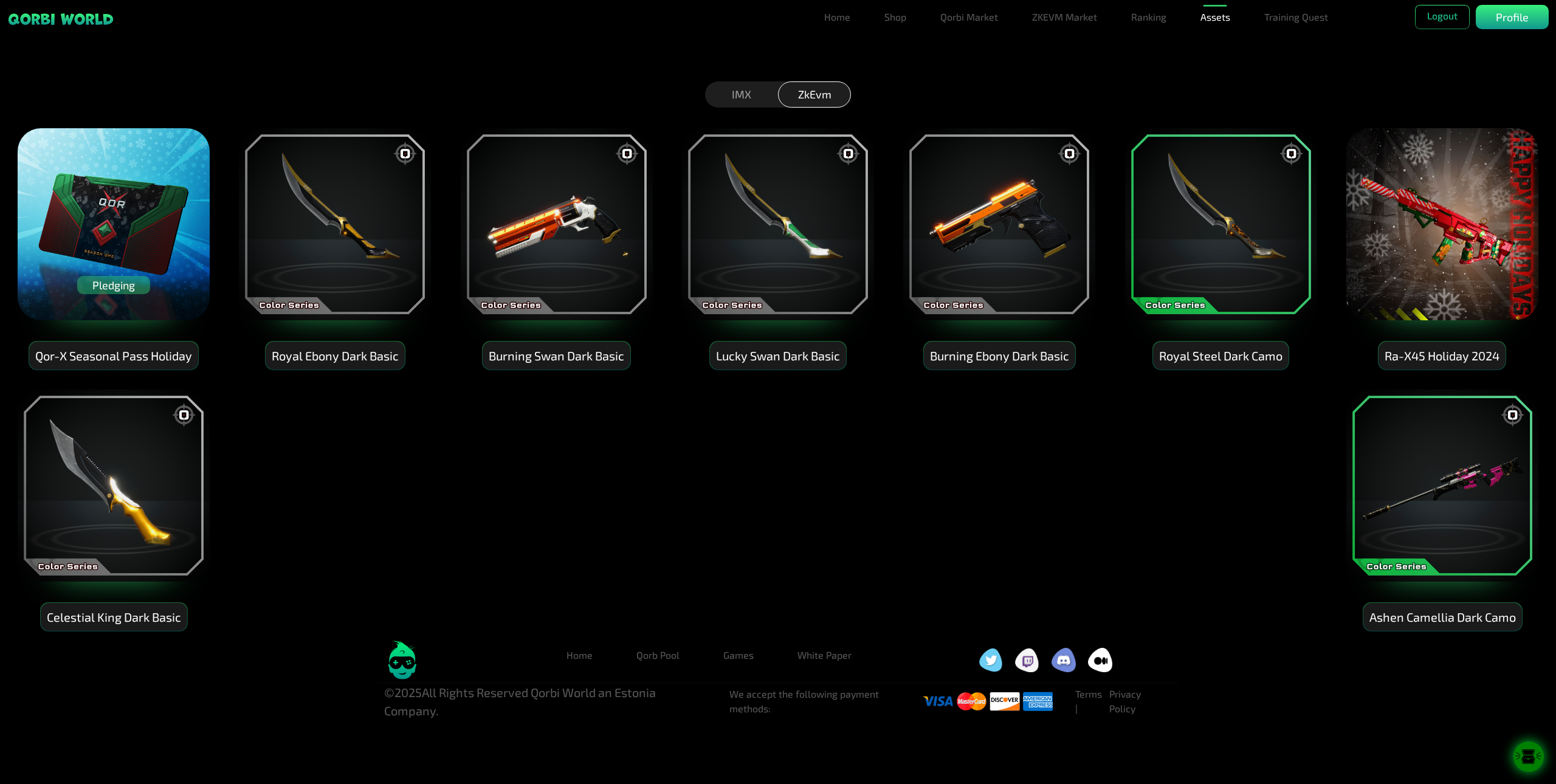
click at [1532, 758] on icon at bounding box center [1529, 757] width 14 height 2
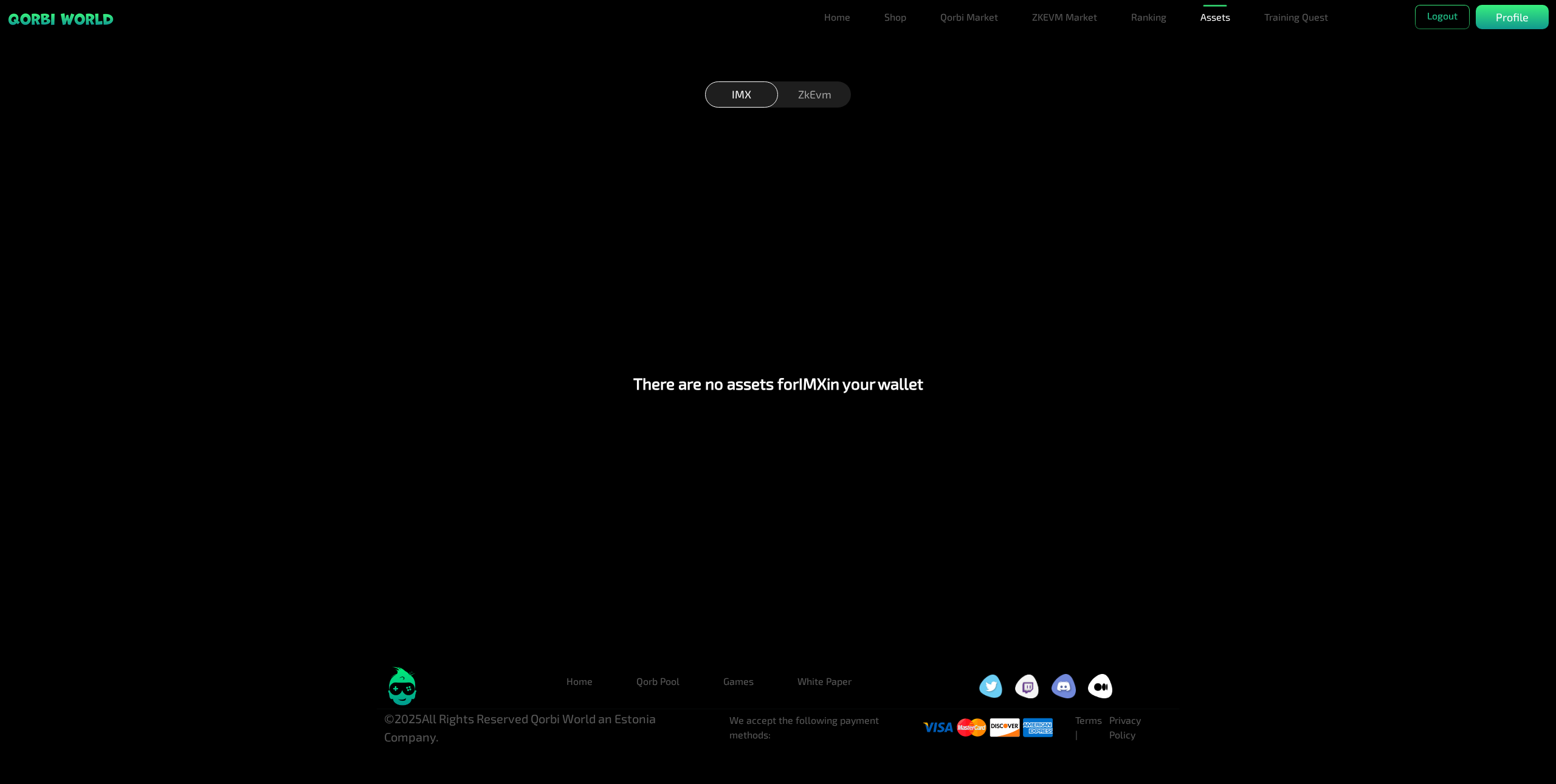
click at [825, 90] on div "ZkEvm" at bounding box center [814, 95] width 73 height 26
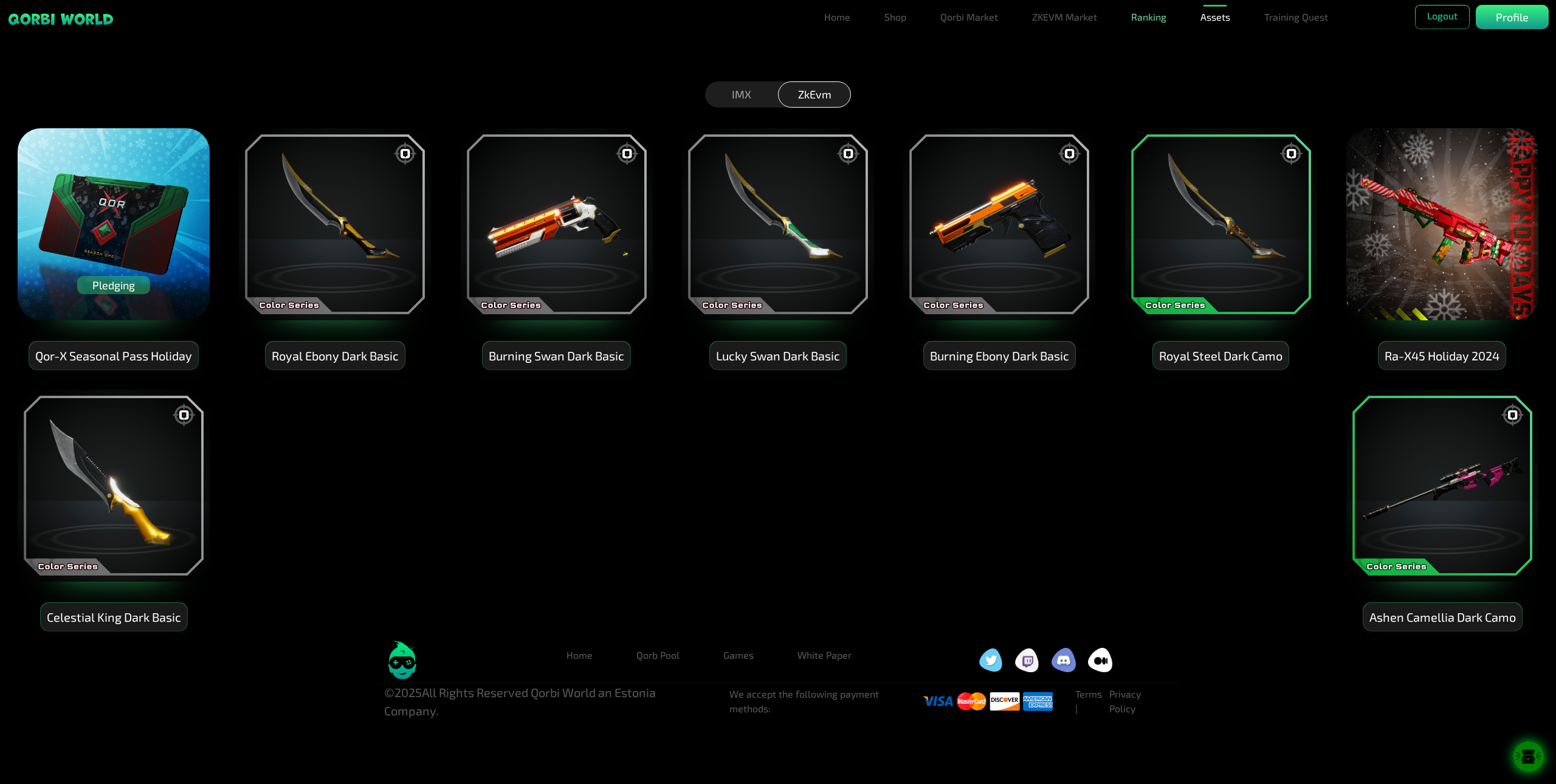
click at [1147, 21] on link "Ranking" at bounding box center [1149, 17] width 45 height 24
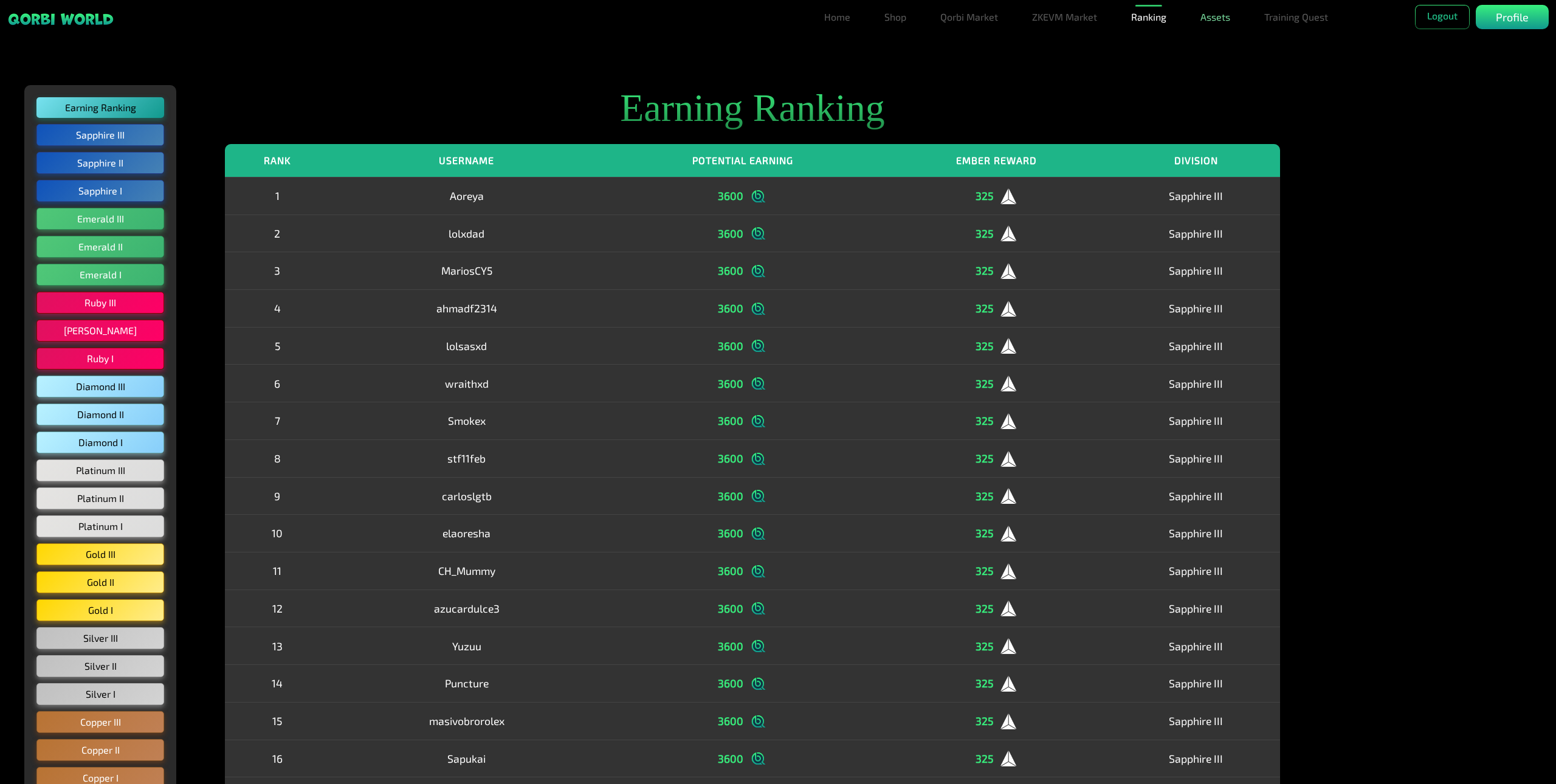
click at [1212, 17] on link "Assets" at bounding box center [1215, 17] width 39 height 24
click at [1211, 88] on link "Forge" at bounding box center [1215, 90] width 35 height 24
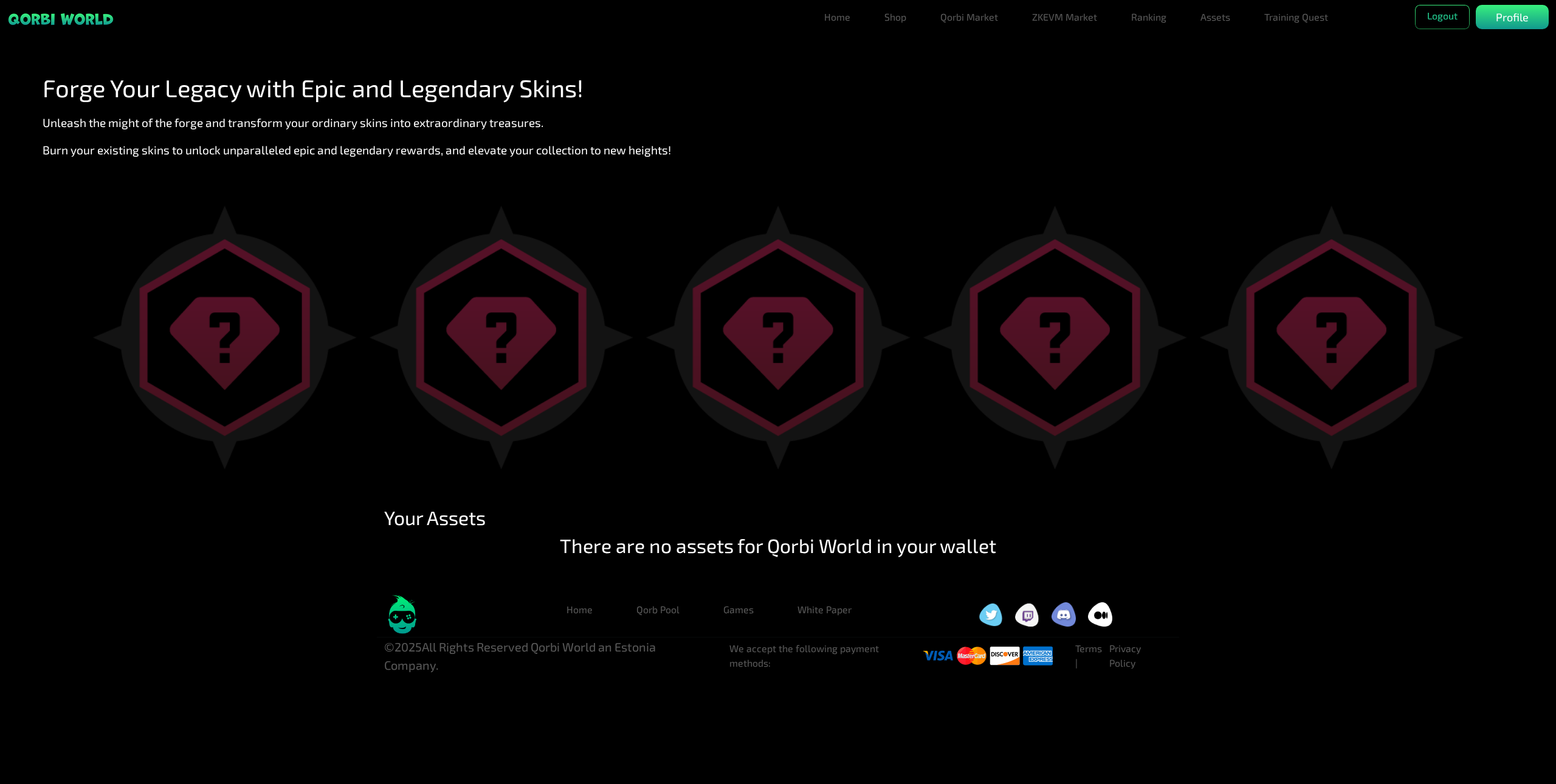
click at [271, 388] on img at bounding box center [224, 337] width 264 height 264
drag, startPoint x: 209, startPoint y: 378, endPoint x: 228, endPoint y: 347, distance: 36.4
click at [210, 377] on img at bounding box center [224, 337] width 264 height 264
click at [636, 178] on div "Forge Your Legacy with Epic and Legendary Skins! Unleash the might of the forge…" at bounding box center [778, 127] width 1532 height 108
click at [1357, 312] on img at bounding box center [1332, 337] width 264 height 264
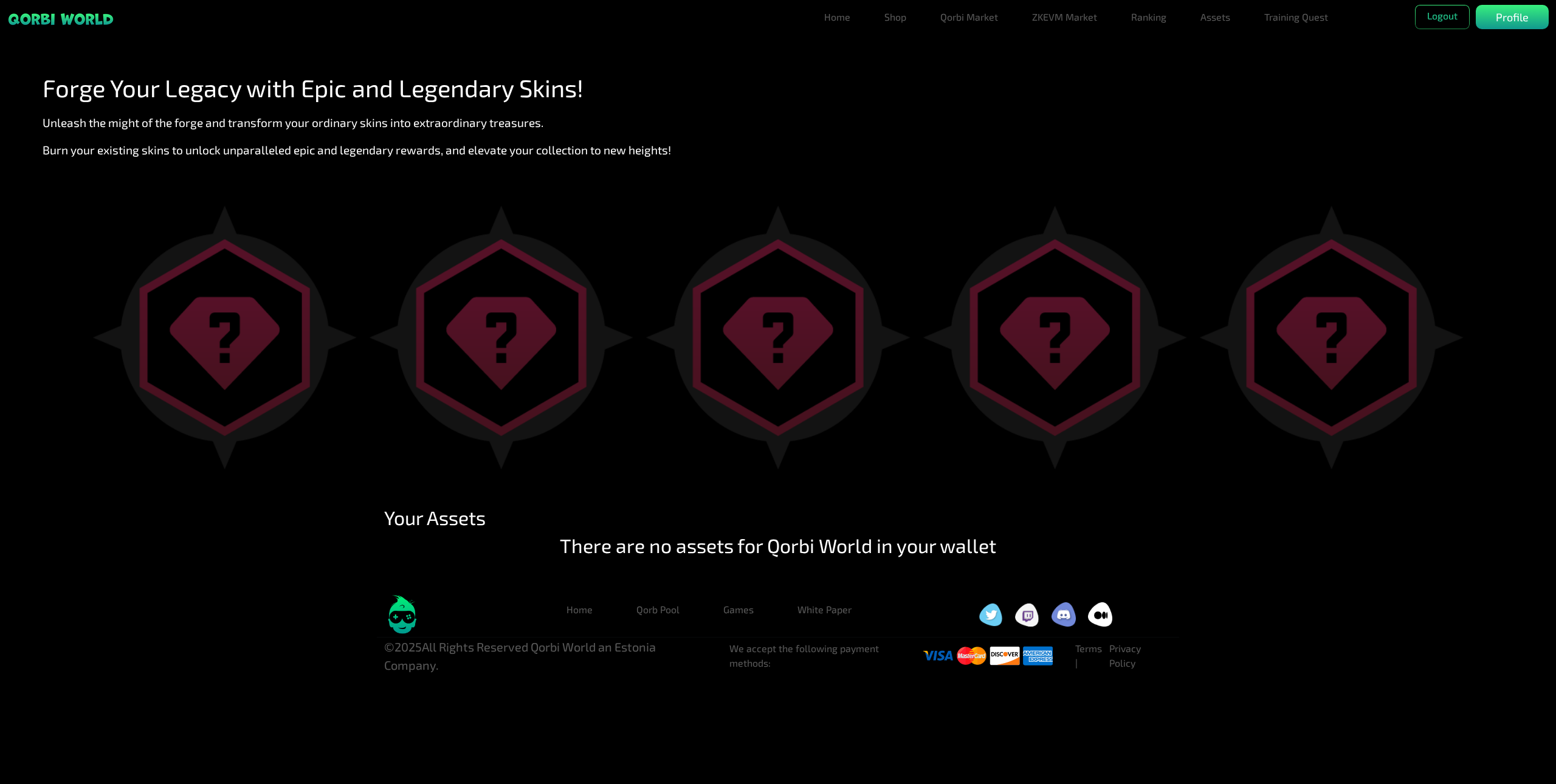
click at [1310, 356] on img at bounding box center [1332, 337] width 264 height 264
click at [810, 555] on h2 "There are no assets for Qorbi World in your wallet" at bounding box center [778, 545] width 803 height 23
click at [652, 546] on h2 "There are no assets for Qorbi World in your wallet" at bounding box center [778, 545] width 803 height 23
click at [1209, 21] on link "Assets" at bounding box center [1215, 17] width 39 height 24
click at [1219, 35] on link "Assets" at bounding box center [1215, 41] width 39 height 24
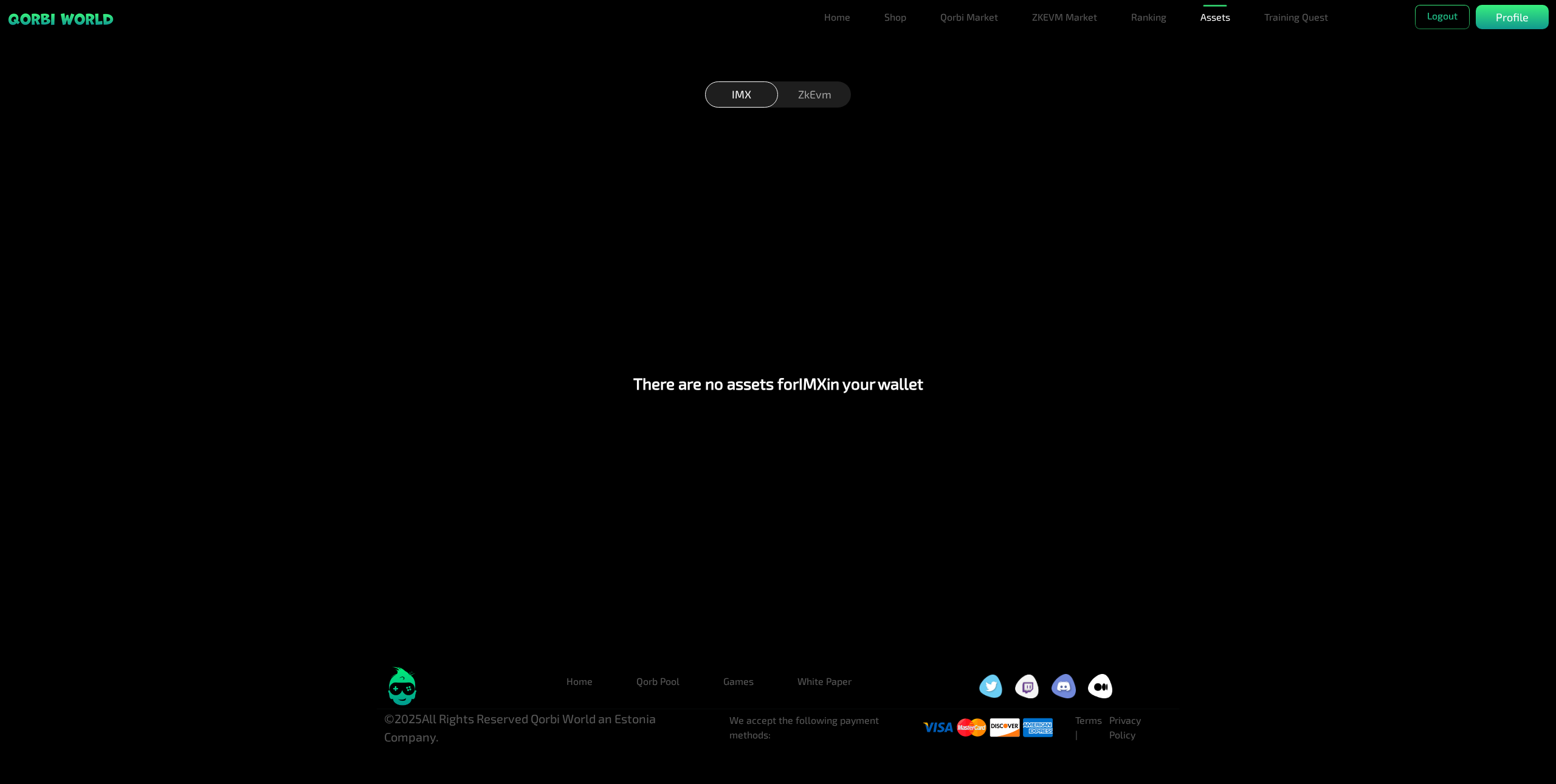
click at [812, 96] on div "ZkEvm" at bounding box center [814, 95] width 73 height 26
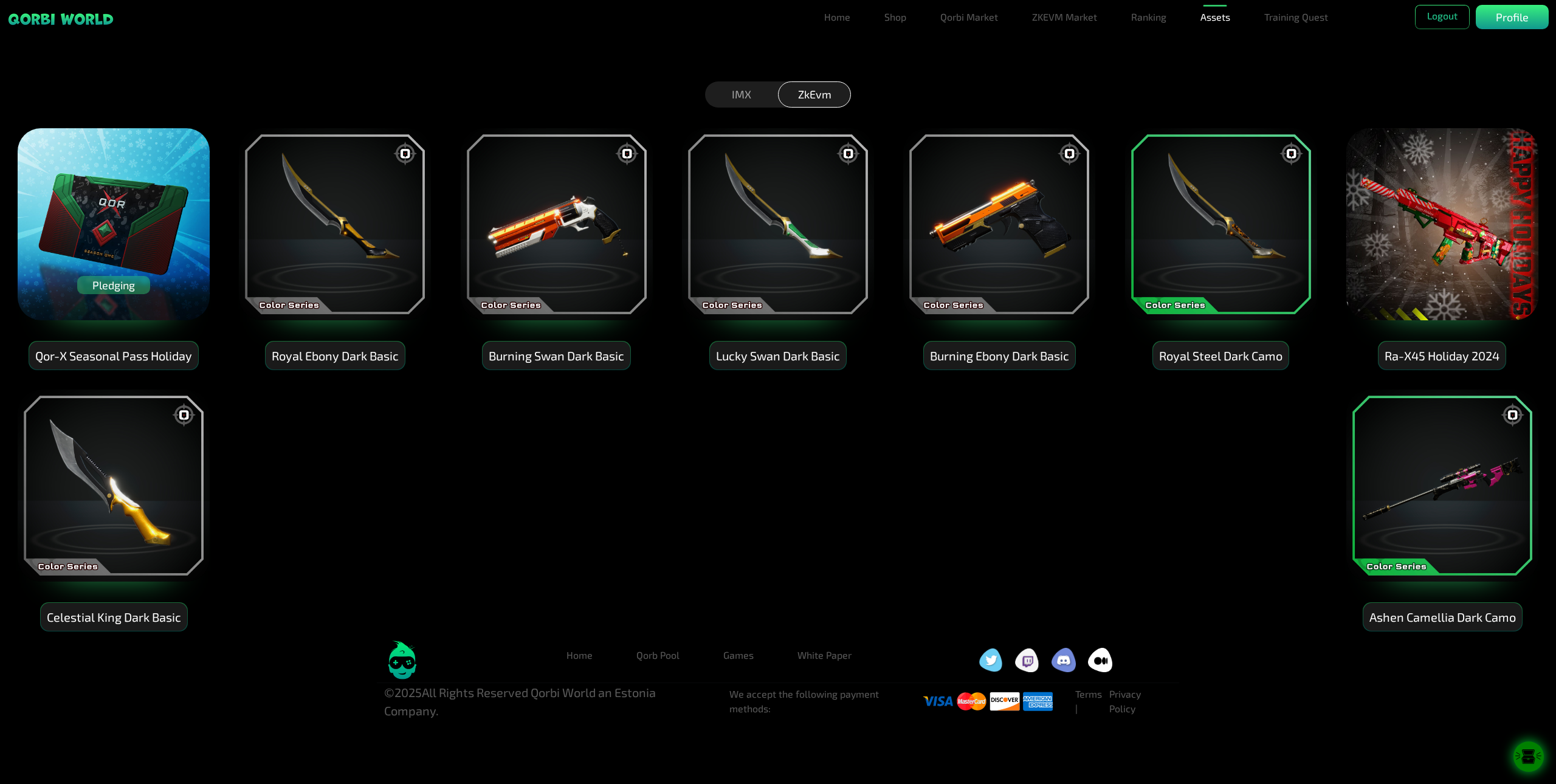
click at [347, 211] on img at bounding box center [335, 224] width 194 height 194
click at [365, 241] on img at bounding box center [335, 224] width 194 height 194
click at [634, 44] on html "Filter By Item Type All Pets Skins Qorbs Qor-x Pass Loot Box Eggs Badges Blockc…" at bounding box center [778, 360] width 1556 height 720
click at [356, 293] on img at bounding box center [335, 224] width 194 height 194
click at [351, 354] on div "Royal Ebony Dark Basic" at bounding box center [335, 356] width 139 height 28
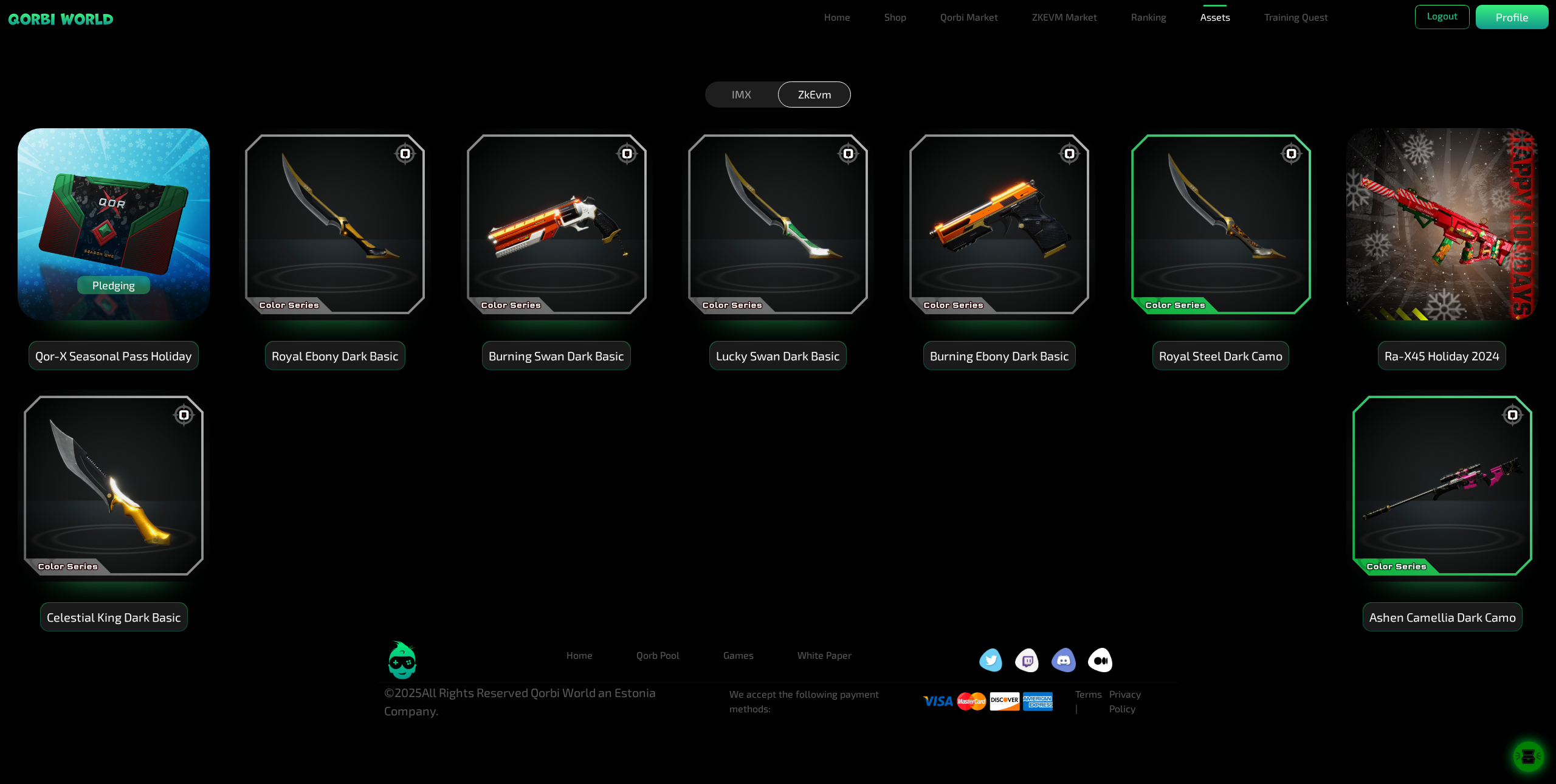
click at [318, 227] on img at bounding box center [335, 224] width 194 height 194
click at [833, 98] on div "ZkEvm" at bounding box center [814, 95] width 73 height 26
drag, startPoint x: 966, startPoint y: 226, endPoint x: 948, endPoint y: 218, distance: 19.7
click at [948, 218] on img at bounding box center [1000, 224] width 194 height 194
click at [981, 353] on div "Burning Ebony Dark Basic" at bounding box center [1000, 356] width 151 height 28
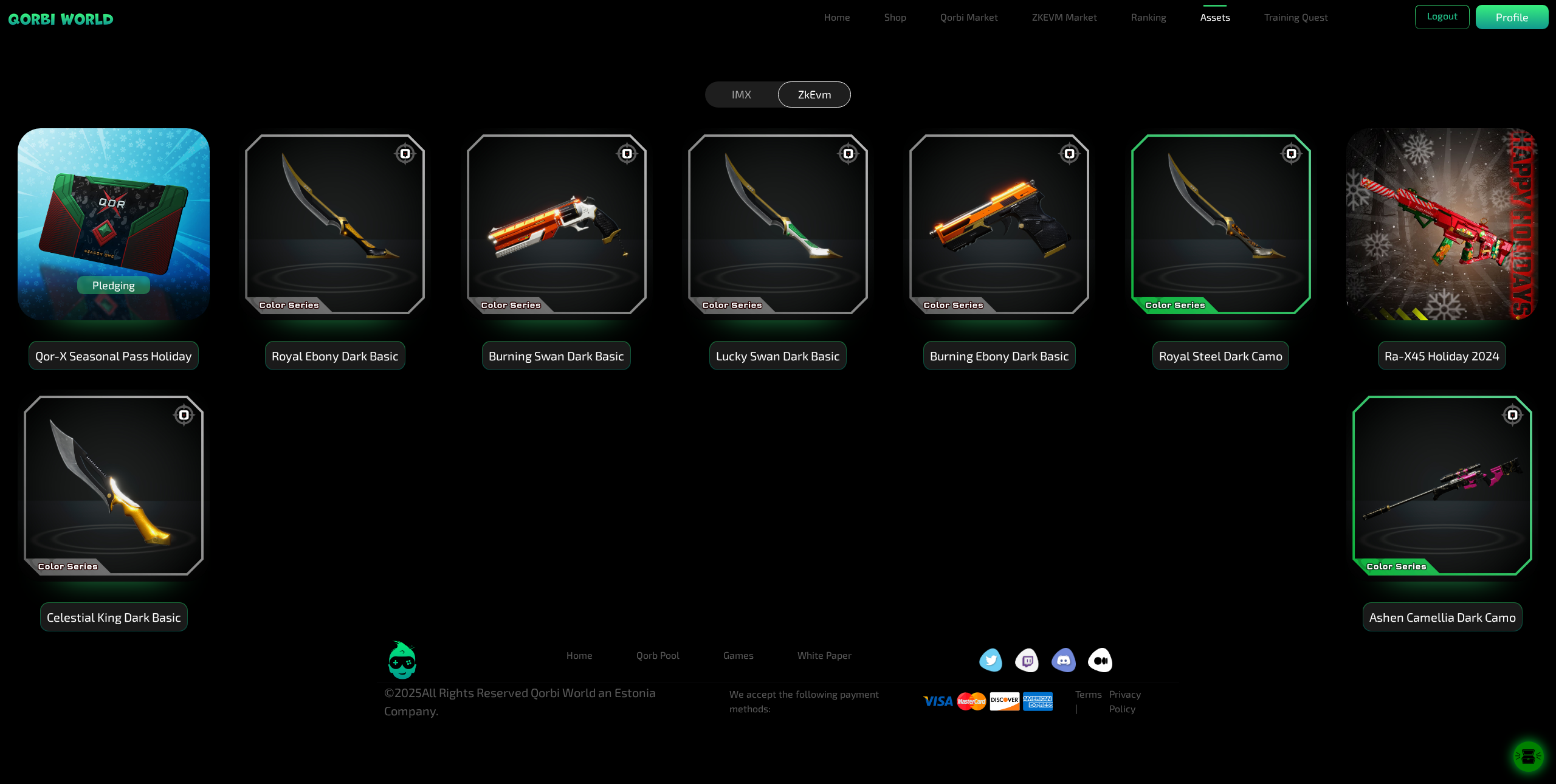
click at [380, 196] on img at bounding box center [335, 224] width 194 height 194
click at [596, 203] on img at bounding box center [557, 224] width 194 height 194
drag, startPoint x: 767, startPoint y: 248, endPoint x: 889, endPoint y: 252, distance: 122.1
click at [768, 248] on img at bounding box center [778, 224] width 194 height 194
click at [946, 254] on img at bounding box center [1000, 224] width 194 height 194
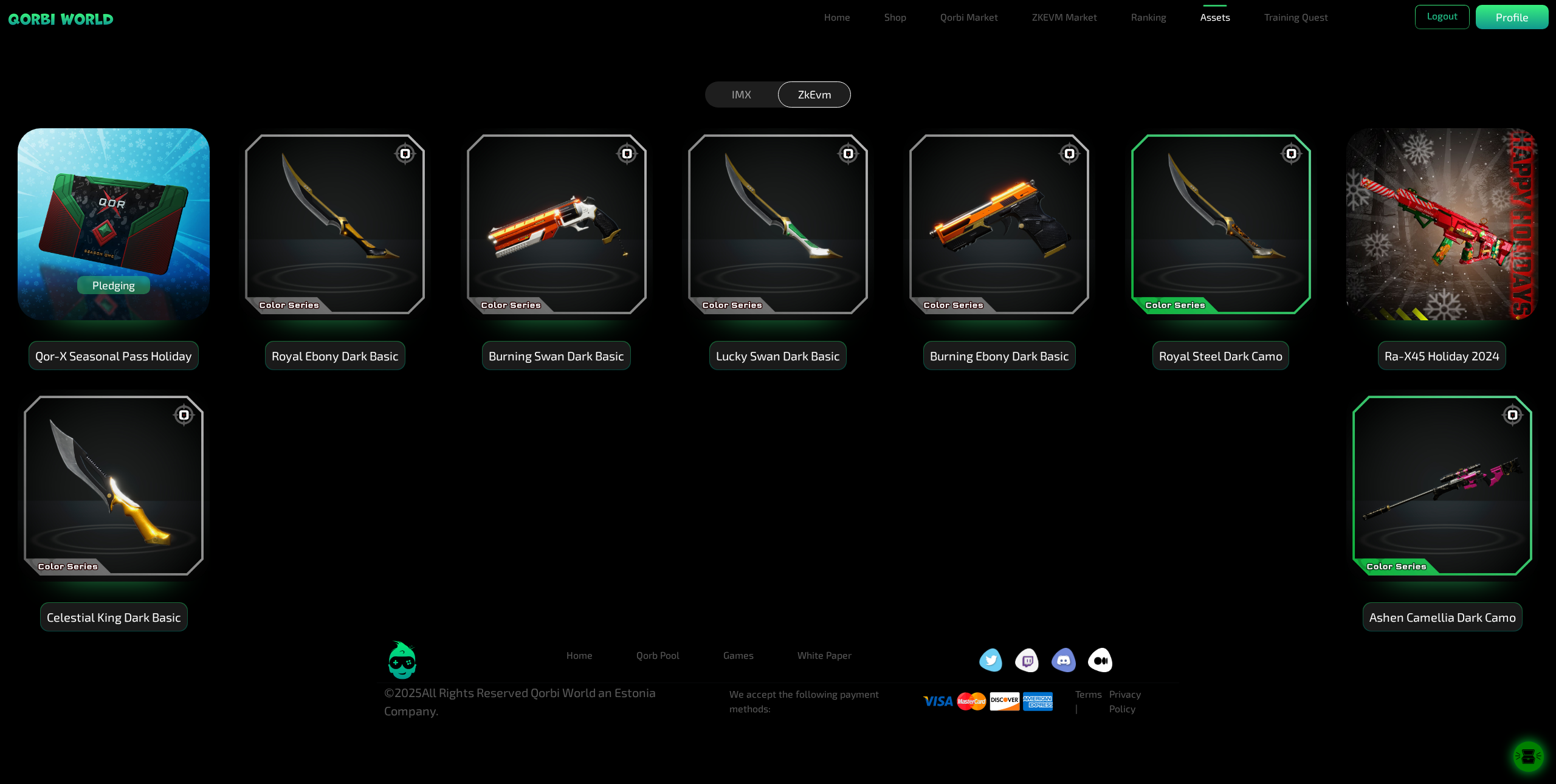
click at [1191, 262] on img at bounding box center [1222, 224] width 194 height 194
click at [1405, 248] on img at bounding box center [1443, 224] width 194 height 194
drag, startPoint x: 145, startPoint y: 505, endPoint x: 149, endPoint y: 498, distance: 8.1
click at [145, 504] on img at bounding box center [114, 486] width 194 height 194
click at [129, 614] on div "Celestial King Dark Basic" at bounding box center [114, 617] width 147 height 28
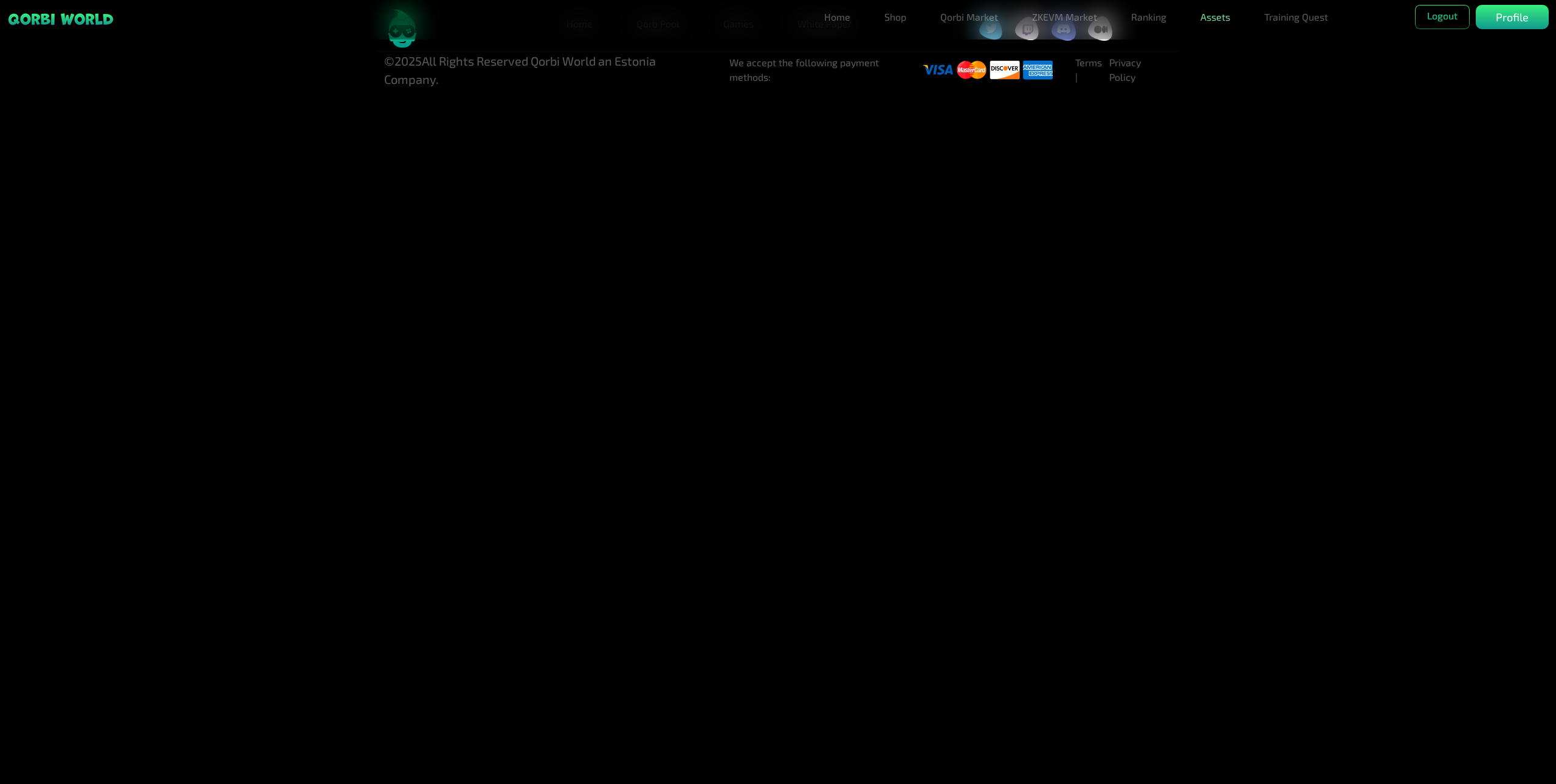
click at [1213, 21] on link "Assets" at bounding box center [1215, 17] width 39 height 24
click at [888, 20] on link "Shop" at bounding box center [895, 17] width 32 height 24
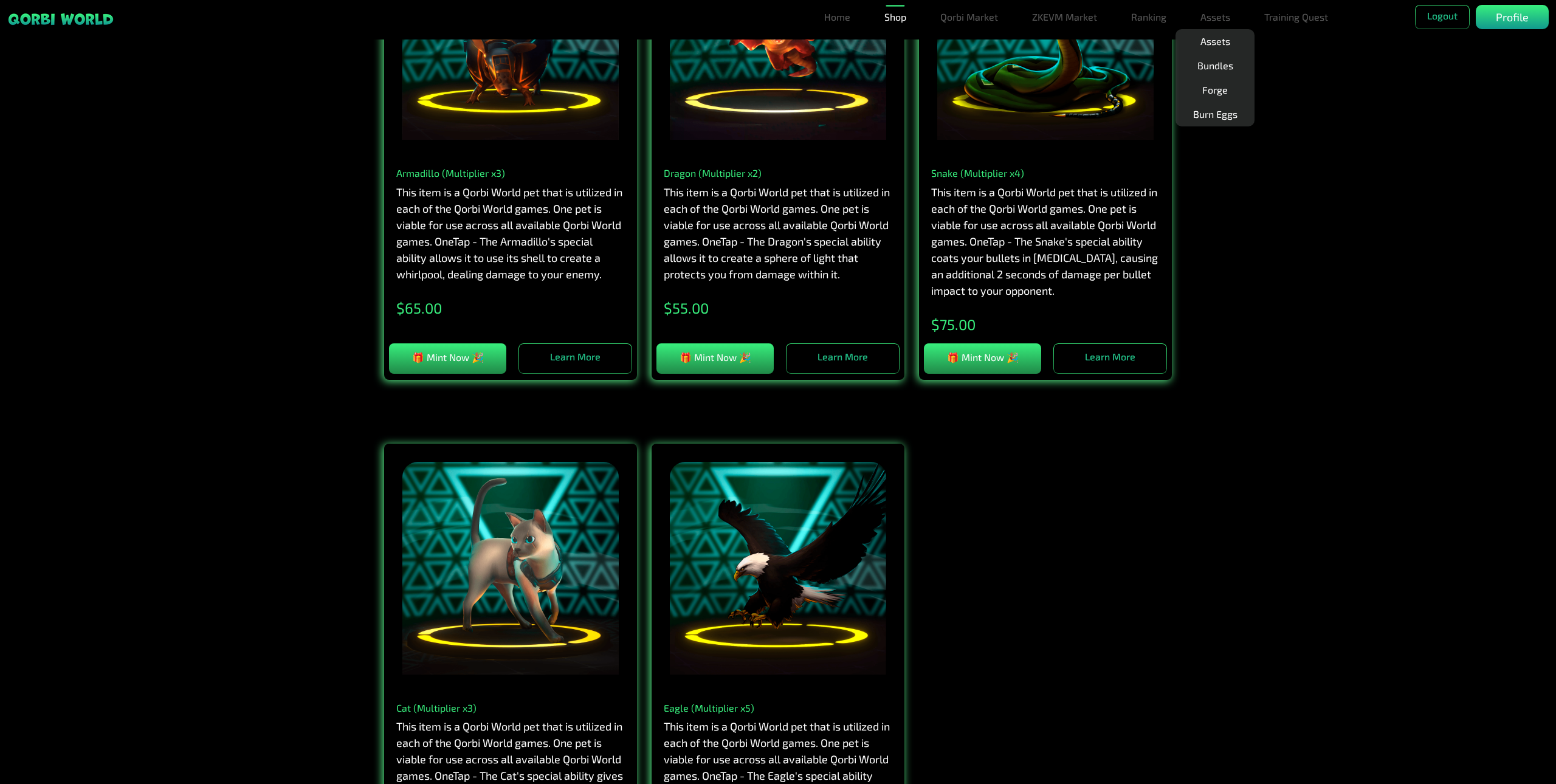
scroll to position [1459, 0]
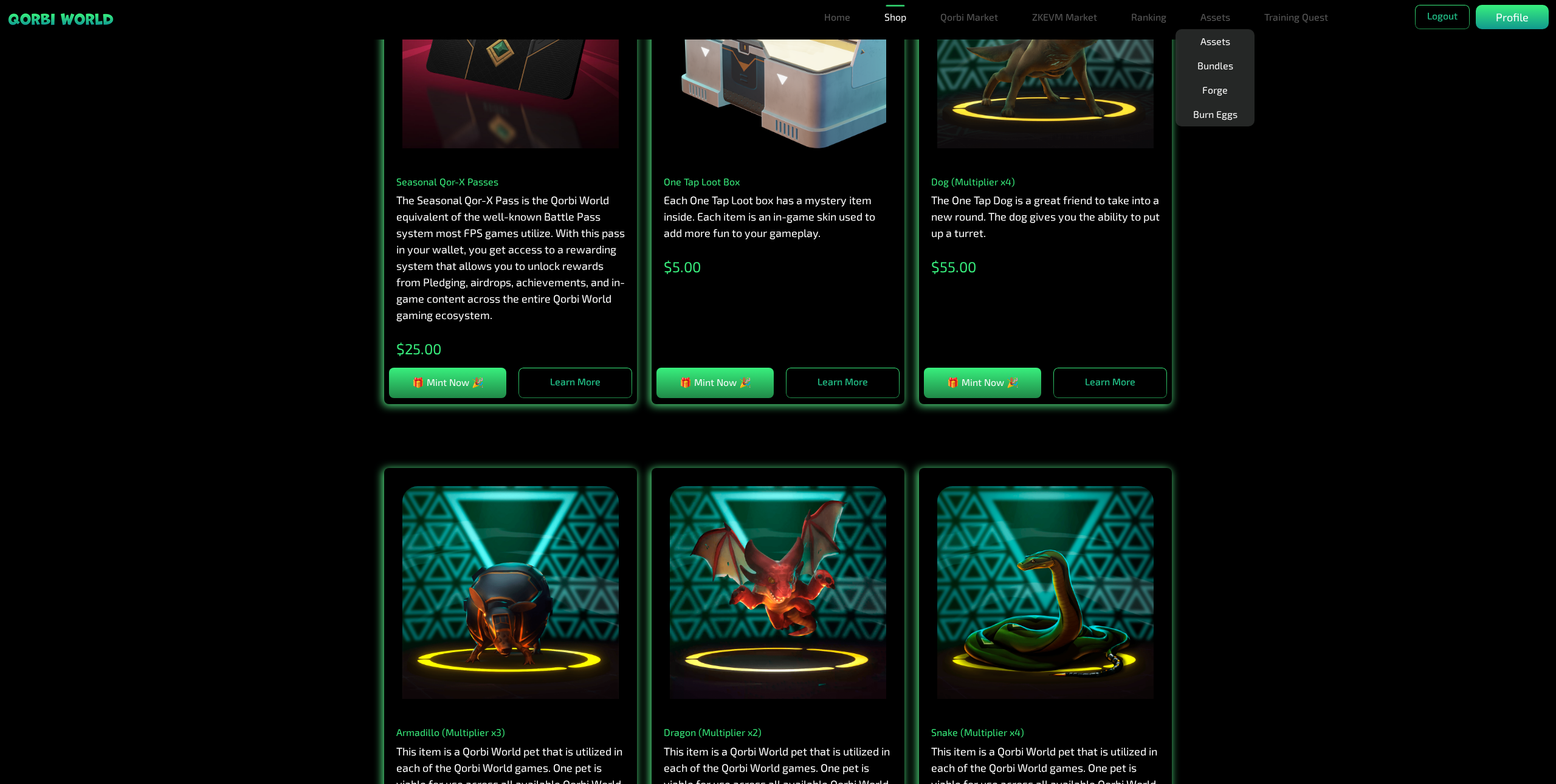
drag, startPoint x: 1396, startPoint y: 453, endPoint x: 1401, endPoint y: 260, distance: 193.1
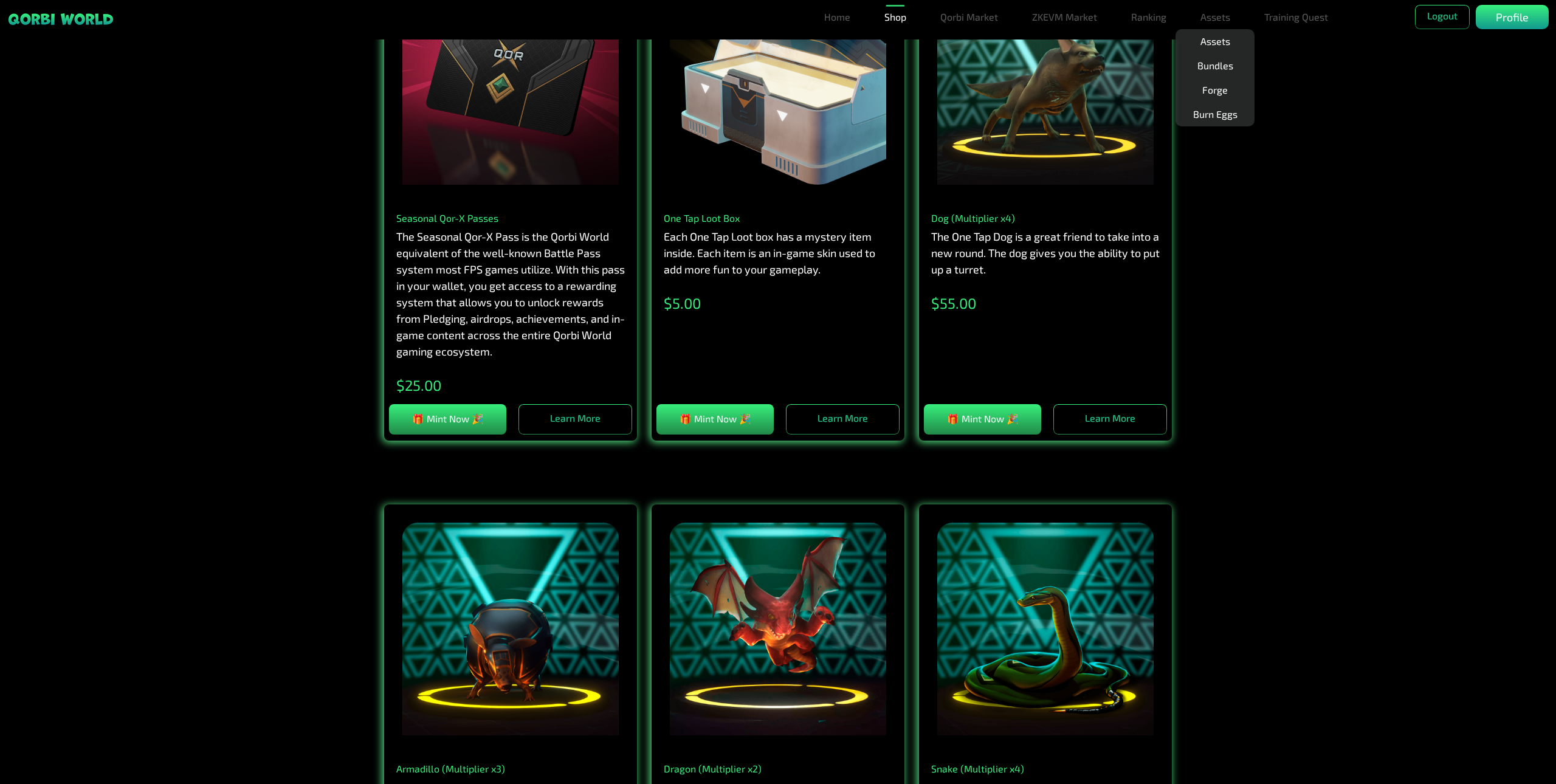
scroll to position [944, 0]
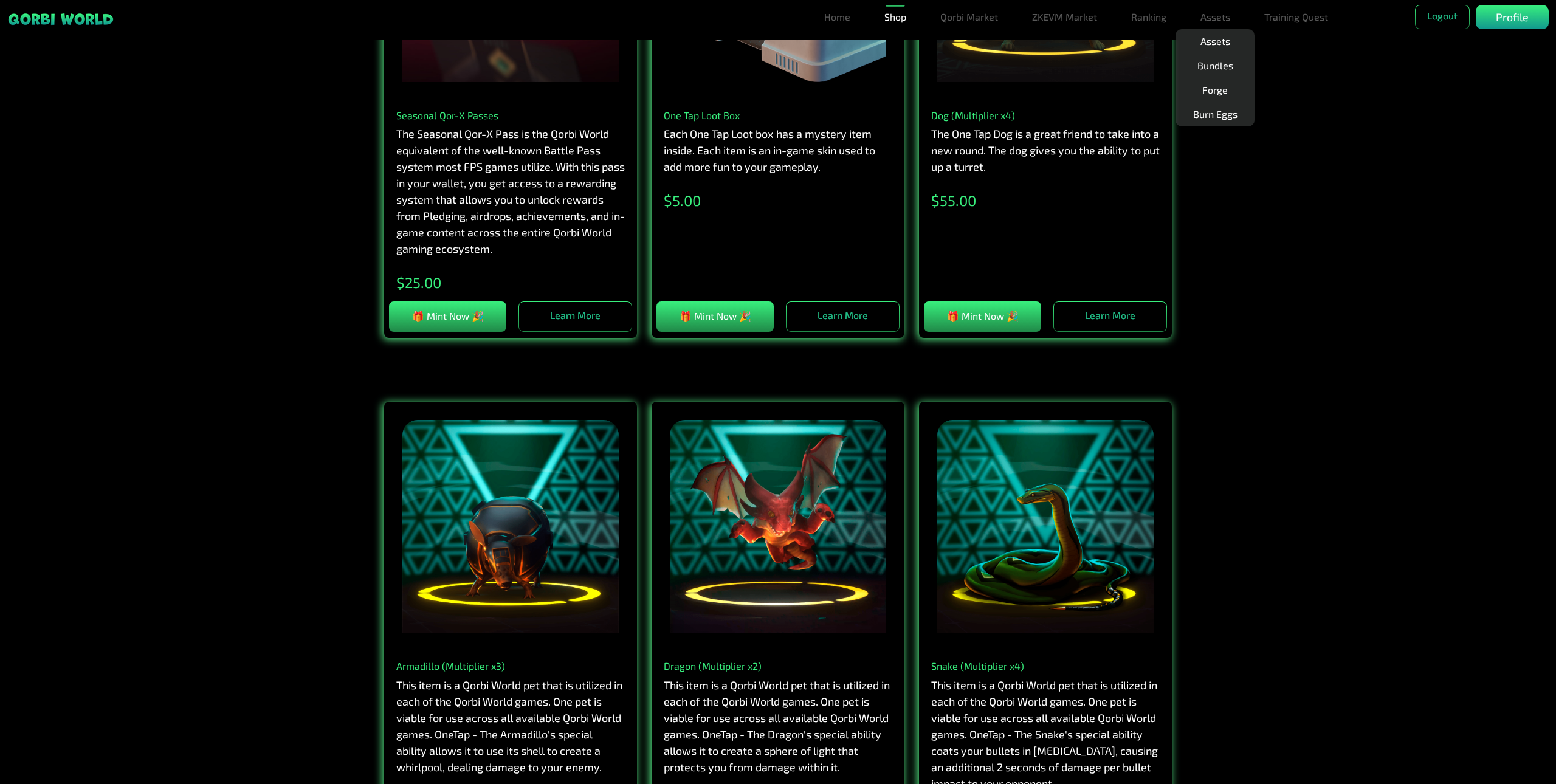
drag, startPoint x: 1393, startPoint y: 543, endPoint x: 1389, endPoint y: 473, distance: 70.1
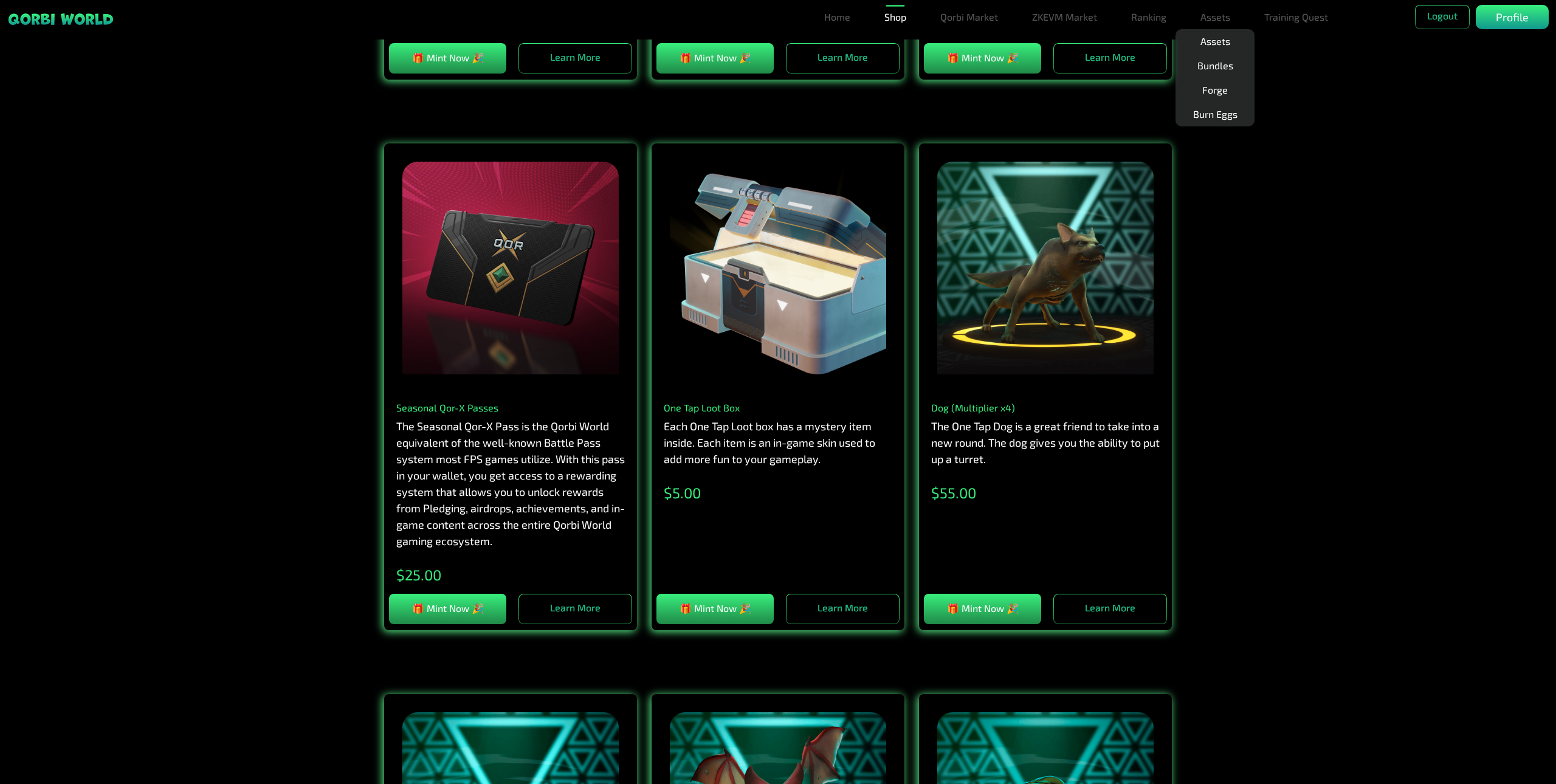
drag, startPoint x: 1361, startPoint y: 424, endPoint x: 1348, endPoint y: 450, distance: 29.1
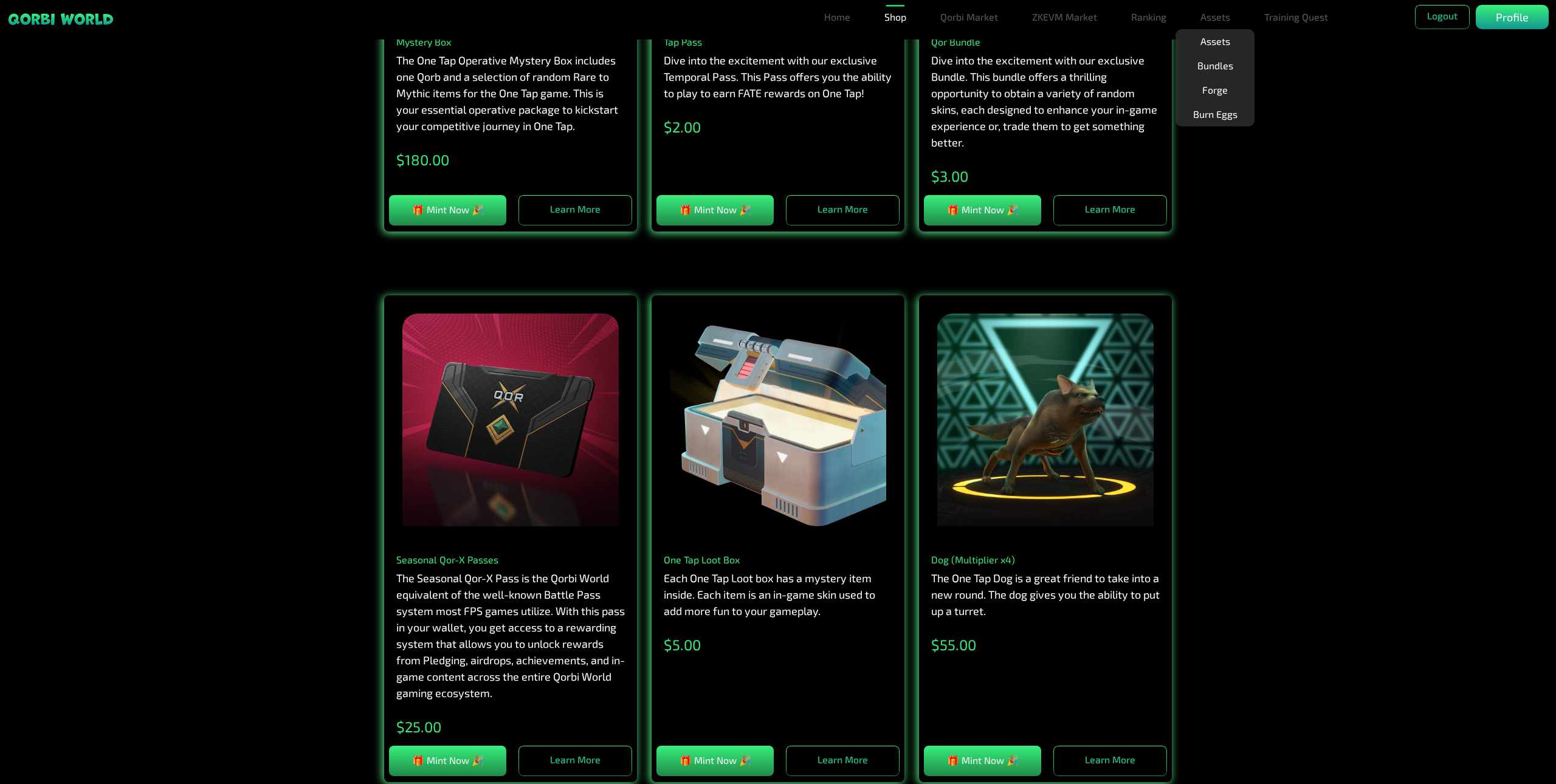
scroll to position [0, 0]
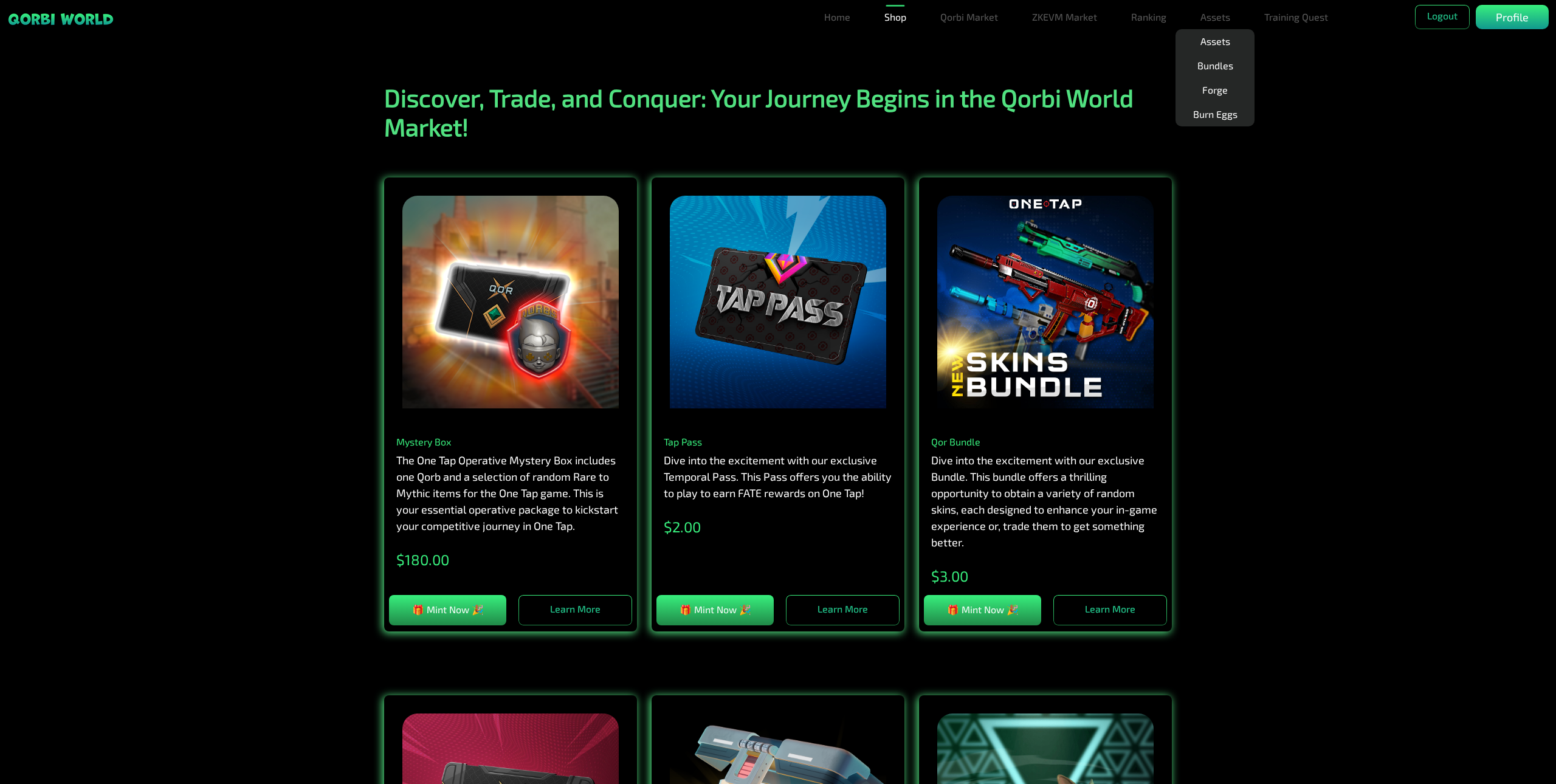
drag, startPoint x: 1339, startPoint y: 465, endPoint x: 1320, endPoint y: 358, distance: 108.7
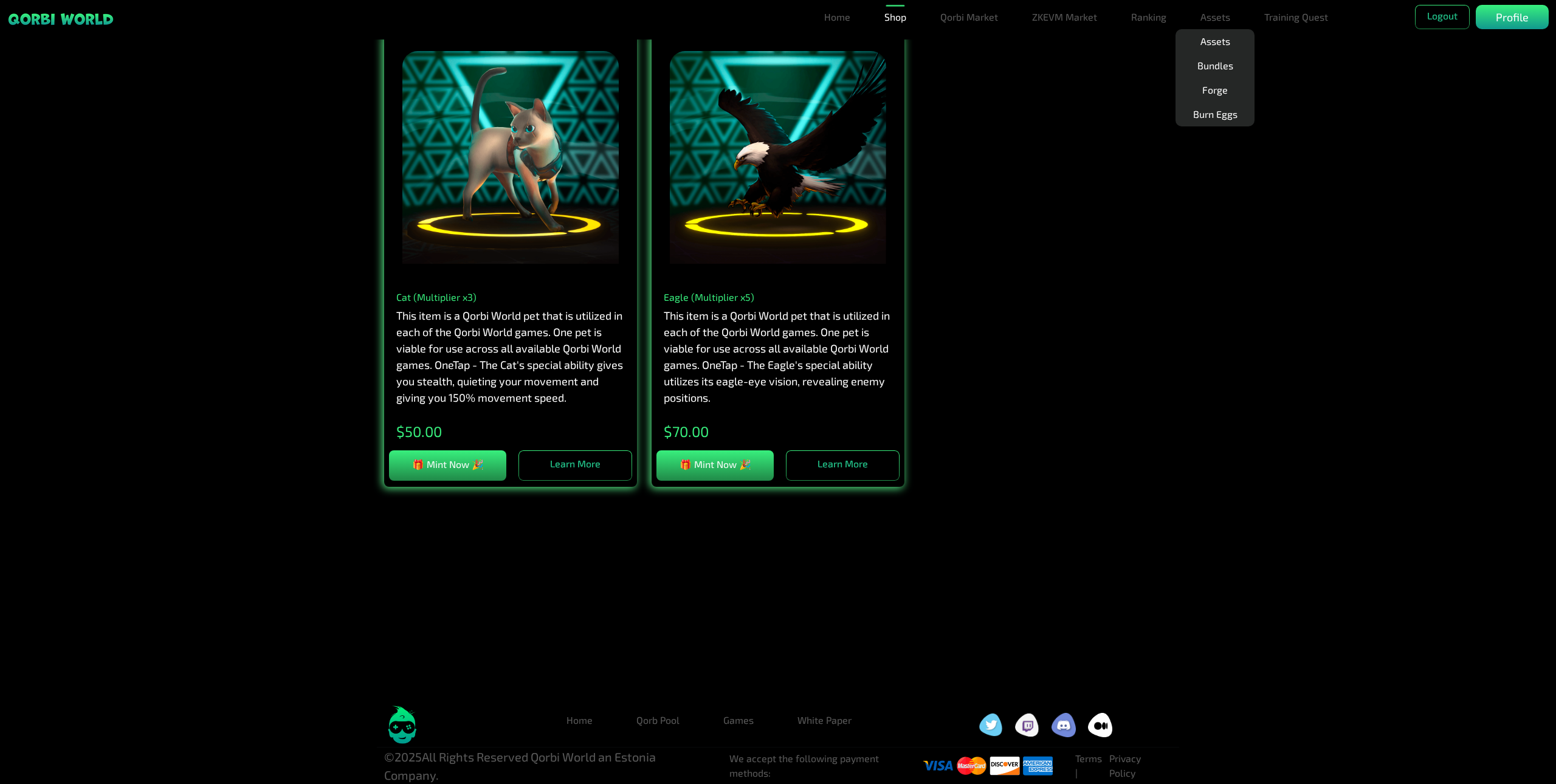
drag, startPoint x: 1373, startPoint y: 435, endPoint x: 1386, endPoint y: 630, distance: 195.4
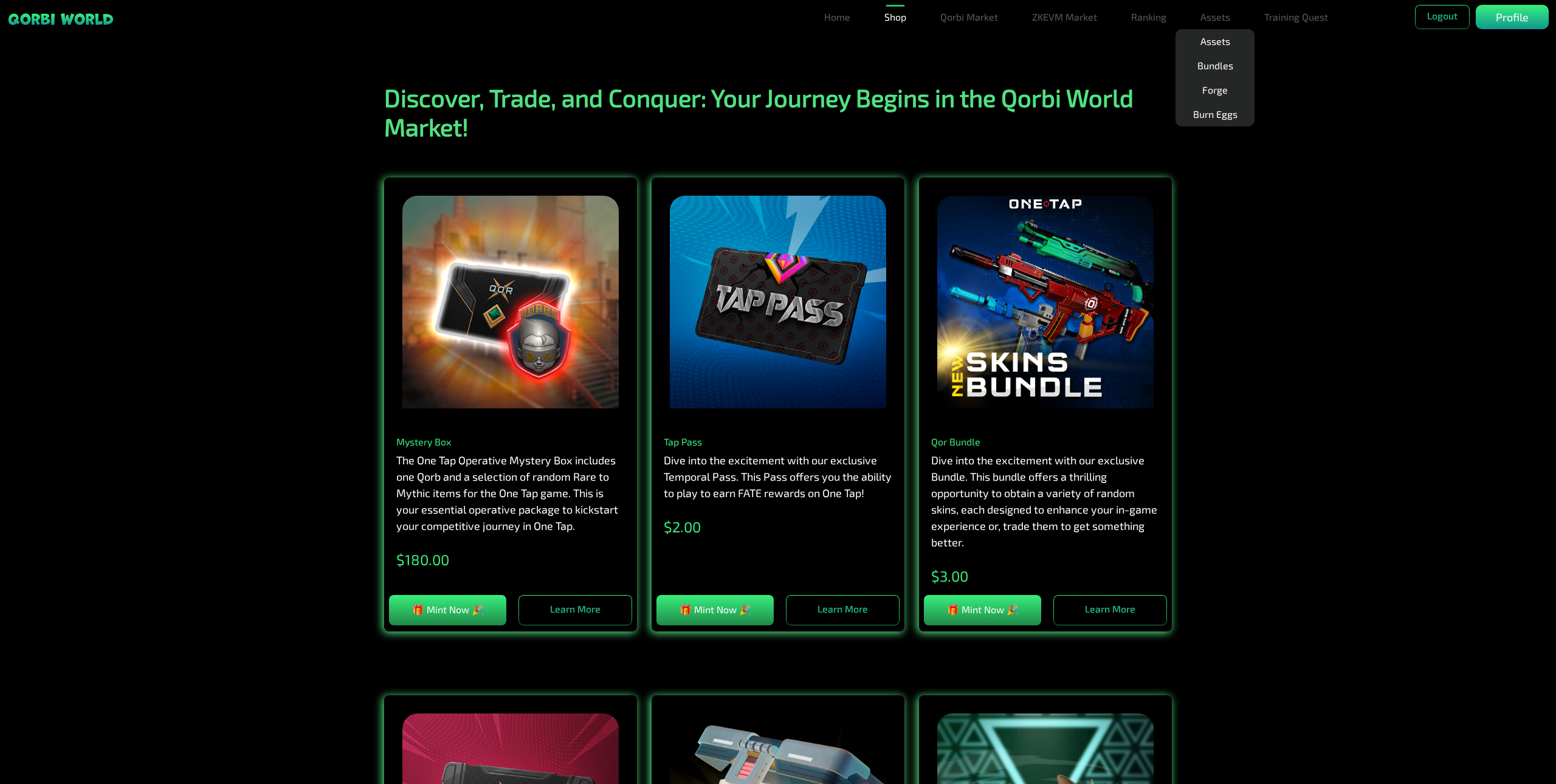
drag, startPoint x: 1378, startPoint y: 504, endPoint x: 1368, endPoint y: 320, distance: 184.3
click at [1218, 44] on link "Assets" at bounding box center [1215, 41] width 39 height 24
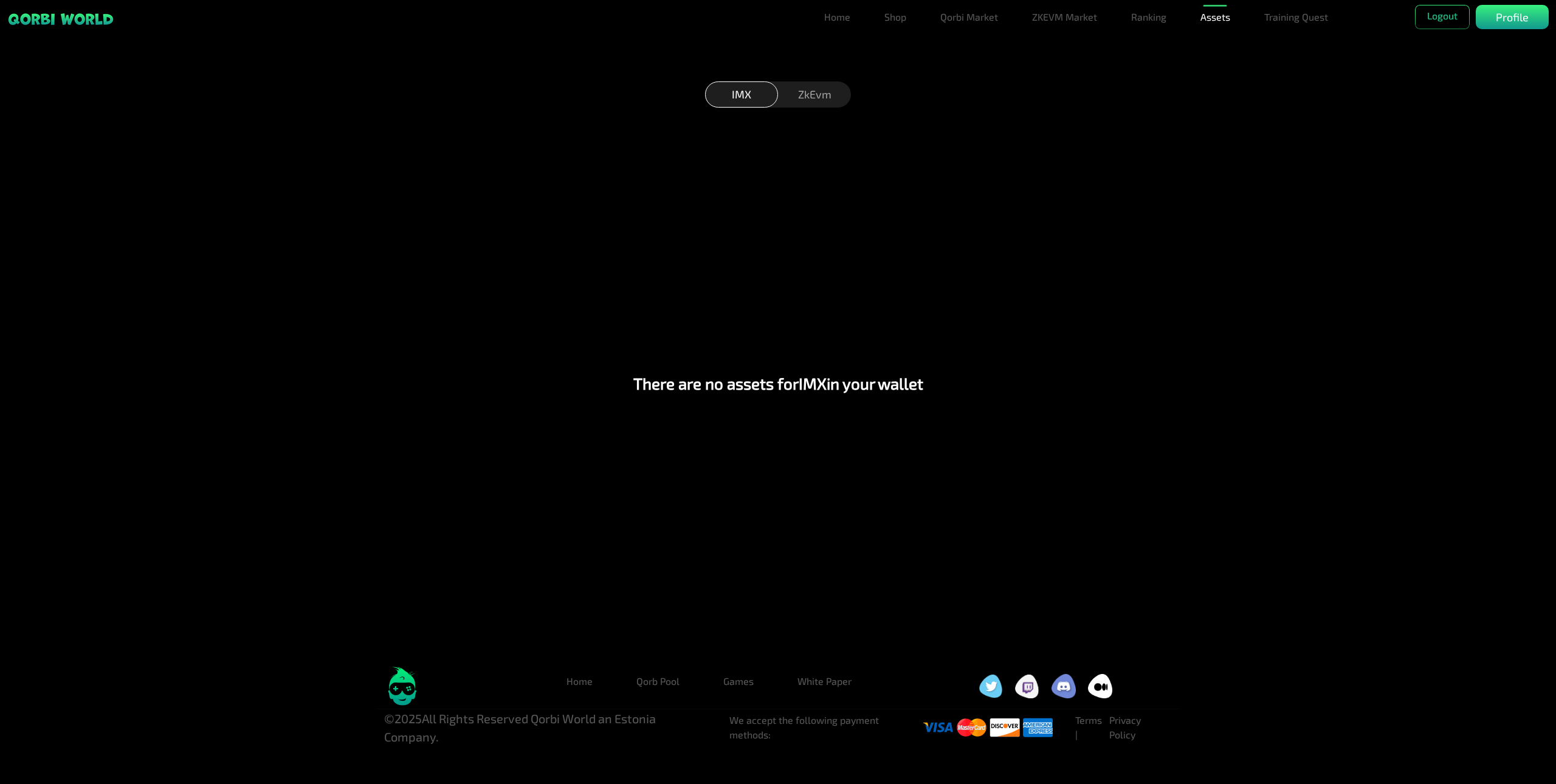
click at [801, 86] on div "ZkEvm" at bounding box center [814, 95] width 73 height 26
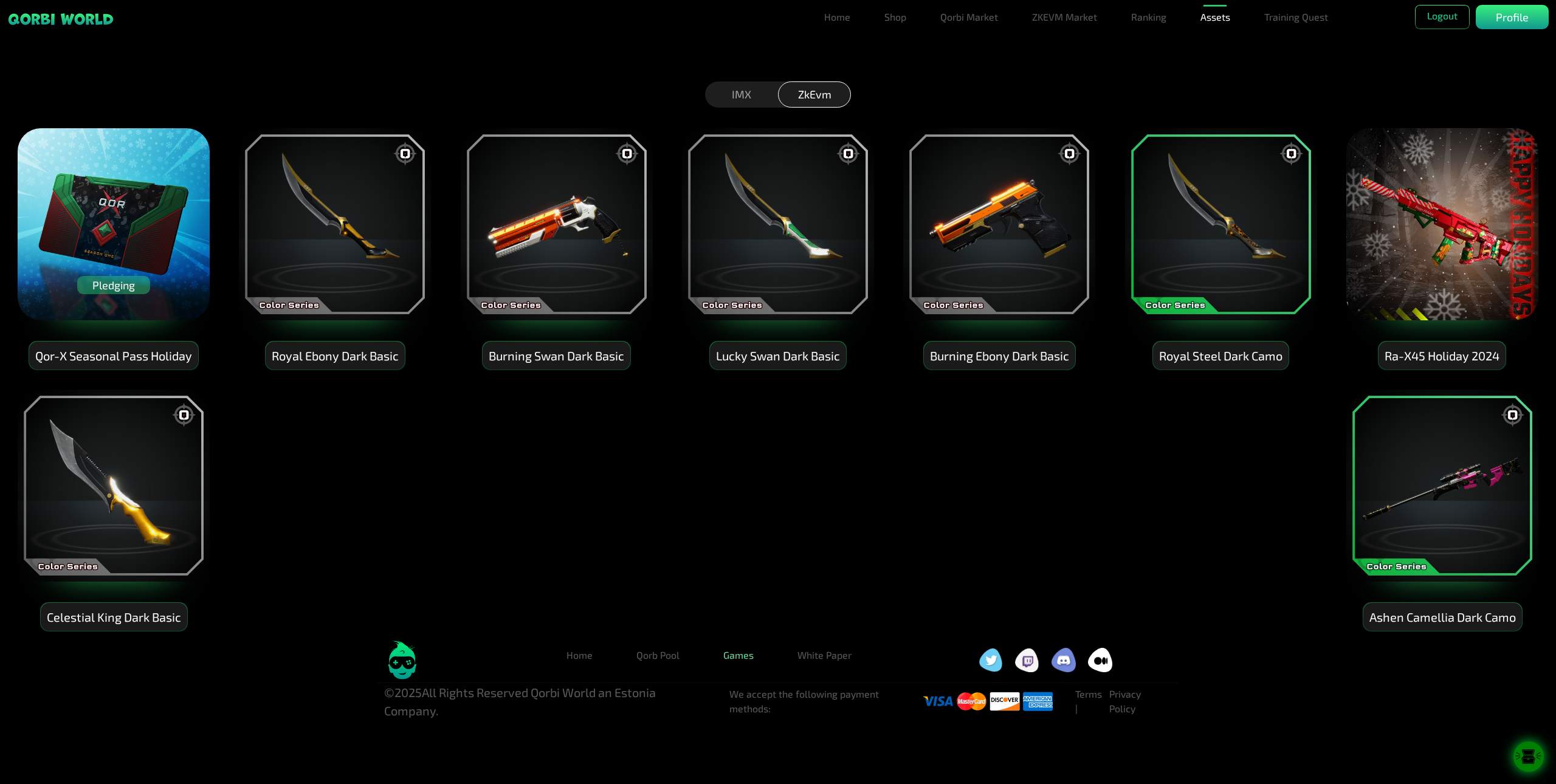
click at [743, 659] on link "Games" at bounding box center [738, 655] width 50 height 24
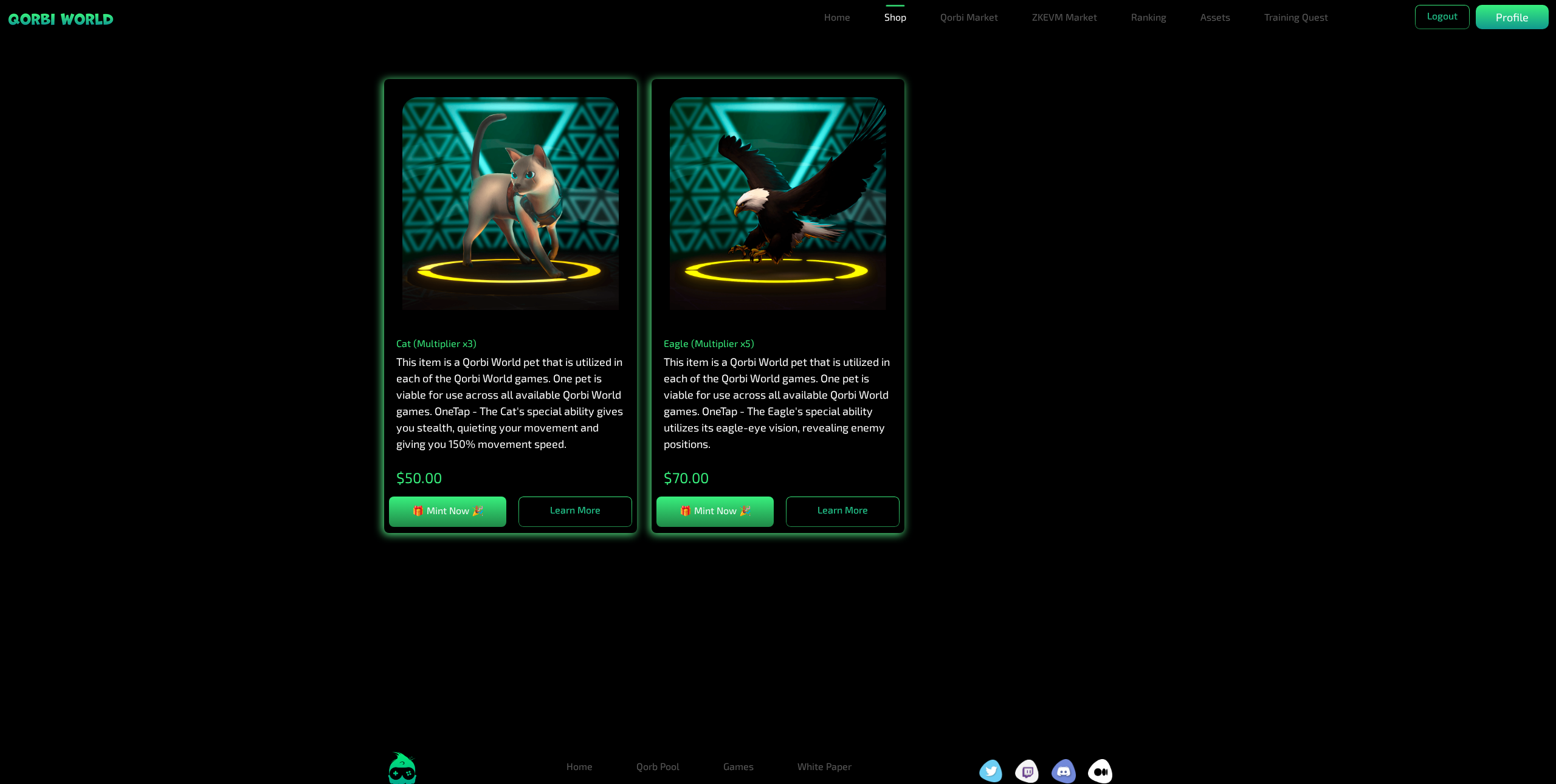
scroll to position [1748, 0]
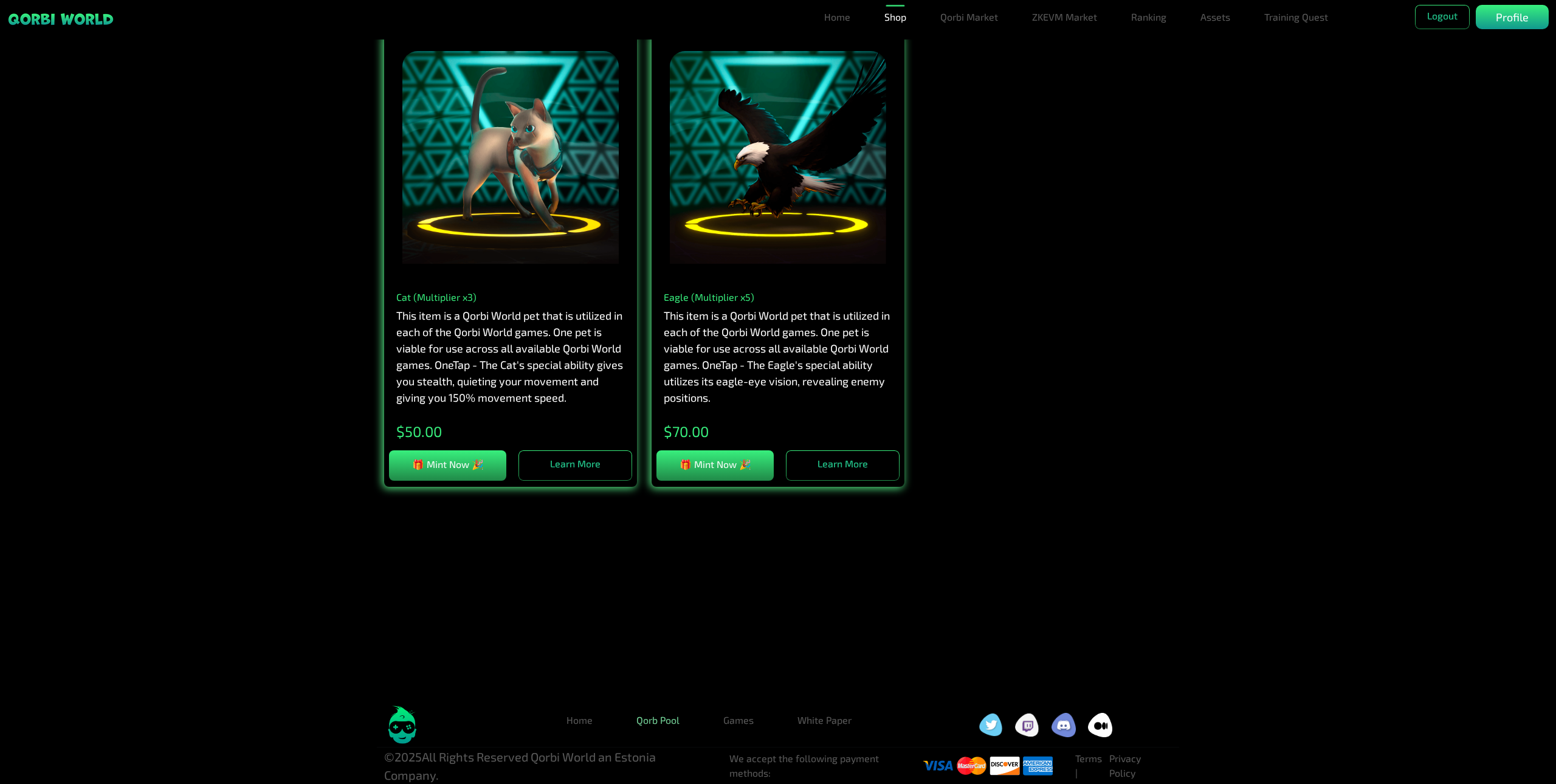
click at [655, 720] on link "Qorb Pool" at bounding box center [657, 720] width 62 height 24
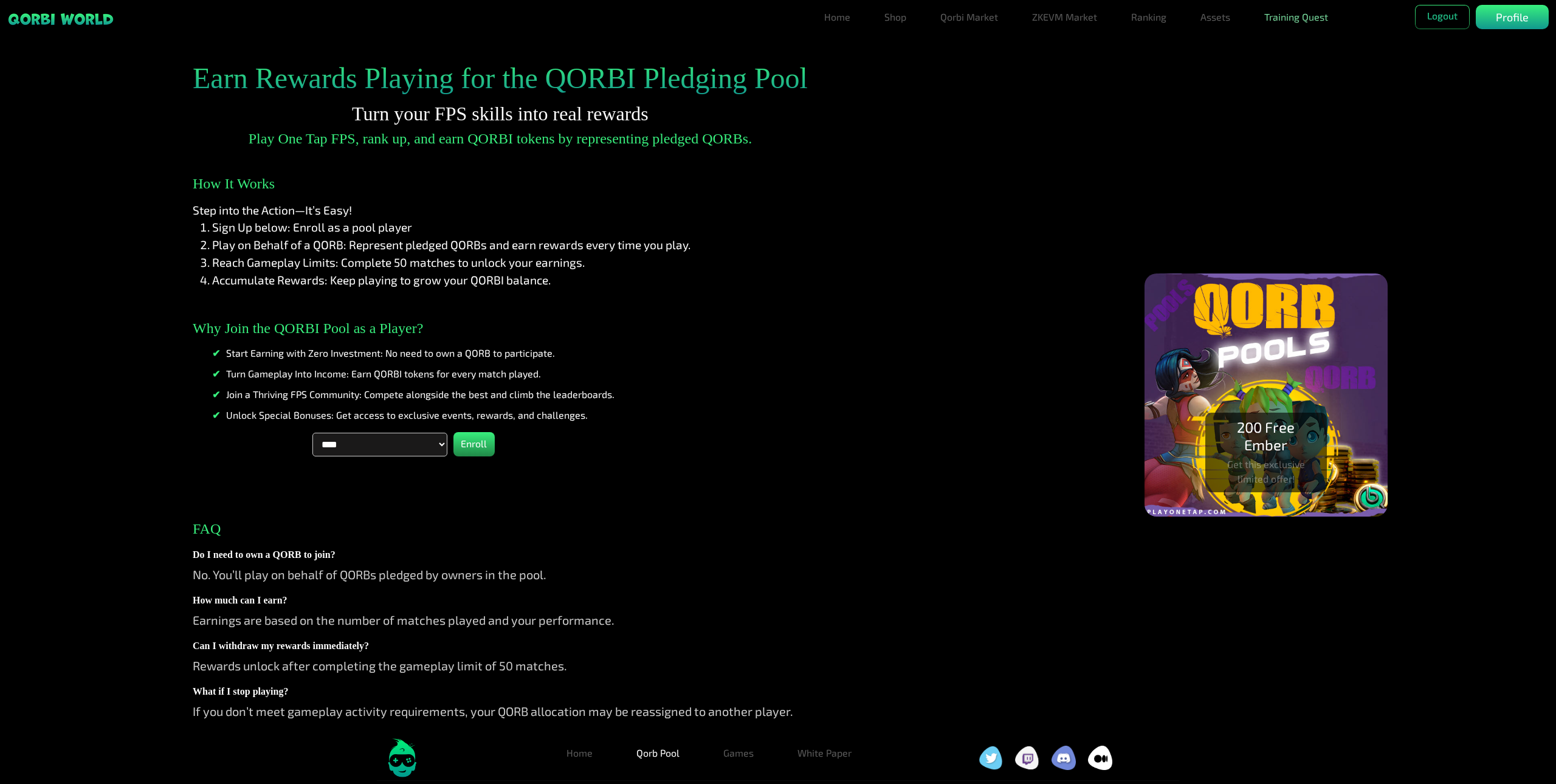
click at [1294, 18] on link "Training Quest" at bounding box center [1296, 17] width 73 height 24
